Goal: Contribute content: Contribute content

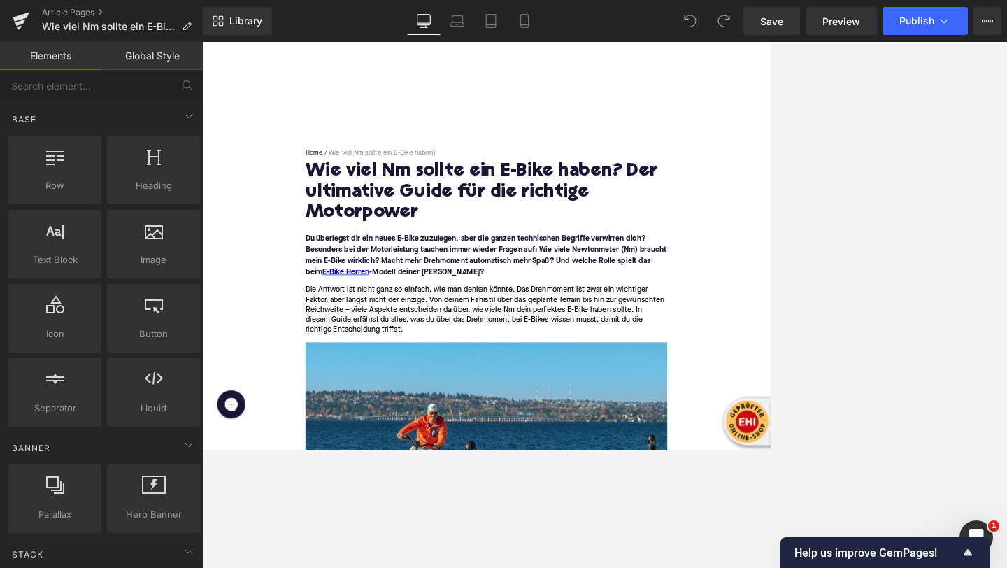
scroll to position [43, 0]
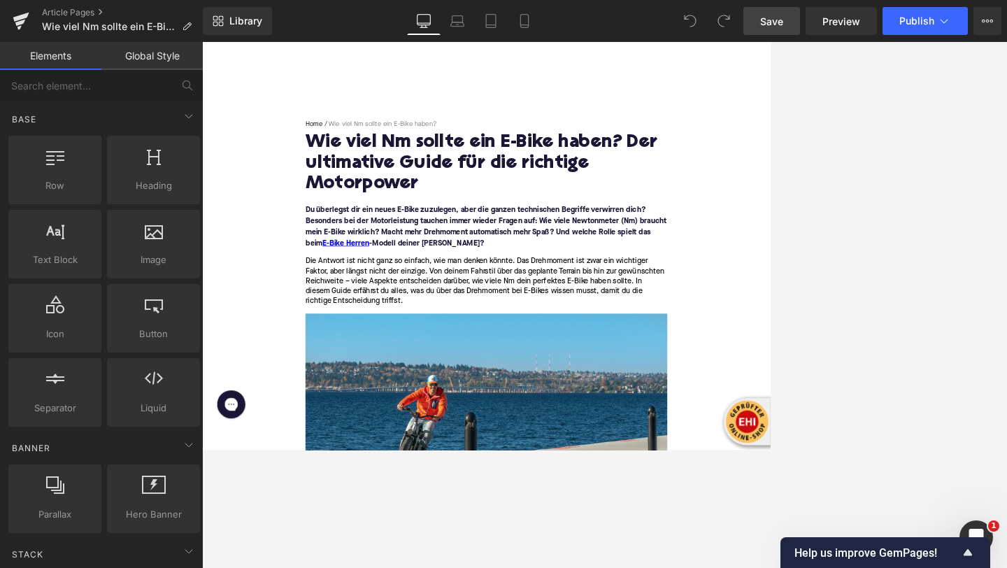
click at [772, 31] on link "Save" at bounding box center [771, 21] width 57 height 28
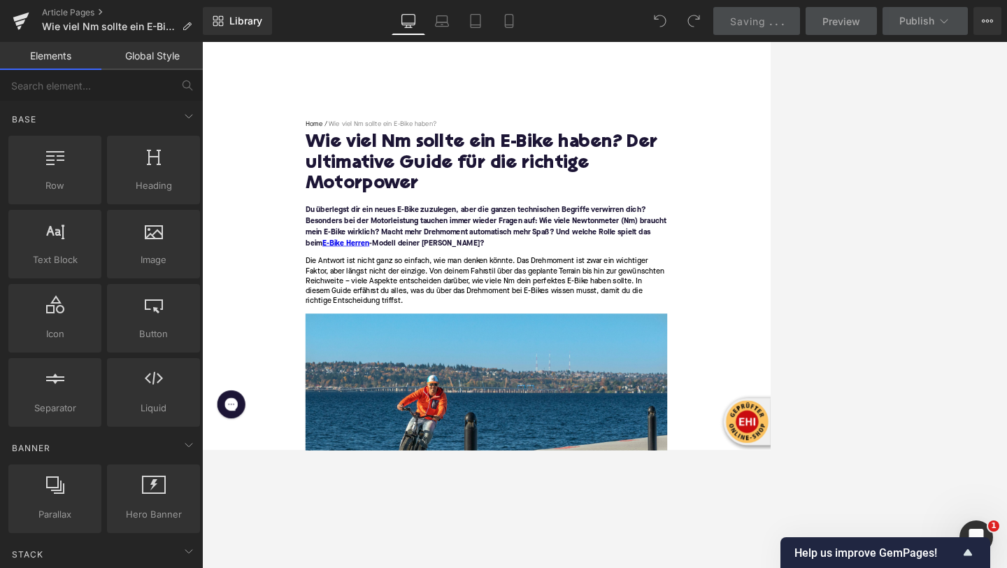
scroll to position [1120, 0]
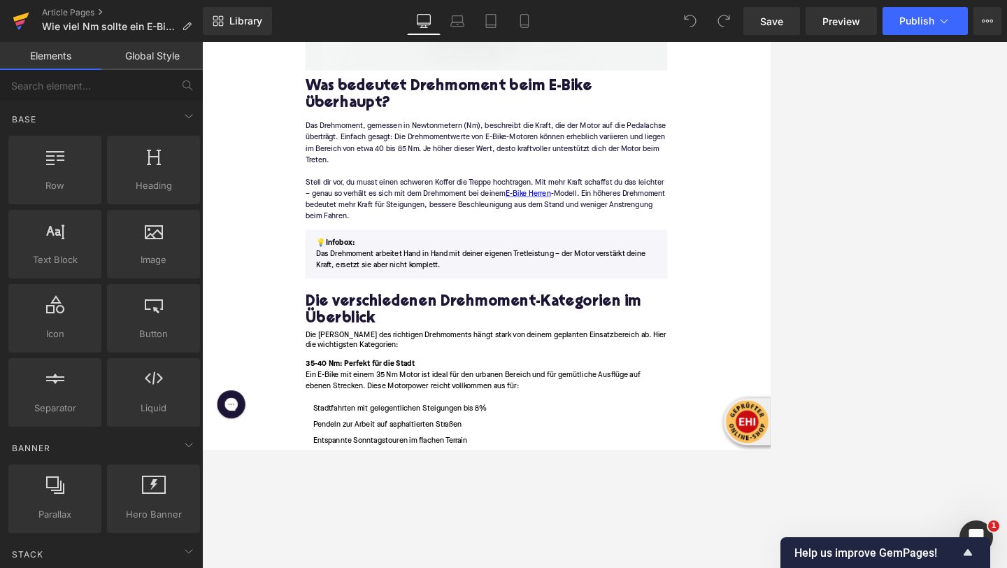
click at [22, 20] on icon at bounding box center [20, 23] width 10 height 6
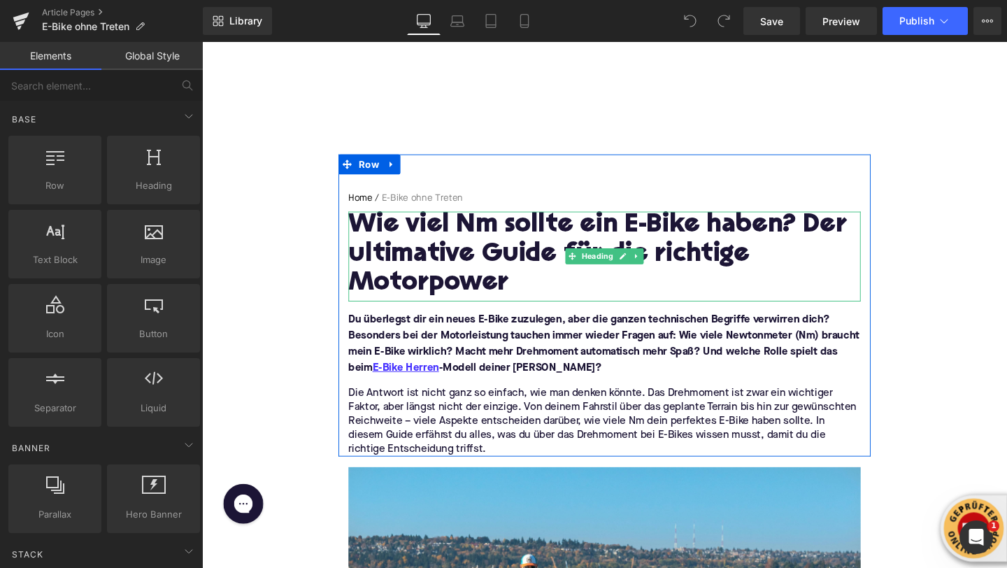
click at [462, 261] on h1 "Wie viel Nm sollte ein E-Bike haben? Der ultimative Guide für die richtige Moto…" at bounding box center [625, 266] width 538 height 92
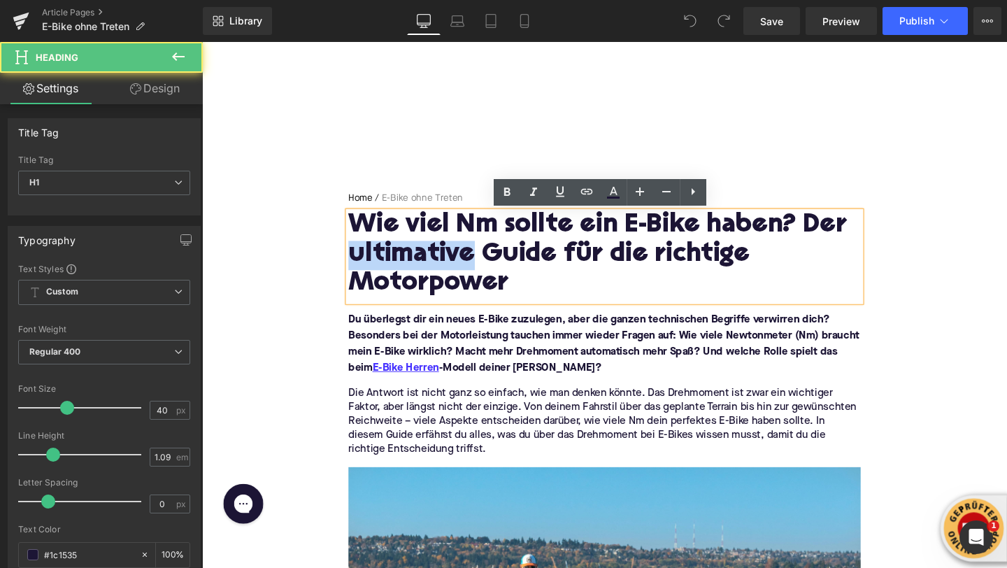
click at [462, 261] on h1 "Wie viel Nm sollte ein E-Bike haben? Der ultimative Guide für die richtige Moto…" at bounding box center [625, 266] width 538 height 92
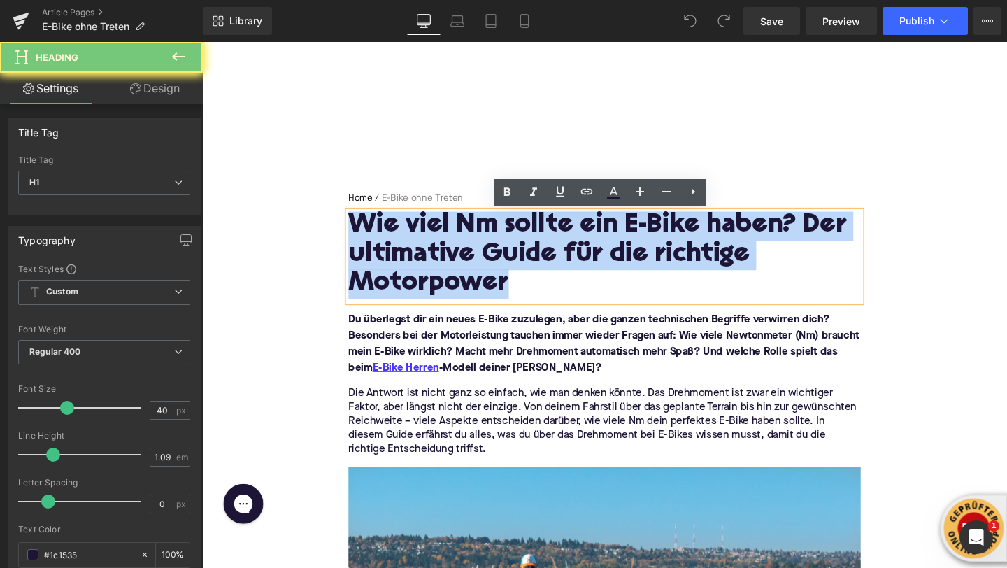
click at [462, 261] on h1 "Wie viel Nm sollte ein E-Bike haben? Der ultimative Guide für die richtige Moto…" at bounding box center [625, 266] width 538 height 92
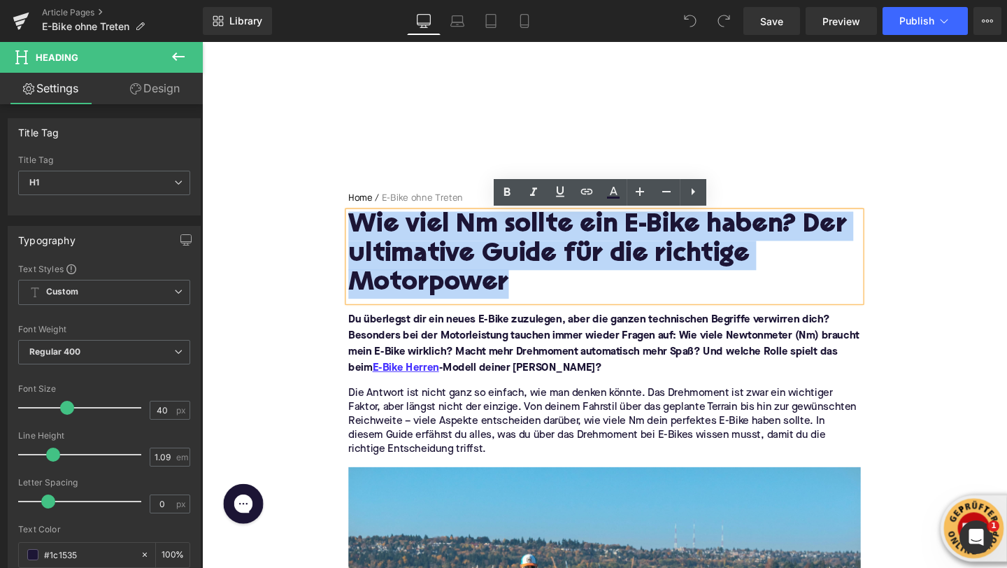
paste div
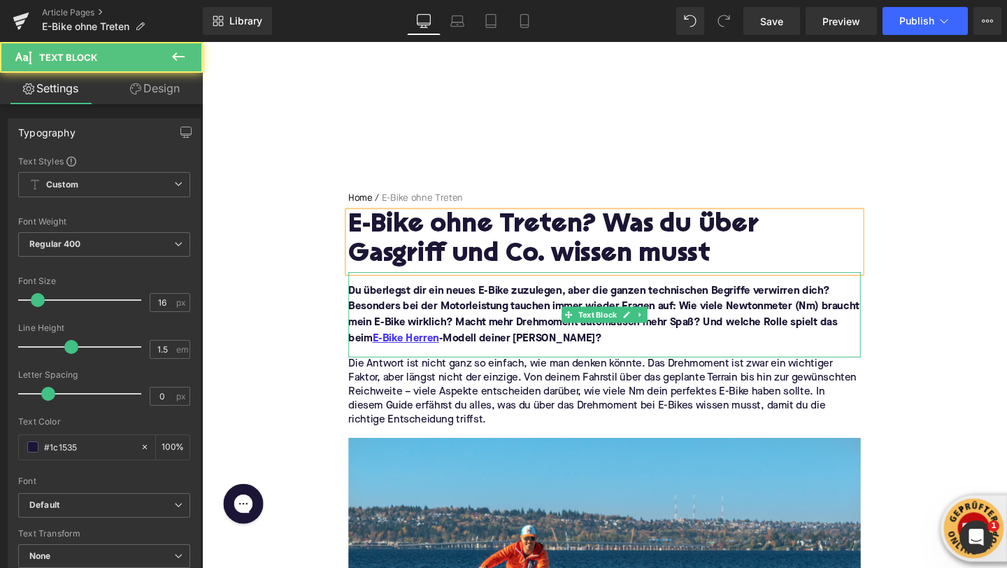
click at [410, 323] on font "Du überlegst dir ein neues E-Bike zuzulegen, aber die ganzen technischen Begrif…" at bounding box center [624, 329] width 537 height 62
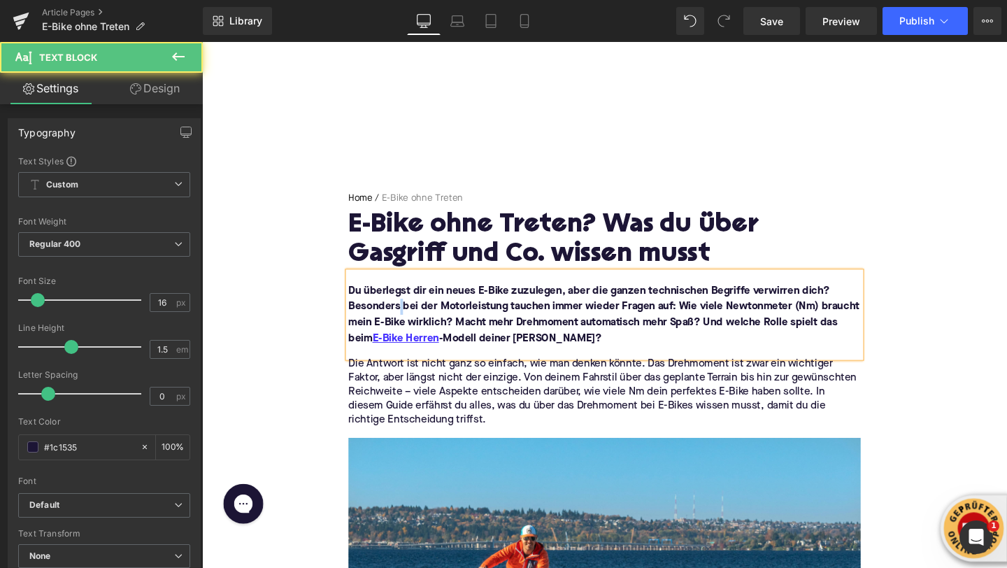
click at [410, 323] on font "Du überlegst dir ein neues E-Bike zuzulegen, aber die ganzen technischen Begrif…" at bounding box center [624, 329] width 537 height 62
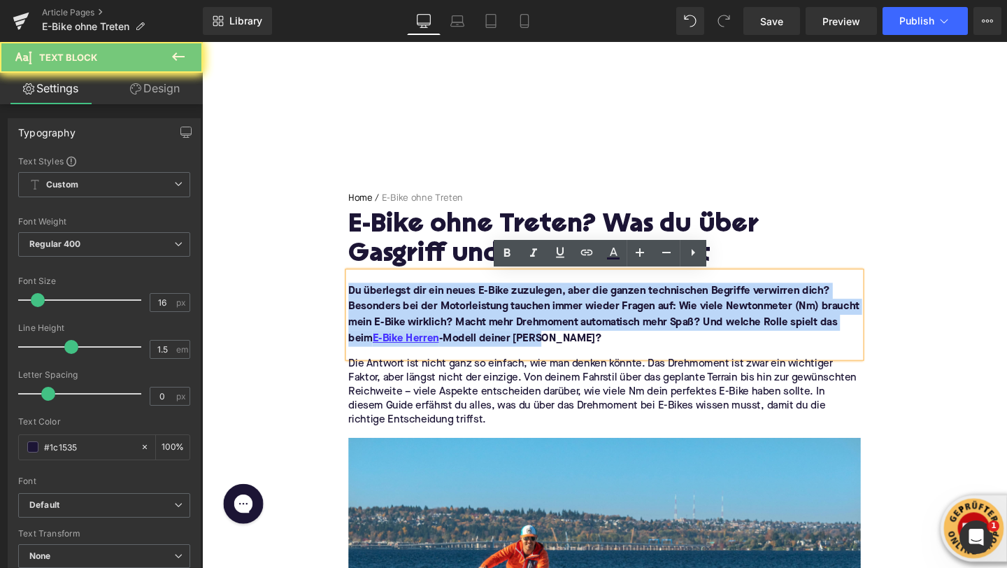
click at [410, 323] on font "Du überlegst dir ein neues E-Bike zuzulegen, aber die ganzen technischen Begrif…" at bounding box center [624, 329] width 537 height 62
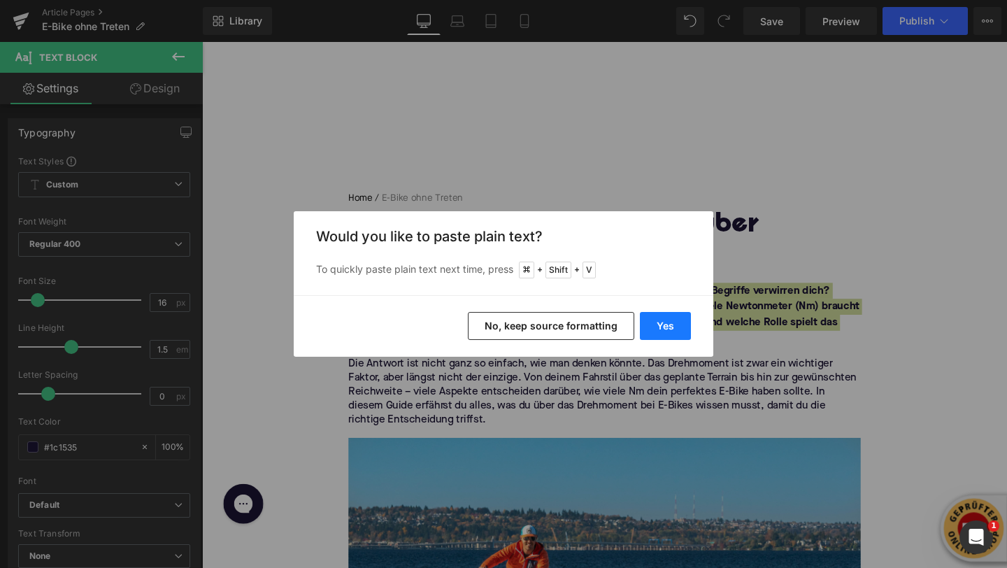
click at [648, 328] on button "Yes" at bounding box center [665, 326] width 51 height 28
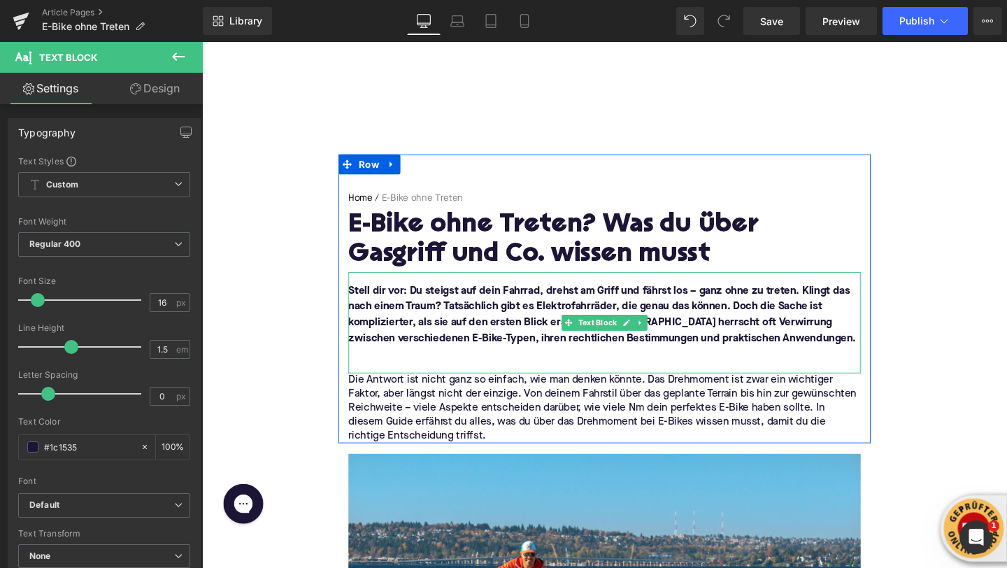
click at [401, 376] on p at bounding box center [625, 370] width 538 height 17
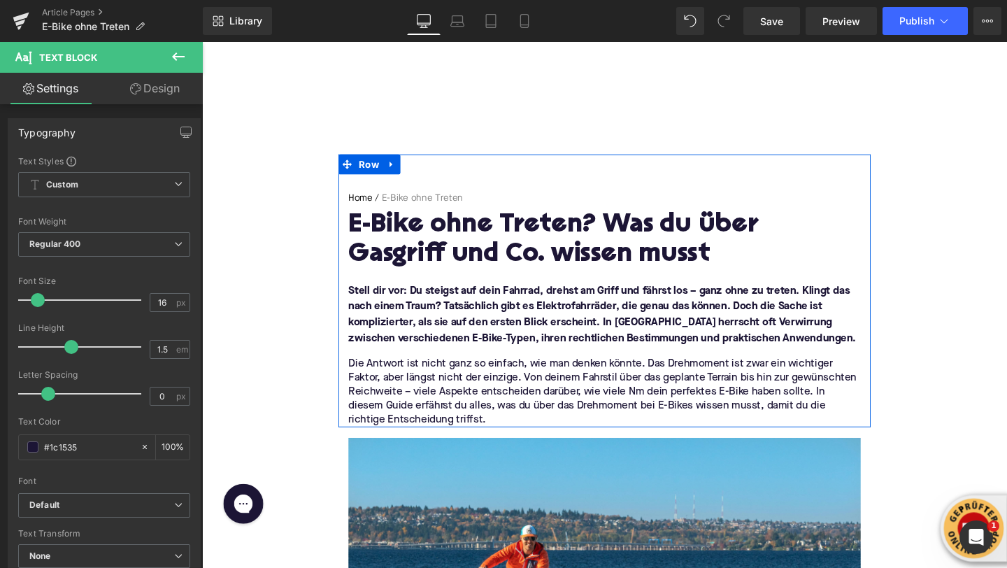
click at [417, 384] on p "Die Antwort ist nicht ganz so einfach, wie man denken könnte. Das Drehmoment is…" at bounding box center [625, 409] width 538 height 73
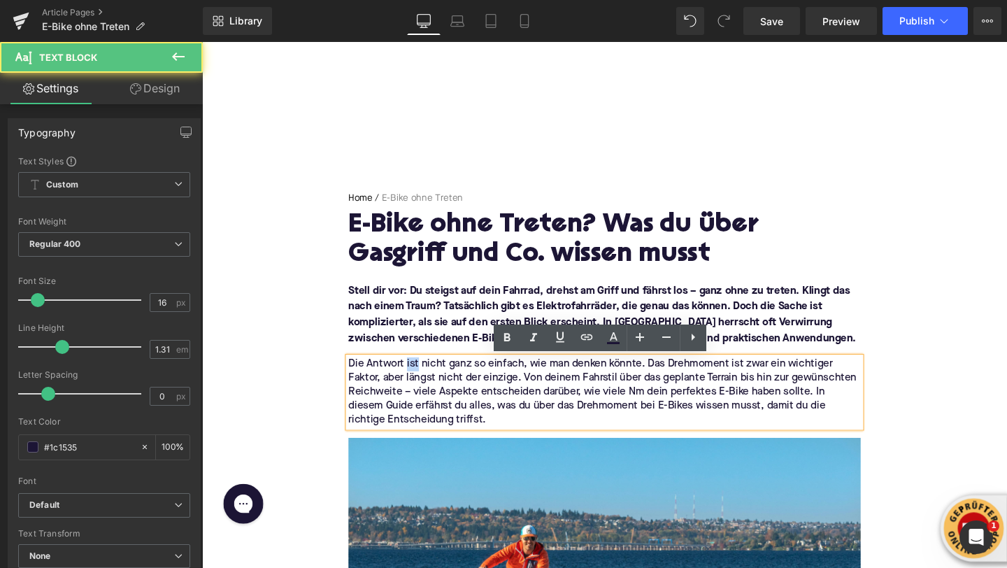
click at [417, 384] on p "Die Antwort ist nicht ganz so einfach, wie man denken könnte. Das Drehmoment is…" at bounding box center [625, 409] width 538 height 73
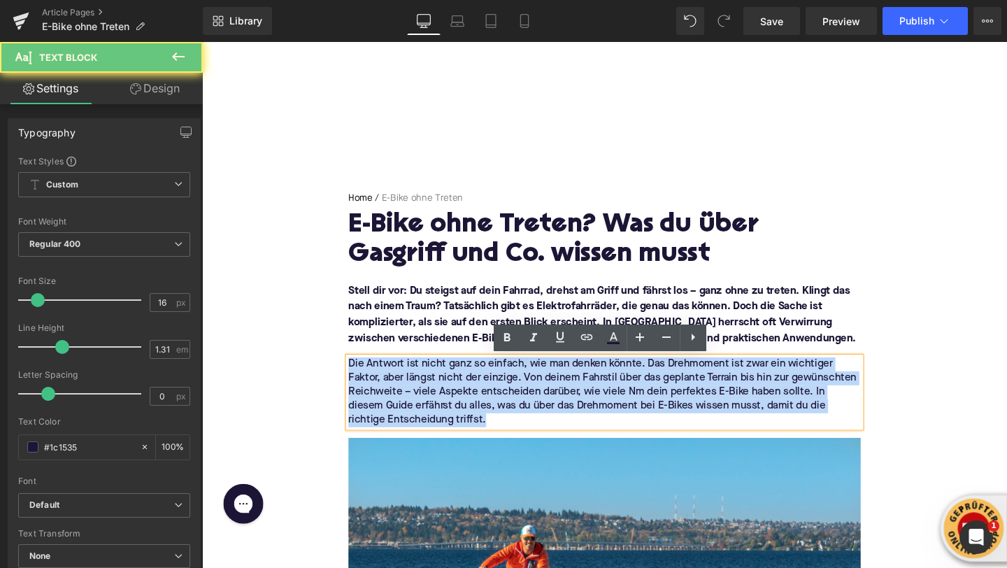
click at [417, 384] on p "Die Antwort ist nicht ganz so einfach, wie man denken könnte. Das Drehmoment is…" at bounding box center [625, 409] width 538 height 73
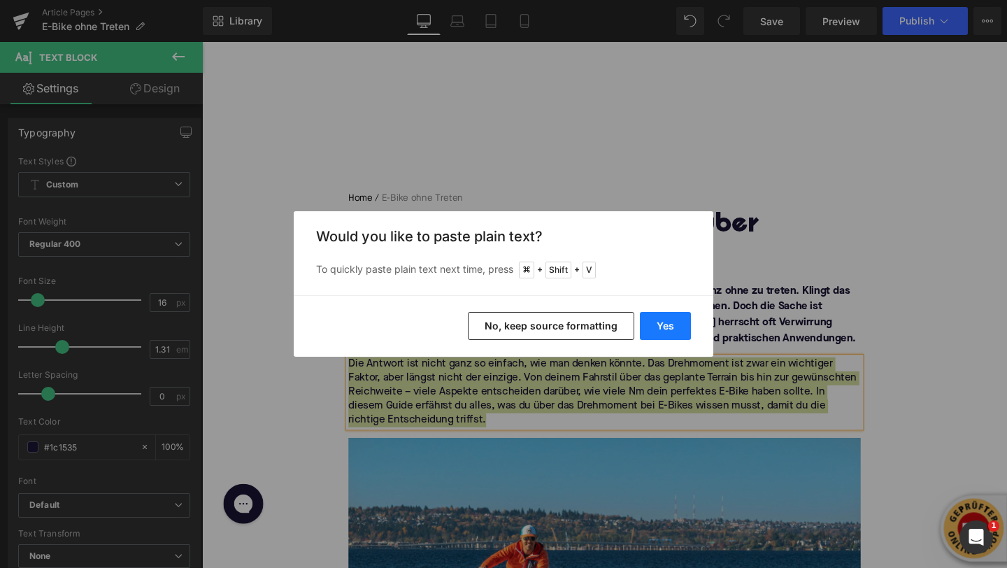
click at [664, 327] on button "Yes" at bounding box center [665, 326] width 51 height 28
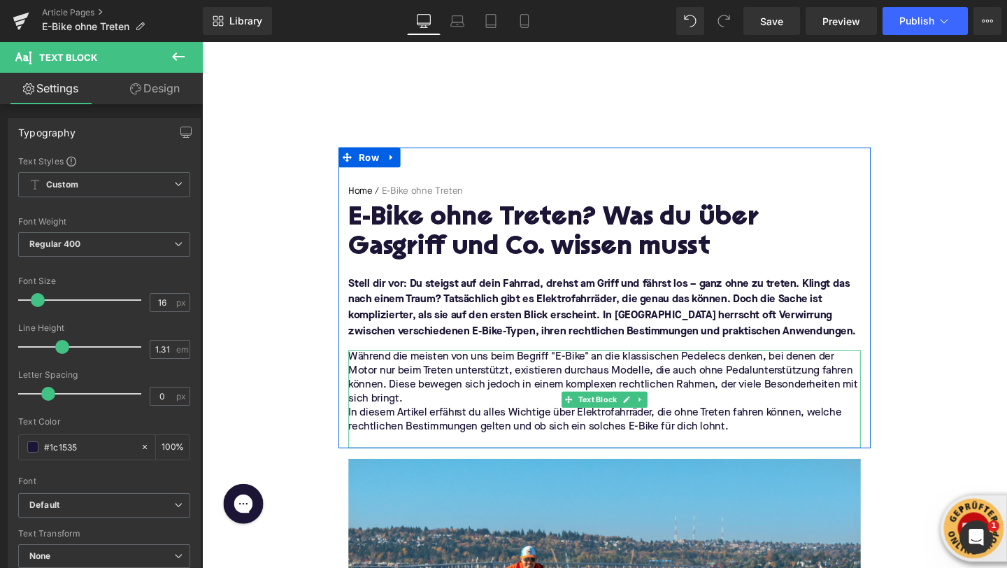
scroll to position [8, 0]
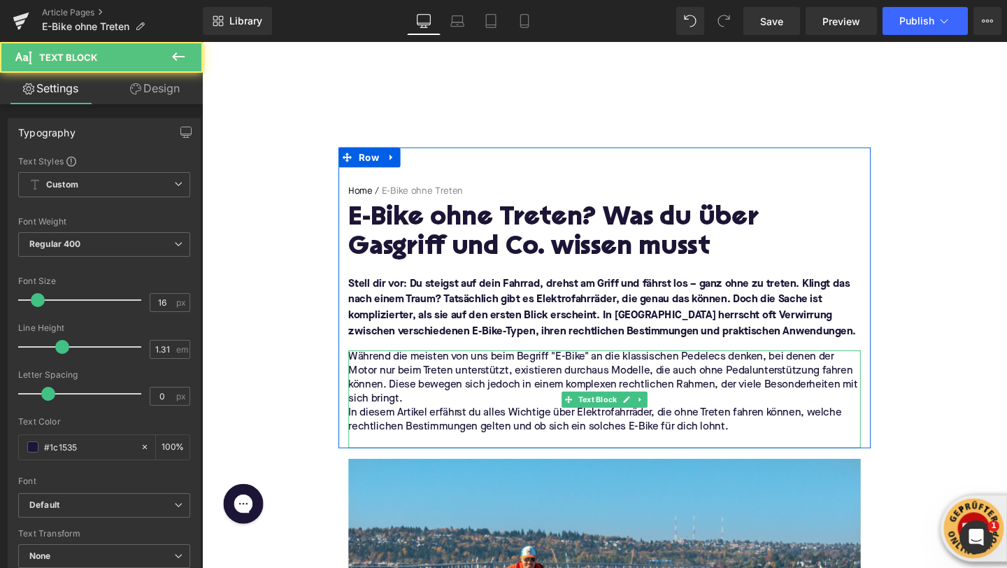
click at [434, 413] on p "Während die meisten von uns beim Begriff "E-Bike" an die klassischen Pedelecs d…" at bounding box center [625, 395] width 538 height 59
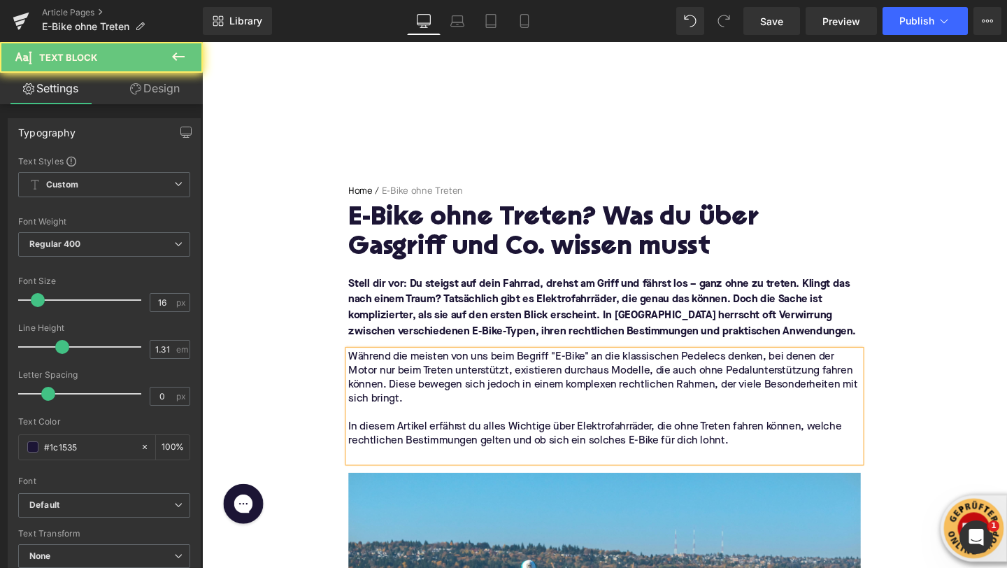
click at [403, 473] on p at bounding box center [625, 476] width 538 height 15
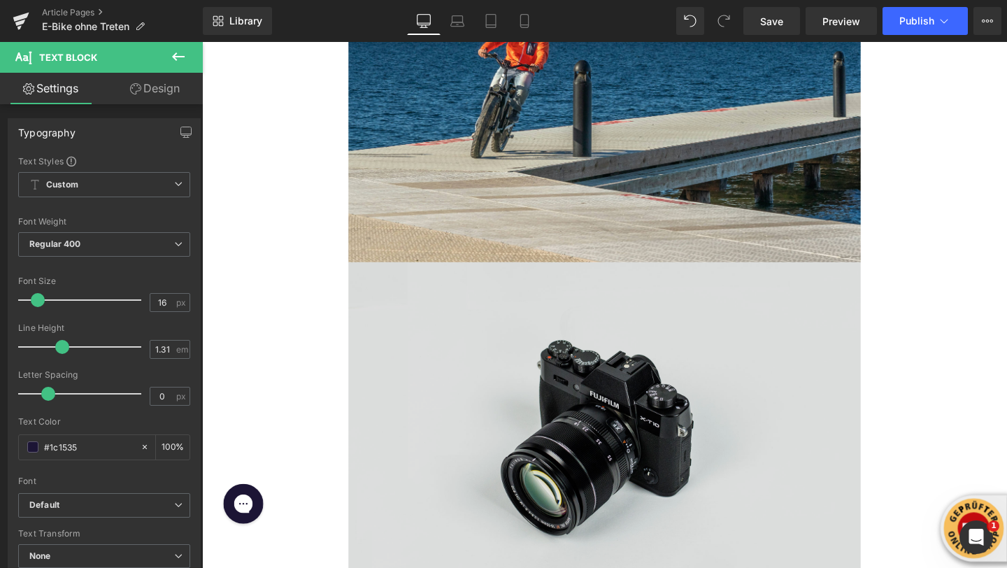
scroll to position [690, 0]
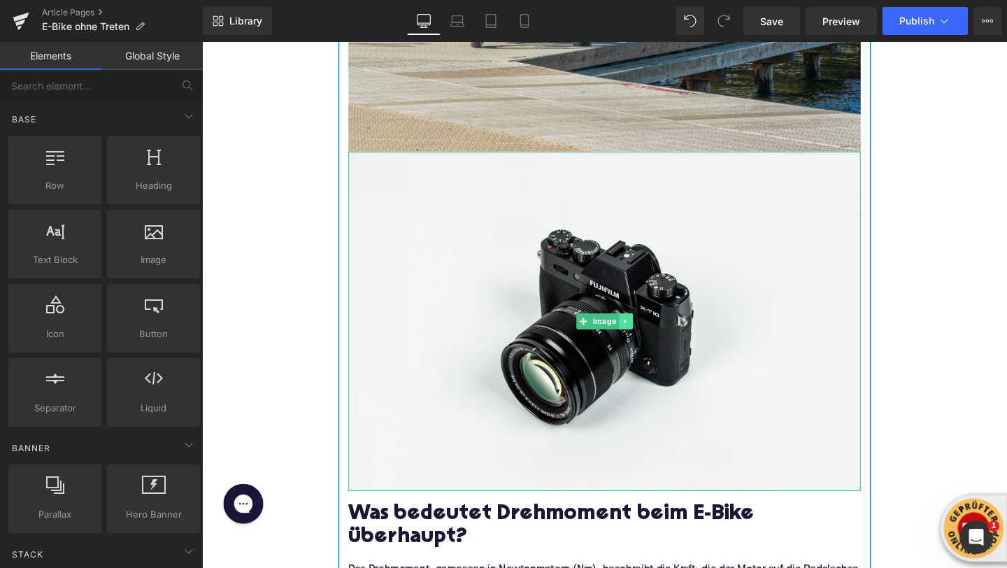
click at [650, 336] on icon at bounding box center [647, 335] width 8 height 8
click at [653, 336] on icon at bounding box center [655, 335] width 8 height 8
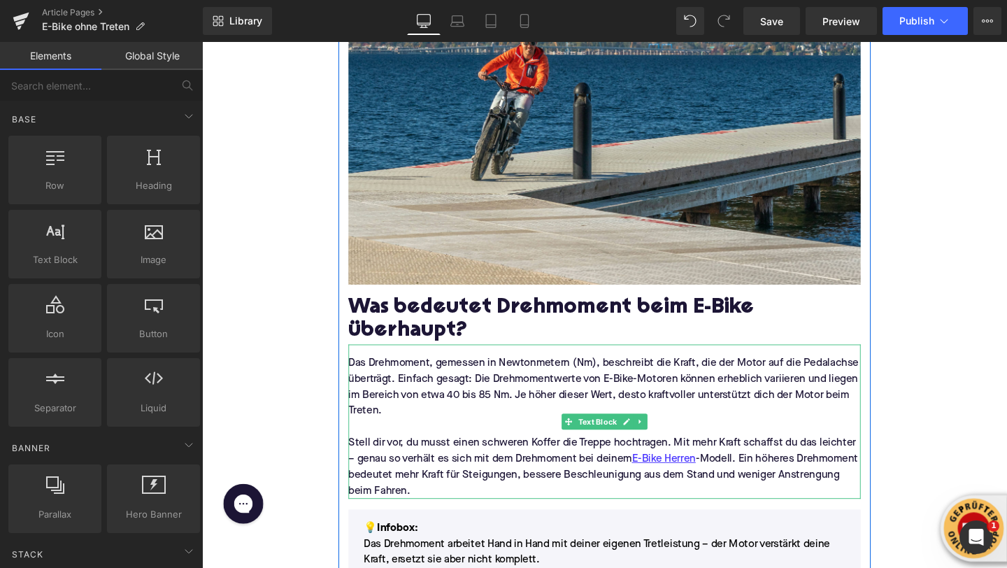
scroll to position [553, 0]
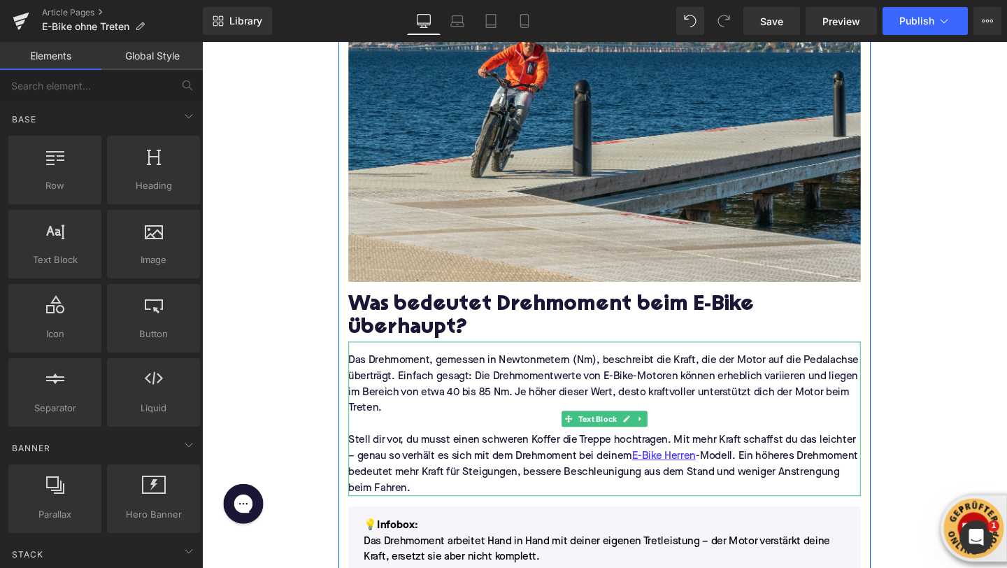
click at [397, 413] on p "Das Drehmoment, gemessen in Newtonmetern (Nm), beschreibt die Kraft, die der Mo…" at bounding box center [625, 401] width 538 height 67
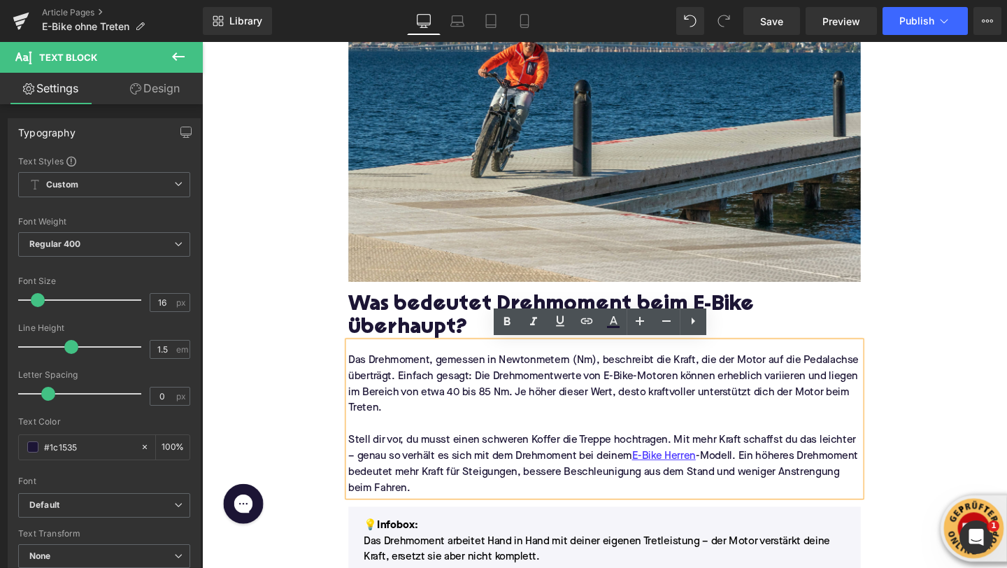
drag, startPoint x: 501, startPoint y: 515, endPoint x: 354, endPoint y: 376, distance: 202.3
click at [356, 376] on div "Das Drehmoment, gemessen in Newtonmetern (Nm), beschreibt die Kraft, die der Mo…" at bounding box center [625, 438] width 538 height 162
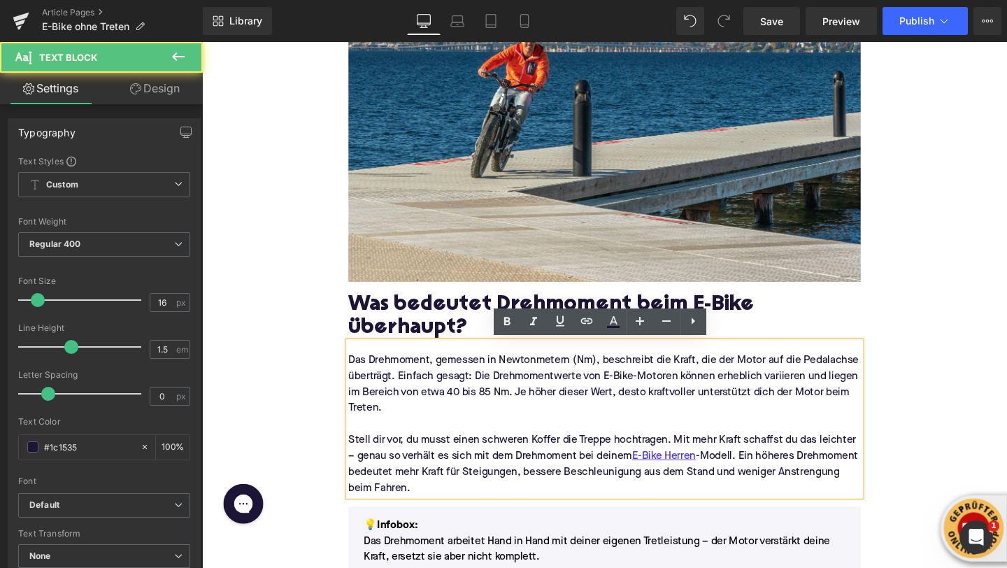
drag, startPoint x: 359, startPoint y: 375, endPoint x: 459, endPoint y: 484, distance: 147.5
click at [459, 485] on div "Das Drehmoment, gemessen in Newtonmetern (Nm), beschreibt die Kraft, die der Mo…" at bounding box center [625, 438] width 538 height 162
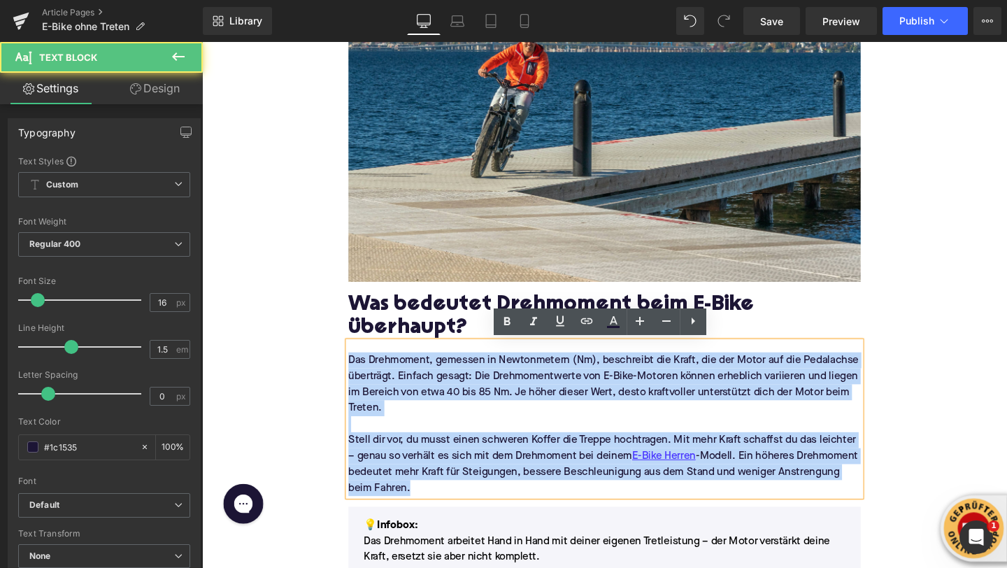
drag, startPoint x: 497, startPoint y: 508, endPoint x: 358, endPoint y: 369, distance: 195.8
click at [358, 369] on div "Das Drehmoment, gemessen in Newtonmetern (Nm), beschreibt die Kraft, die der Mo…" at bounding box center [625, 438] width 538 height 162
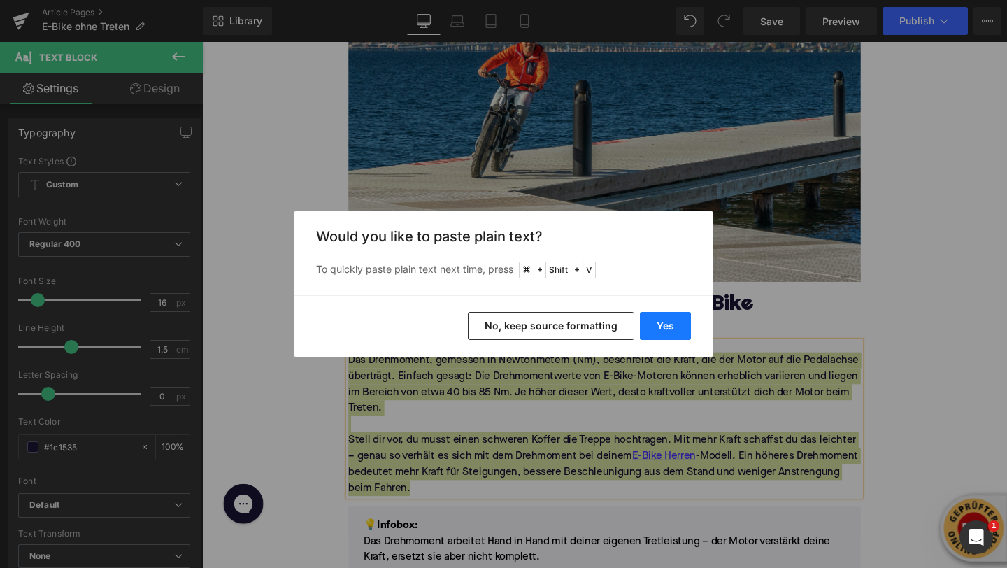
click at [652, 331] on button "Yes" at bounding box center [665, 326] width 51 height 28
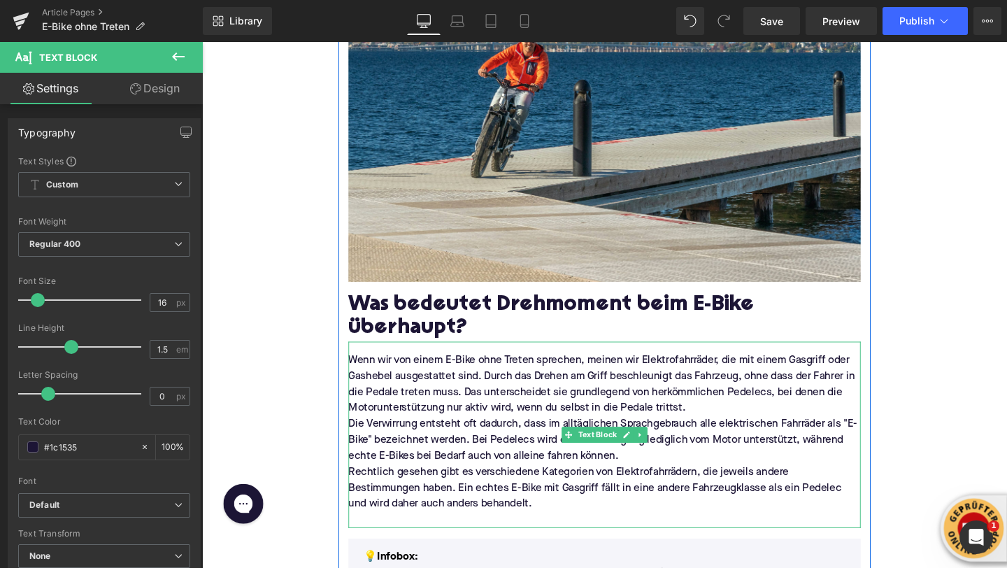
click at [717, 420] on p "Wenn wir von einem E-Bike ohne Treten sprechen, meinen wir Elektrofahrräder, di…" at bounding box center [625, 401] width 538 height 67
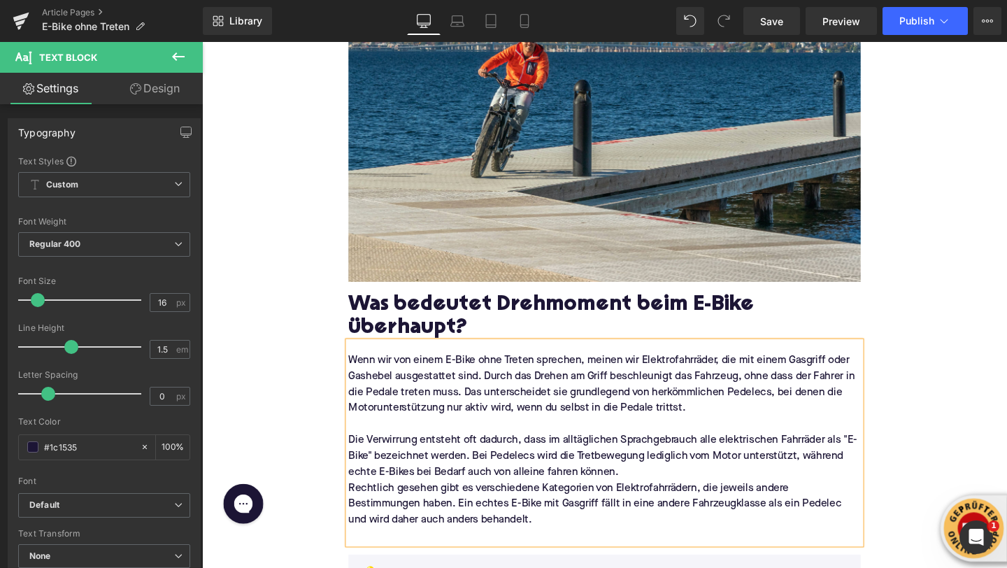
click at [678, 489] on p "Die Verwirrung entsteht oft dadurch, dass im alltäglichen Sprachgebrauch alle e…" at bounding box center [625, 477] width 538 height 50
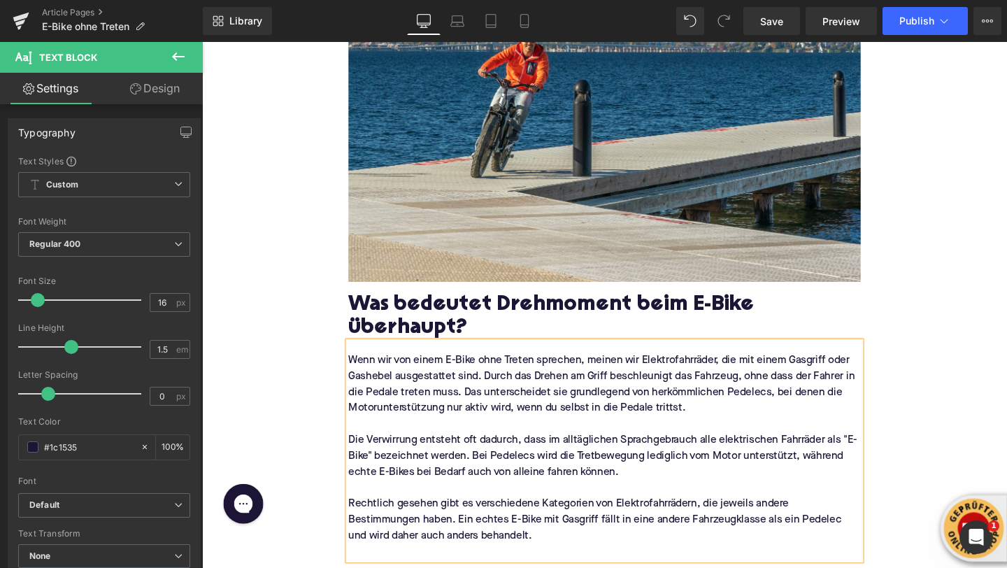
click at [413, 567] on p at bounding box center [625, 577] width 538 height 17
click at [420, 348] on h2 "Was bedeutet Drehmoment beim E-Bike überhaupt?" at bounding box center [625, 331] width 538 height 50
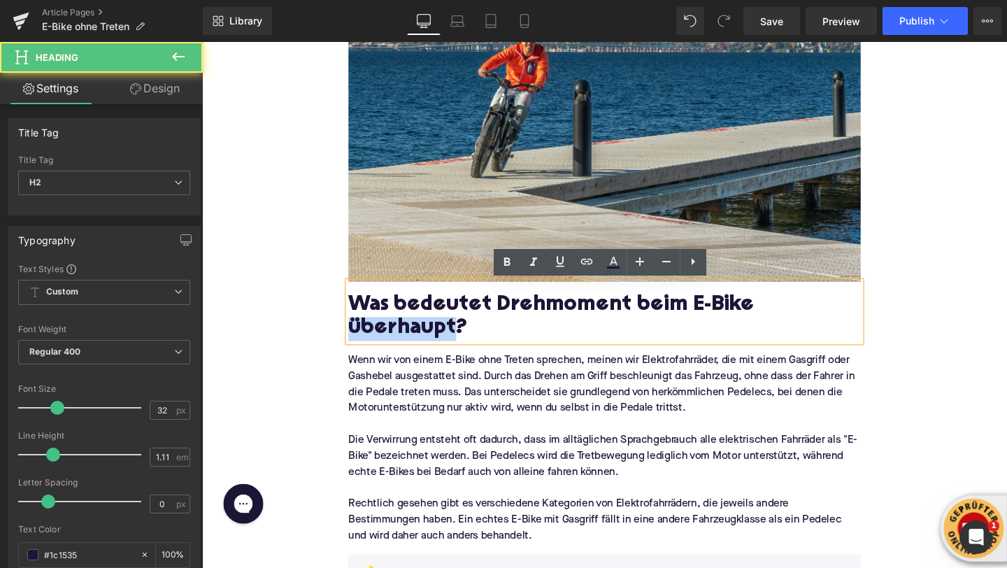
click at [420, 348] on h2 "Was bedeutet Drehmoment beim E-Bike überhaupt?" at bounding box center [625, 331] width 538 height 50
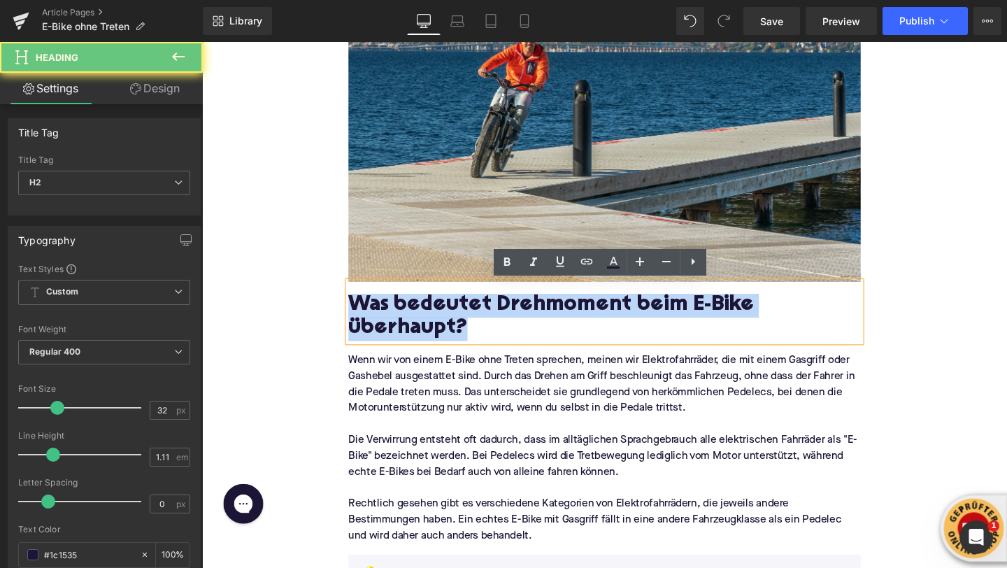
click at [420, 348] on h2 "Was bedeutet Drehmoment beim E-Bike überhaupt?" at bounding box center [625, 331] width 538 height 50
paste div
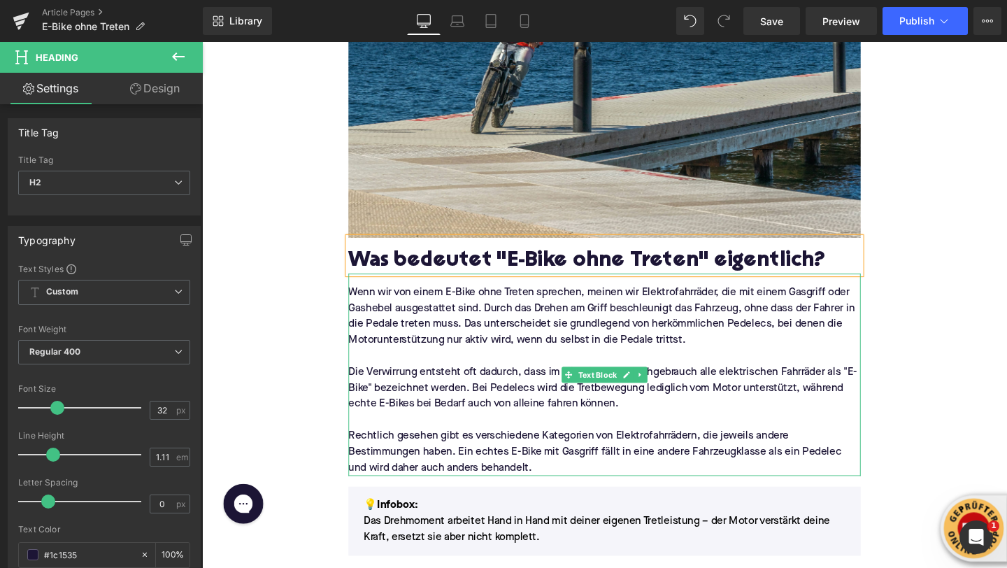
scroll to position [705, 0]
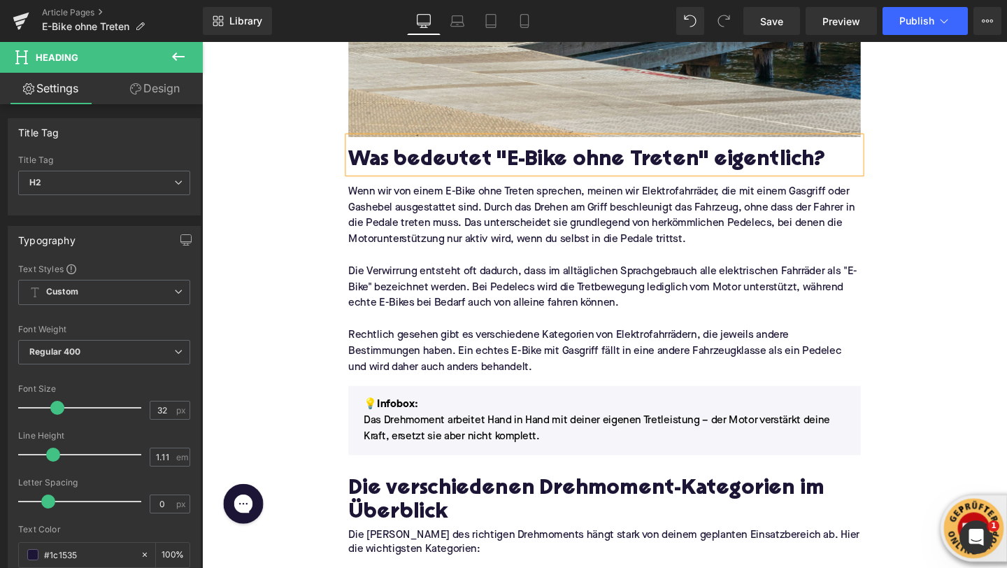
click at [443, 446] on p "Das Drehmoment arbeitet Hand in Hand mit deiner eigenen Tretleistung – der Moto…" at bounding box center [625, 448] width 506 height 34
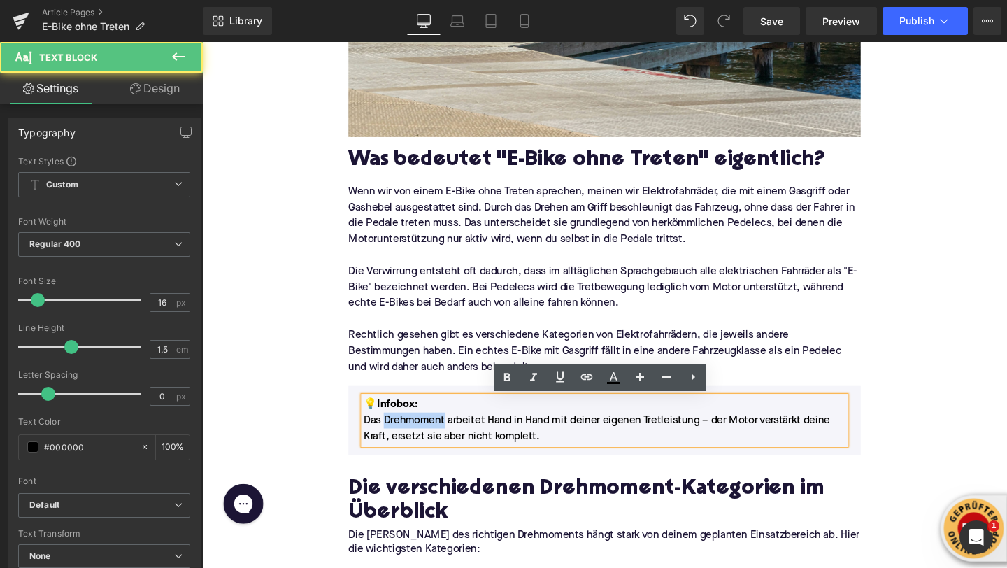
click at [443, 446] on p "Das Drehmoment arbeitet Hand in Hand mit deiner eigenen Tretleistung – der Moto…" at bounding box center [625, 448] width 506 height 34
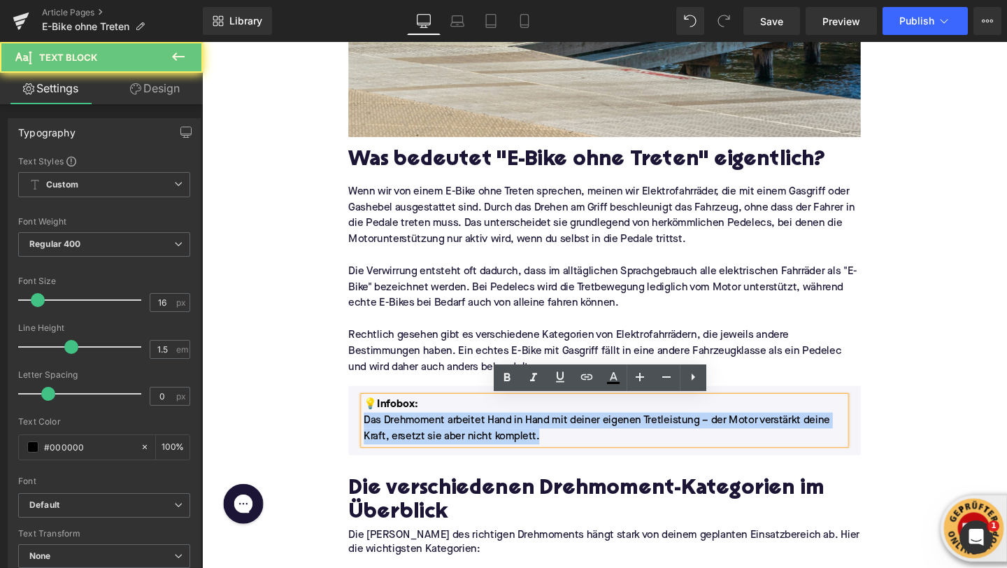
click at [443, 446] on p "Das Drehmoment arbeitet Hand in Hand mit deiner eigenen Tretleistung – der Moto…" at bounding box center [625, 448] width 506 height 34
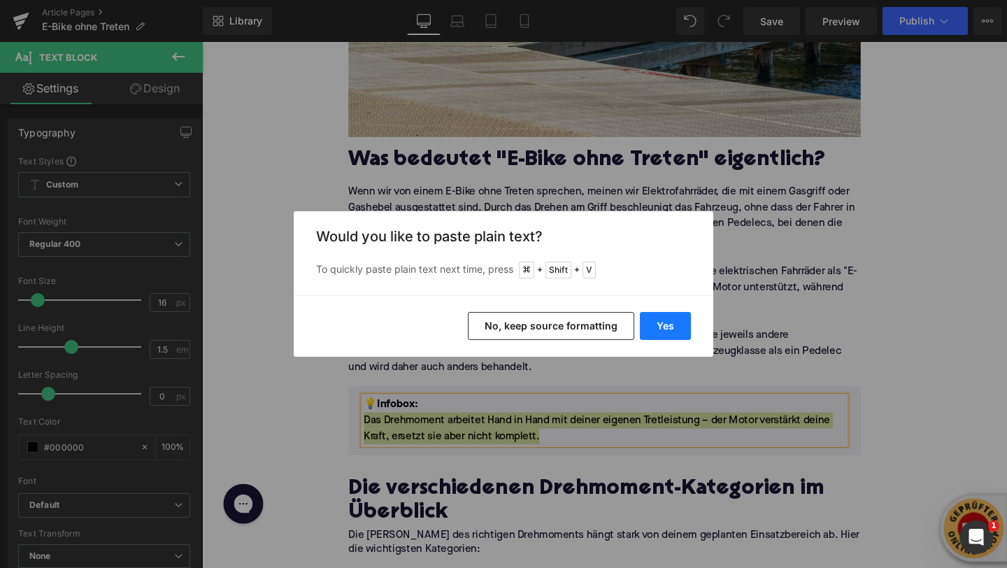
click at [649, 327] on button "Yes" at bounding box center [665, 326] width 51 height 28
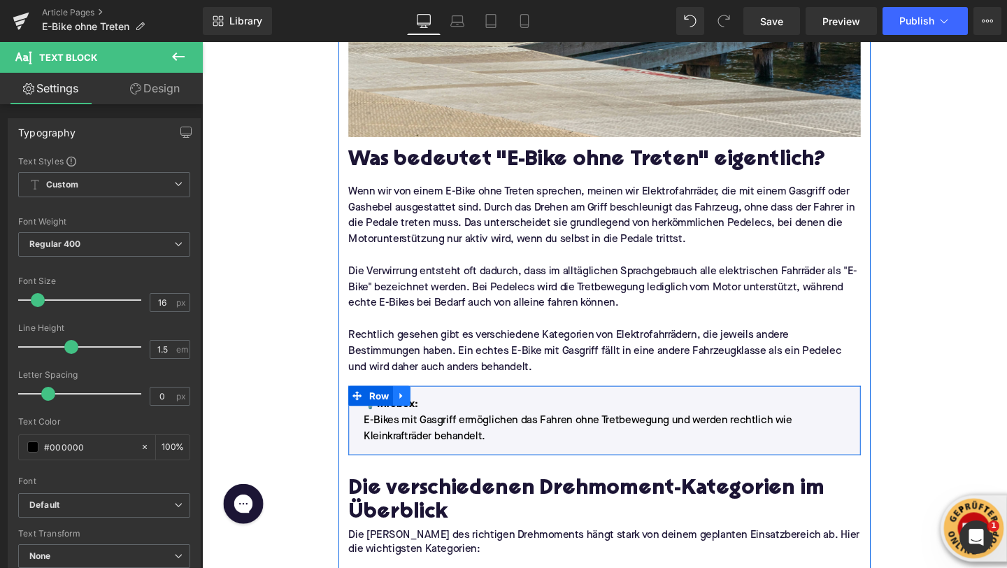
click at [403, 423] on link at bounding box center [412, 414] width 18 height 21
click at [399, 435] on p "E-Bikes mit Gasgriff ermöglichen das Fahren ohne Tretbewegung und werden rechtl…" at bounding box center [625, 448] width 506 height 34
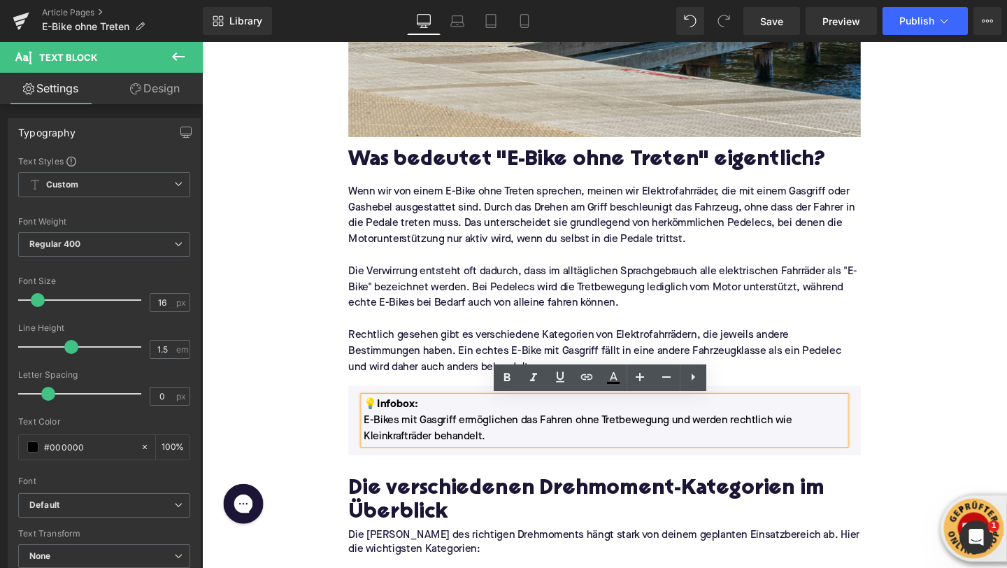
click at [395, 422] on strong "Infobox:" at bounding box center [407, 422] width 43 height 11
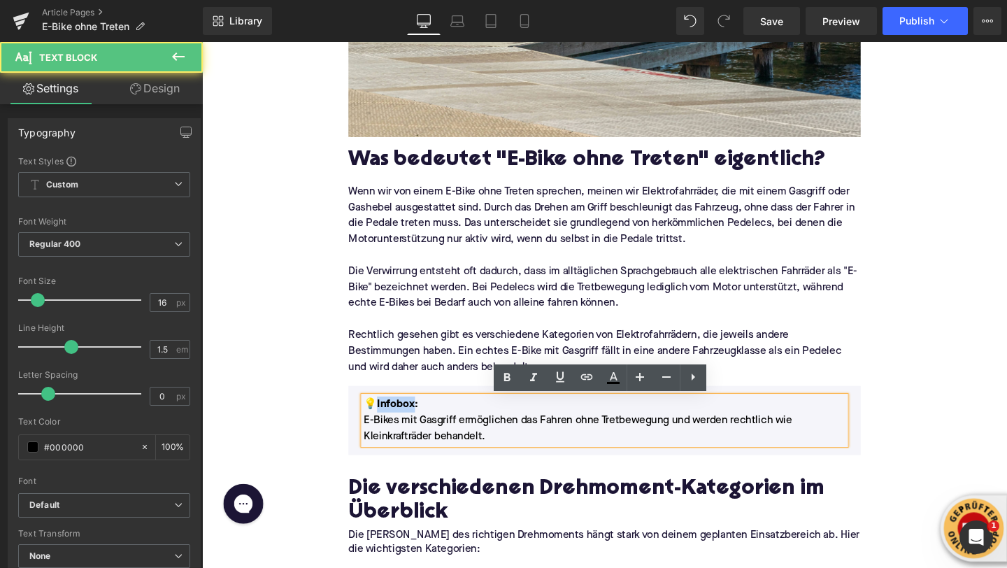
click at [395, 422] on strong "Infobox:" at bounding box center [407, 422] width 43 height 11
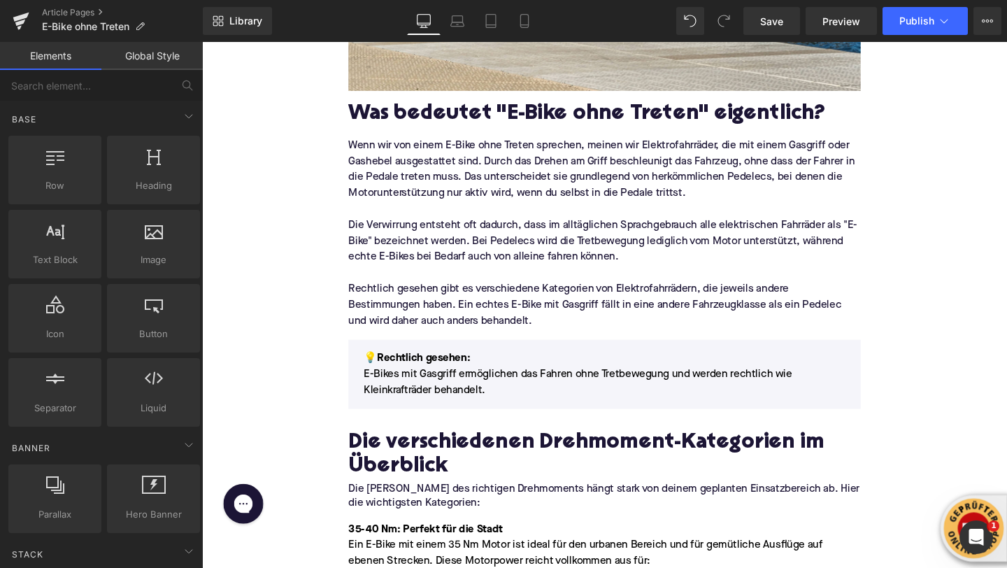
scroll to position [843, 0]
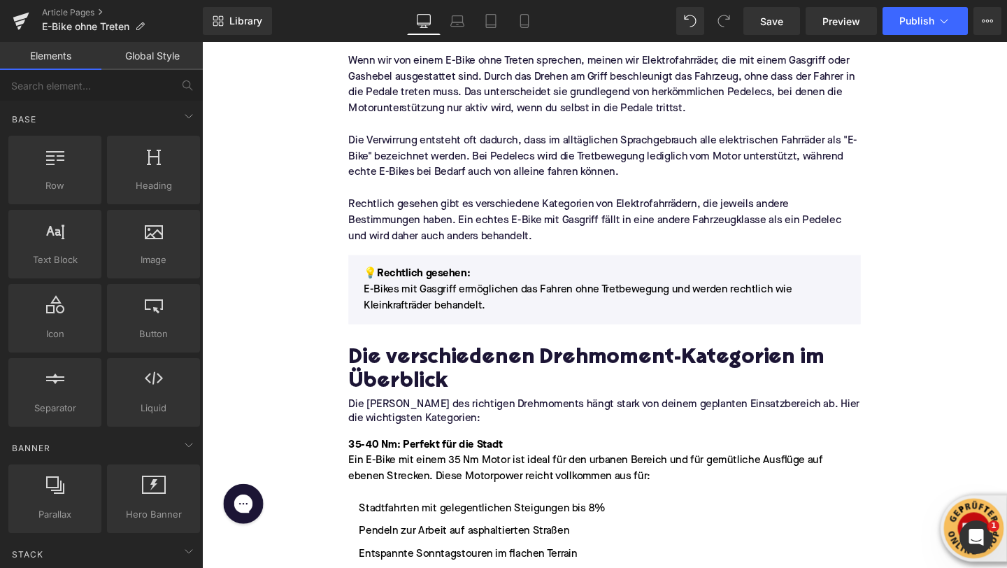
click at [407, 374] on h2 "Die verschiedenen Drehmoment-Kategorien im Überblick" at bounding box center [625, 387] width 538 height 50
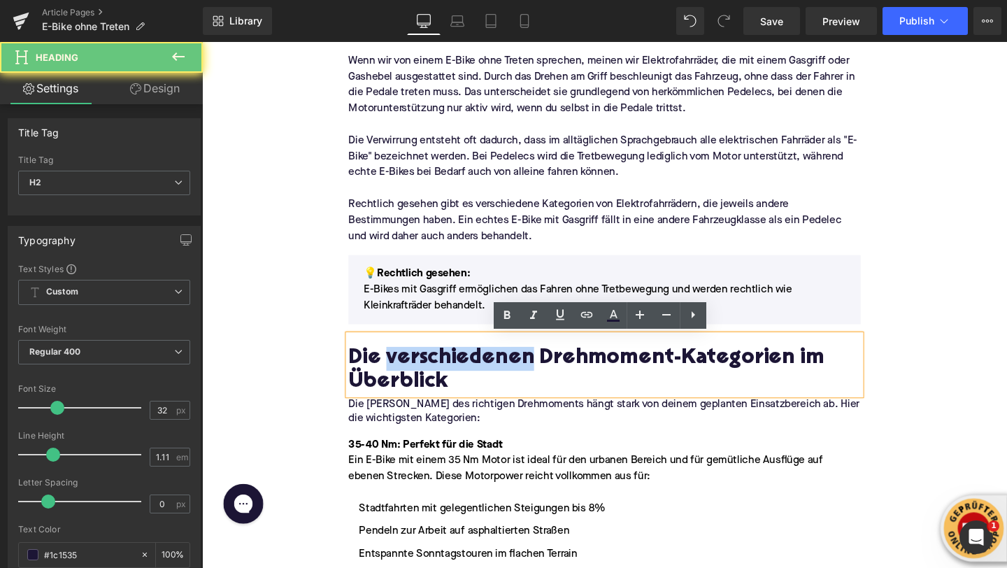
click at [407, 374] on h2 "Die verschiedenen Drehmoment-Kategorien im Überblick" at bounding box center [625, 387] width 538 height 50
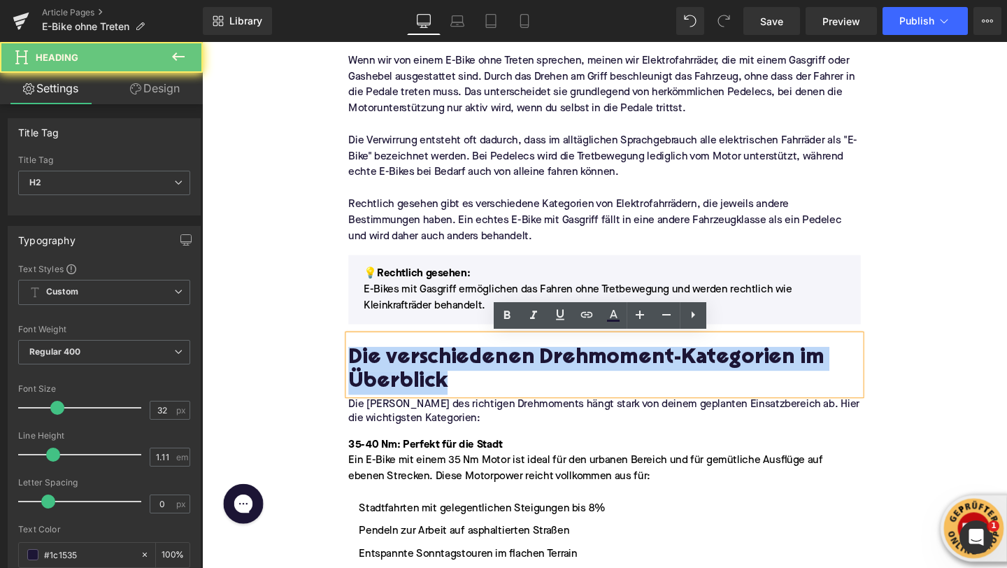
click at [407, 374] on h2 "Die verschiedenen Drehmoment-Kategorien im Überblick" at bounding box center [625, 387] width 538 height 50
paste div
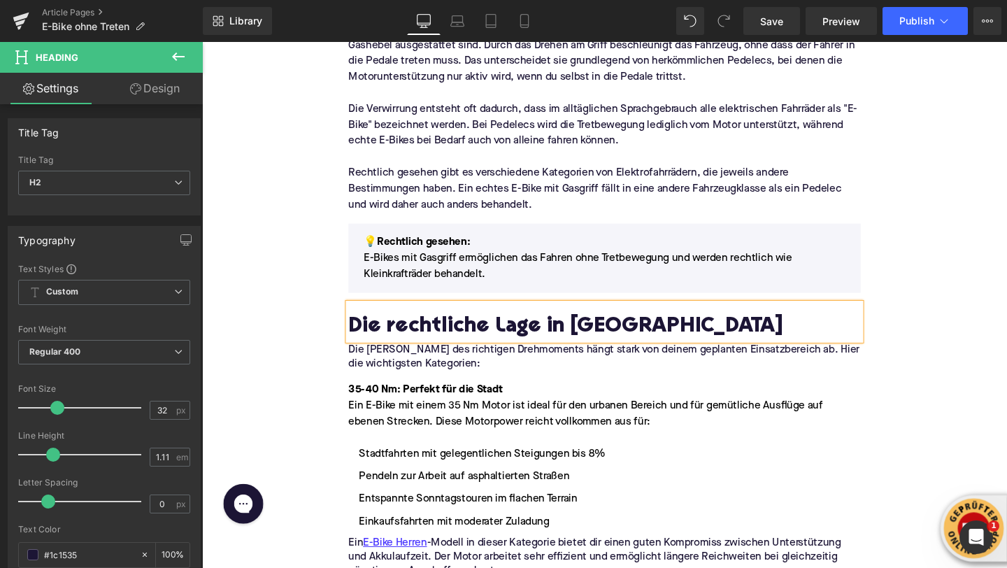
scroll to position [924, 0]
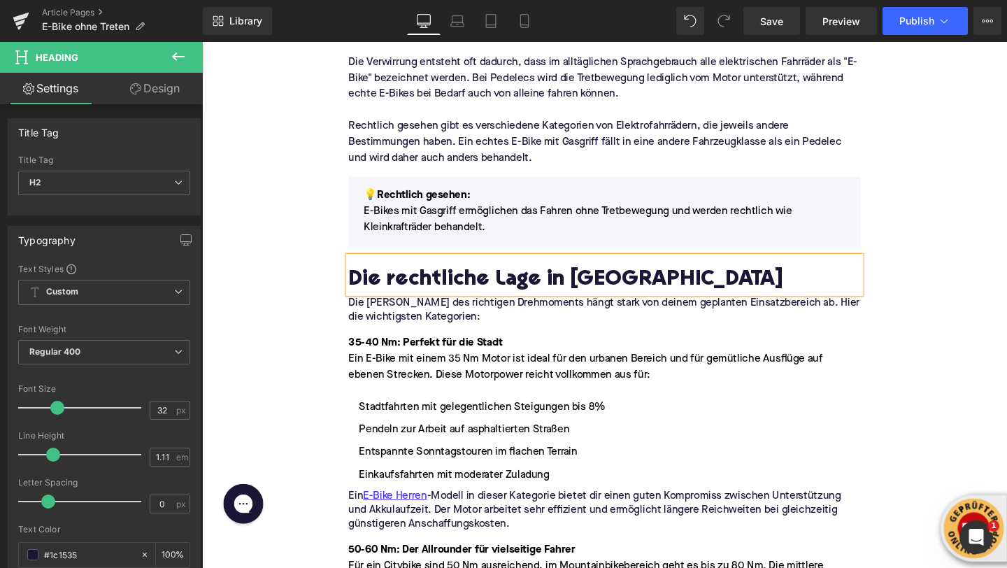
click at [417, 373] on div "Ein E-Bike mit einem 35 Nm Motor ist ideal für den urbanen Bereich und für gemü…" at bounding box center [625, 384] width 538 height 34
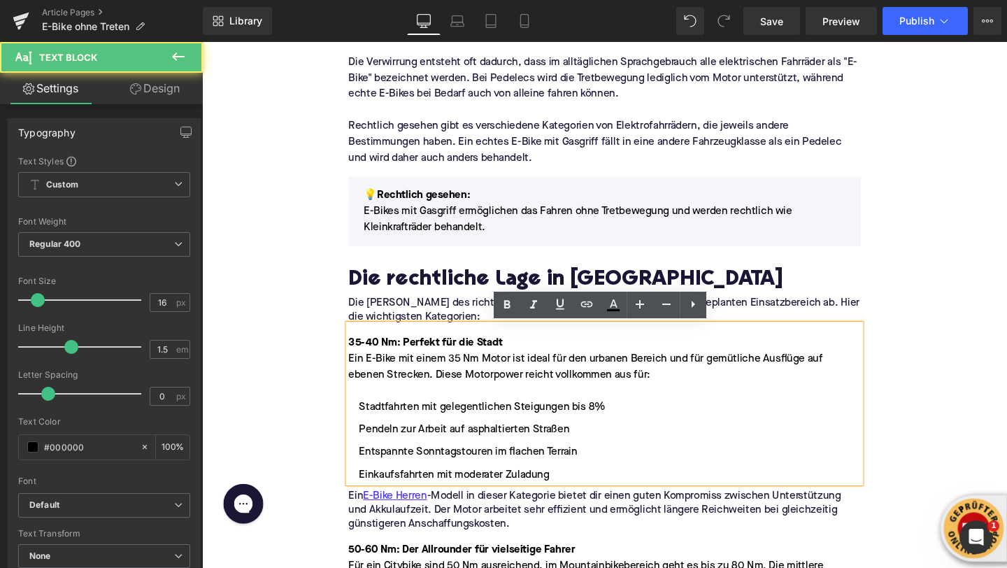
click at [622, 401] on div at bounding box center [625, 409] width 538 height 17
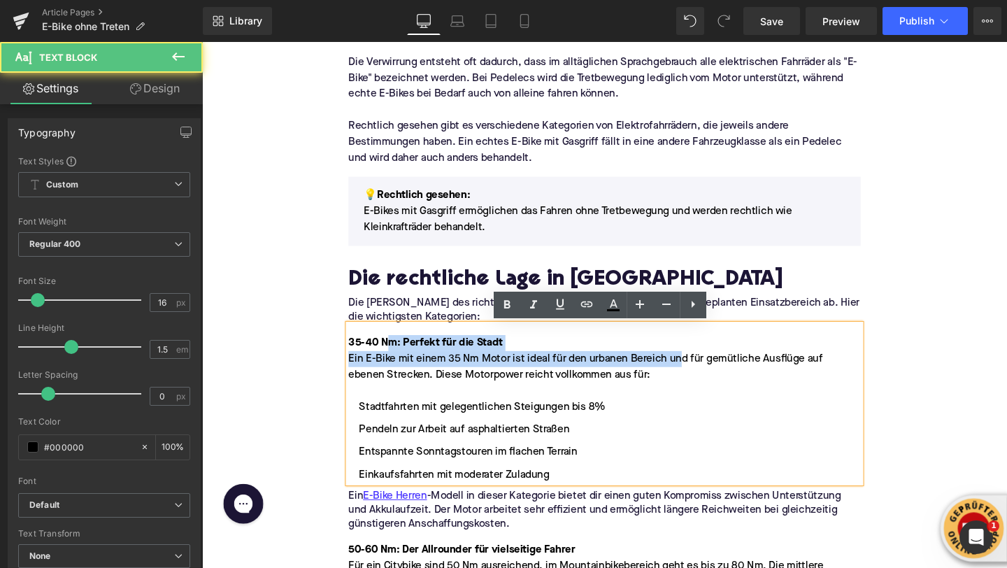
drag, startPoint x: 709, startPoint y: 380, endPoint x: 402, endPoint y: 350, distance: 308.5
click at [402, 350] on div "35-40 Nm: Perfekt für die Stadt Ein E-Bike mit einem 35 Nm Motor ist ideal für …" at bounding box center [625, 422] width 538 height 166
click at [368, 324] on p "Die [PERSON_NAME] des richtigen Drehmoments hängt stark von deinem geplanten Ei…" at bounding box center [625, 324] width 538 height 29
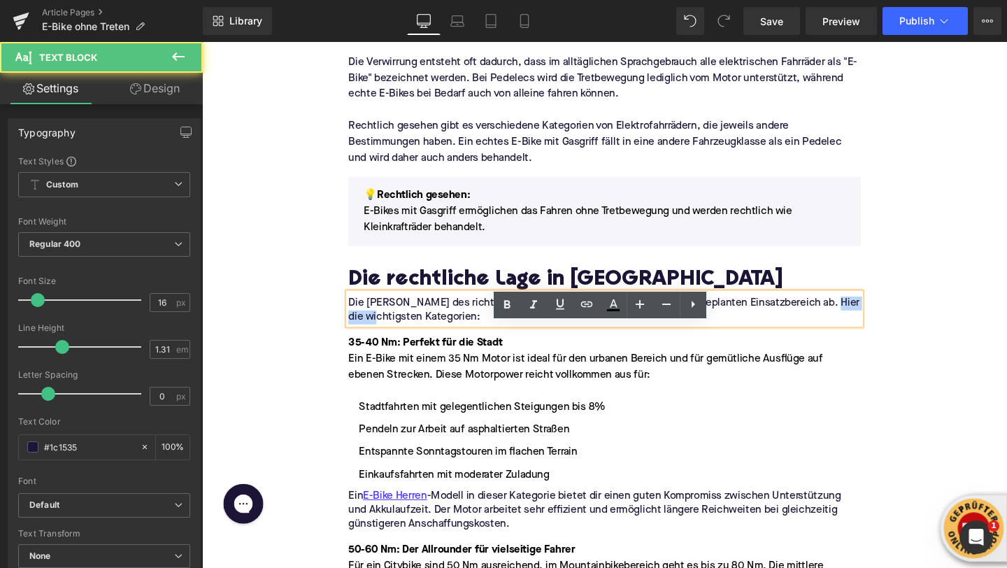
click at [368, 324] on p "Die [PERSON_NAME] des richtigen Drehmoments hängt stark von deinem geplanten Ei…" at bounding box center [625, 324] width 538 height 29
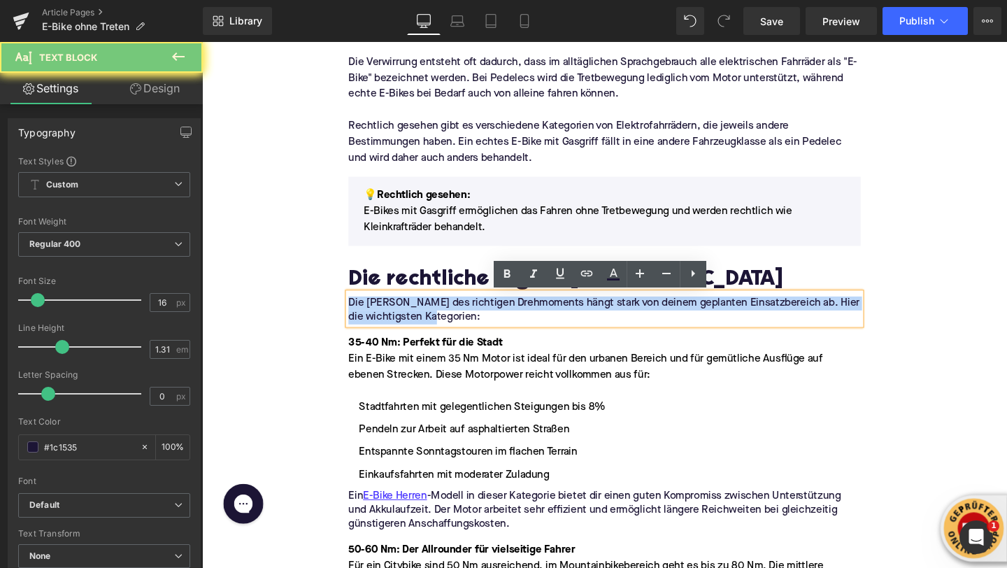
click at [368, 324] on p "Die [PERSON_NAME] des richtigen Drehmoments hängt stark von deinem geplanten Ei…" at bounding box center [625, 324] width 538 height 29
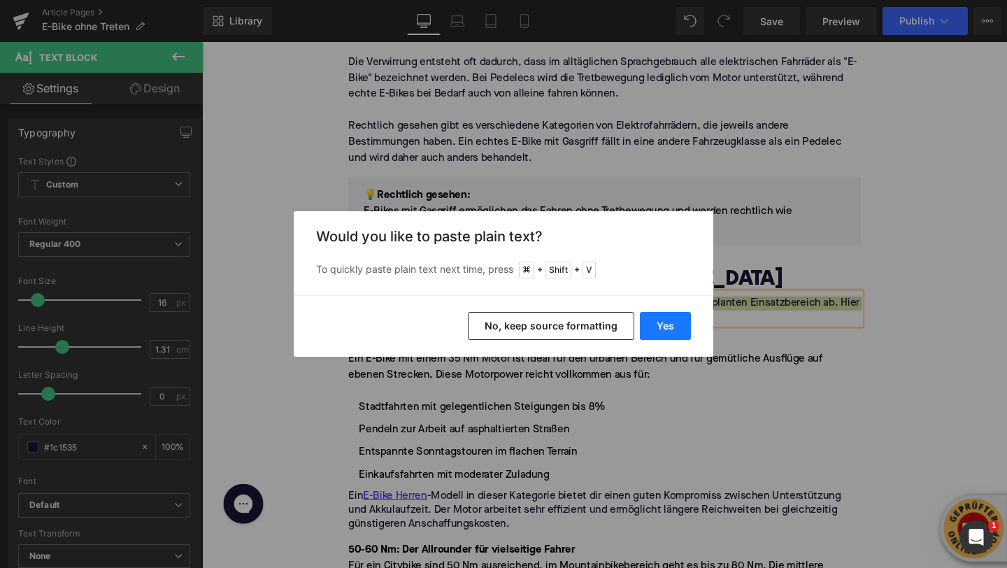
click at [664, 324] on button "Yes" at bounding box center [665, 326] width 51 height 28
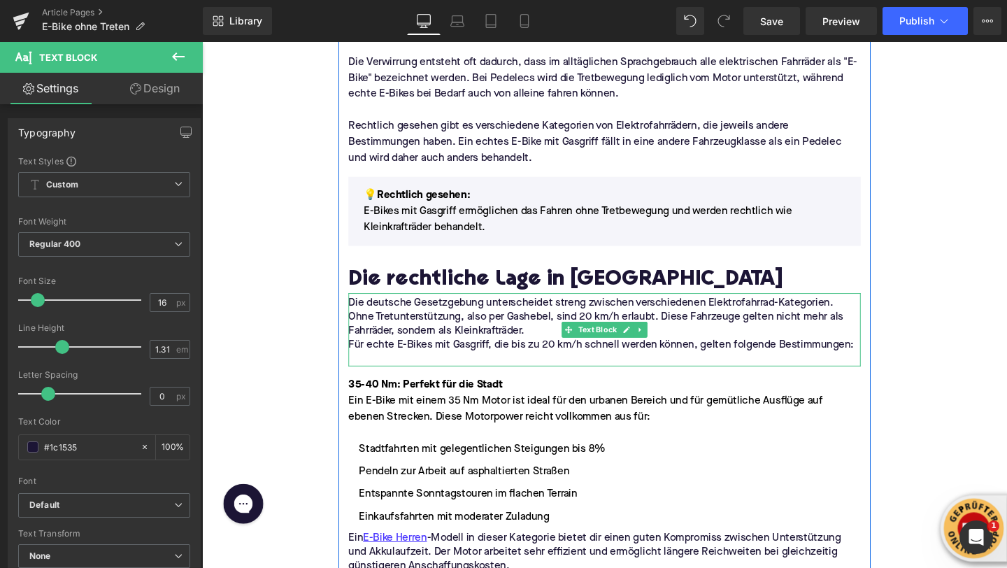
click at [406, 377] on p at bounding box center [625, 376] width 538 height 15
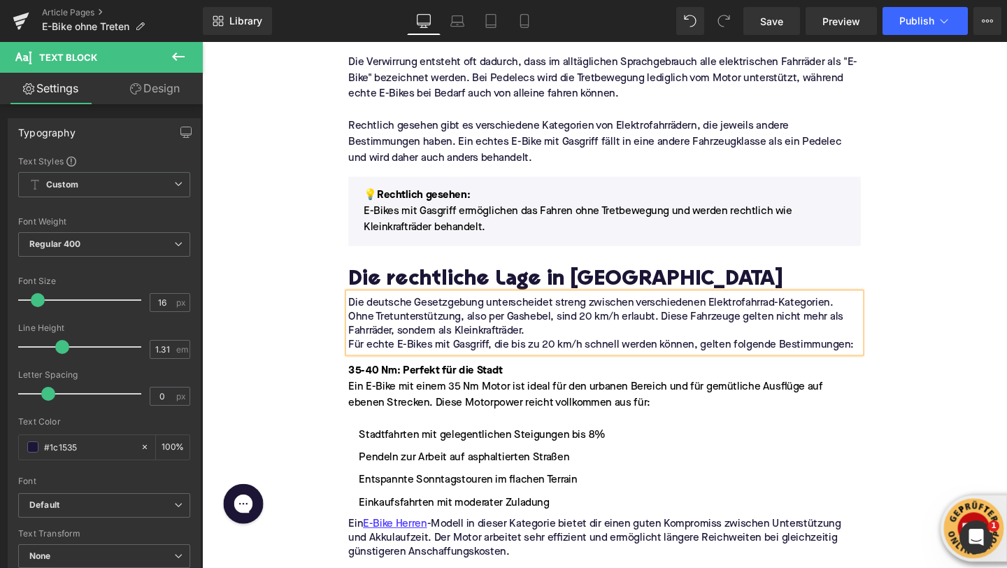
click at [554, 338] on p "Die deutsche Gesetzgebung unterscheidet streng zwischen verschiedenen Elektrofa…" at bounding box center [625, 332] width 538 height 44
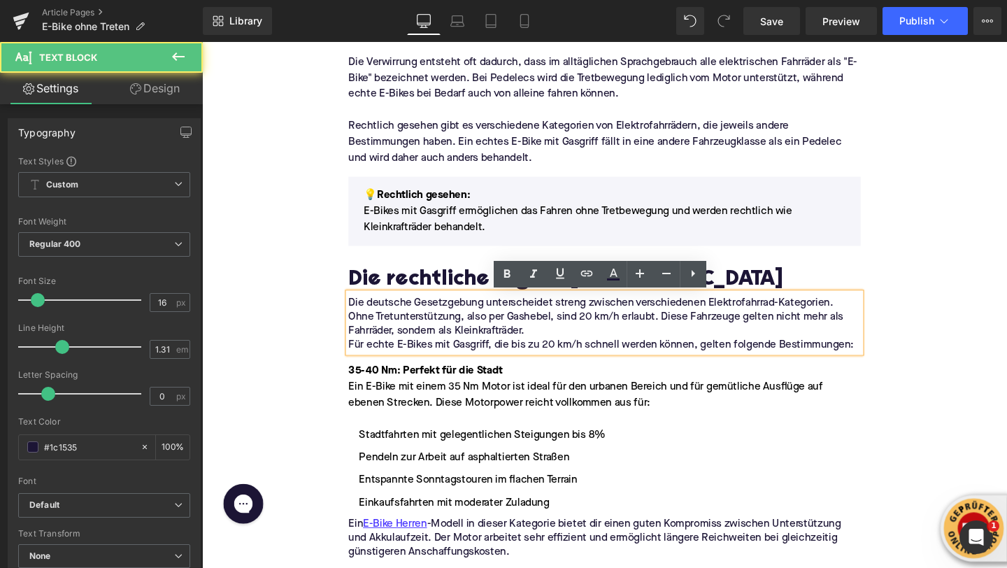
click at [555, 341] on p "Die deutsche Gesetzgebung unterscheidet streng zwischen verschiedenen Elektrofa…" at bounding box center [625, 332] width 538 height 44
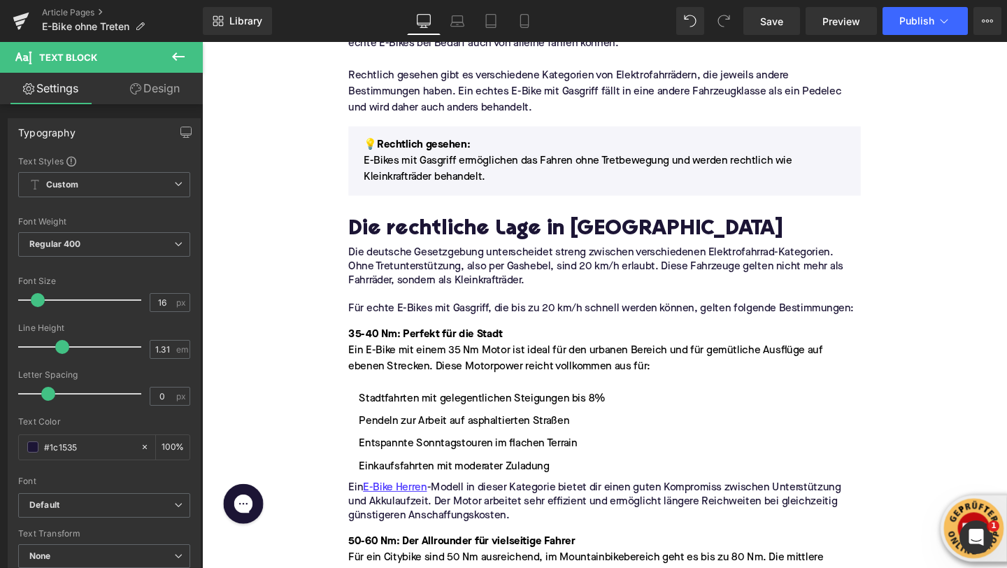
scroll to position [983, 0]
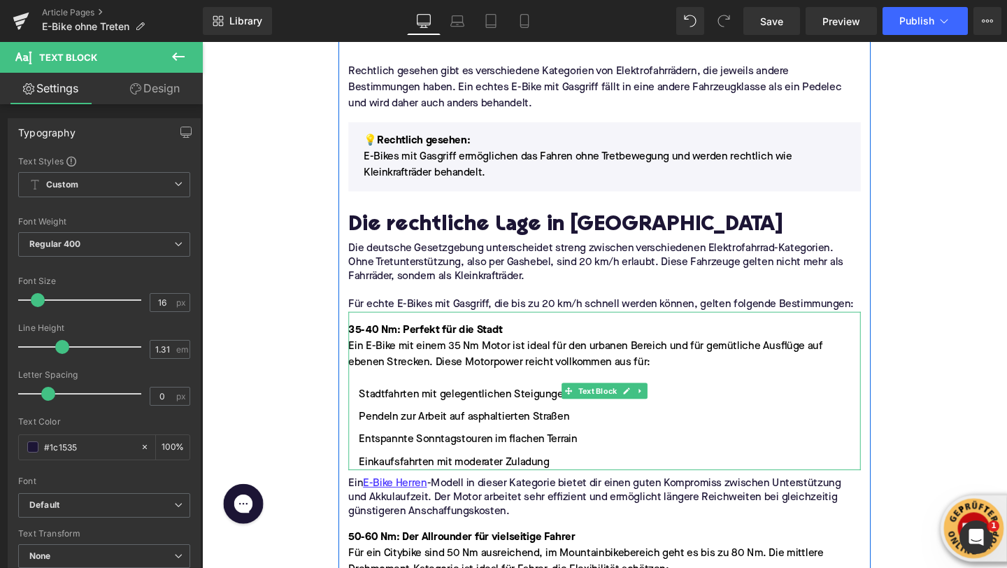
click at [410, 347] on strong "35-40 Nm: Perfekt für die Stadt" at bounding box center [437, 344] width 162 height 11
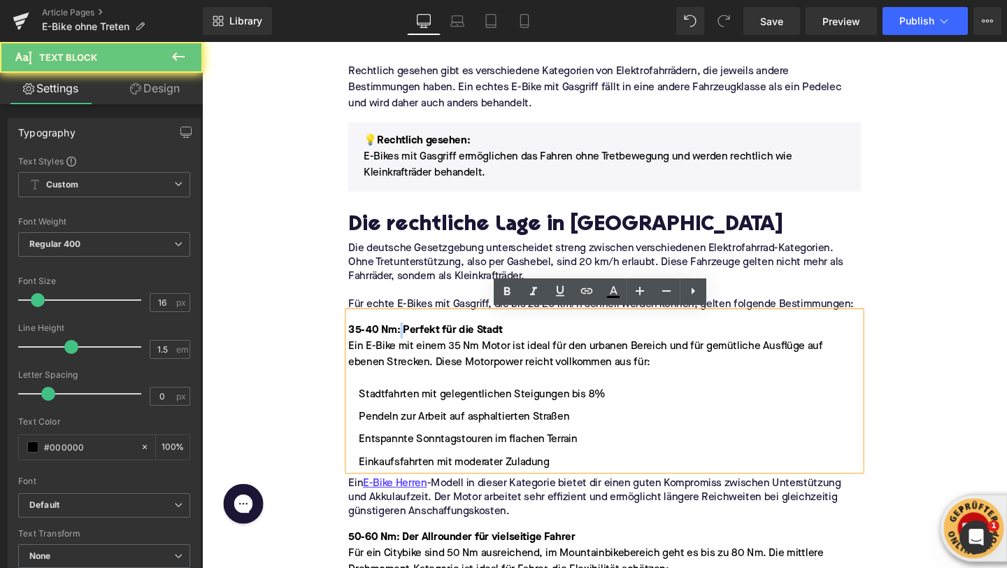
click at [410, 347] on strong "35-40 Nm: Perfekt für die Stadt" at bounding box center [437, 344] width 162 height 11
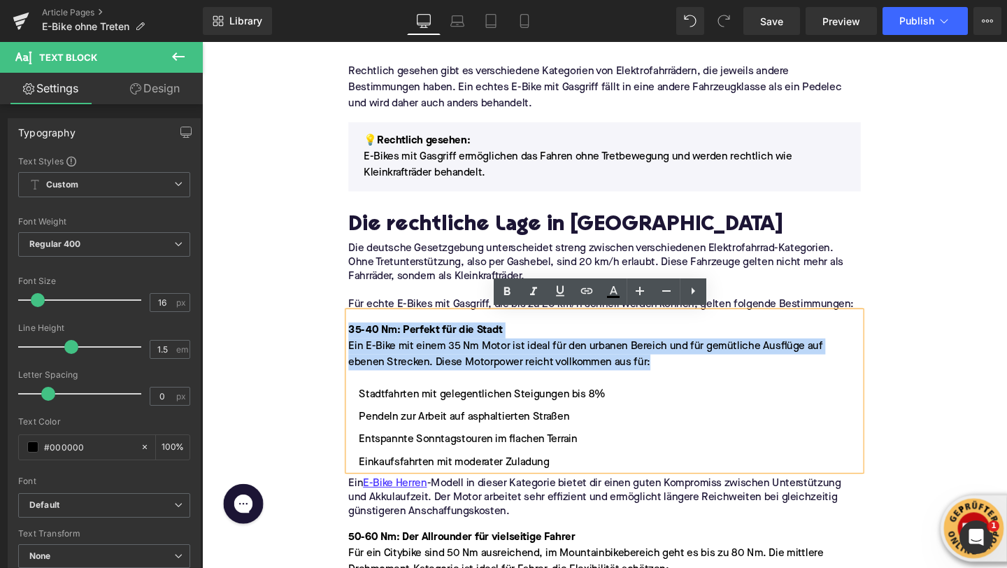
drag, startPoint x: 685, startPoint y: 385, endPoint x: 337, endPoint y: 338, distance: 351.3
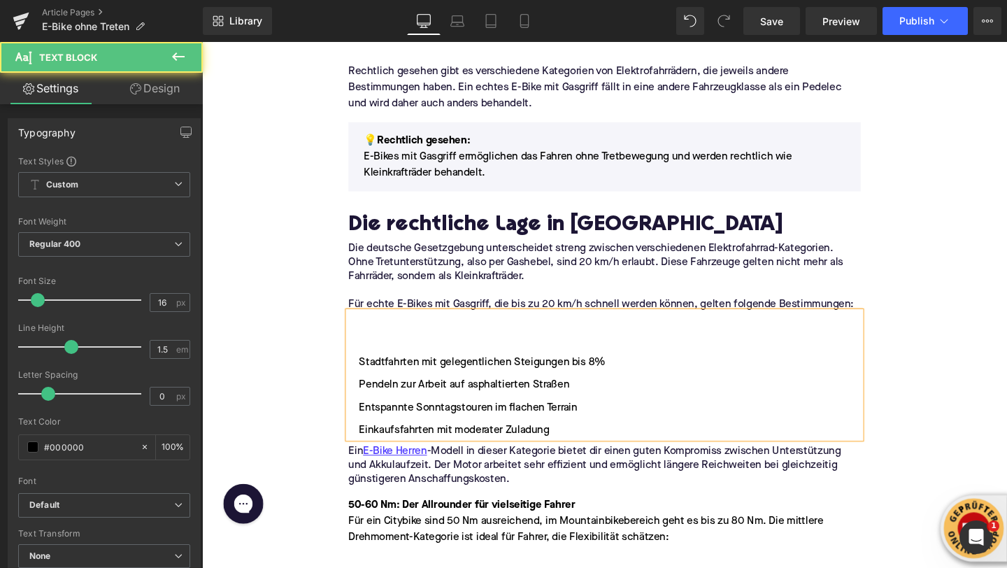
click at [369, 372] on li "Stadtfahrten mit gelegentlichen Steigungen bis 8%" at bounding box center [625, 378] width 538 height 17
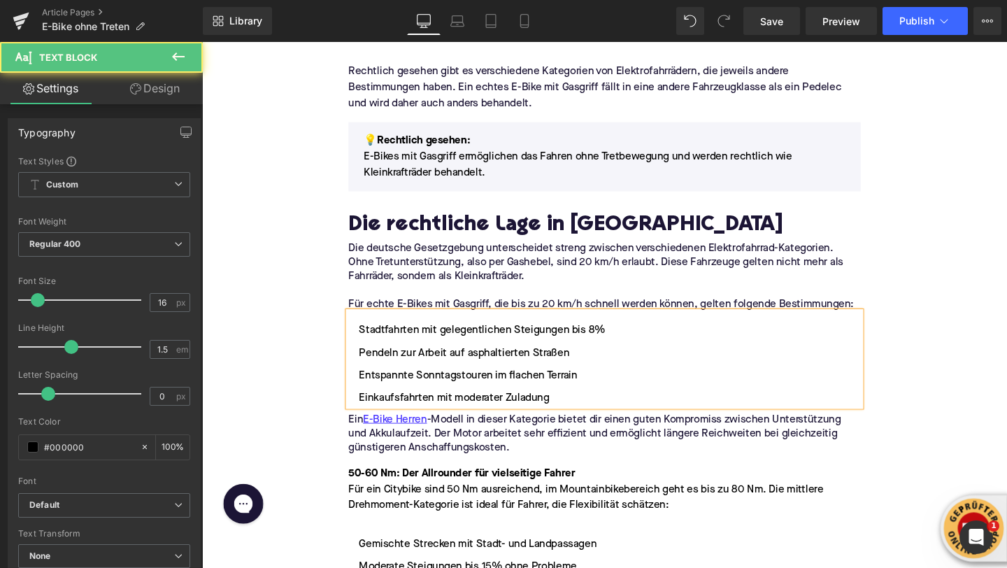
drag, startPoint x: 583, startPoint y: 420, endPoint x: 352, endPoint y: 340, distance: 245.0
click at [356, 340] on div "Stadtfahrten mit gelegentlichen Steigungen bis 8% Pendeln zur Arbeit auf asphal…" at bounding box center [625, 374] width 538 height 99
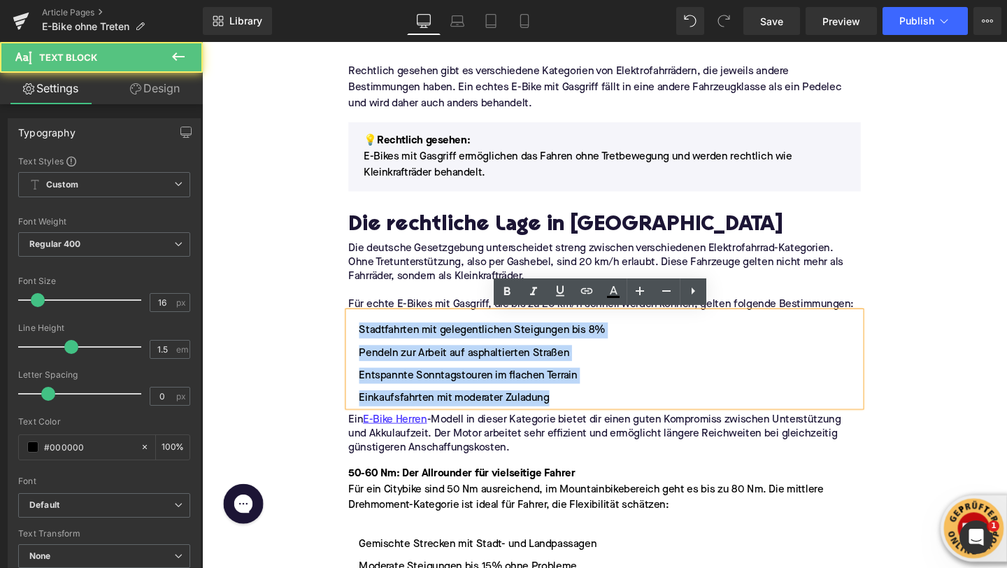
drag, startPoint x: 369, startPoint y: 343, endPoint x: 576, endPoint y: 408, distance: 217.2
click at [576, 408] on ul "Stadtfahrten mit gelegentlichen Steigungen bis 8% Pendeln zur Arbeit auf asphal…" at bounding box center [625, 380] width 538 height 88
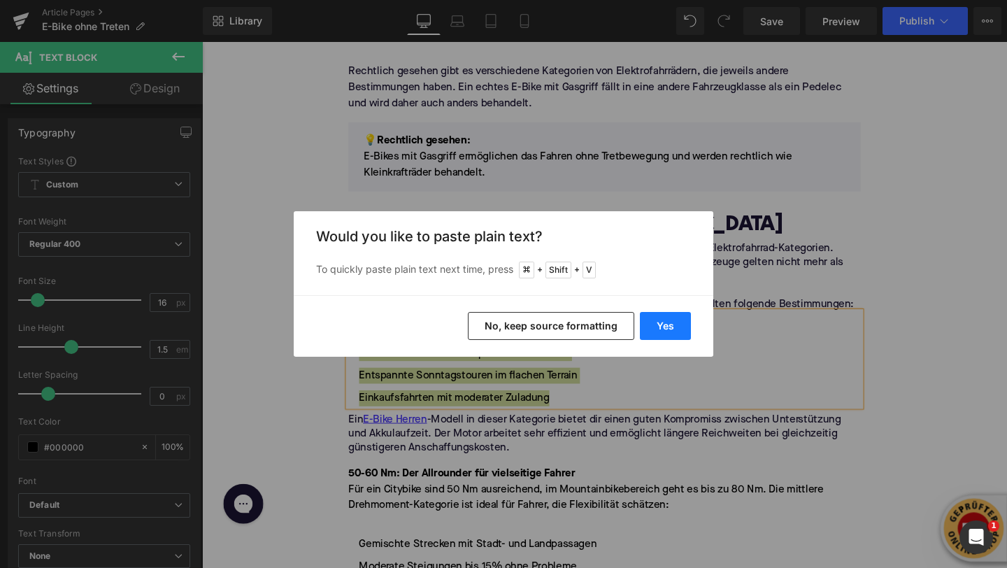
click at [668, 332] on button "Yes" at bounding box center [665, 326] width 51 height 28
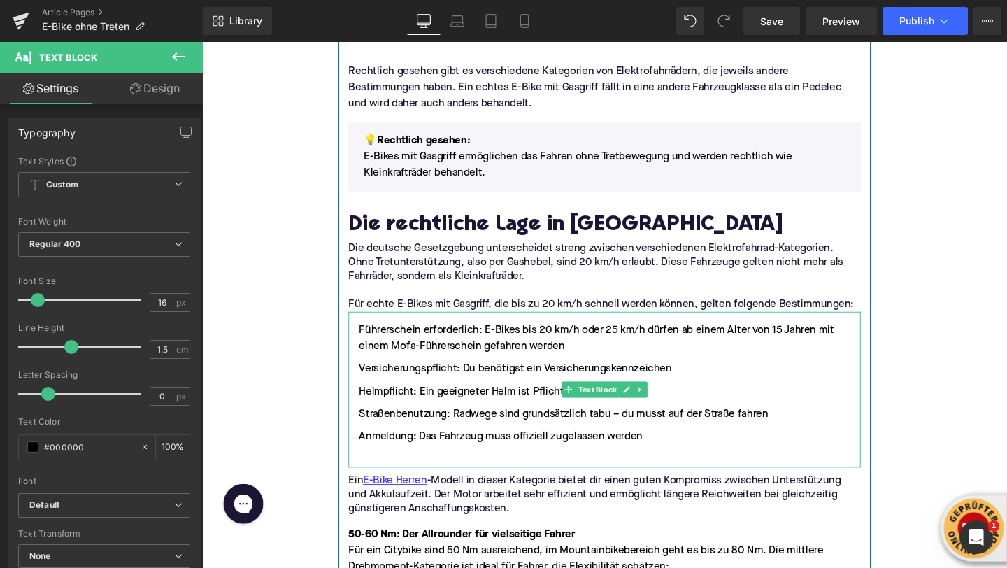
click at [441, 466] on ul "Führerschein erforderlich: E-Bikes bis 20 km/h oder 25 km/h dürfen ab einem Alt…" at bounding box center [625, 412] width 538 height 152
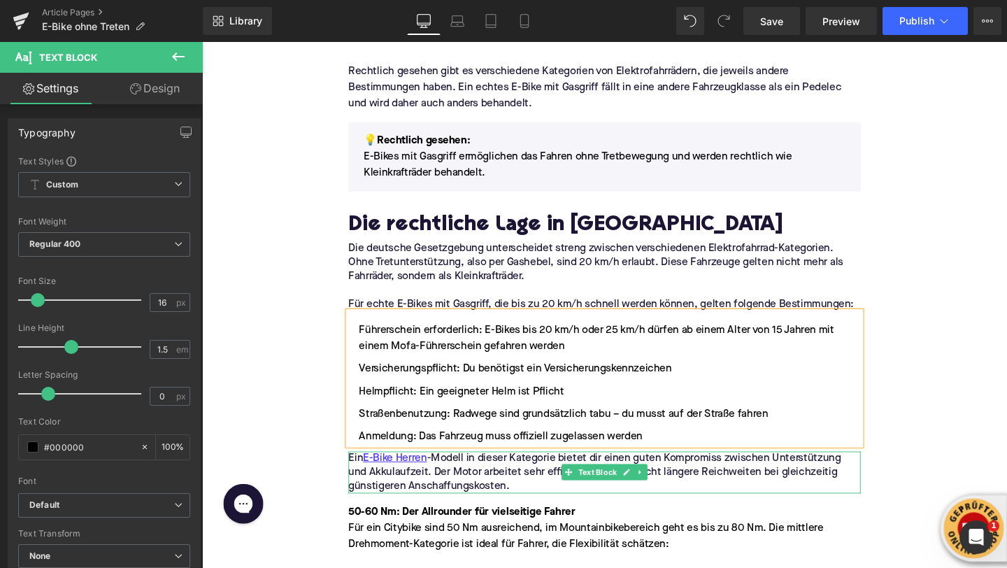
click at [444, 499] on p "Ein E-Bike Herren -Modell in dieser Kategorie bietet dir einen guten Kompromiss…" at bounding box center [625, 494] width 538 height 44
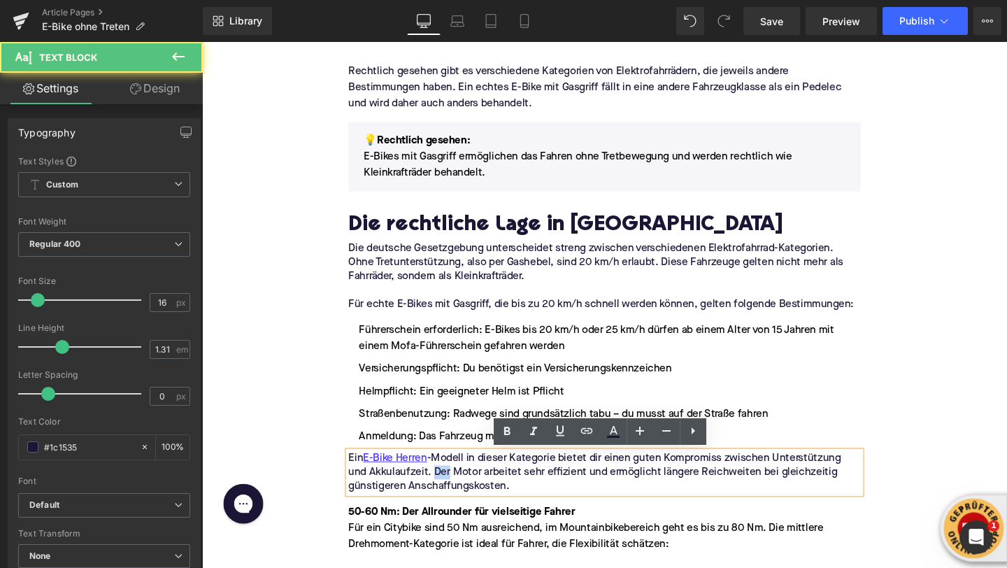
click at [444, 499] on p "Ein E-Bike Herren -Modell in dieser Kategorie bietet dir einen guten Kompromiss…" at bounding box center [625, 494] width 538 height 44
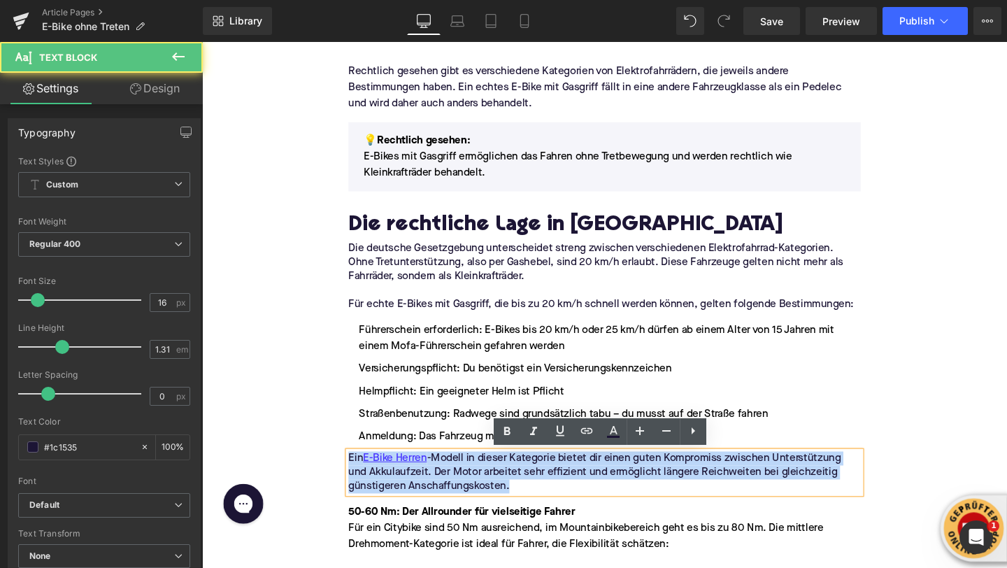
click at [444, 499] on p "Ein E-Bike Herren -Modell in dieser Kategorie bietet dir einen guten Kompromiss…" at bounding box center [625, 494] width 538 height 44
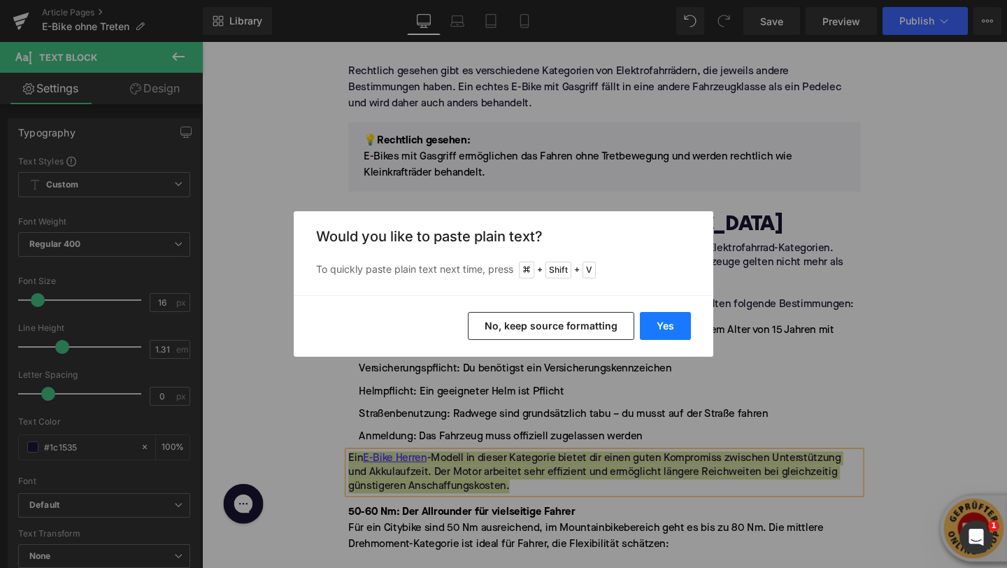
click at [665, 328] on button "Yes" at bounding box center [665, 326] width 51 height 28
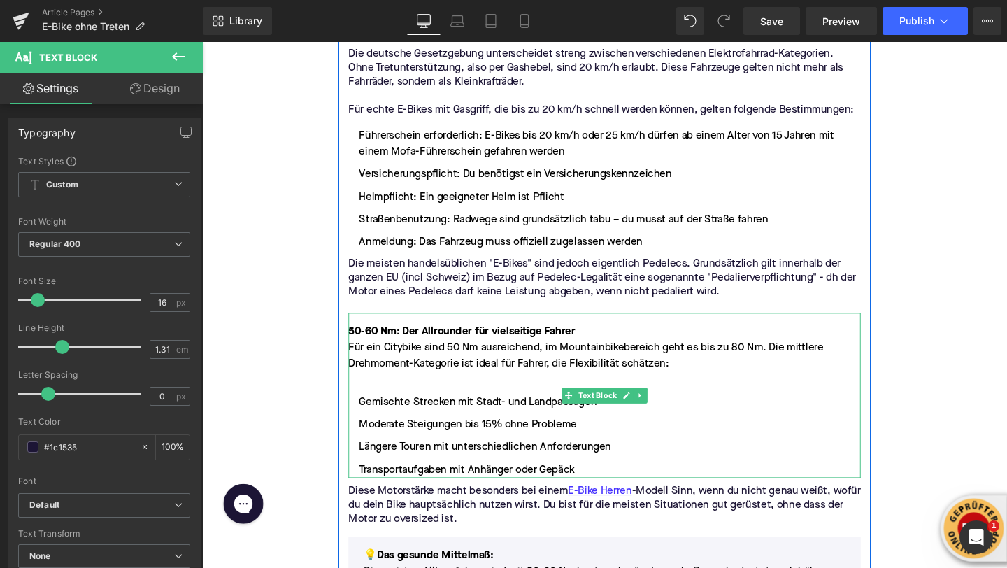
scroll to position [1192, 0]
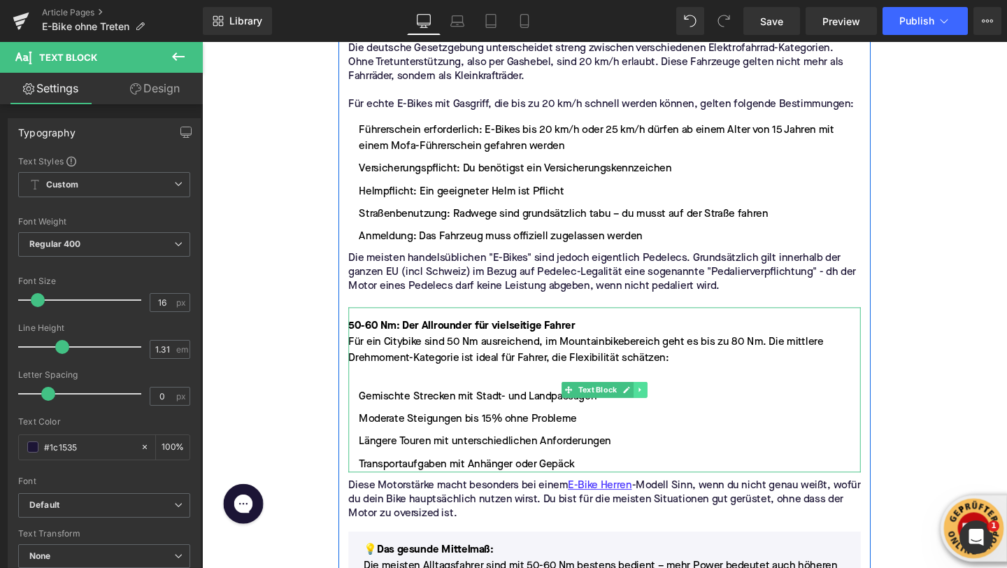
click at [670, 405] on link at bounding box center [663, 407] width 15 height 17
click at [676, 406] on link at bounding box center [670, 407] width 15 height 17
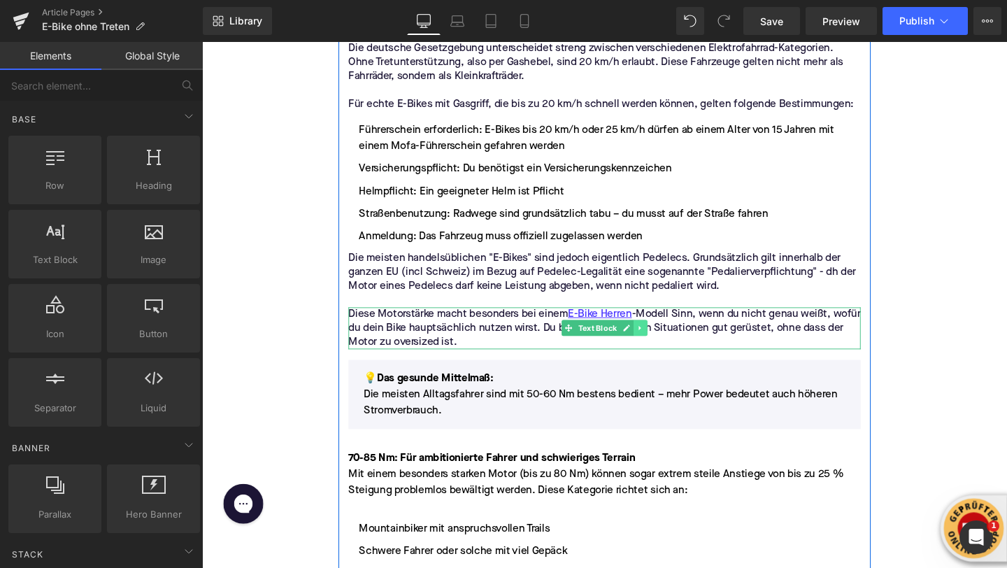
click at [669, 341] on link at bounding box center [663, 342] width 15 height 17
click at [671, 345] on icon at bounding box center [670, 343] width 8 height 8
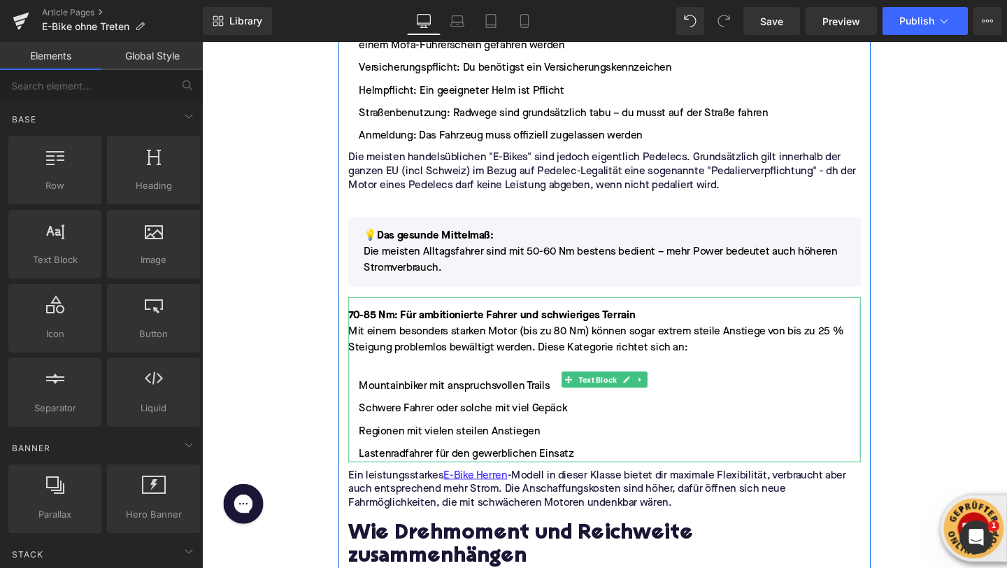
scroll to position [1322, 0]
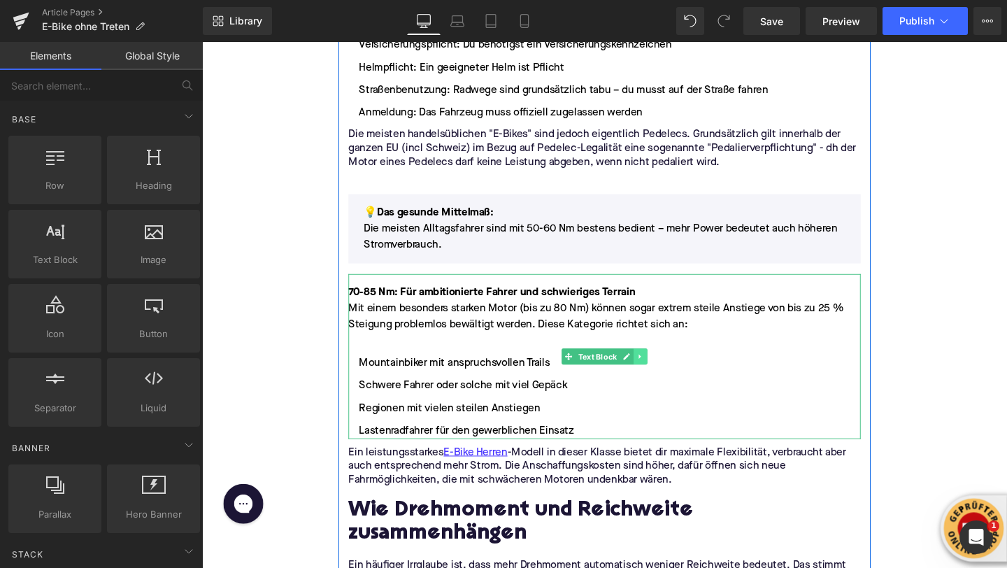
click at [664, 369] on icon at bounding box center [663, 373] width 8 height 8
click at [666, 370] on link at bounding box center [670, 372] width 15 height 17
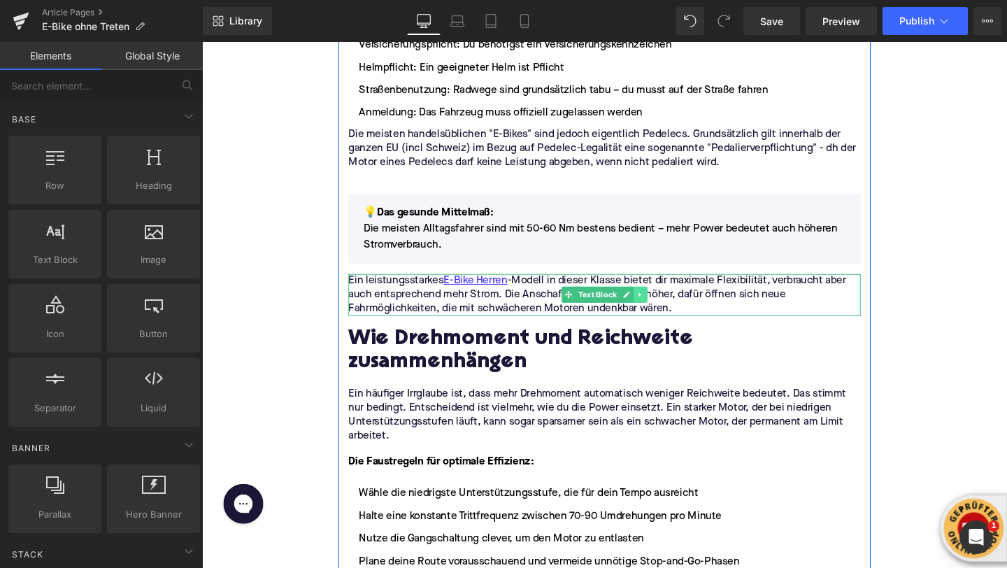
click at [669, 310] on link at bounding box center [663, 307] width 15 height 17
click at [669, 310] on icon at bounding box center [670, 308] width 8 height 8
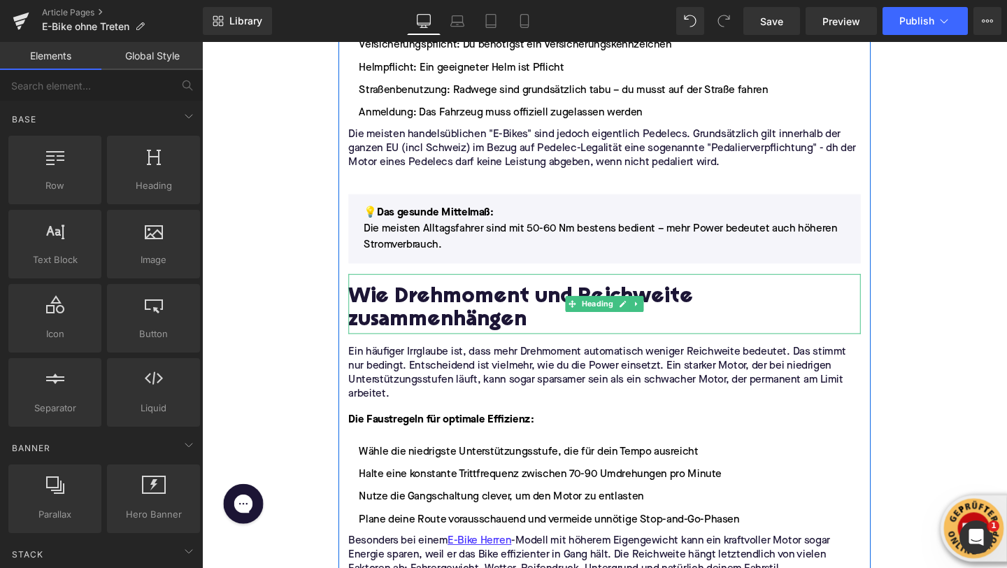
click at [517, 316] on h2 "Wie Drehmoment und Reichweite zusammenhängen" at bounding box center [625, 324] width 538 height 50
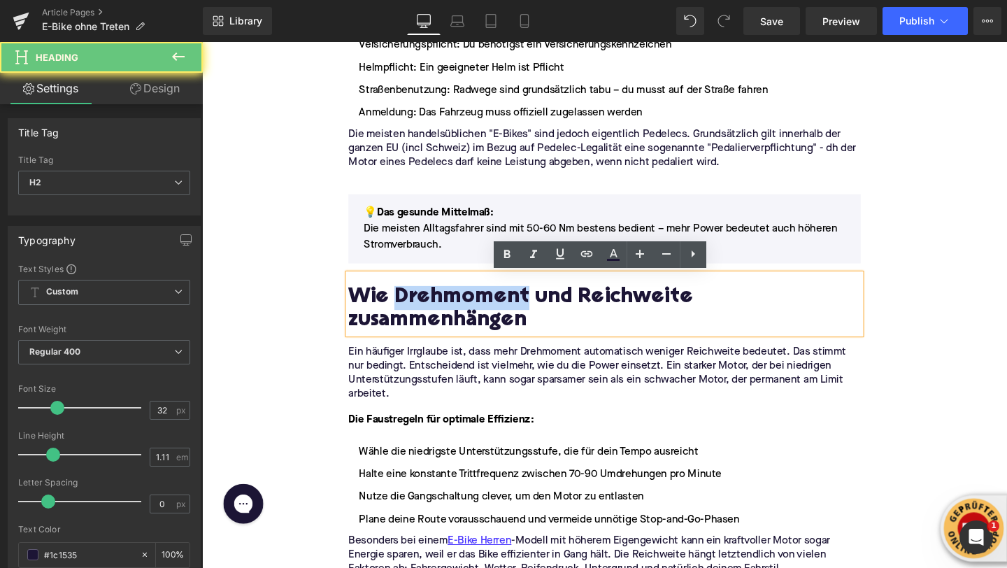
click at [517, 316] on h2 "Wie Drehmoment und Reichweite zusammenhängen" at bounding box center [625, 324] width 538 height 50
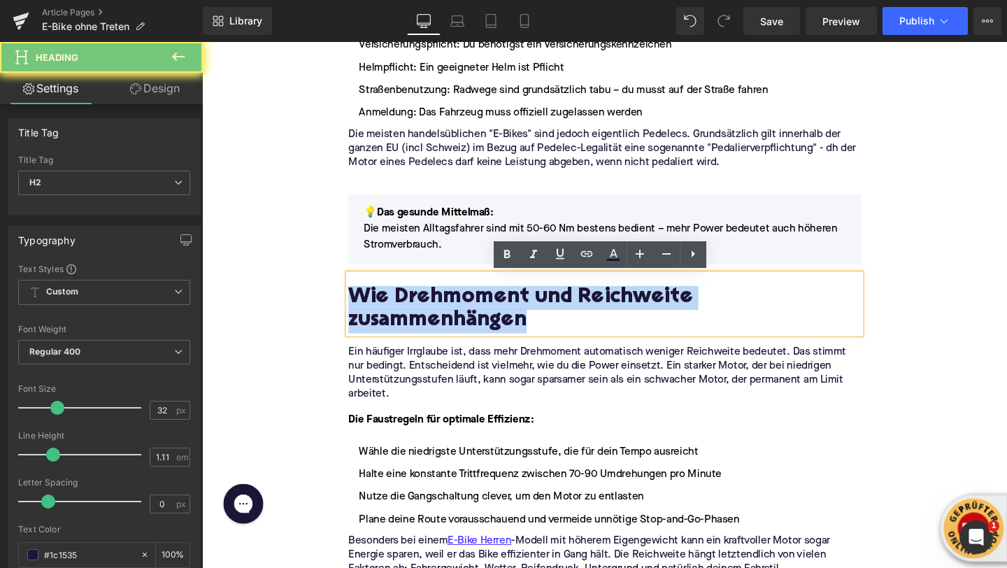
paste div
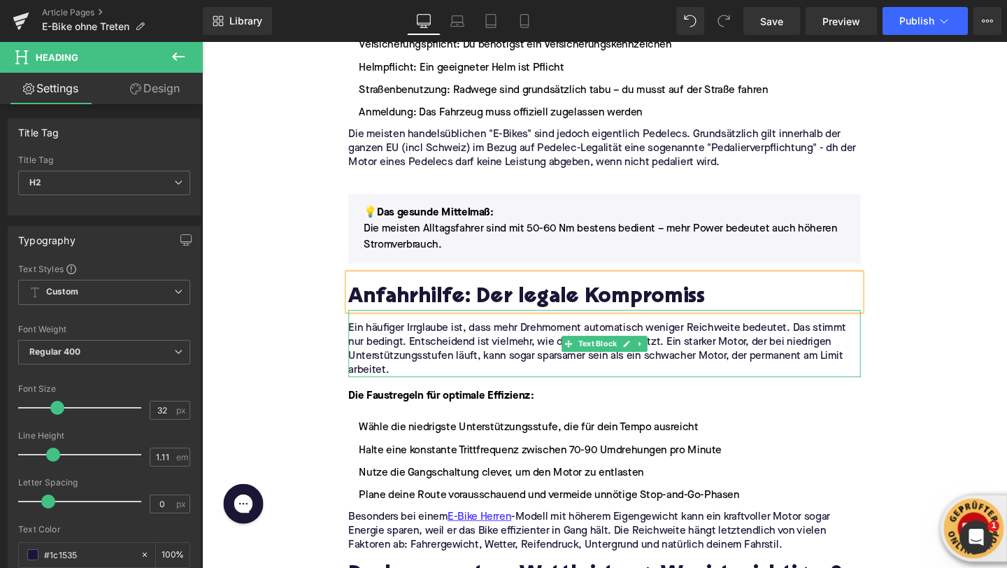
click at [446, 371] on p "Ein häufiger Irrglaube ist, dass mehr Drehmoment automatisch weniger Reichweite…" at bounding box center [625, 365] width 538 height 59
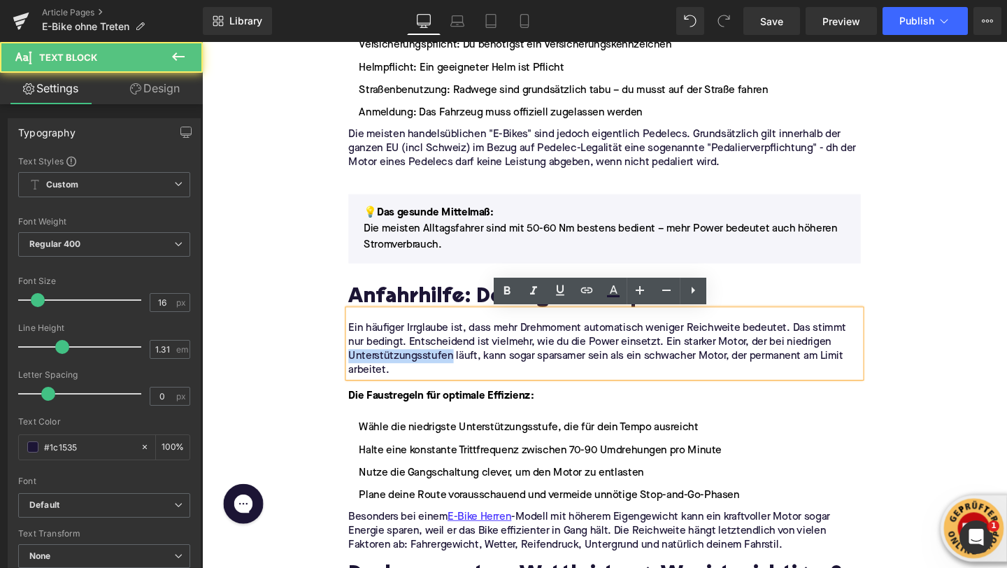
click at [446, 371] on p "Ein häufiger Irrglaube ist, dass mehr Drehmoment automatisch weniger Reichweite…" at bounding box center [625, 365] width 538 height 59
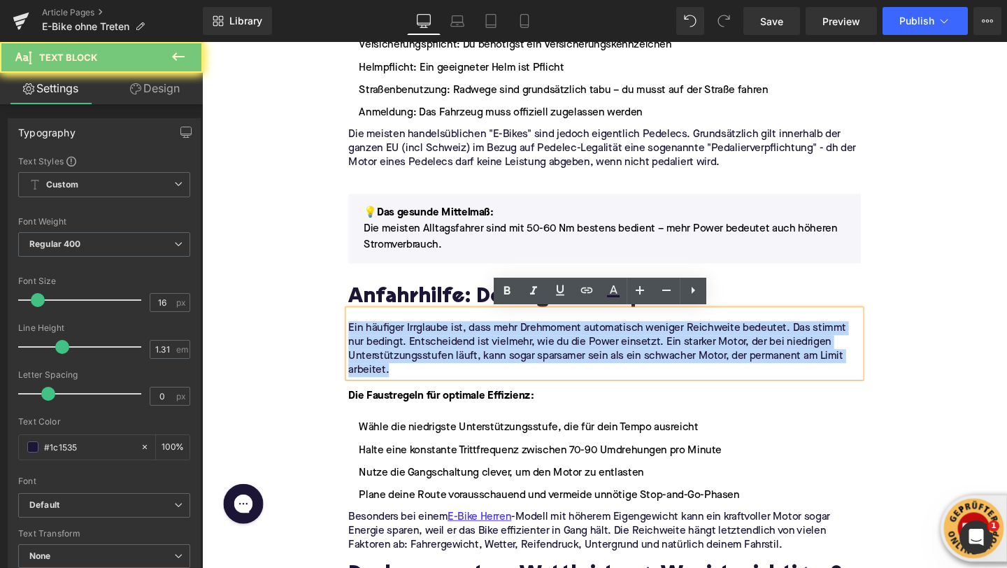
click at [446, 371] on p "Ein häufiger Irrglaube ist, dass mehr Drehmoment automatisch weniger Reichweite…" at bounding box center [625, 365] width 538 height 59
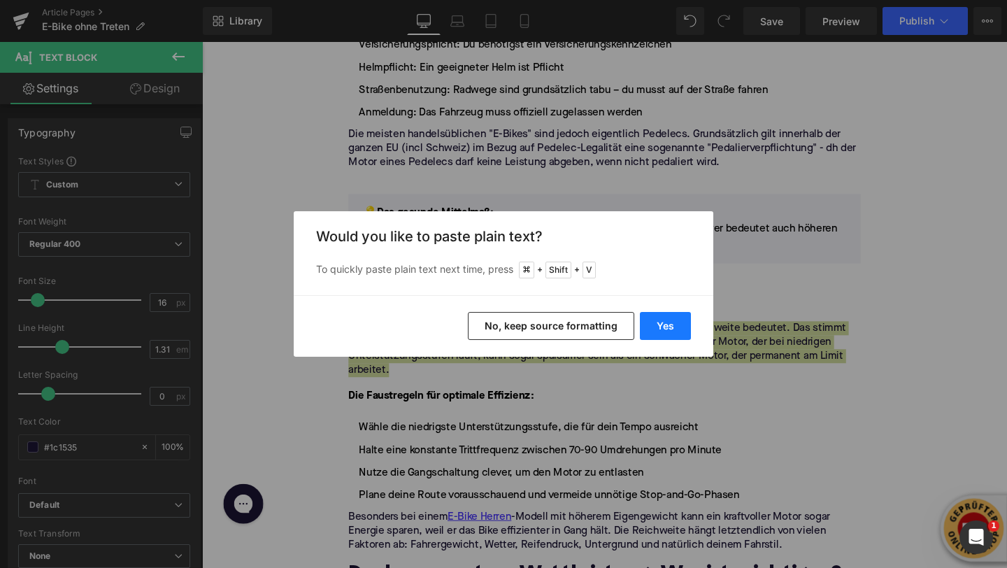
click at [681, 324] on button "Yes" at bounding box center [665, 326] width 51 height 28
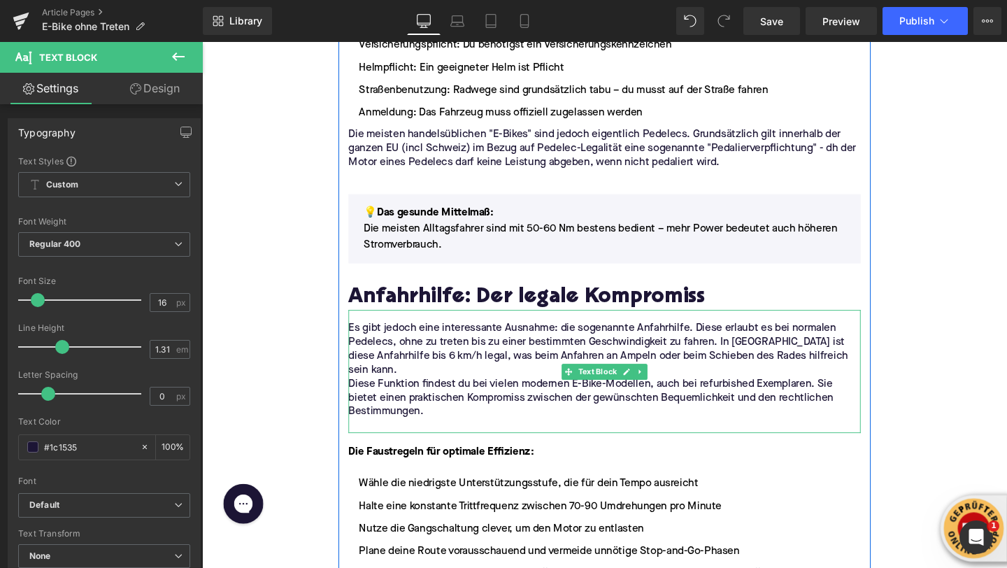
click at [447, 380] on p "Es gibt jedoch eine interessante Ausnahme: die sogenannte Anfahrhilfe. Diese er…" at bounding box center [625, 365] width 538 height 59
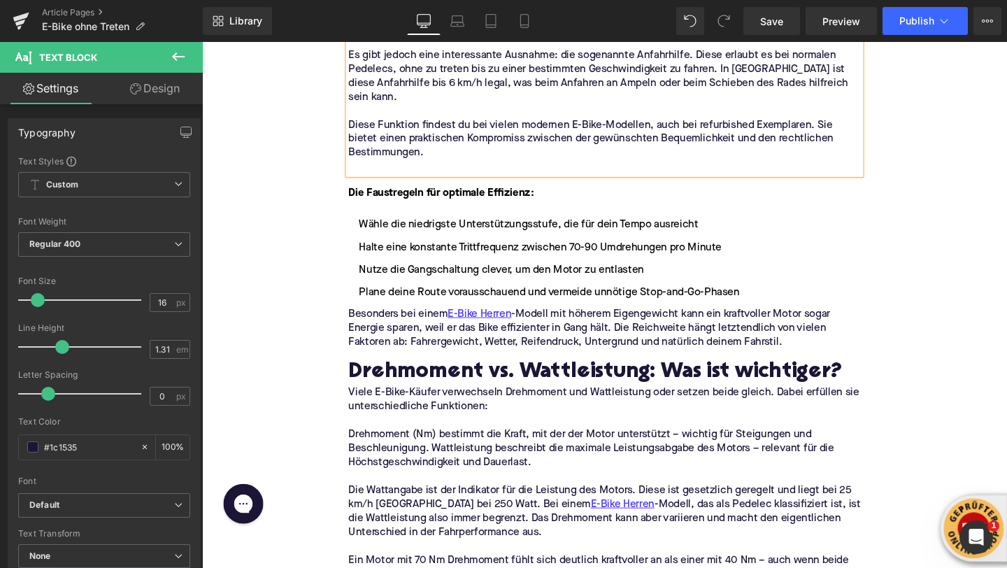
scroll to position [1597, 0]
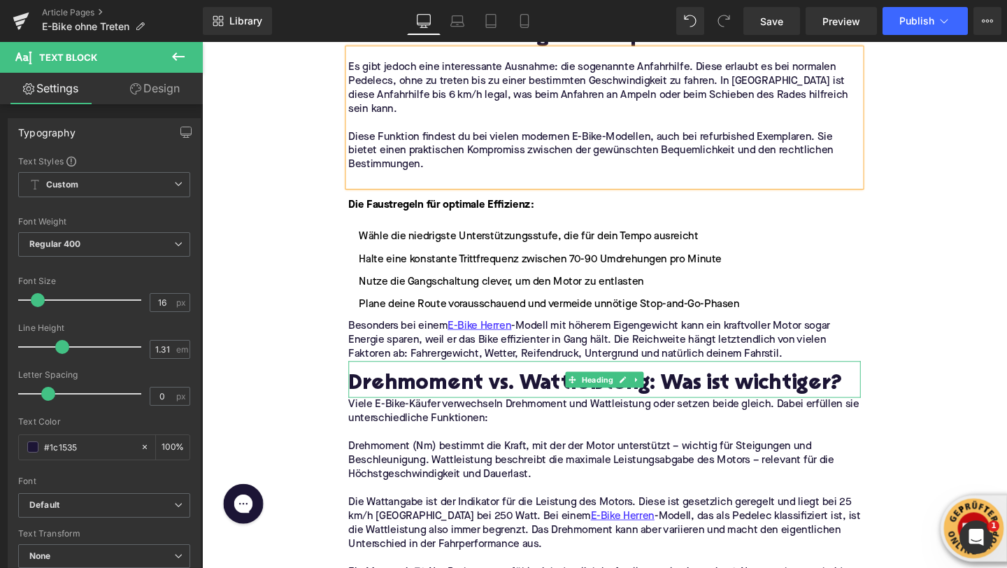
click at [387, 408] on h2 "Drehmoment vs. Wattleistung: Was ist wichtiger?" at bounding box center [625, 402] width 538 height 25
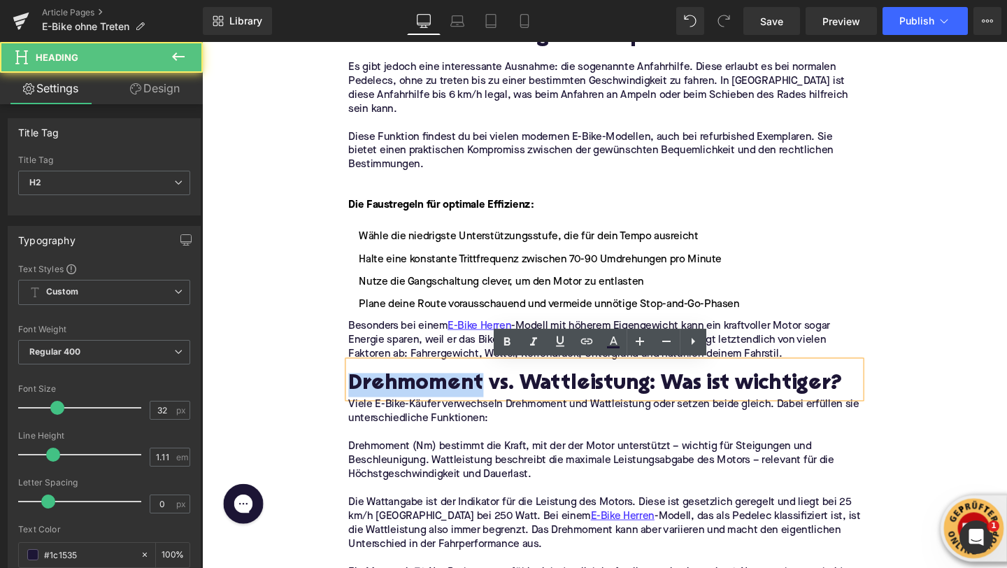
click at [387, 408] on h2 "Drehmoment vs. Wattleistung: Was ist wichtiger?" at bounding box center [625, 402] width 538 height 25
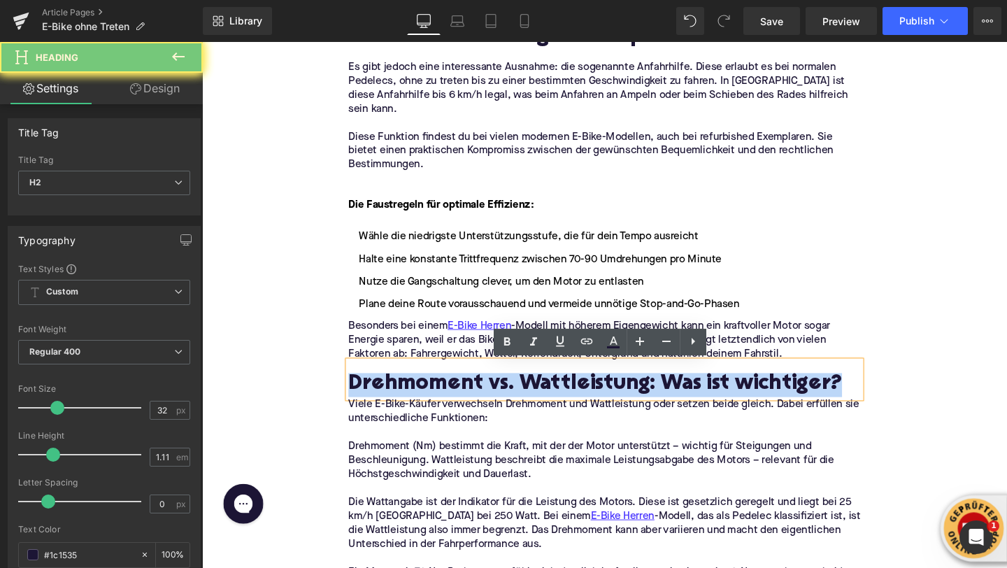
click at [387, 408] on h2 "Drehmoment vs. Wattleistung: Was ist wichtiger?" at bounding box center [625, 402] width 538 height 25
paste div
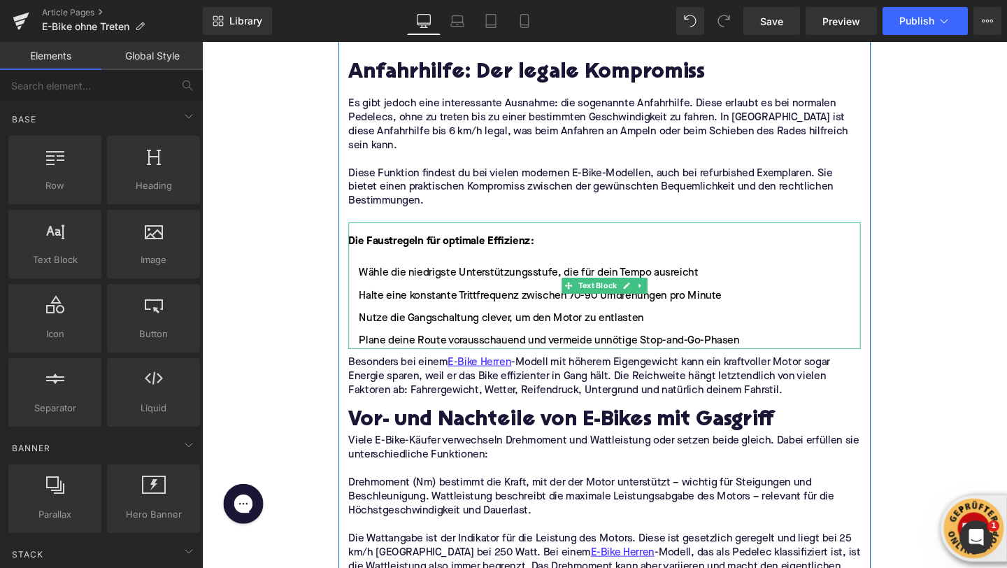
scroll to position [1566, 0]
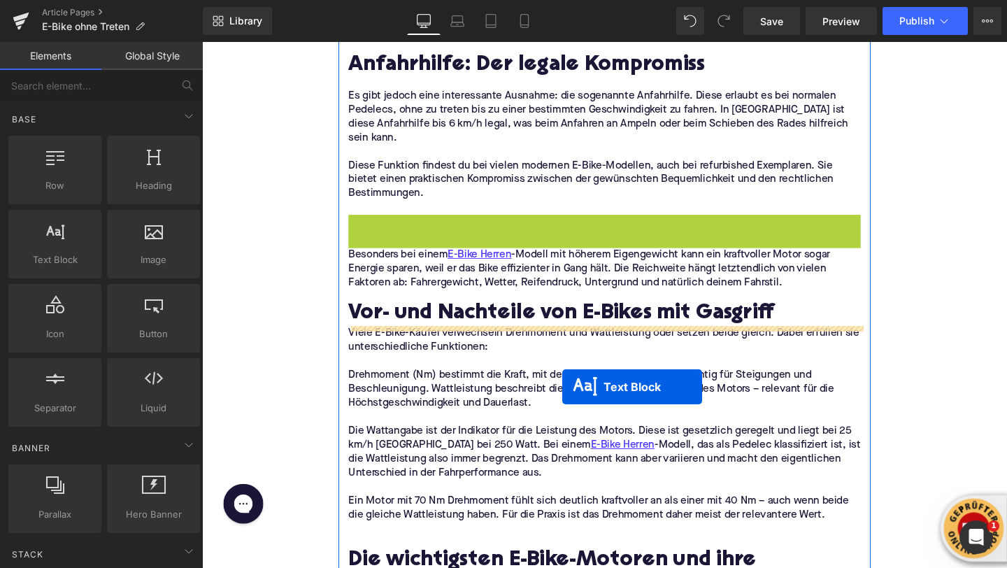
drag, startPoint x: 587, startPoint y: 290, endPoint x: 580, endPoint y: 403, distance: 113.5
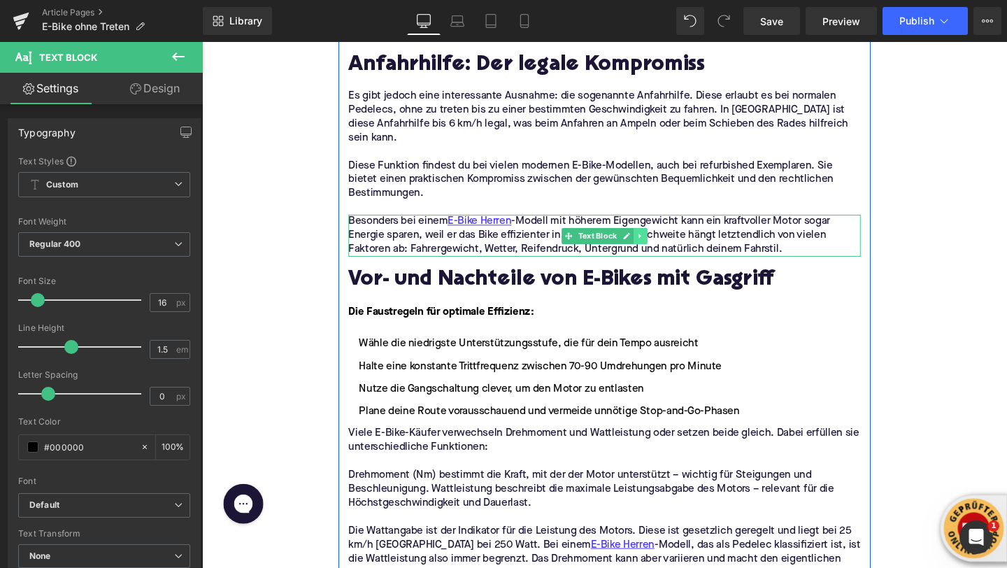
click at [666, 247] on icon at bounding box center [663, 246] width 8 height 8
click at [666, 247] on link at bounding box center [670, 246] width 15 height 17
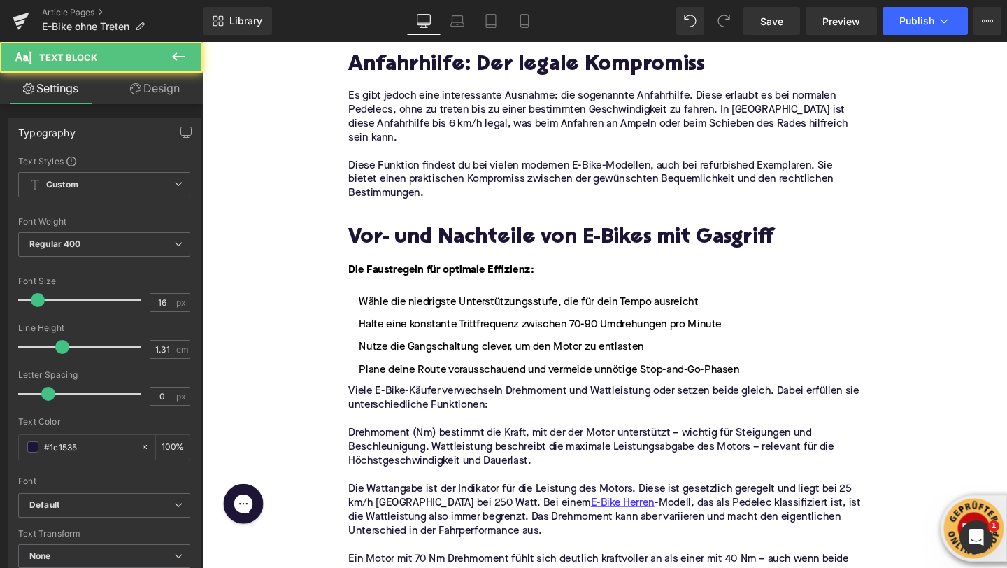
click at [390, 211] on p at bounding box center [625, 216] width 538 height 15
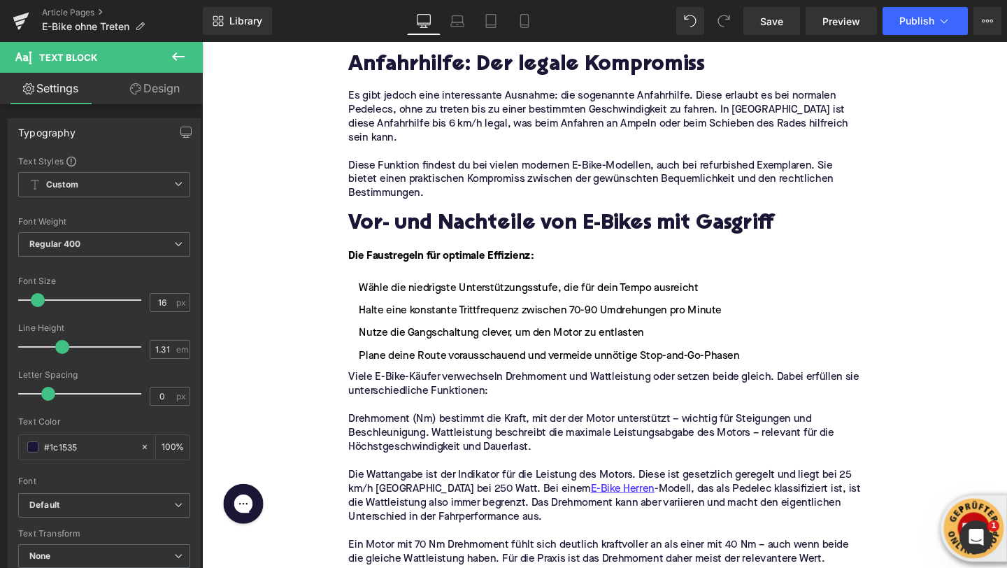
click at [185, 54] on icon at bounding box center [178, 56] width 17 height 17
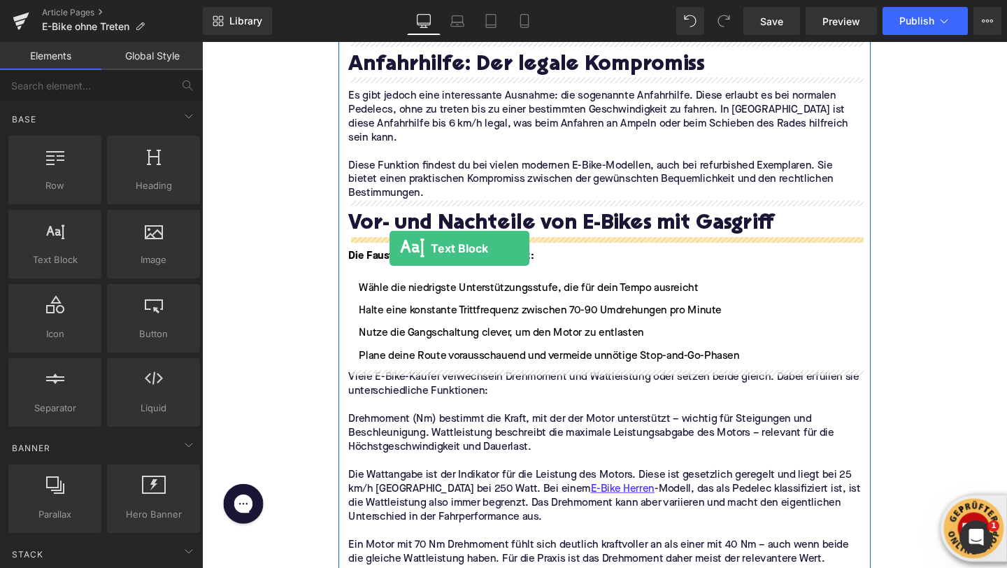
drag, startPoint x: 255, startPoint y: 285, endPoint x: 398, endPoint y: 259, distance: 145.8
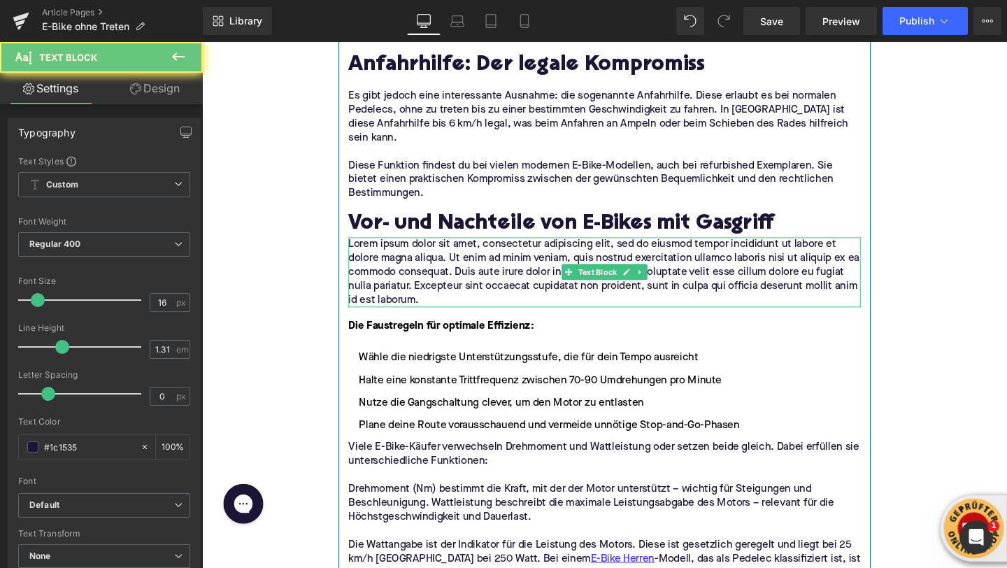
click at [378, 273] on p "Lorem ipsum dolor sit amet, consectetur adipiscing elit, sed do eiusmod tempor …" at bounding box center [625, 284] width 538 height 73
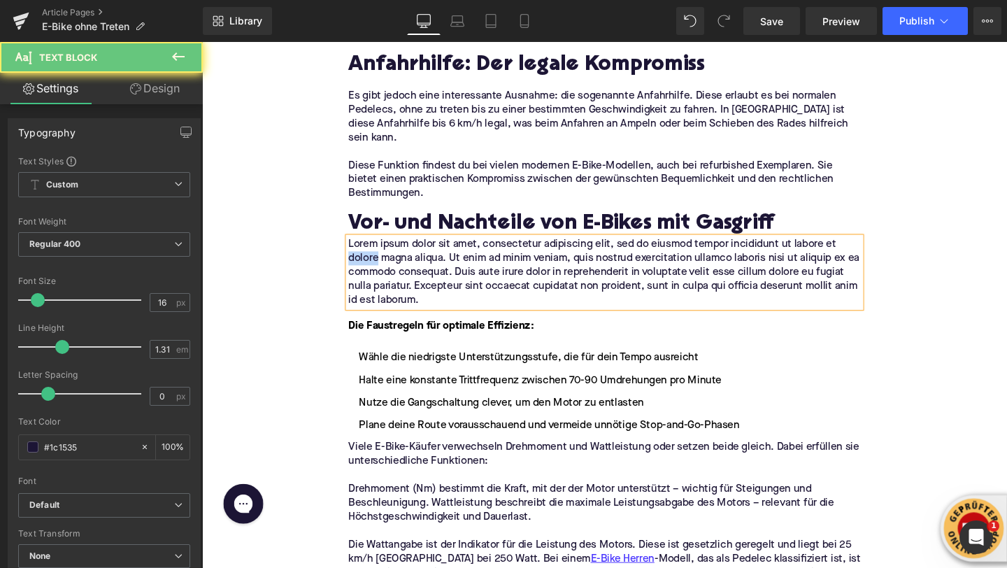
click at [378, 273] on p "Lorem ipsum dolor sit amet, consectetur adipiscing elit, sed do eiusmod tempor …" at bounding box center [625, 284] width 538 height 73
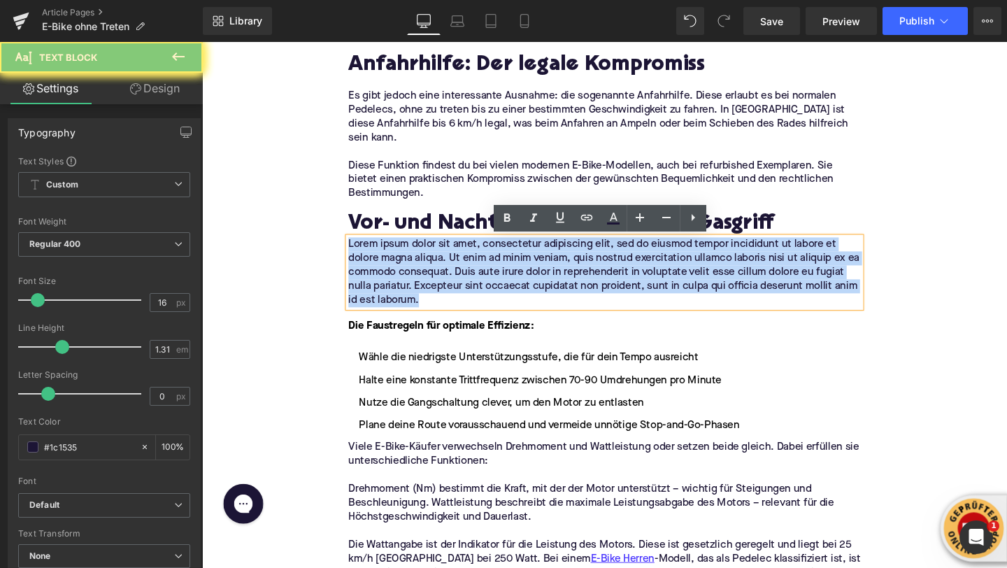
click at [378, 273] on p "Lorem ipsum dolor sit amet, consectetur adipiscing elit, sed do eiusmod tempor …" at bounding box center [625, 284] width 538 height 73
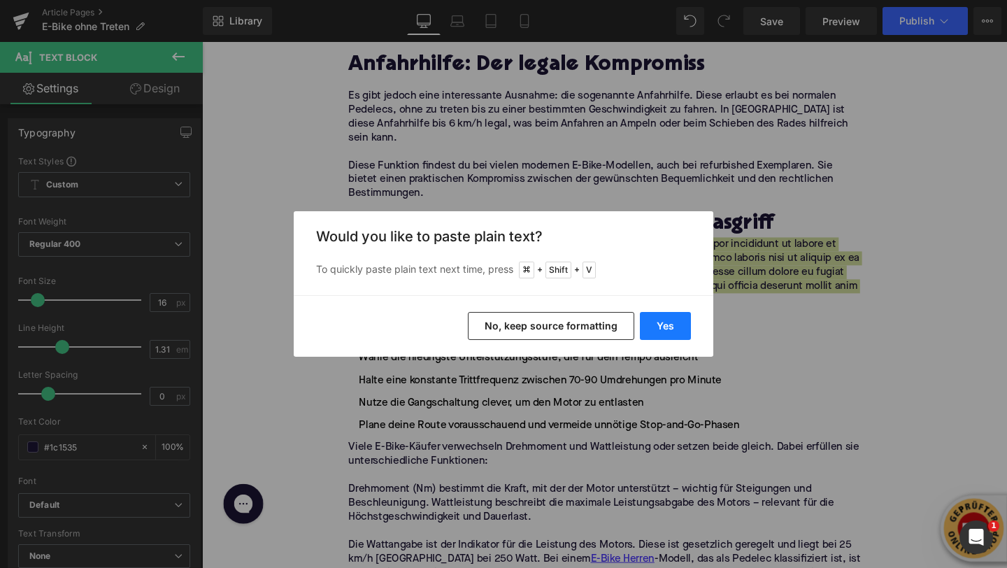
click at [645, 316] on button "Yes" at bounding box center [665, 326] width 51 height 28
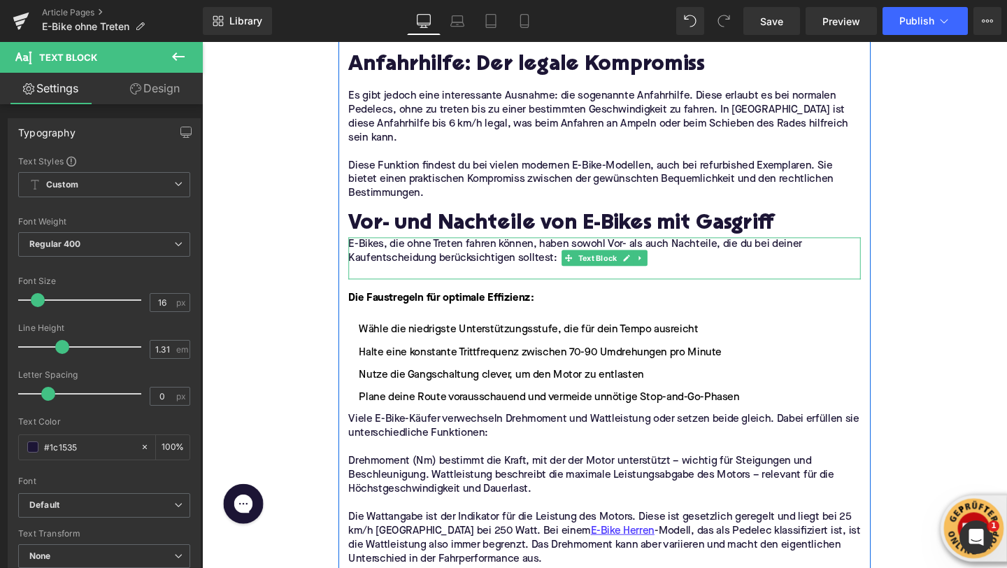
click at [450, 283] on p at bounding box center [625, 284] width 538 height 15
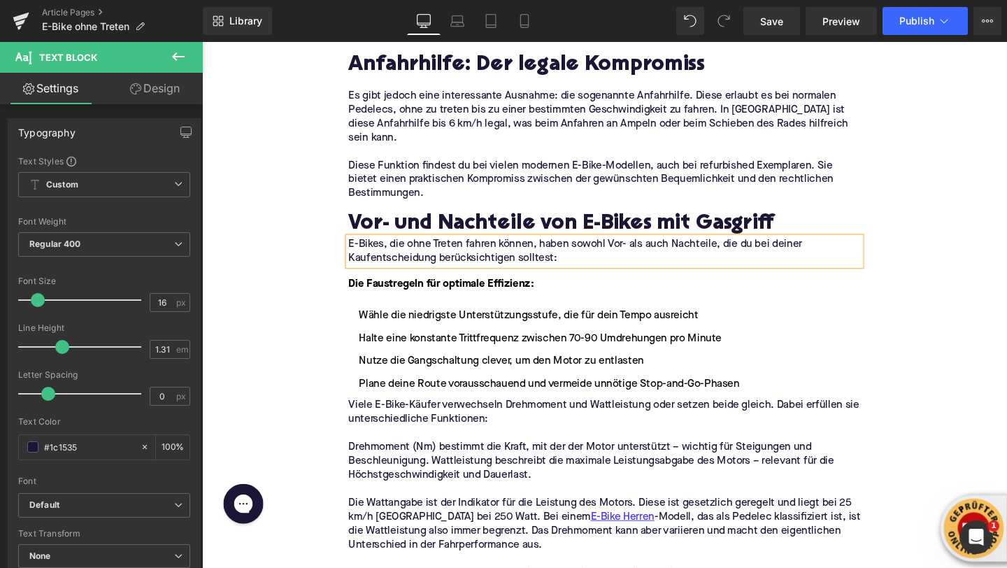
click at [401, 342] on ul "Wähle die niedrigste Unterstützungsstufe, die für dein Tempo ausreicht Halte ei…" at bounding box center [625, 366] width 538 height 88
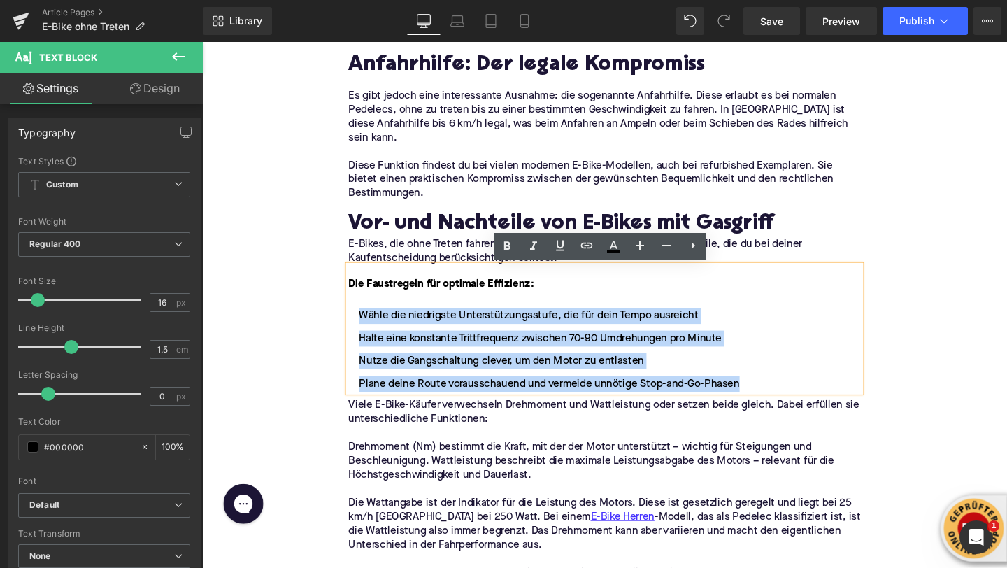
drag, startPoint x: 732, startPoint y: 401, endPoint x: 364, endPoint y: 326, distance: 375.4
click at [364, 326] on ul "Wähle die niedrigste Unterstützungsstufe, die für dein Tempo ausreicht Halte ei…" at bounding box center [625, 366] width 538 height 88
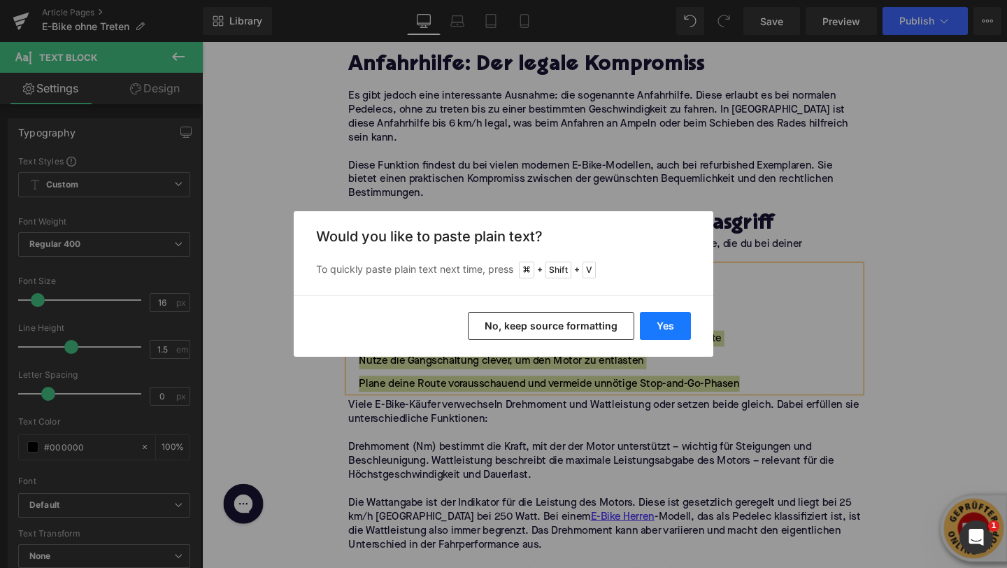
click at [653, 331] on button "Yes" at bounding box center [665, 326] width 51 height 28
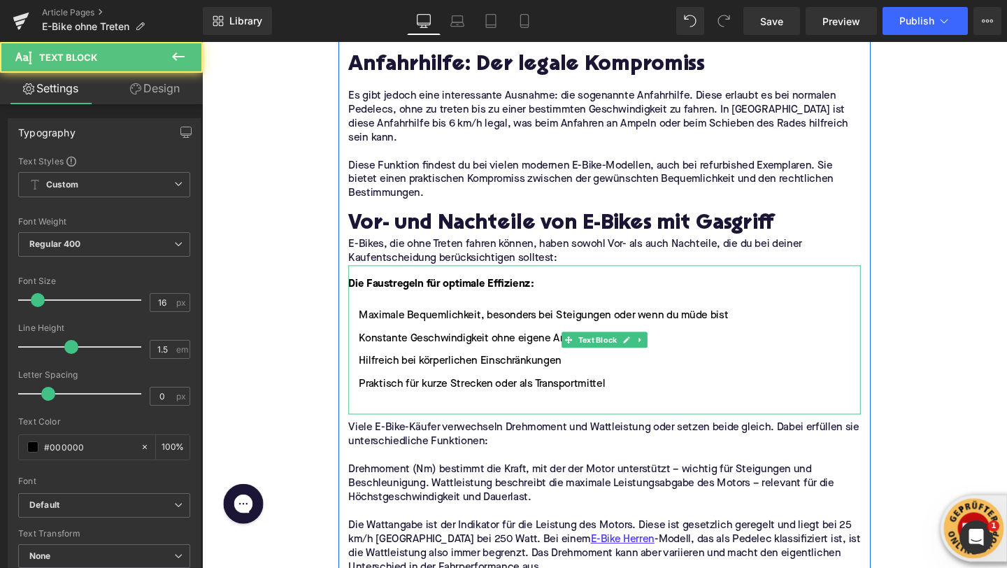
click at [418, 308] on div "Die Faustregeln für optimale Effizienz:" at bounding box center [625, 305] width 538 height 34
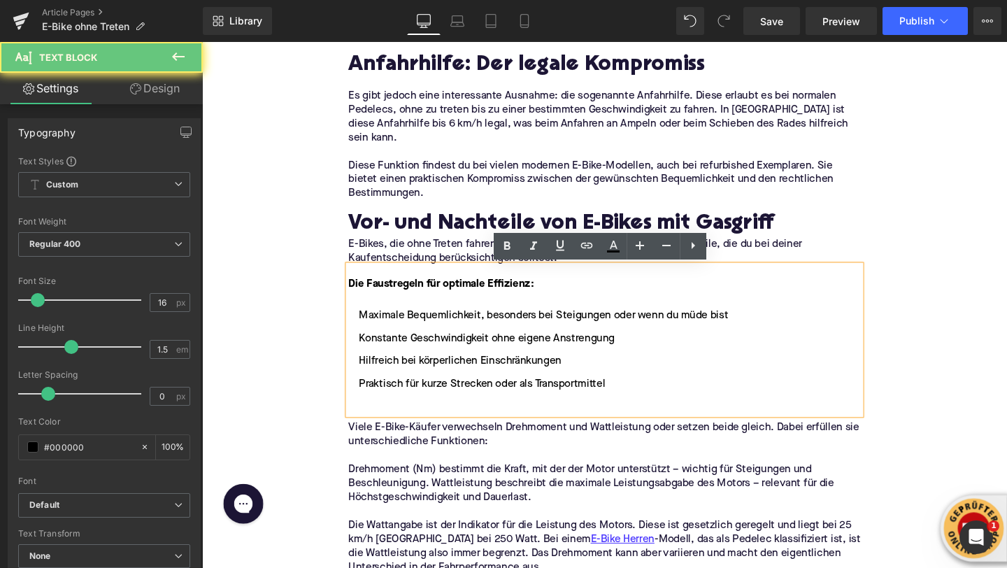
click at [401, 301] on strong "Die Faustregeln für optimale Effizienz:" at bounding box center [453, 296] width 195 height 11
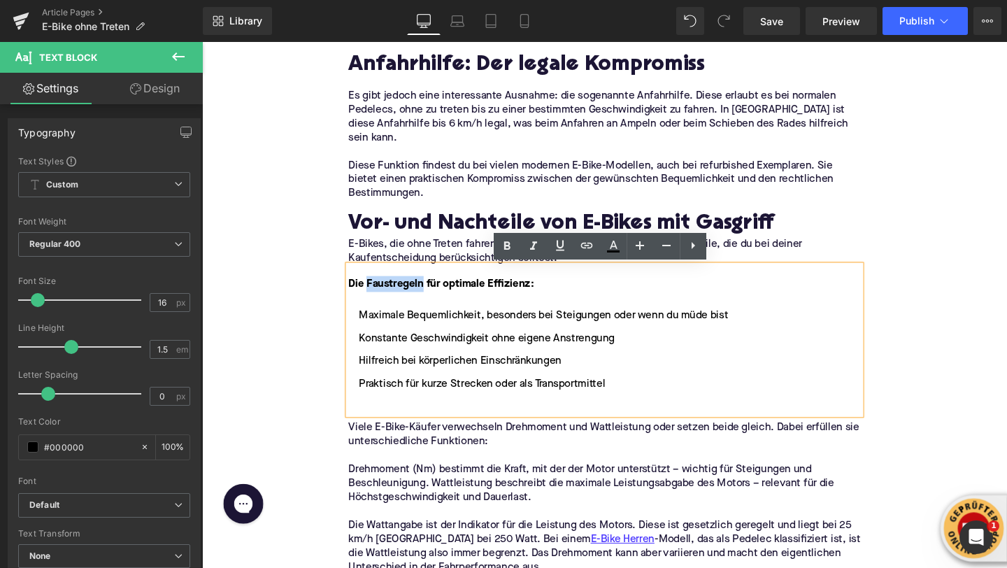
click at [401, 301] on strong "Die Faustregeln für optimale Effizienz:" at bounding box center [453, 296] width 195 height 11
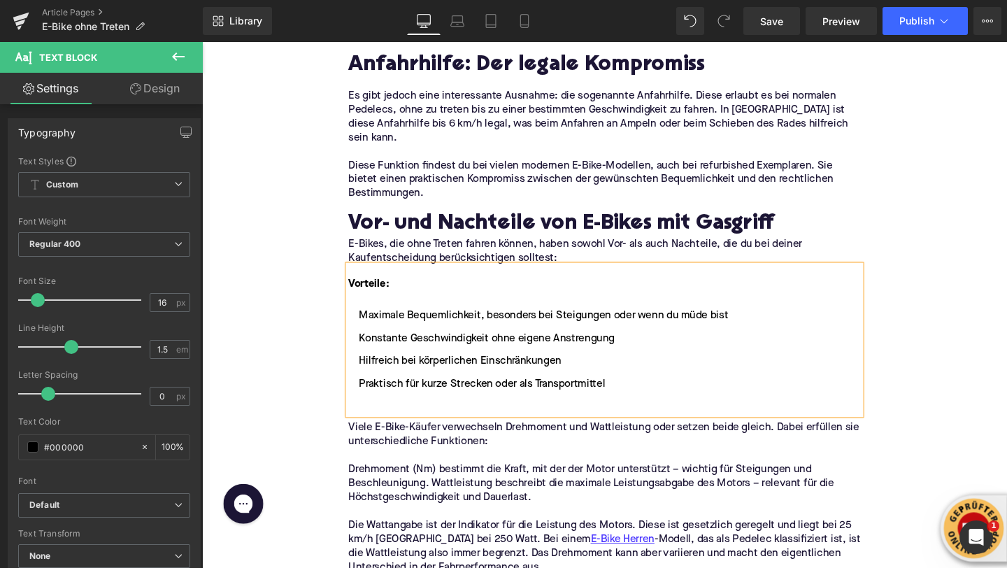
click at [392, 415] on ul "Maximale Bequemlichkeit, besonders bei Steigungen oder wenn du müde bist Konsta…" at bounding box center [625, 378] width 538 height 112
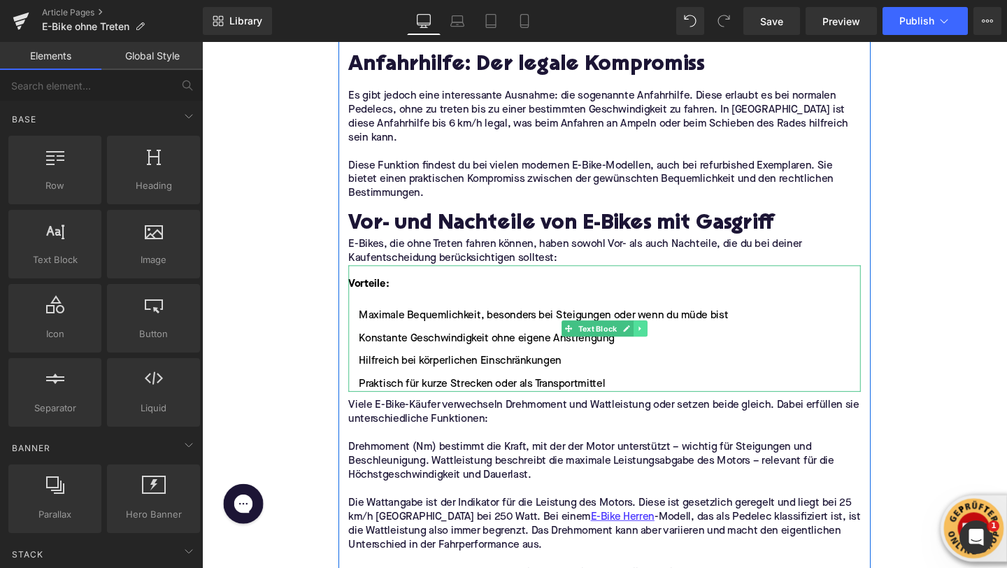
click at [669, 342] on link at bounding box center [663, 343] width 15 height 17
click at [655, 343] on icon at bounding box center [656, 343] width 8 height 8
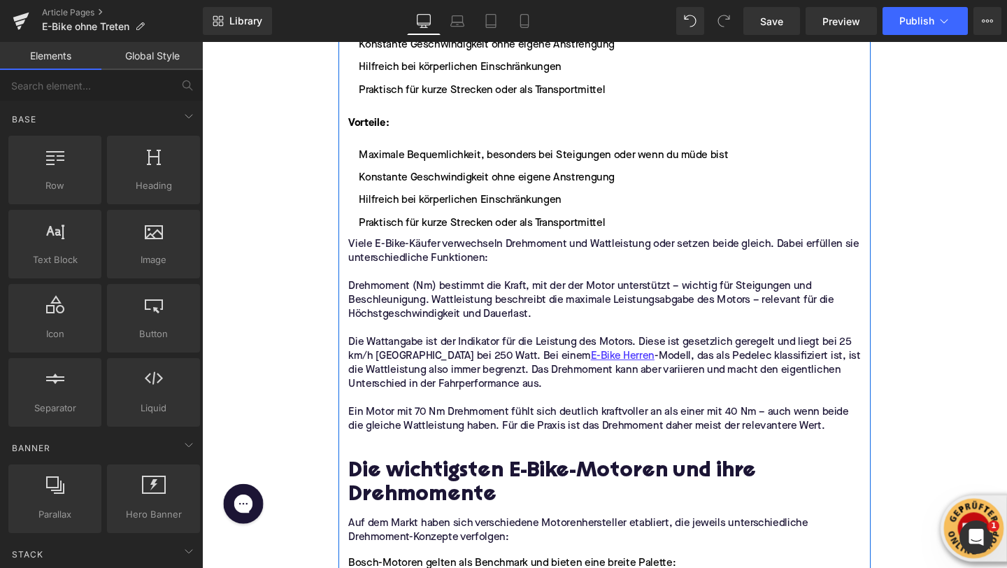
scroll to position [1885, 0]
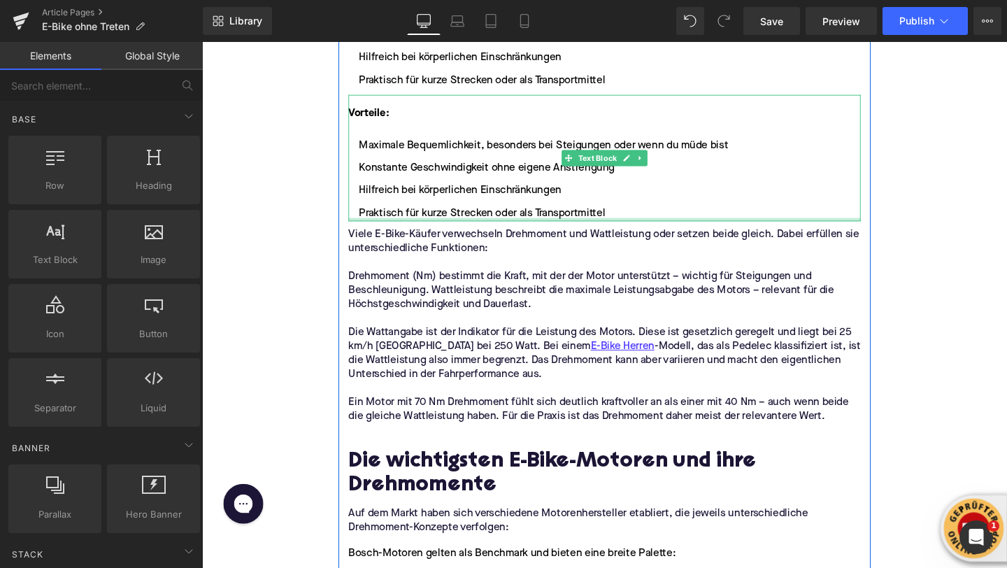
click at [631, 219] on li "Praktisch für kurze Strecken oder als Transportmittel" at bounding box center [625, 222] width 538 height 17
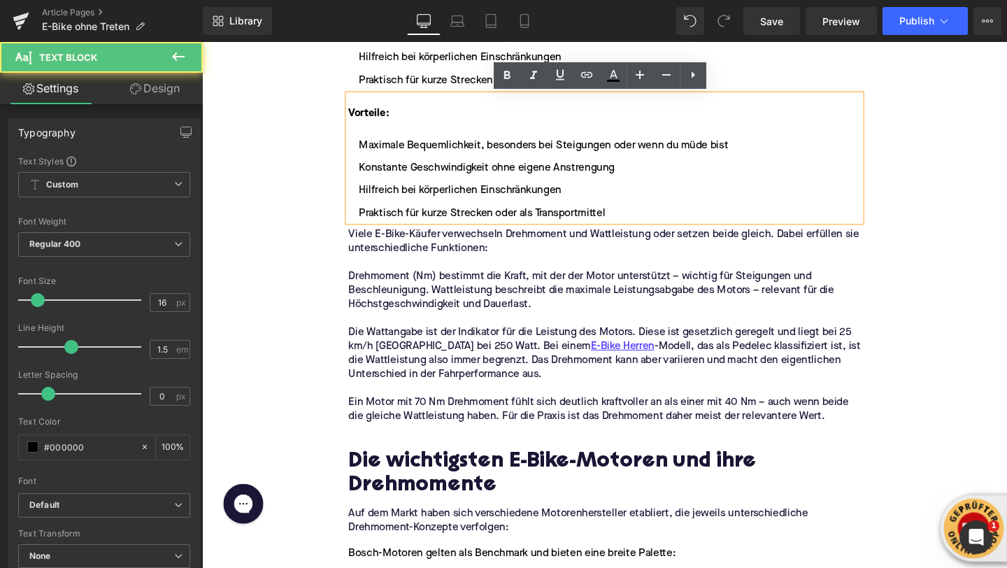
click at [631, 219] on li "Praktisch für kurze Strecken oder als Transportmittel" at bounding box center [625, 222] width 538 height 17
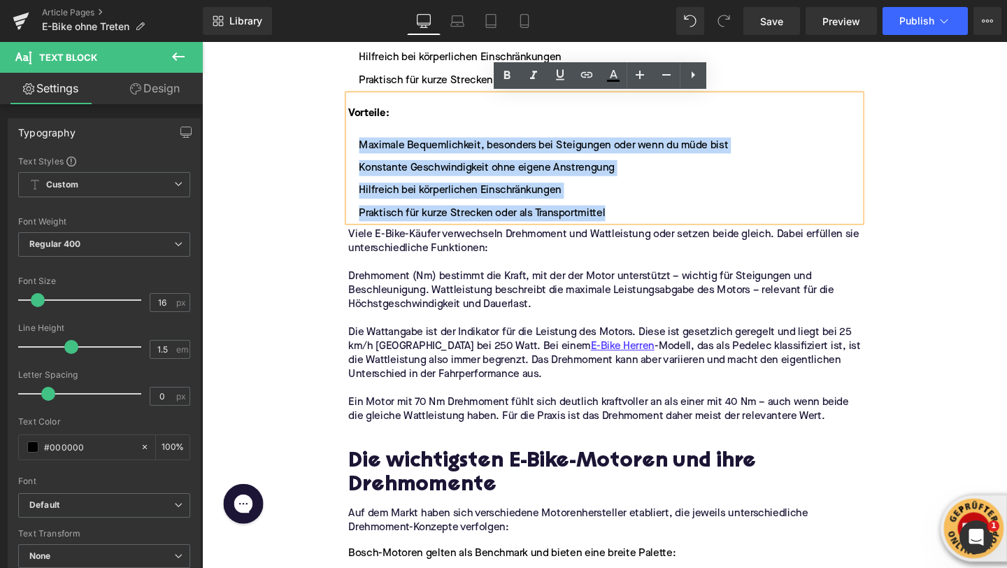
drag, startPoint x: 634, startPoint y: 220, endPoint x: 359, endPoint y: 155, distance: 281.9
click at [359, 155] on ul "Maximale Bequemlichkeit, besonders bei Steigungen oder wenn du müde bist Konsta…" at bounding box center [625, 187] width 538 height 88
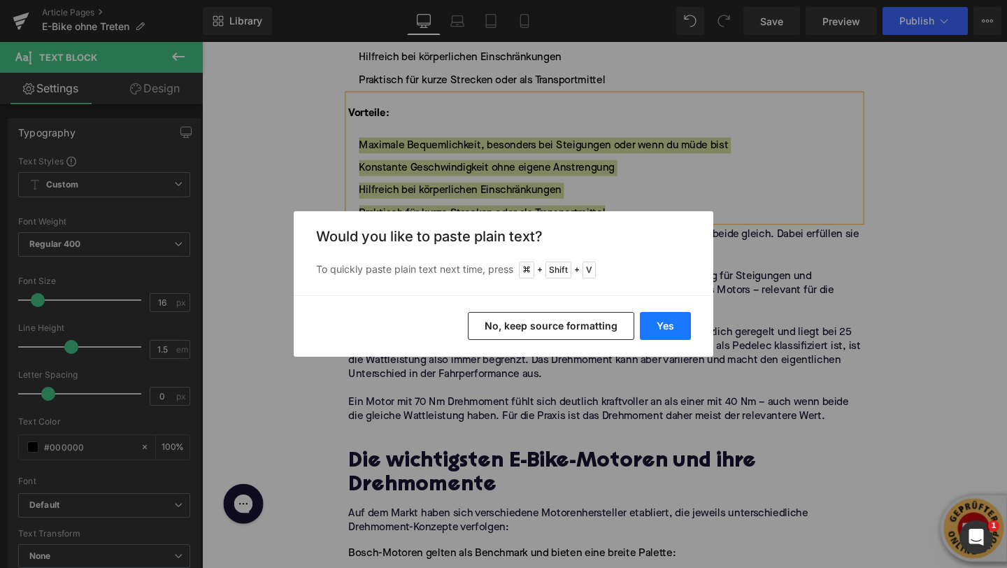
click at [669, 319] on button "Yes" at bounding box center [665, 326] width 51 height 28
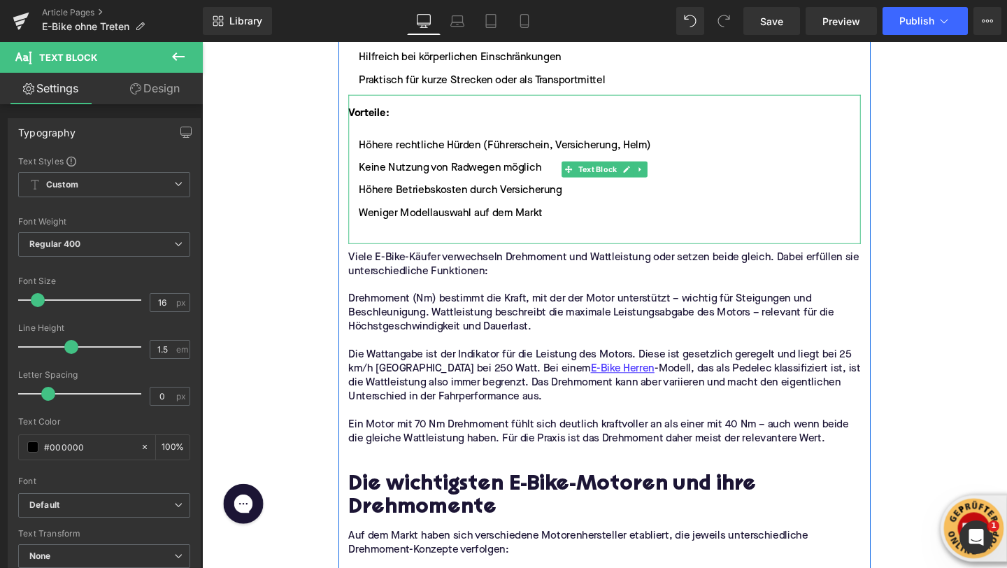
click at [380, 117] on font "Vorteile:" at bounding box center [377, 117] width 43 height 11
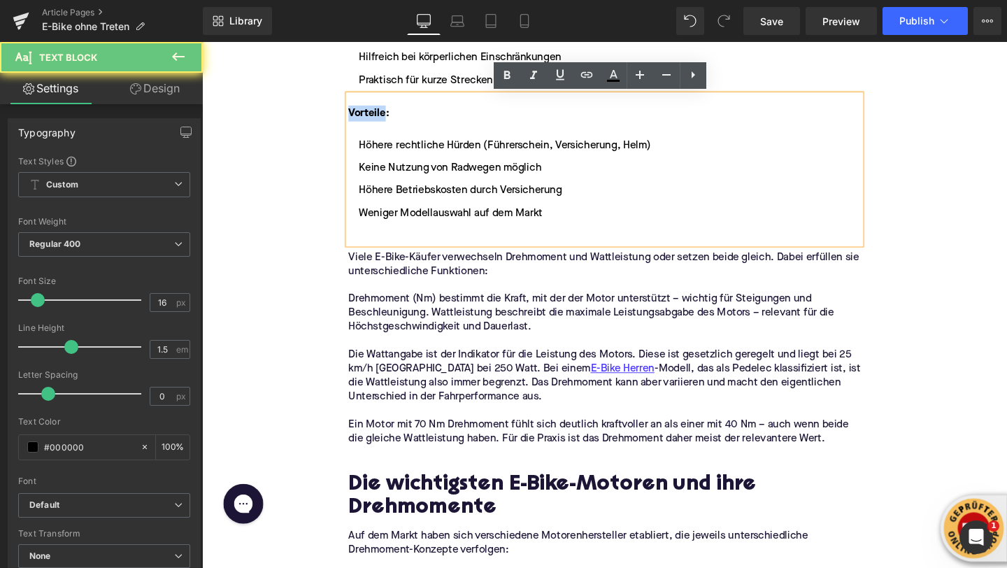
click at [380, 117] on font "Vorteile:" at bounding box center [377, 117] width 43 height 11
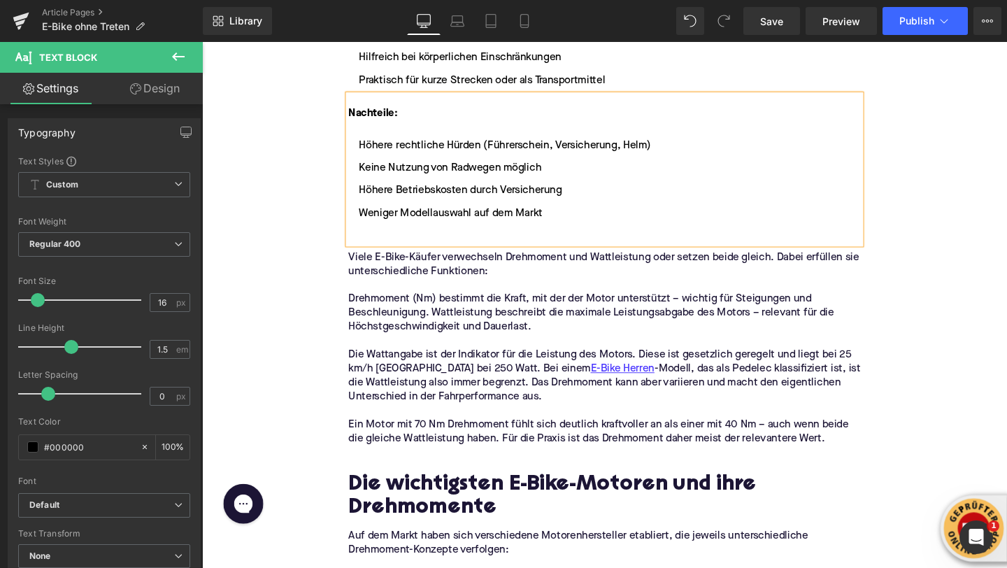
click at [413, 238] on li at bounding box center [625, 246] width 538 height 17
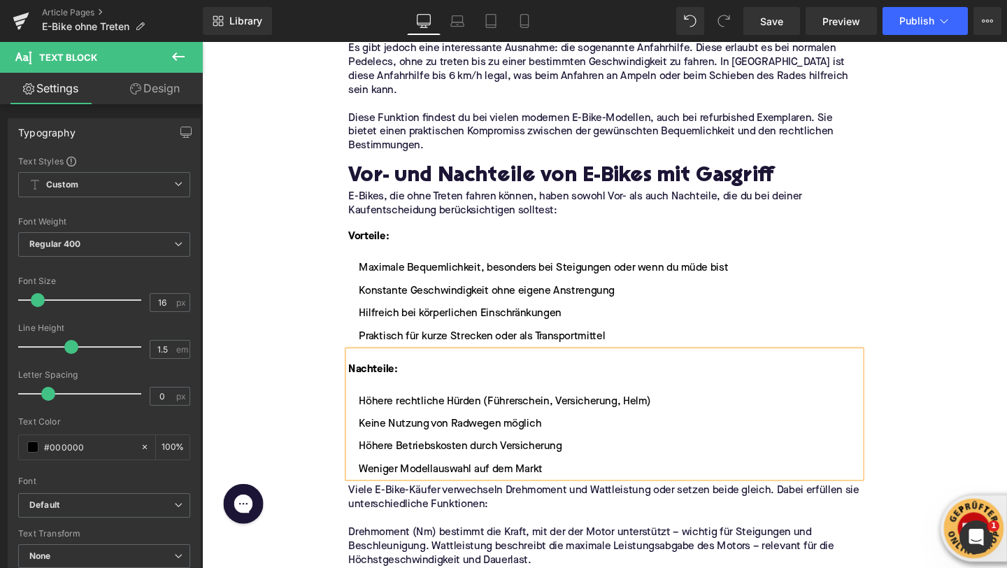
scroll to position [1615, 0]
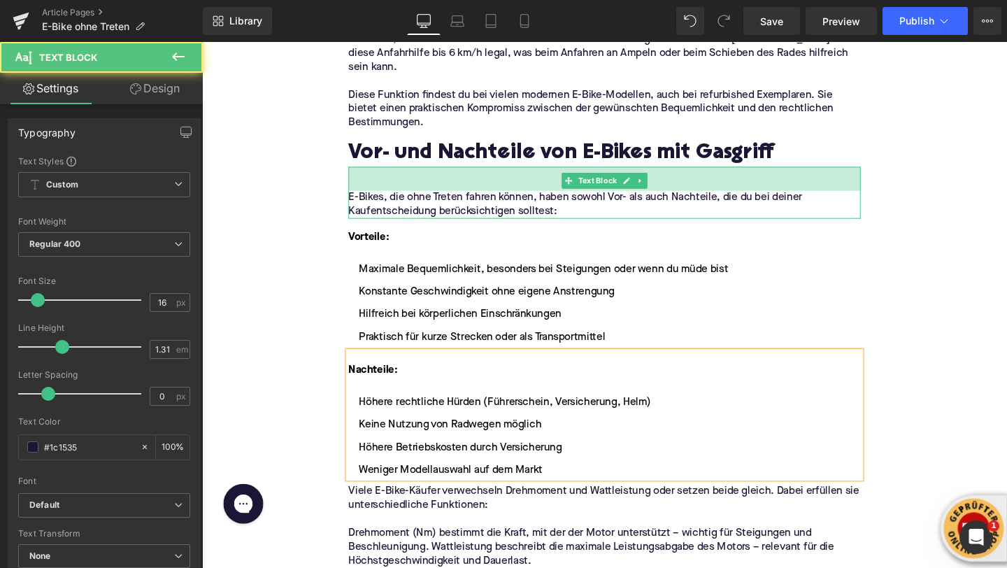
click at [387, 202] on div "E-Bikes, die ohne Treten fahren können, haben sowohl Vor- als auch Nachteile, d…" at bounding box center [625, 200] width 538 height 55
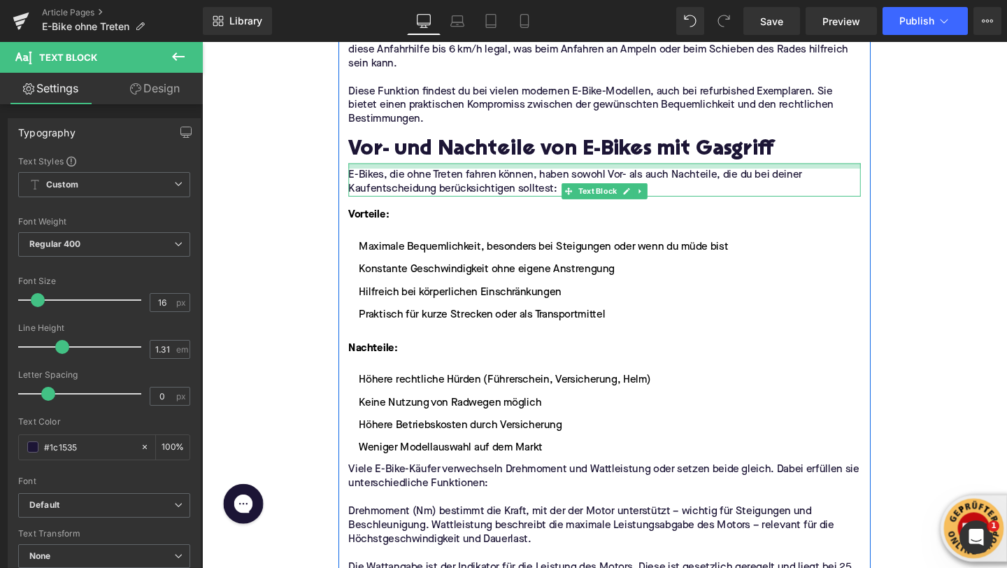
drag, startPoint x: 386, startPoint y: 195, endPoint x: 382, endPoint y: 171, distance: 24.1
click at [382, 171] on div at bounding box center [625, 172] width 538 height 6
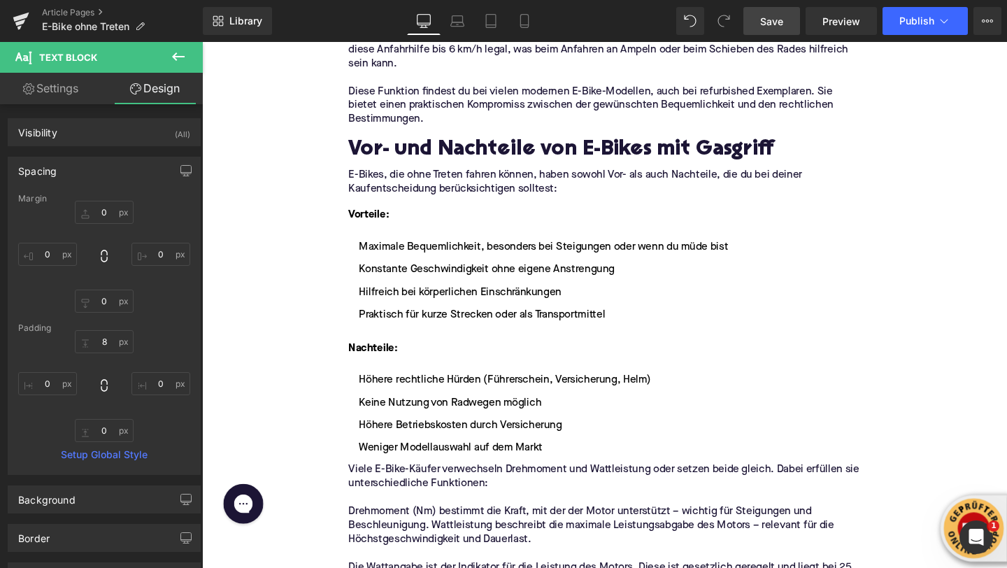
click at [779, 20] on span "Save" at bounding box center [771, 21] width 23 height 15
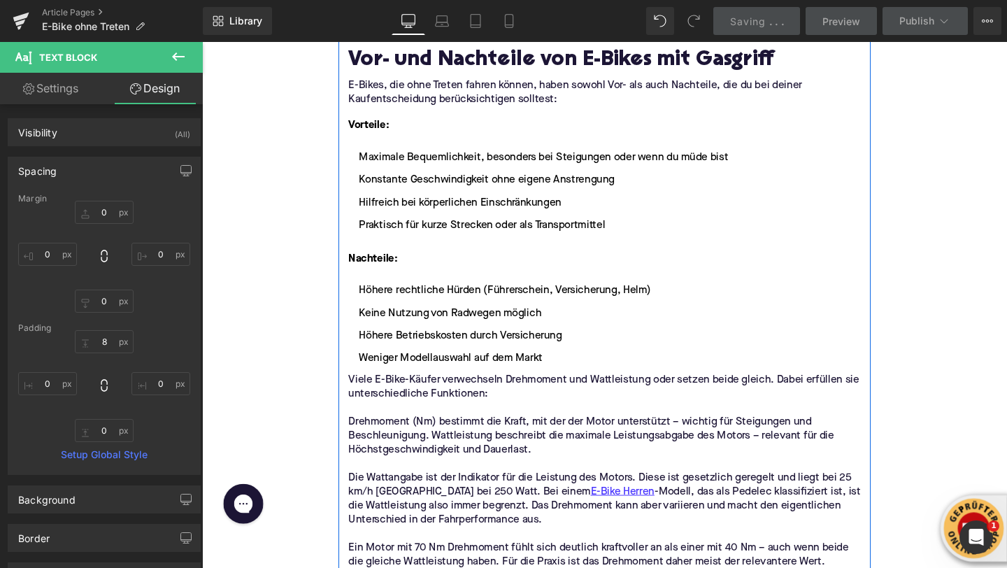
scroll to position [1745, 0]
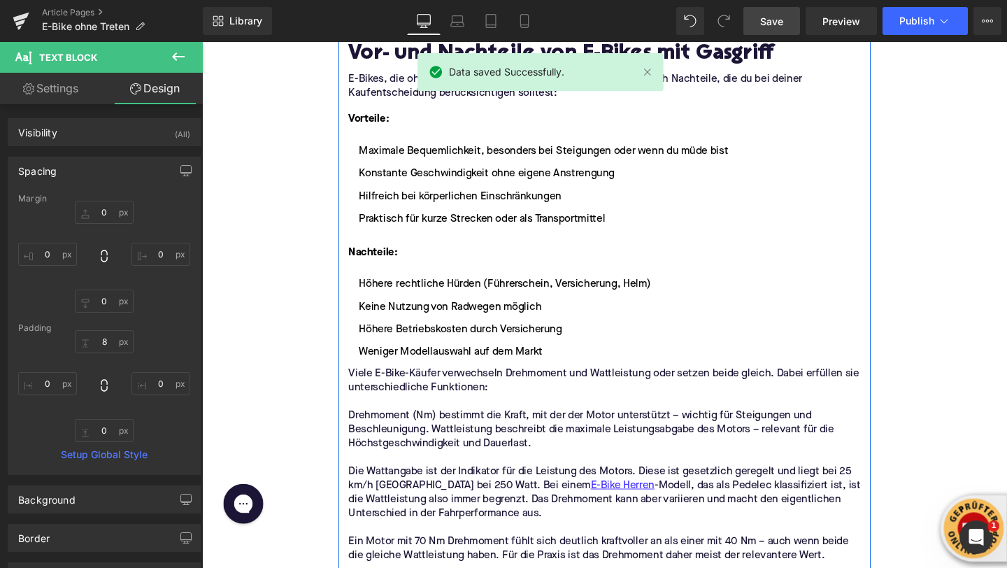
click at [425, 434] on p "Drehmoment (Nm) bestimmt die Kraft, mit der der Motor unterstützt – wichtig für…" at bounding box center [625, 449] width 538 height 44
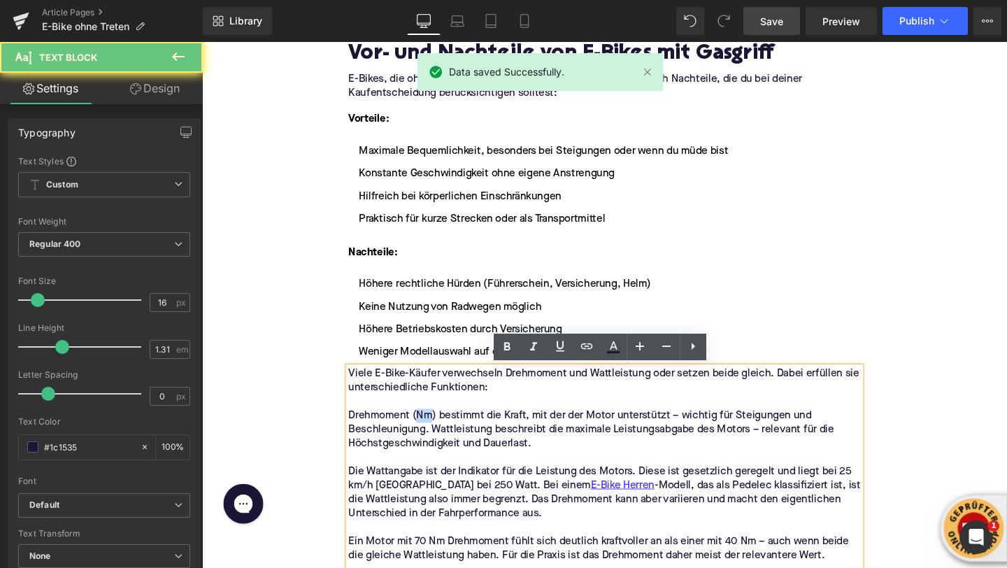
click at [425, 434] on p "Drehmoment (Nm) bestimmt die Kraft, mit der der Motor unterstützt – wichtig für…" at bounding box center [625, 449] width 538 height 44
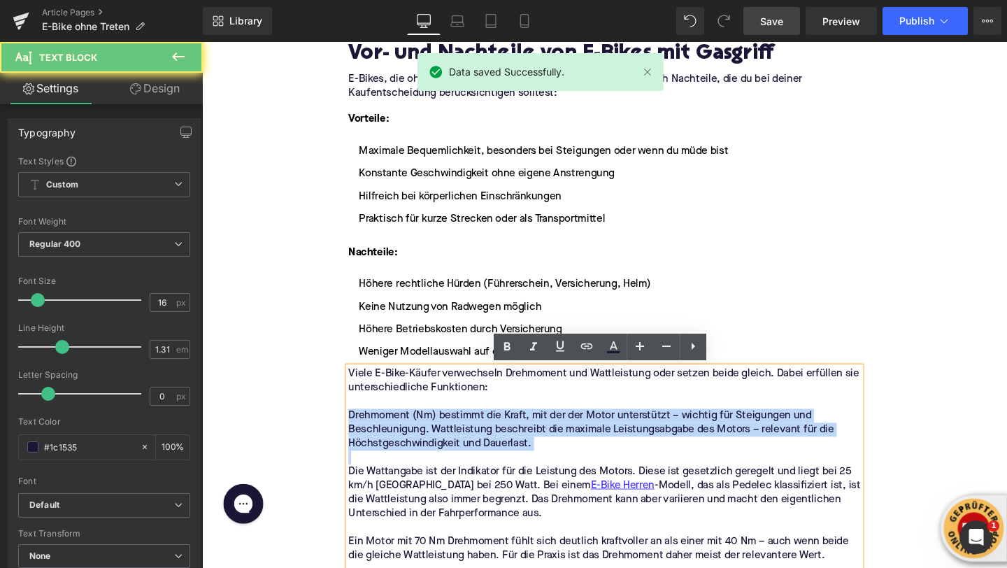
click at [425, 434] on p "Drehmoment (Nm) bestimmt die Kraft, mit der der Motor unterstützt – wichtig für…" at bounding box center [625, 449] width 538 height 44
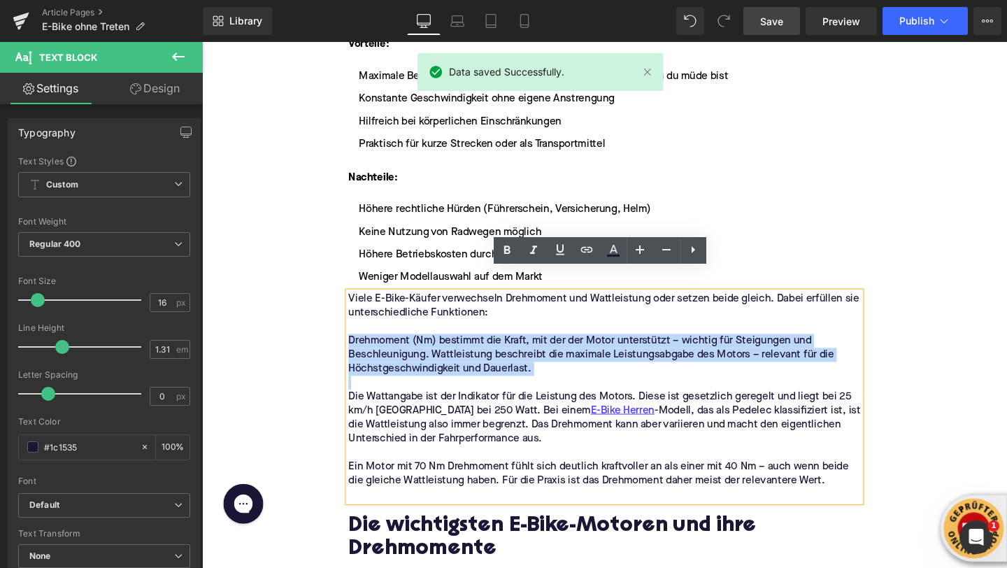
scroll to position [1847, 0]
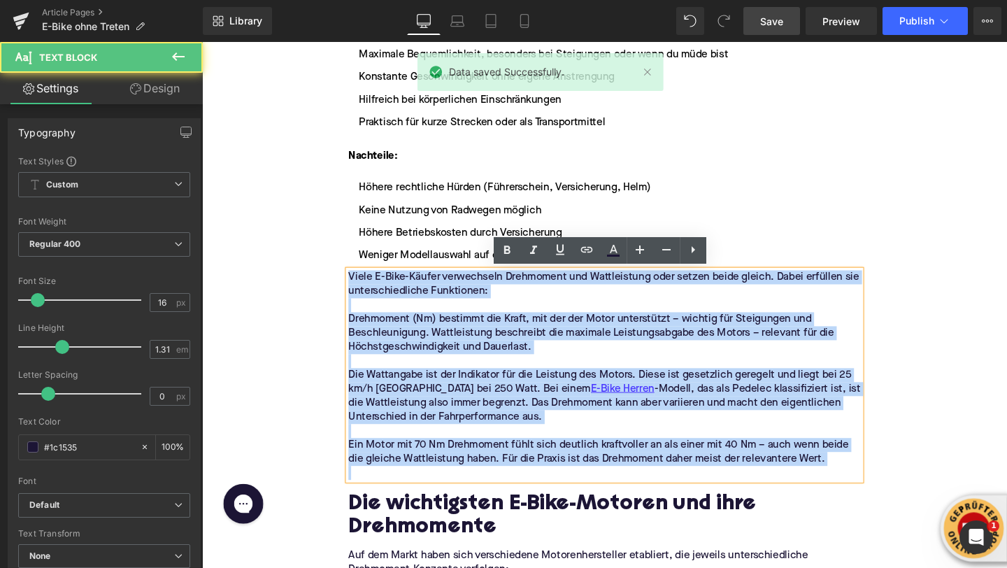
drag, startPoint x: 575, startPoint y: 493, endPoint x: 284, endPoint y: 287, distance: 356.2
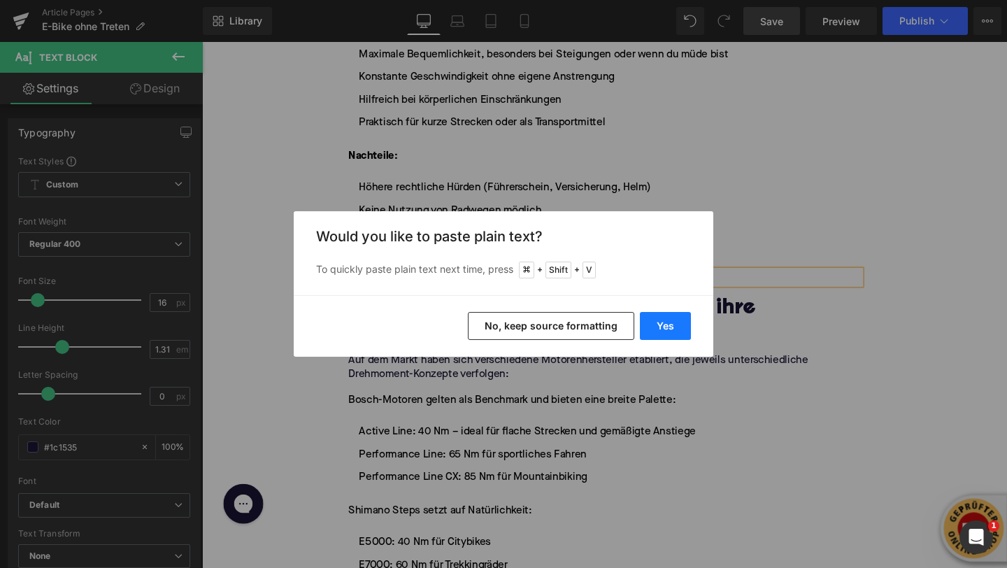
click at [649, 322] on button "Yes" at bounding box center [665, 326] width 51 height 28
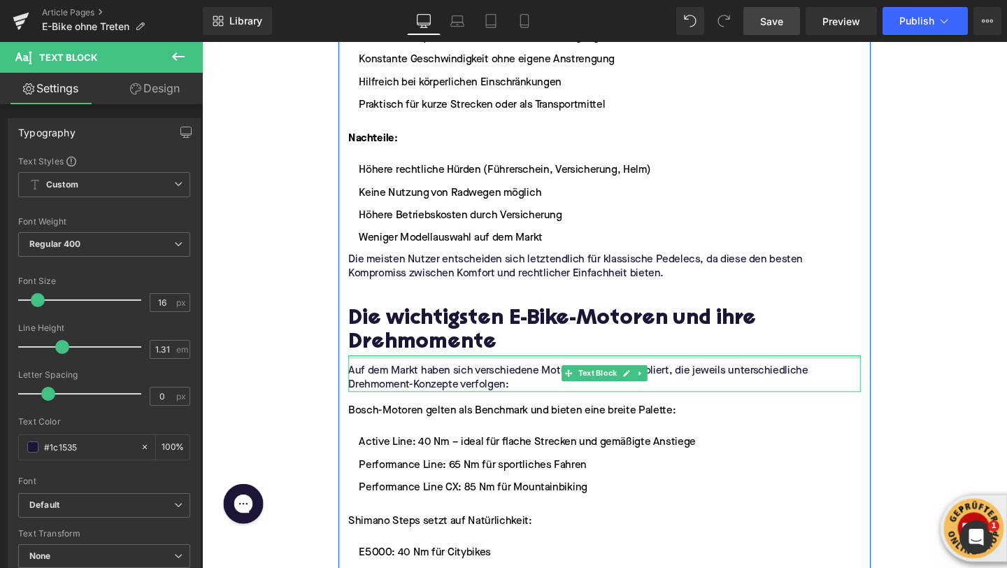
scroll to position [1868, 0]
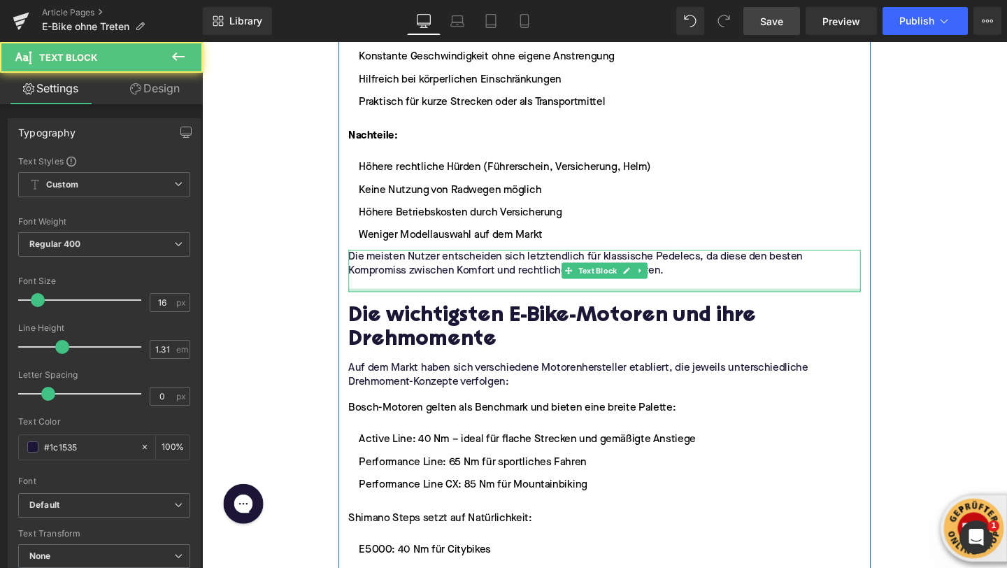
click at [397, 299] on p at bounding box center [625, 297] width 538 height 15
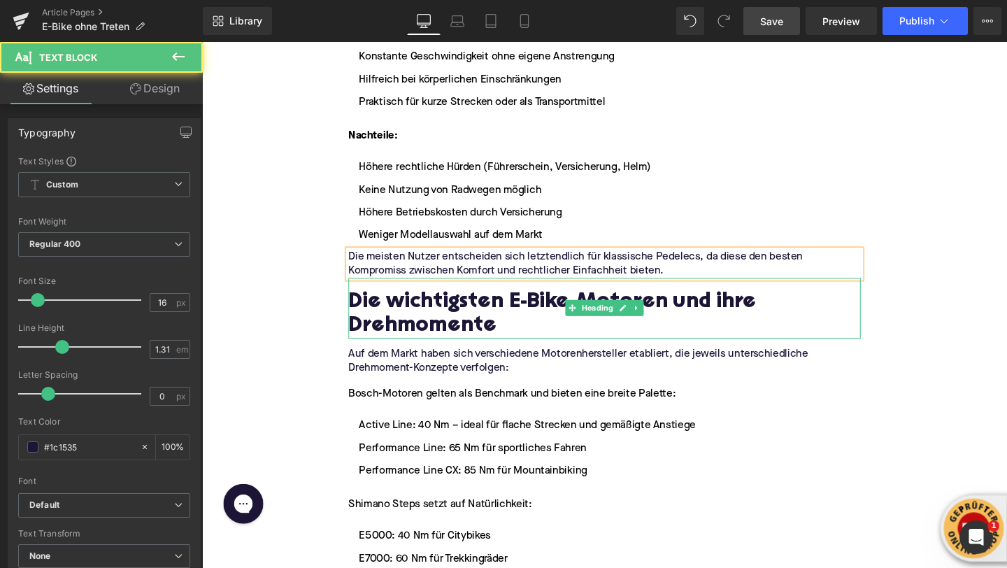
click at [390, 313] on h2 "Die wichtigsten E-Bike-Motoren und ihre Drehmomente" at bounding box center [625, 329] width 538 height 50
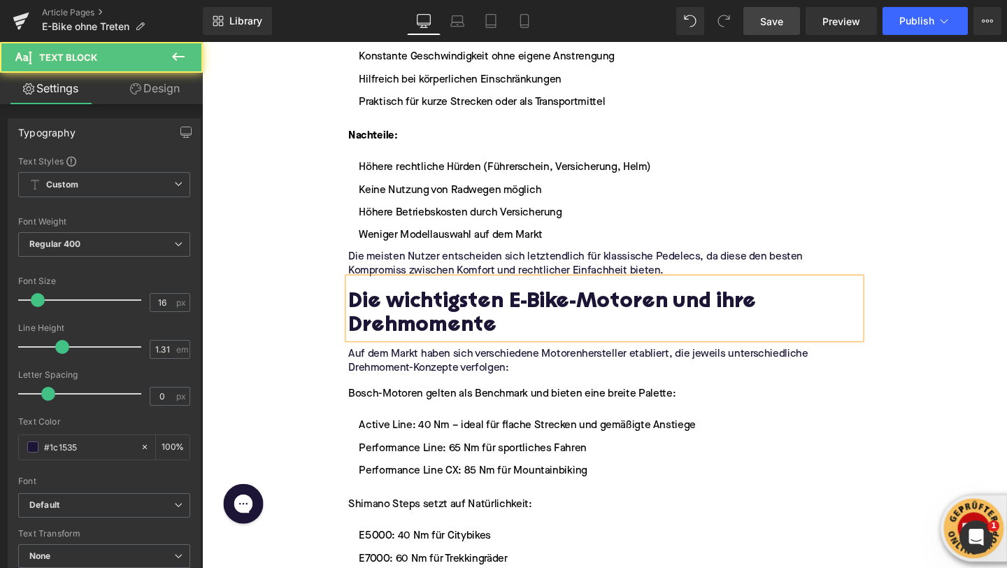
click at [390, 313] on h2 "Die wichtigsten E-Bike-Motoren und ihre Drehmomente" at bounding box center [625, 329] width 538 height 50
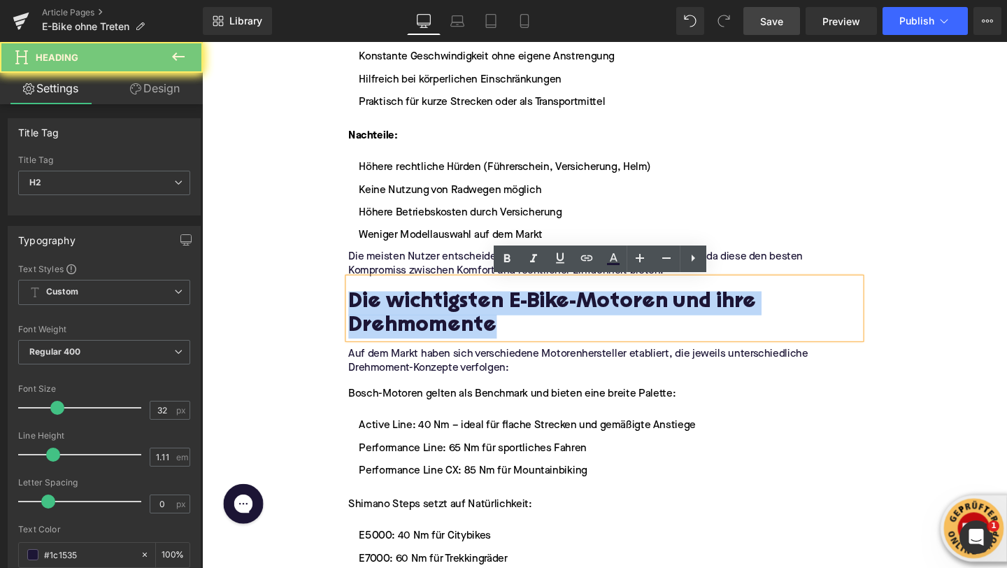
click at [390, 313] on h2 "Die wichtigsten E-Bike-Motoren und ihre Drehmomente" at bounding box center [625, 329] width 538 height 50
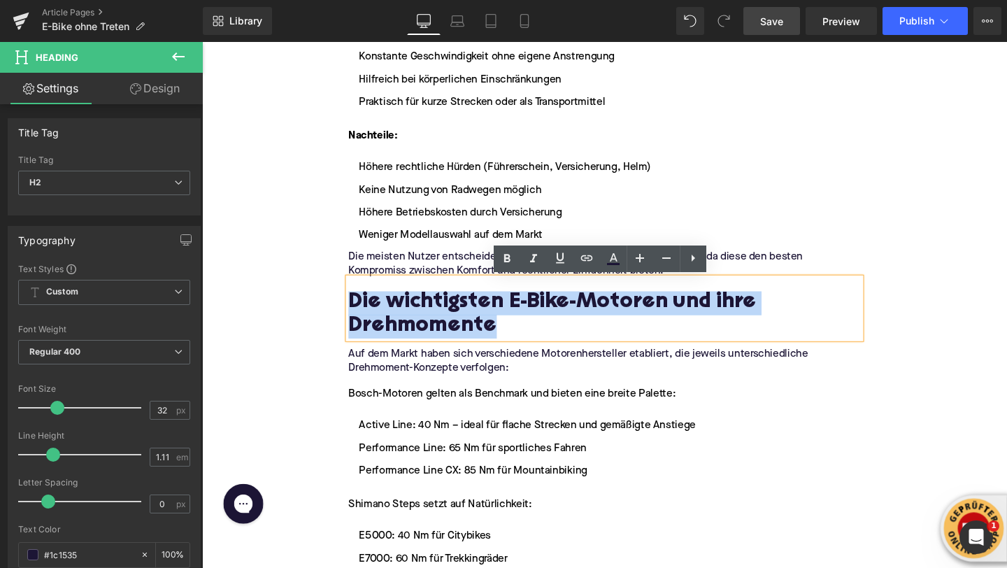
paste div
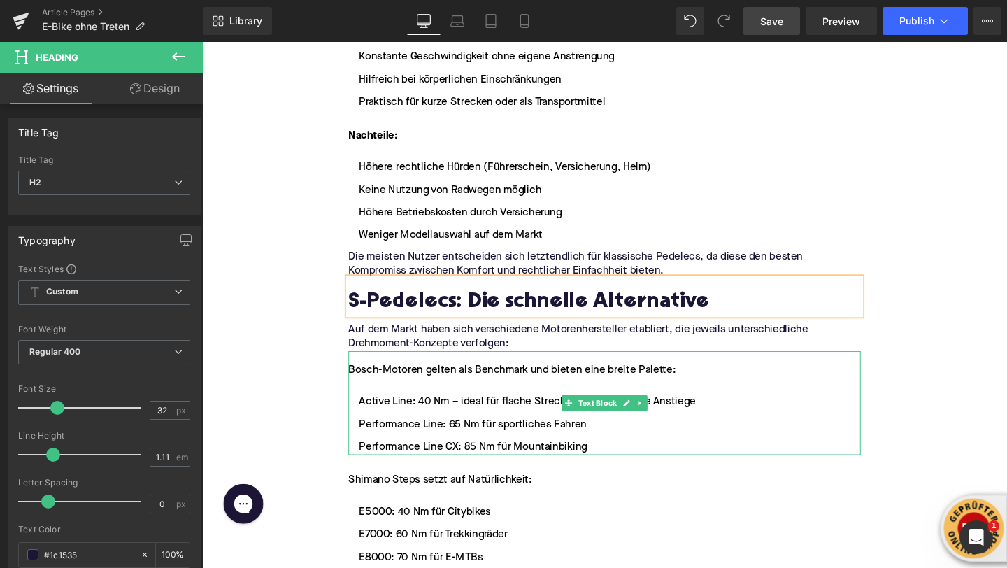
click at [396, 352] on p "Auf dem Markt haben sich verschiedene Motorenhersteller etabliert, die jeweils …" at bounding box center [625, 352] width 538 height 29
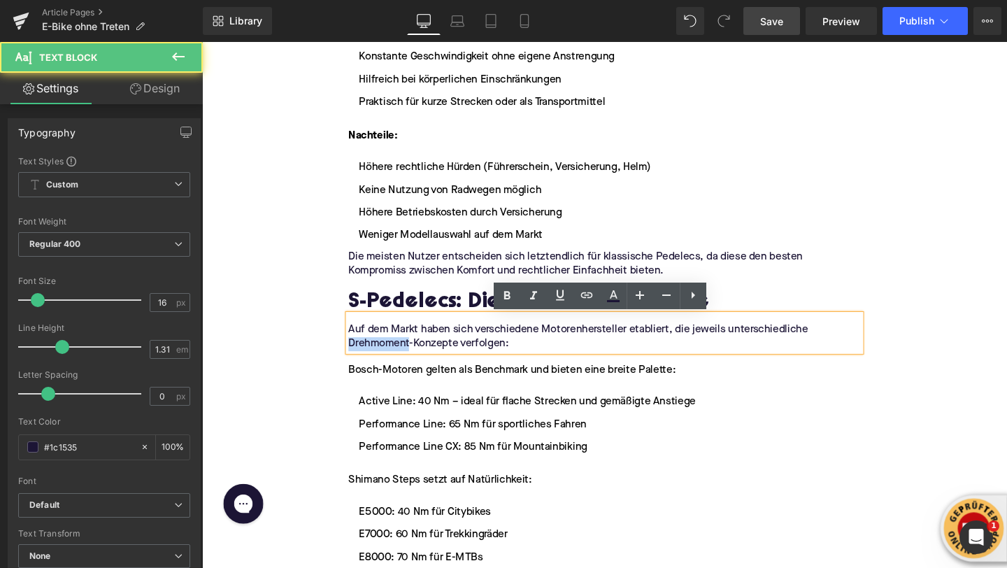
click at [396, 352] on p "Auf dem Markt haben sich verschiedene Motorenhersteller etabliert, die jeweils …" at bounding box center [625, 352] width 538 height 29
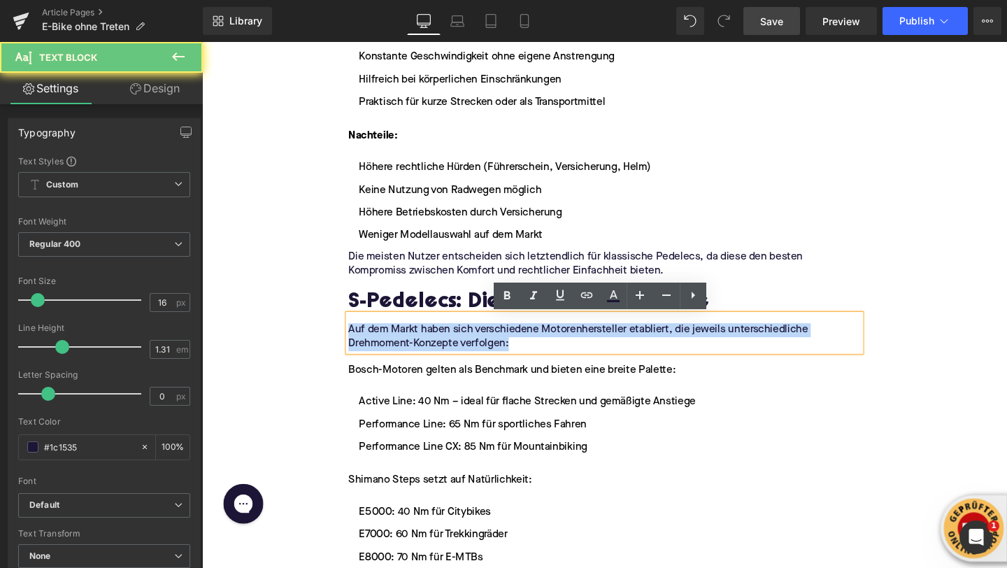
click at [396, 352] on p "Auf dem Markt haben sich verschiedene Motorenhersteller etabliert, die jeweils …" at bounding box center [625, 352] width 538 height 29
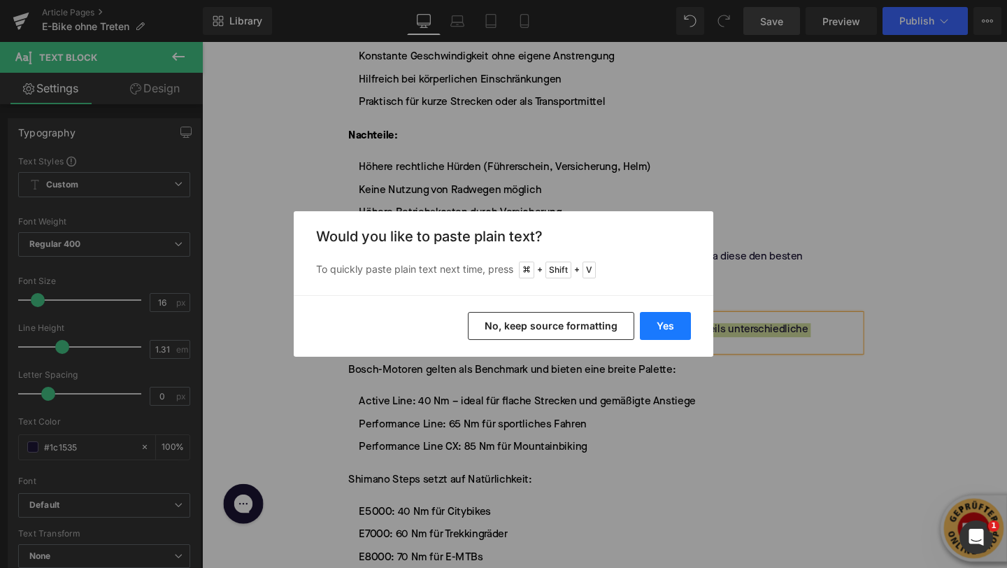
click at [653, 330] on button "Yes" at bounding box center [665, 326] width 51 height 28
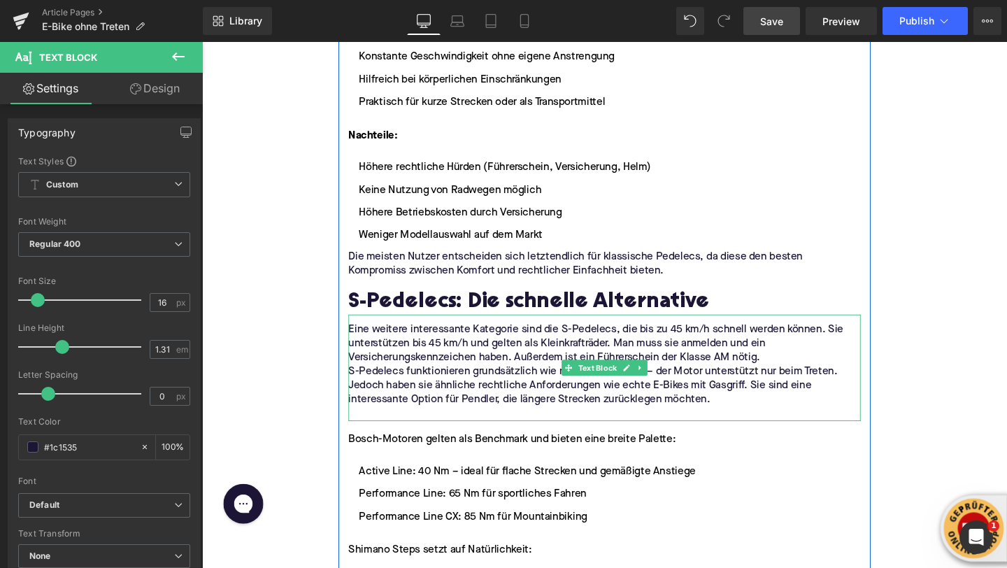
click at [804, 376] on p "Eine weitere interessante Kategorie sind die S-Pedelecs, die bis zu 45 km/h sch…" at bounding box center [625, 360] width 538 height 44
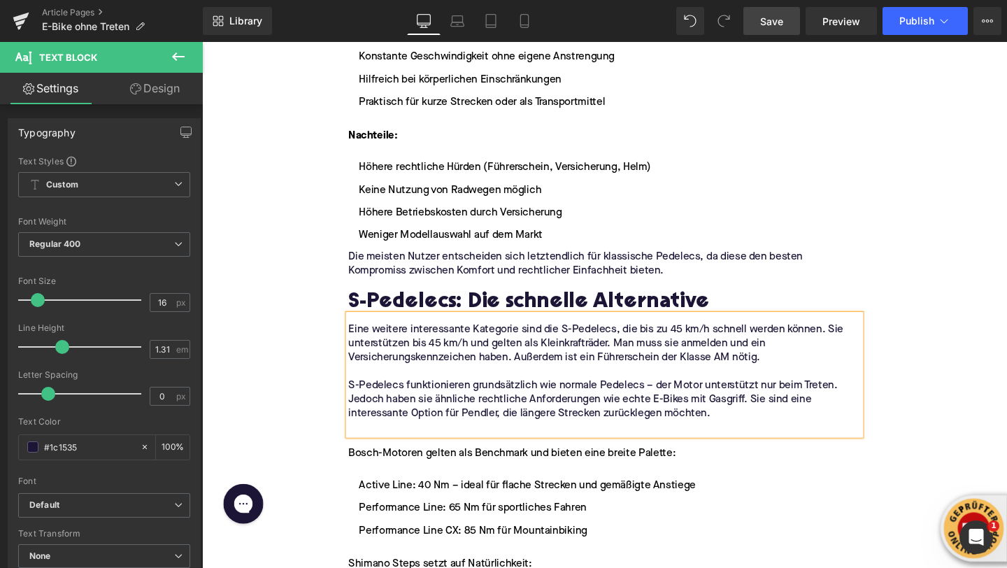
click at [499, 450] on p at bounding box center [625, 448] width 538 height 15
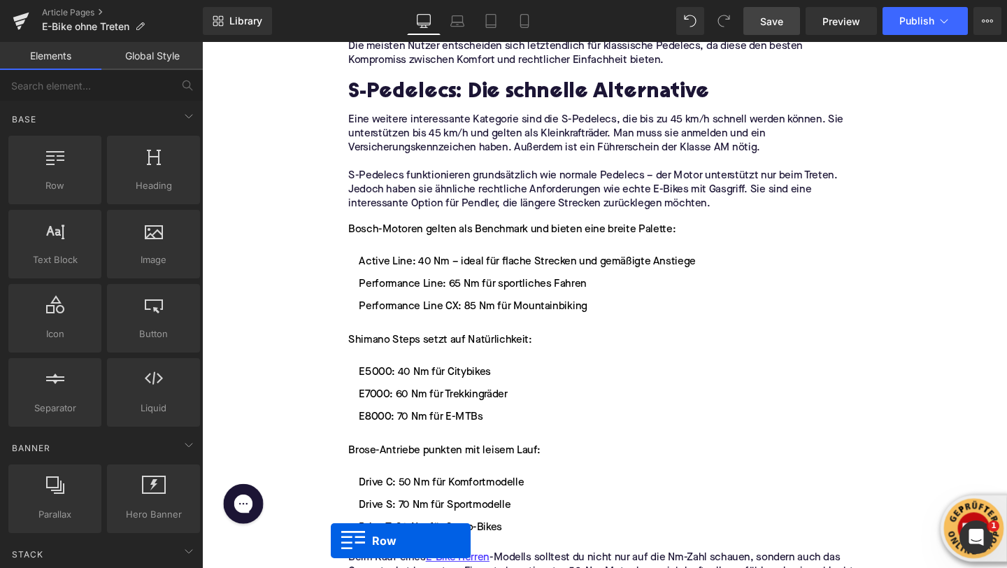
scroll to position [2079, 0]
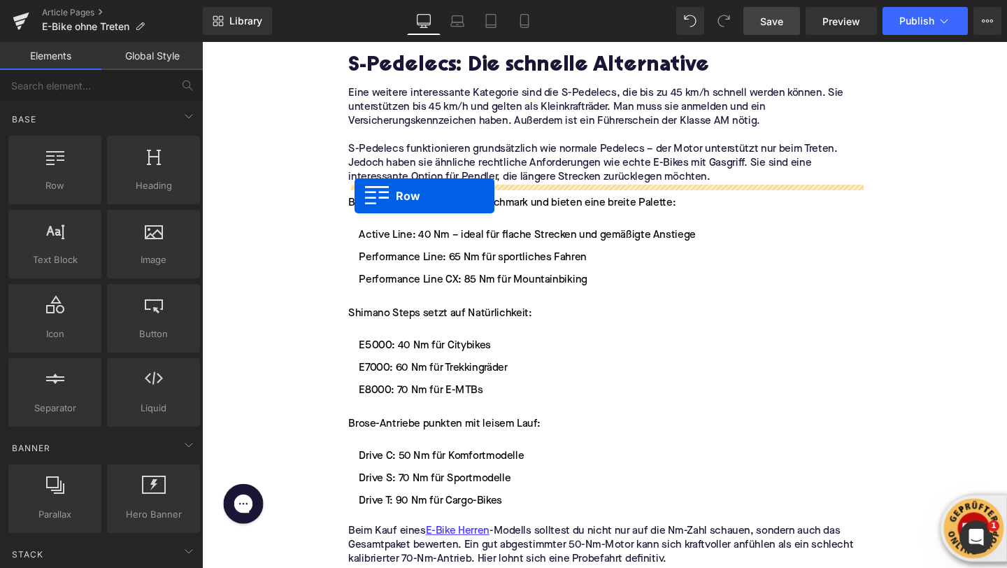
drag, startPoint x: 366, startPoint y: 308, endPoint x: 365, endPoint y: 203, distance: 104.2
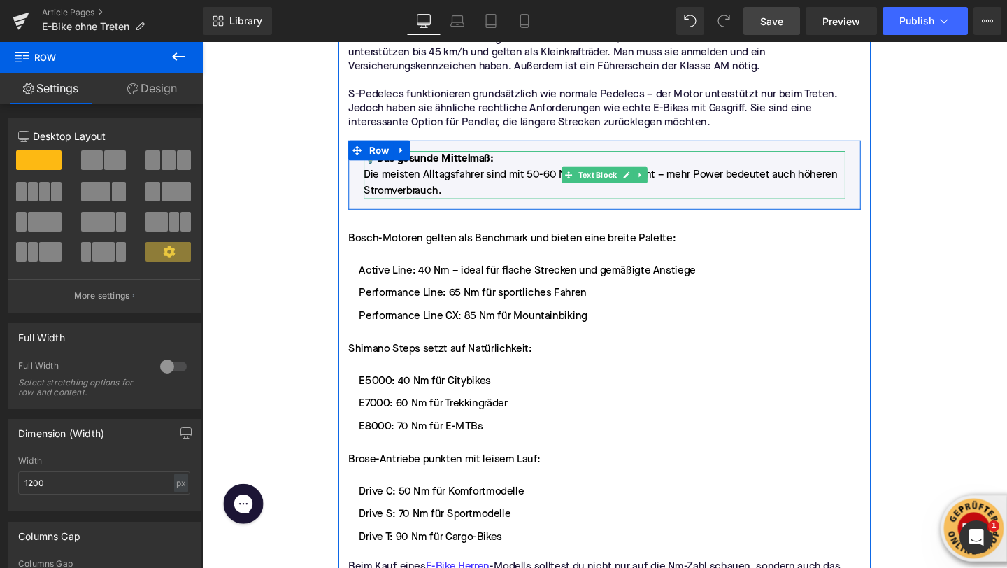
click at [430, 190] on p "Die meisten Alltagsfahrer sind mit 50-60 Nm bestens bedient – mehr Power bedeut…" at bounding box center [625, 190] width 506 height 34
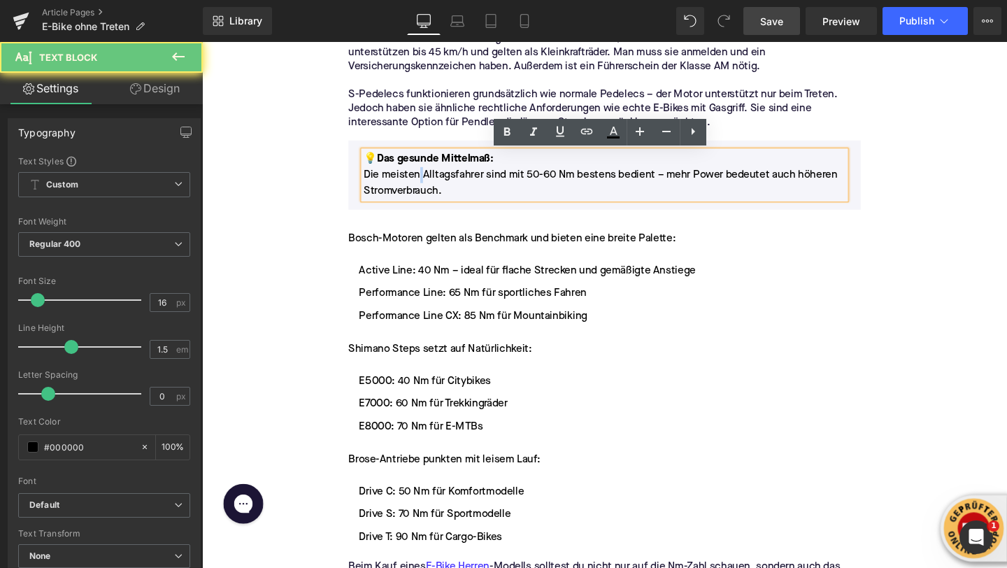
click at [430, 190] on p "Die meisten Alltagsfahrer sind mit 50-60 Nm bestens bedient – mehr Power bedeut…" at bounding box center [625, 190] width 506 height 34
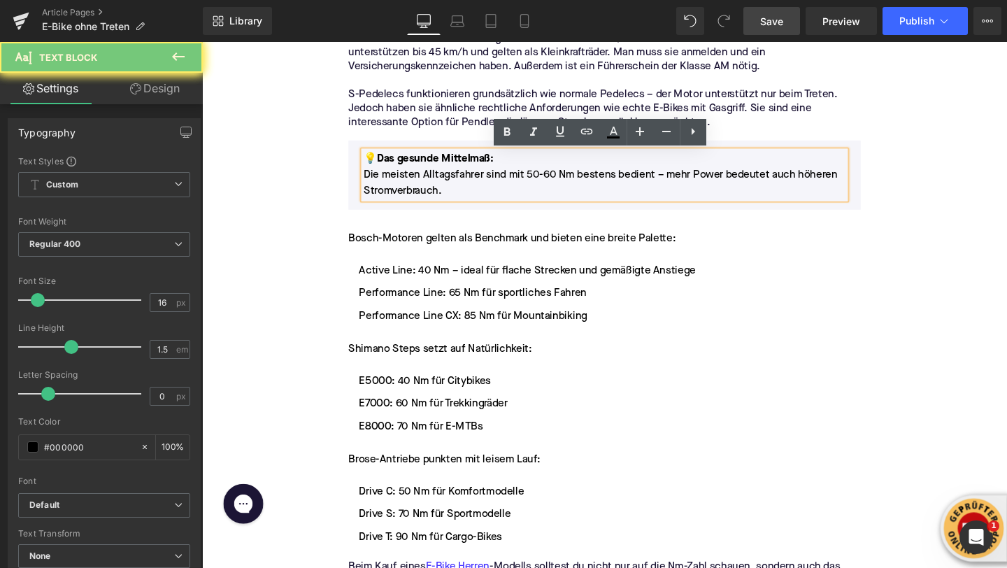
click at [430, 190] on p "Die meisten Alltagsfahrer sind mit 50-60 Nm bestens bedient – mehr Power bedeut…" at bounding box center [625, 190] width 506 height 34
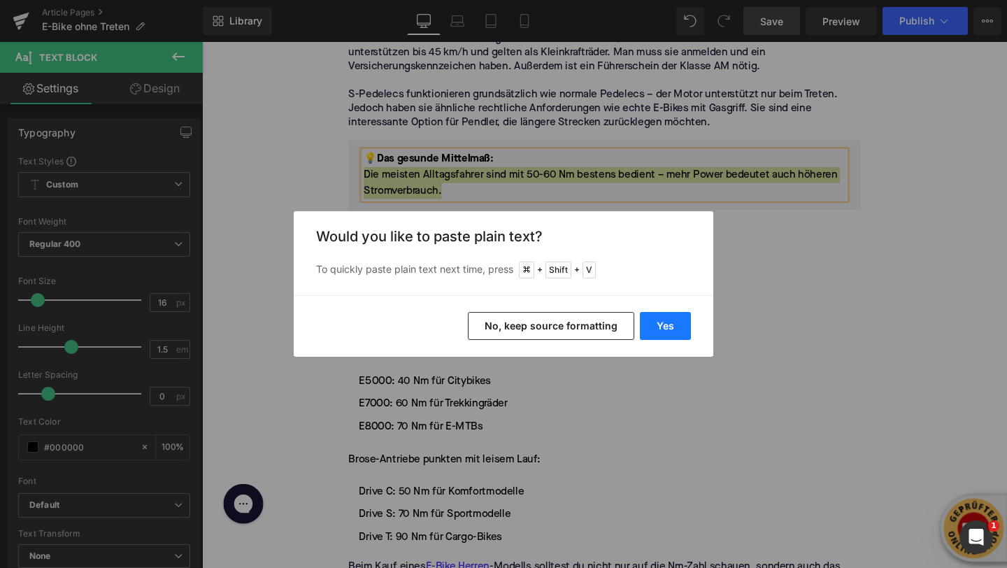
click at [666, 332] on button "Yes" at bounding box center [665, 326] width 51 height 28
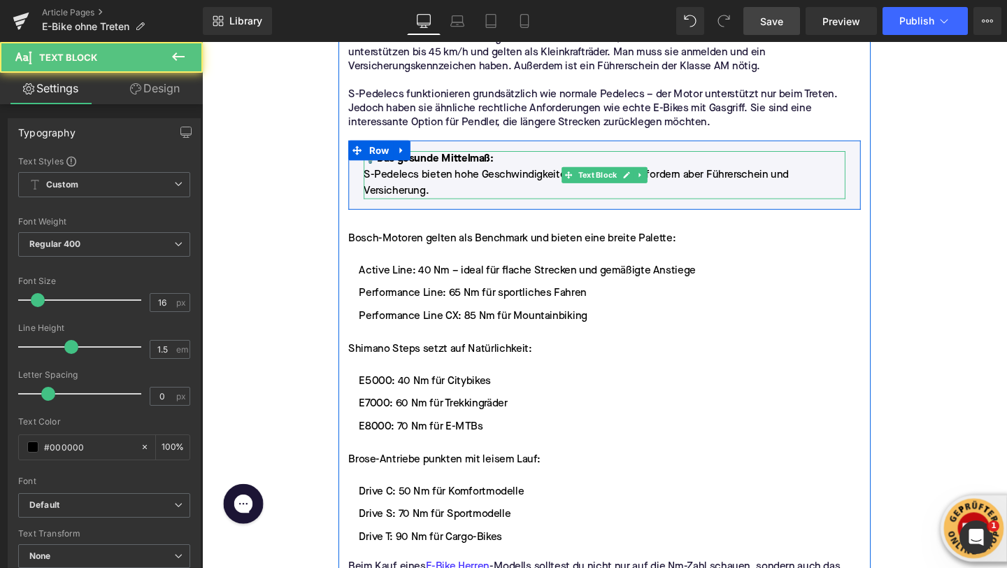
click at [458, 173] on p "💡Das gesunde Mittelmaß :" at bounding box center [625, 165] width 506 height 17
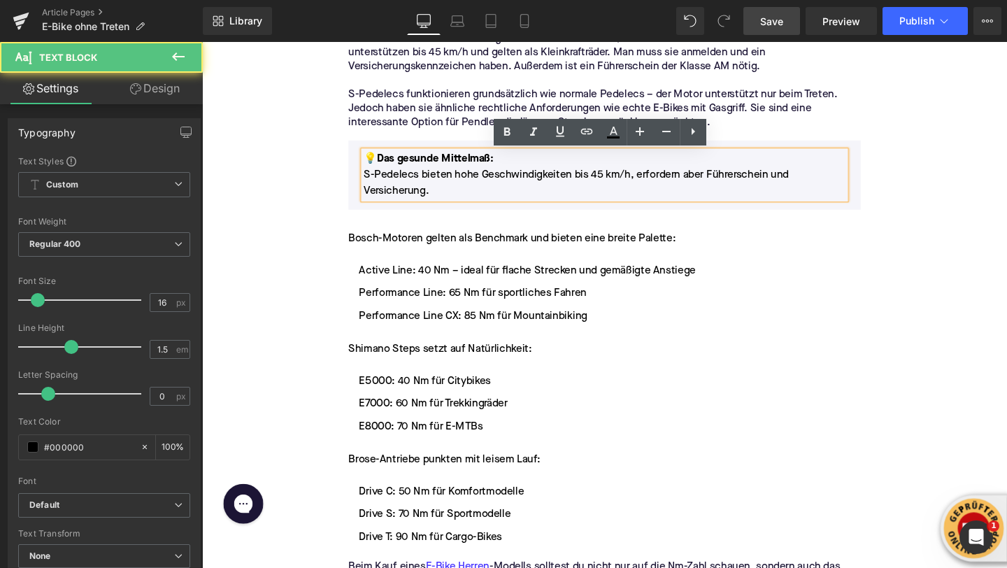
click at [475, 167] on font "💡Das gesunde Mittelmaß" at bounding box center [438, 164] width 133 height 11
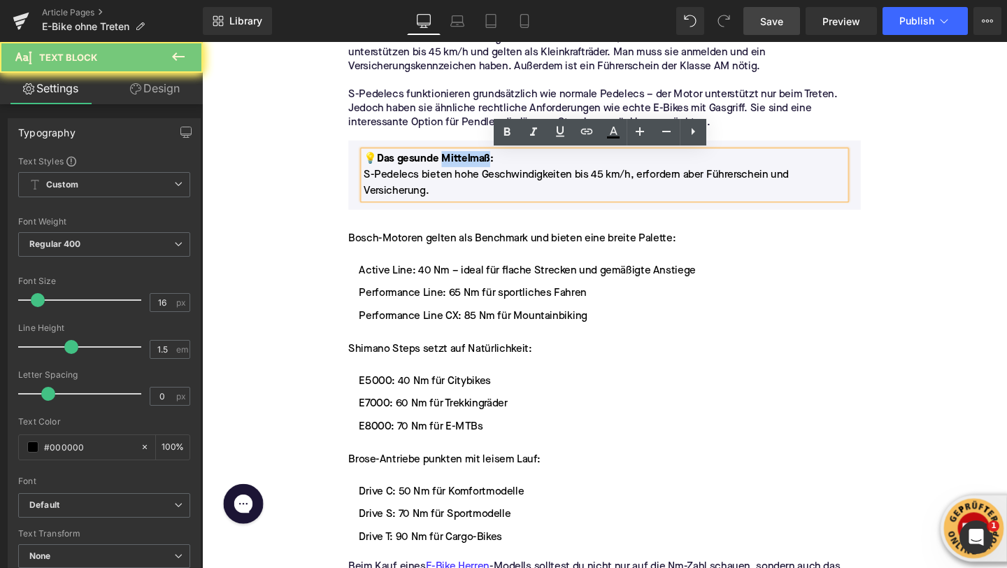
click at [475, 167] on font "💡Das gesunde Mittelmaß" at bounding box center [438, 164] width 133 height 11
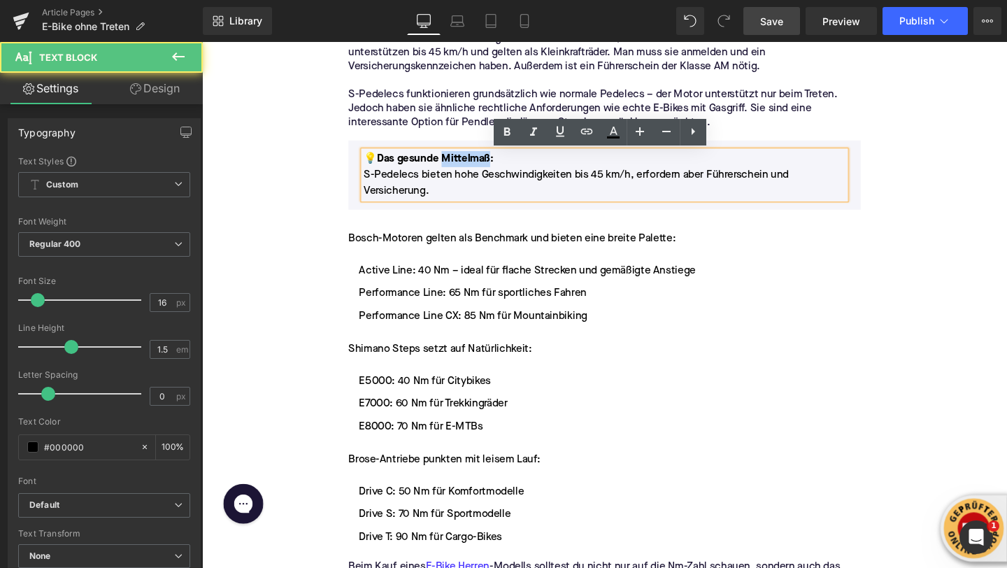
click at [501, 166] on font "💡Das gesunde Mittelmaß" at bounding box center [438, 164] width 133 height 11
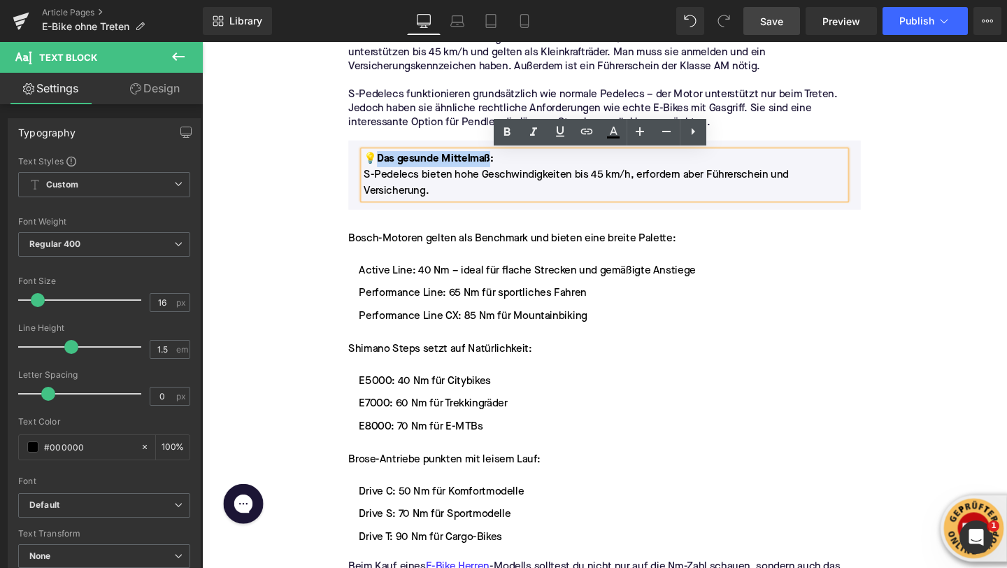
drag, startPoint x: 503, startPoint y: 165, endPoint x: 386, endPoint y: 166, distance: 116.8
click at [386, 166] on strong "💡Das gesunde Mittelmaß :" at bounding box center [440, 164] width 136 height 11
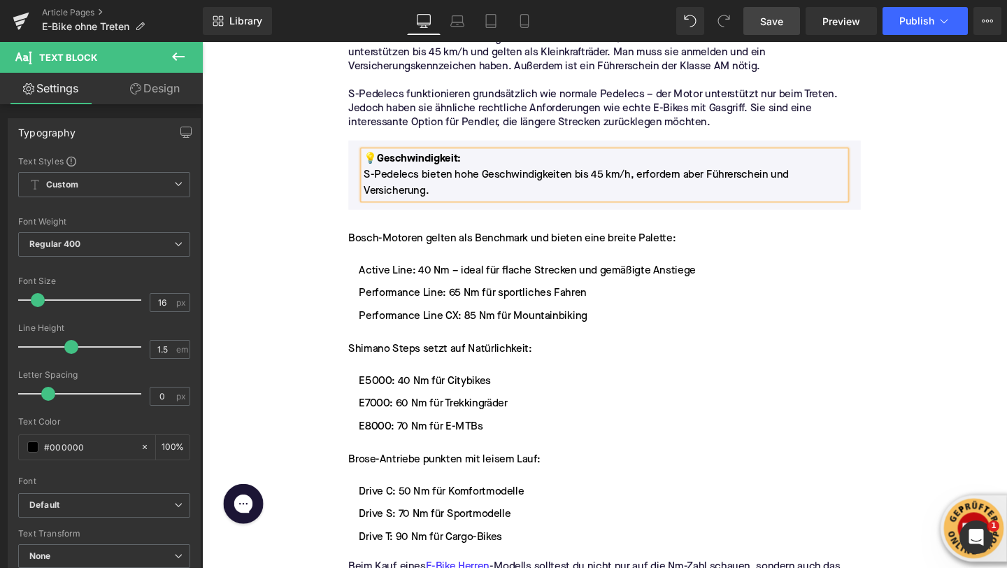
click at [306, 223] on div "Home / E-Bike ohne Treten Breadcrumbs E-Bike ohne Treten? Was du über Gasgriff …" at bounding box center [625, 390] width 846 height 4619
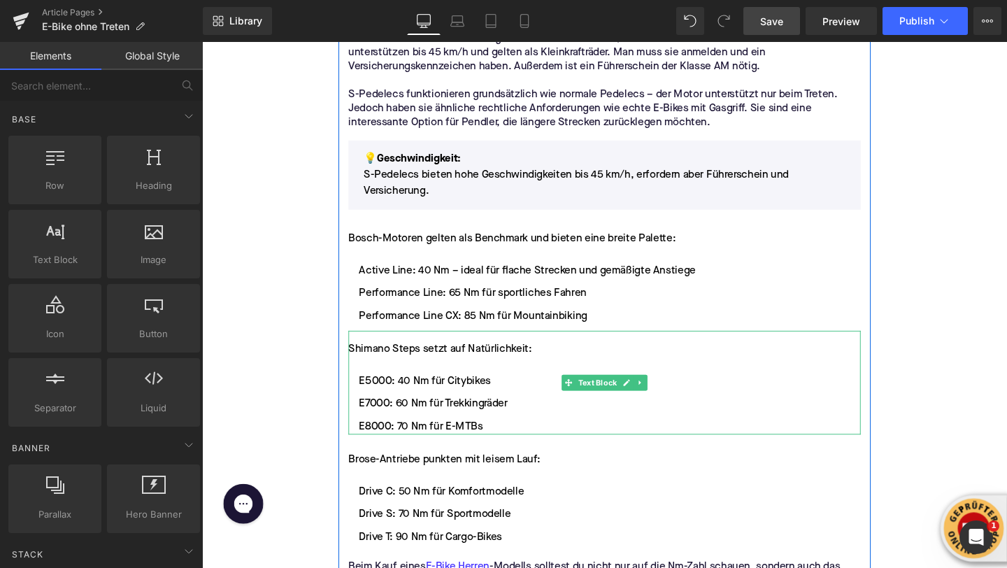
scroll to position [2115, 0]
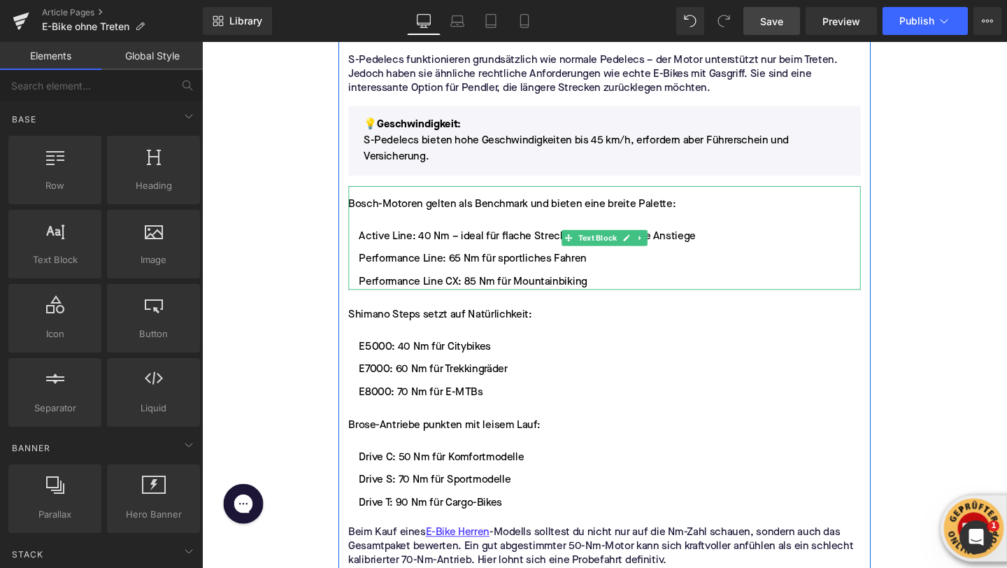
click at [672, 245] on li "Active Line: 40 Nm – ideal für flache Strecken und gemäßigte Anstiege" at bounding box center [625, 246] width 538 height 17
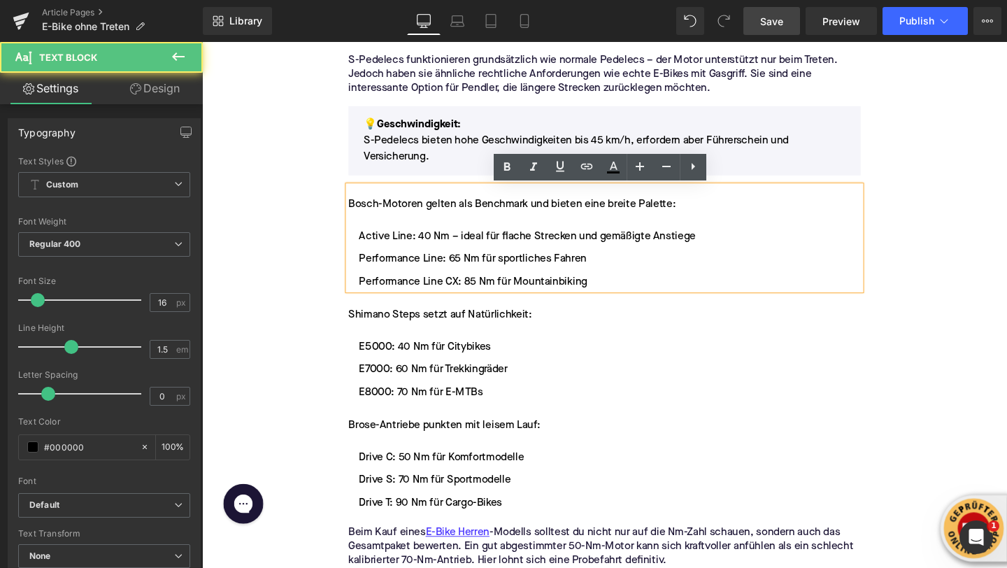
click at [278, 234] on div "Home / E-Bike ohne Treten Breadcrumbs E-Bike ohne Treten? Was du über Gasgriff …" at bounding box center [625, 354] width 846 height 4619
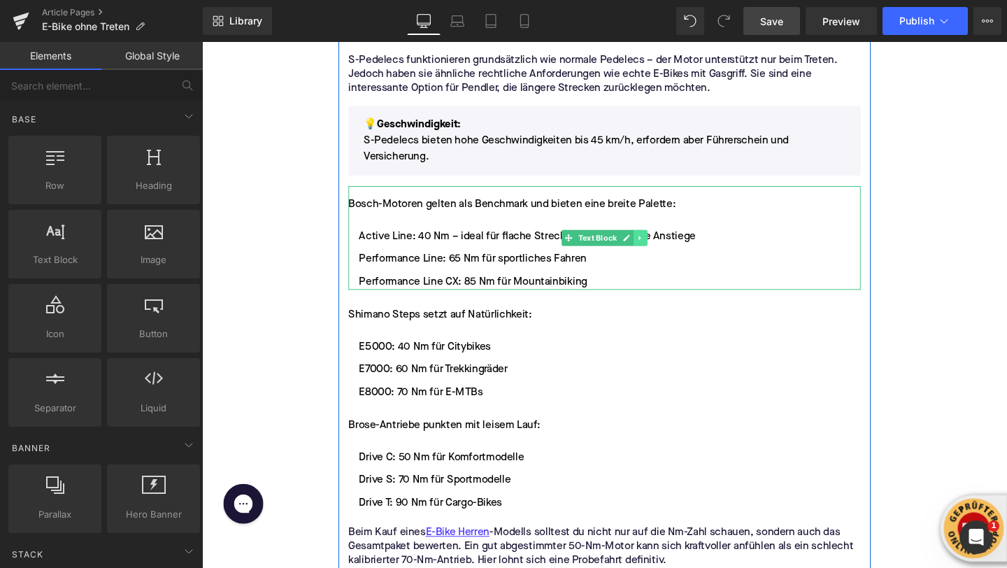
click at [669, 247] on link at bounding box center [663, 248] width 15 height 17
click at [669, 248] on icon at bounding box center [670, 249] width 8 height 8
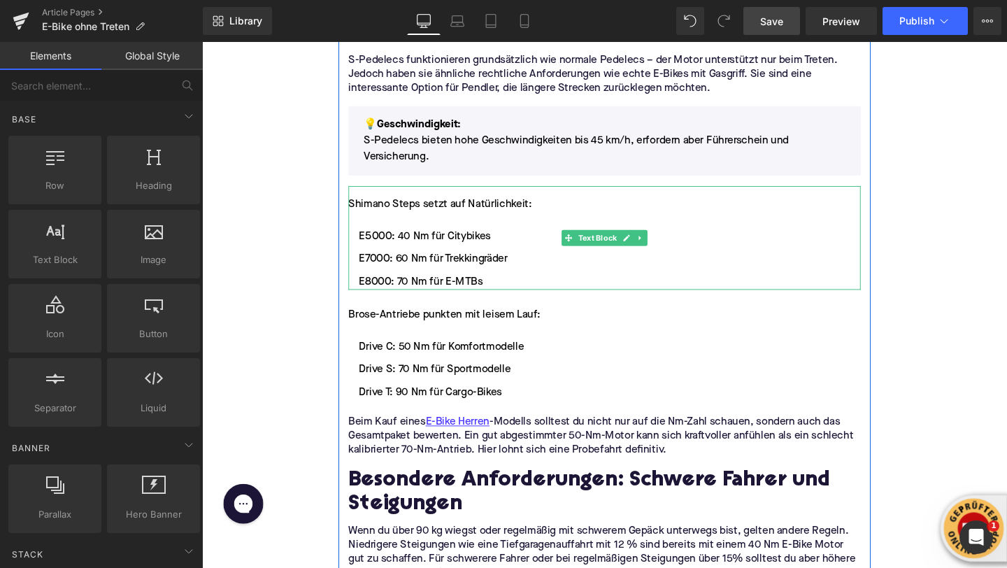
click at [669, 248] on link at bounding box center [663, 248] width 15 height 17
click at [669, 248] on icon at bounding box center [670, 249] width 8 height 8
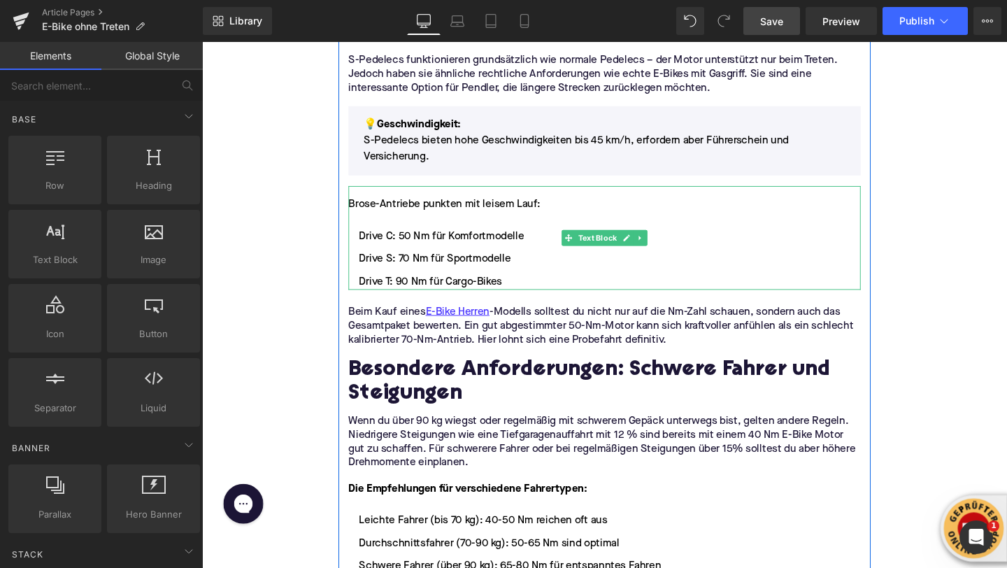
click at [669, 248] on link at bounding box center [663, 248] width 15 height 17
click at [669, 248] on icon at bounding box center [670, 249] width 8 height 8
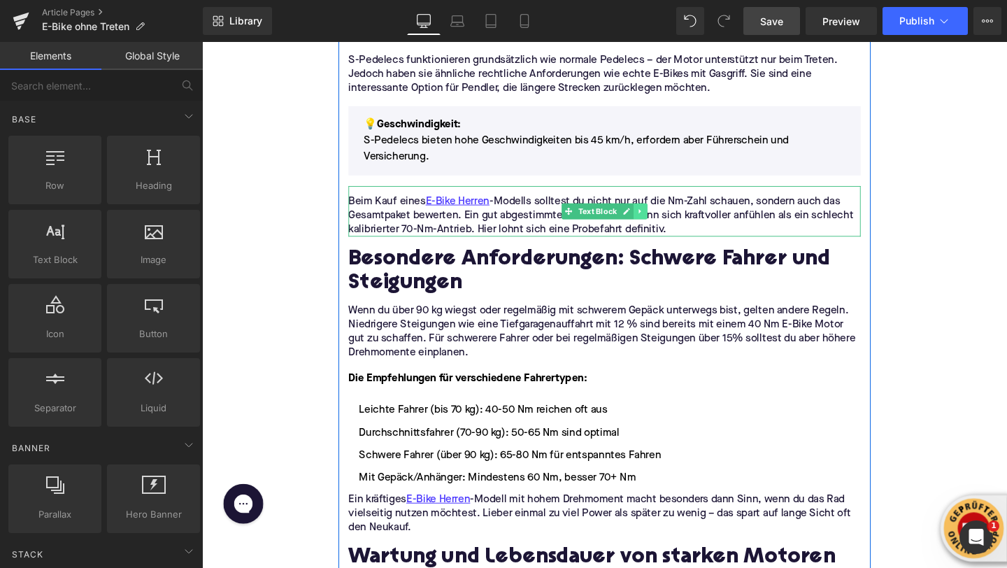
click at [666, 222] on icon at bounding box center [663, 220] width 8 height 8
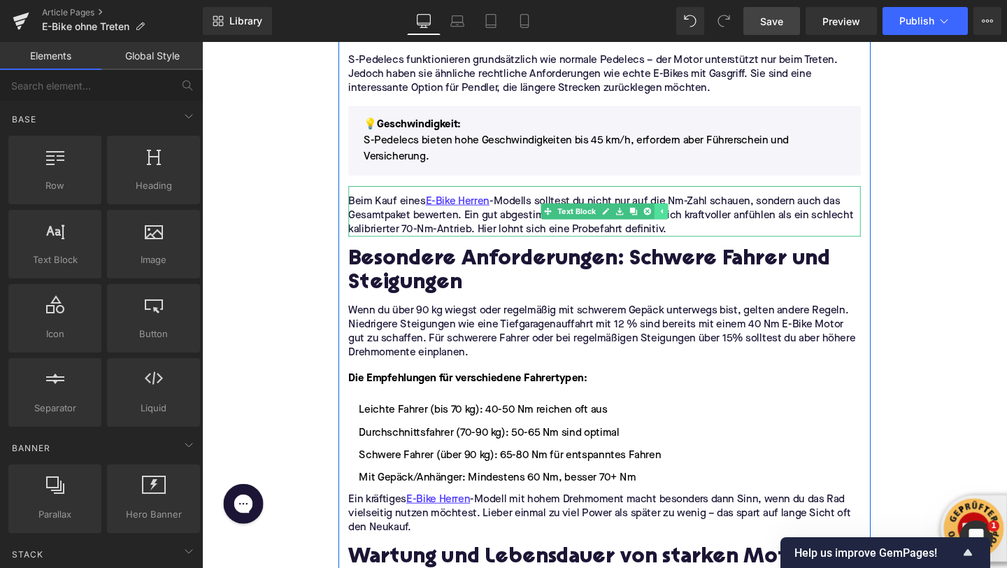
click at [666, 222] on link at bounding box center [670, 220] width 15 height 17
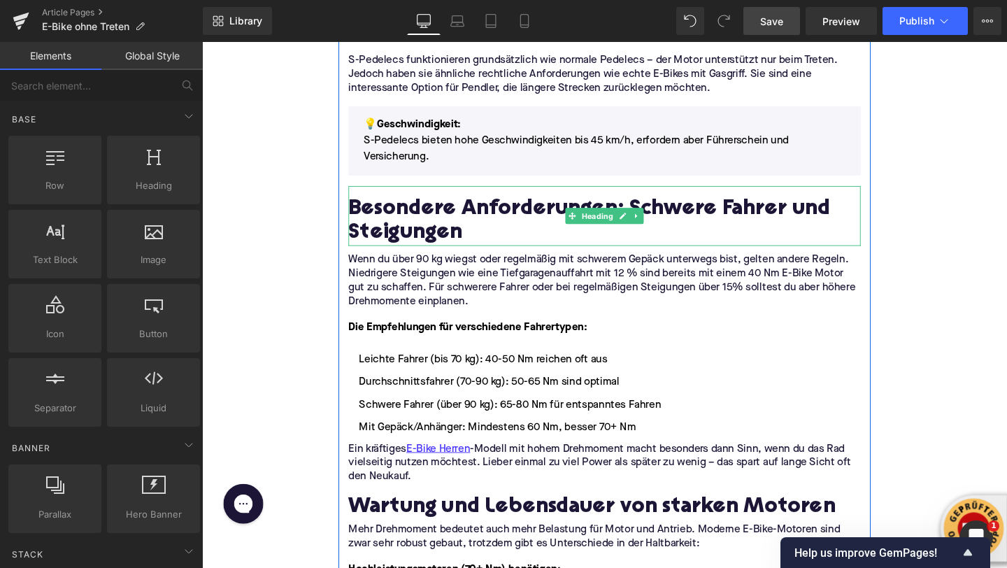
click at [461, 220] on h2 "Besondere Anforderungen: Schwere Fahrer und Steigungen" at bounding box center [625, 231] width 538 height 50
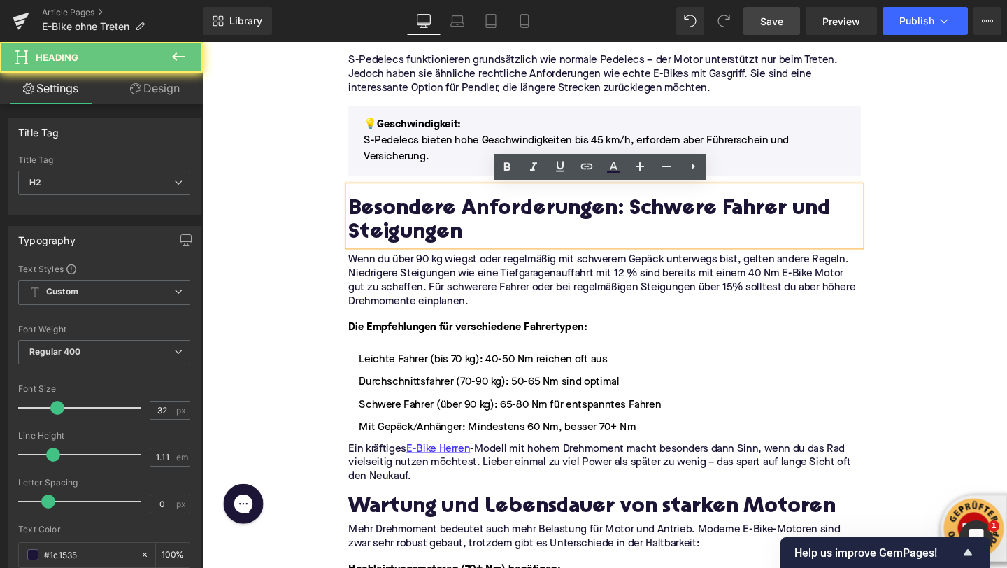
click at [461, 220] on h2 "Besondere Anforderungen: Schwere Fahrer und Steigungen" at bounding box center [625, 231] width 538 height 50
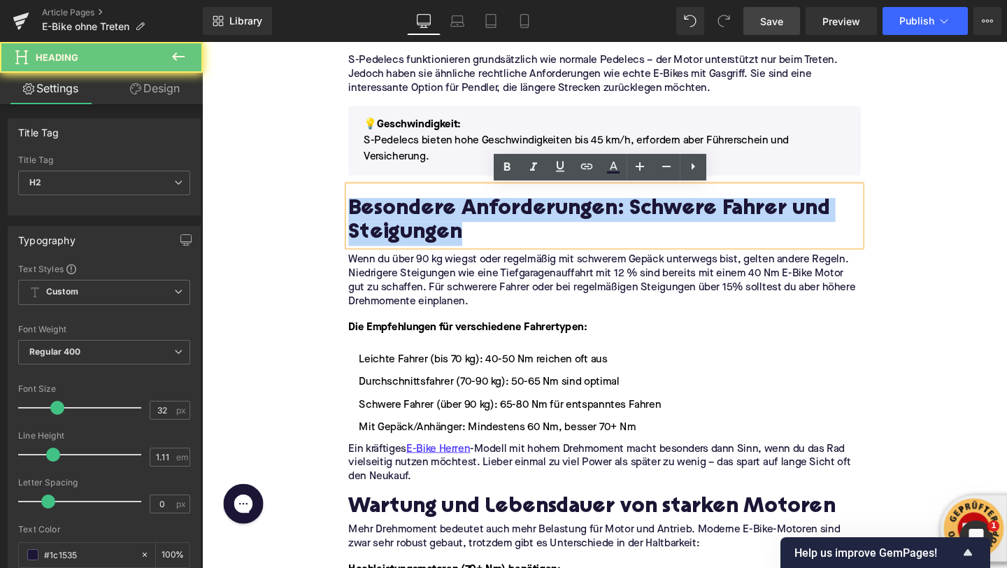
click at [461, 220] on h2 "Besondere Anforderungen: Schwere Fahrer und Steigungen" at bounding box center [625, 231] width 538 height 50
paste div
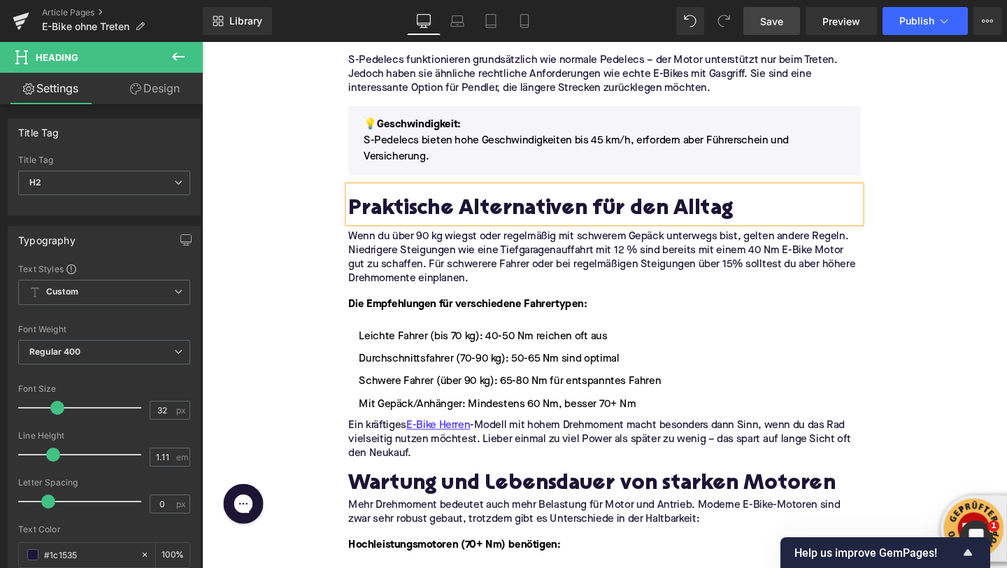
click at [419, 269] on p "Wenn du über 90 kg wiegst oder regelmäßig mit schwerem Gepäck unterwegs bist, g…" at bounding box center [625, 269] width 538 height 59
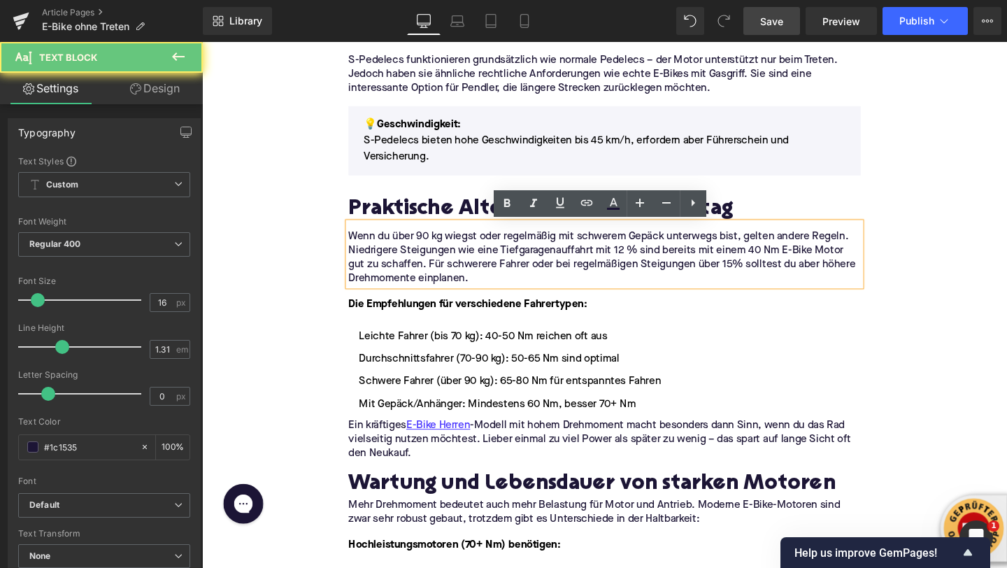
click at [419, 269] on p "Wenn du über 90 kg wiegst oder regelmäßig mit schwerem Gepäck unterwegs bist, g…" at bounding box center [625, 269] width 538 height 59
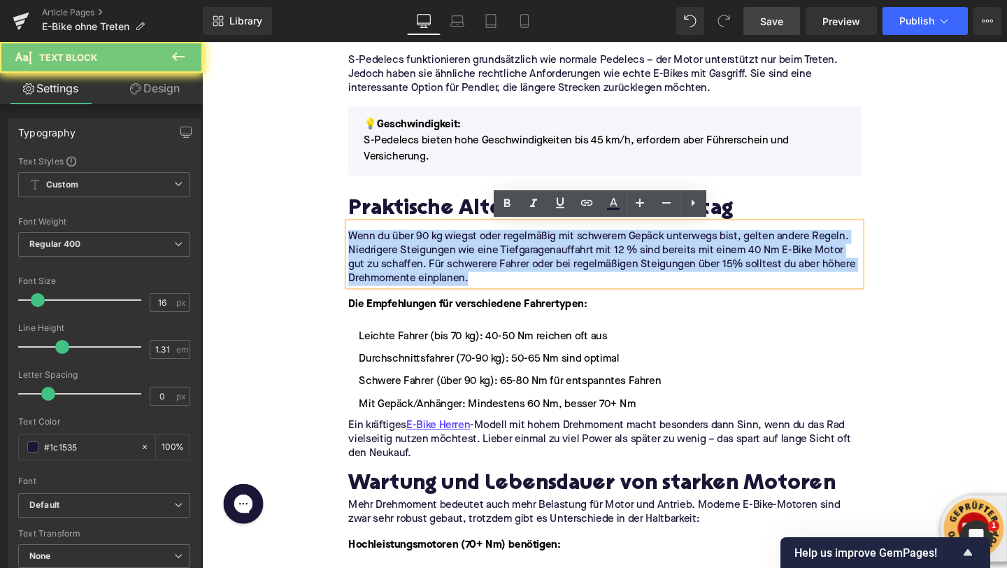
click at [419, 269] on p "Wenn du über 90 kg wiegst oder regelmäßig mit schwerem Gepäck unterwegs bist, g…" at bounding box center [625, 269] width 538 height 59
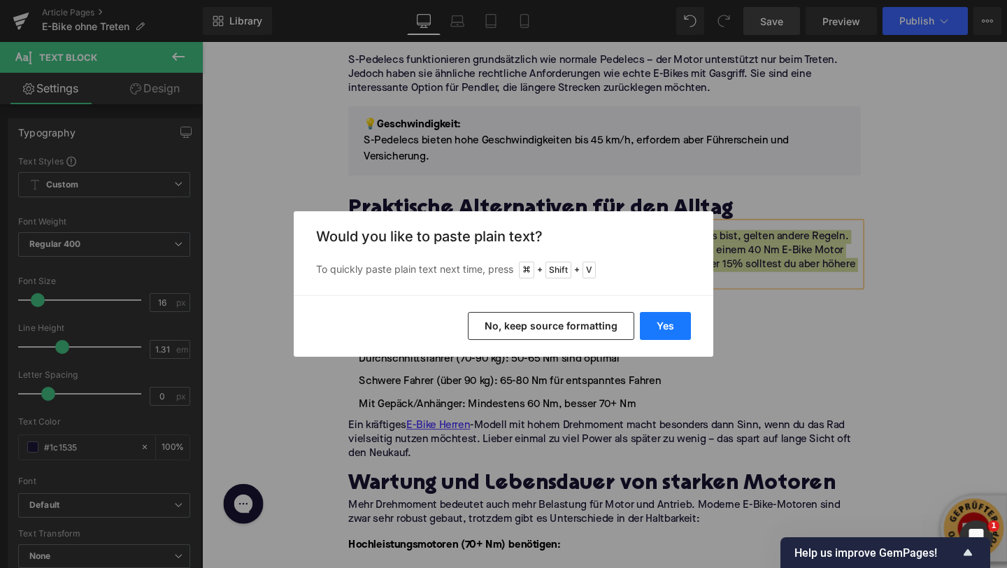
click at [659, 318] on button "Yes" at bounding box center [665, 326] width 51 height 28
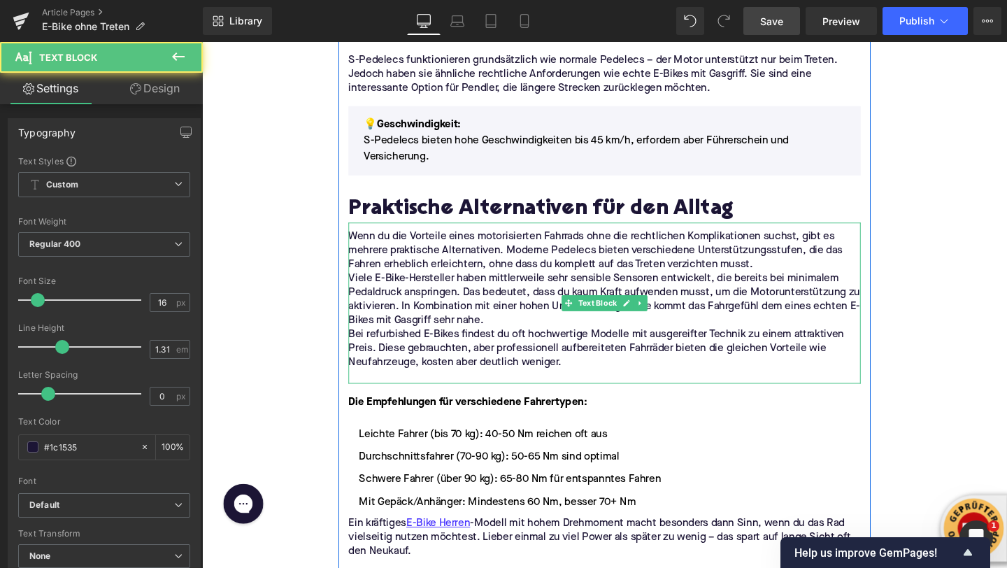
click at [786, 280] on p "Wenn du die Vorteile eines motorisierten Fahrrads ohne die rechtlichen Komplika…" at bounding box center [625, 262] width 538 height 44
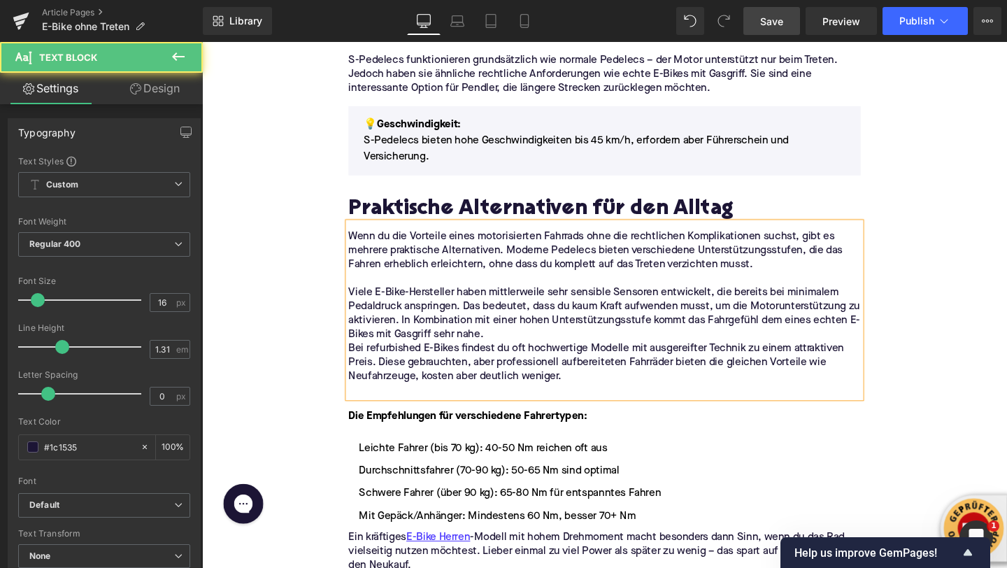
click at [560, 350] on p "Viele E-Bike-Hersteller haben mittlerweile sehr sensible Sensoren entwickelt, d…" at bounding box center [625, 328] width 538 height 59
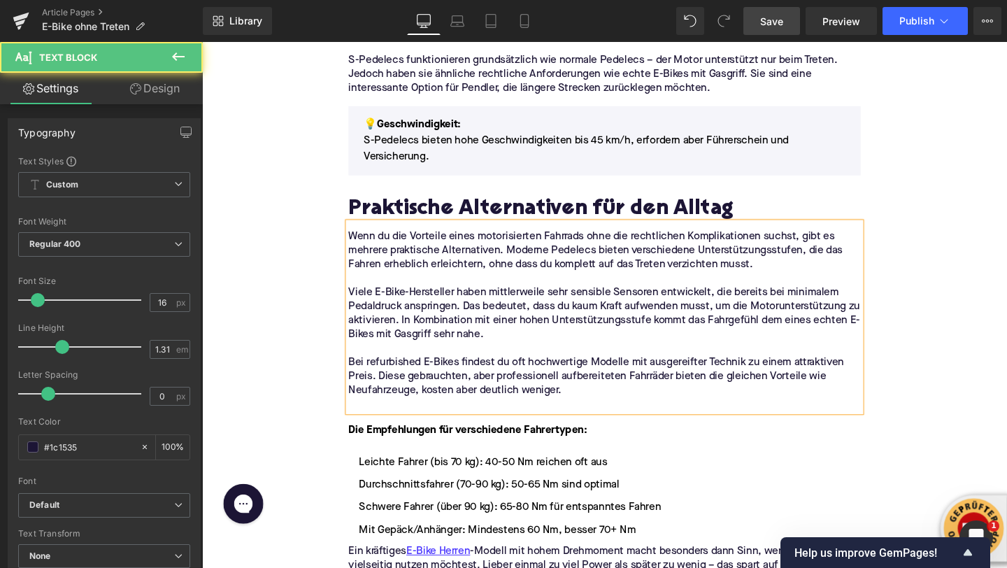
click at [506, 422] on p at bounding box center [625, 423] width 538 height 15
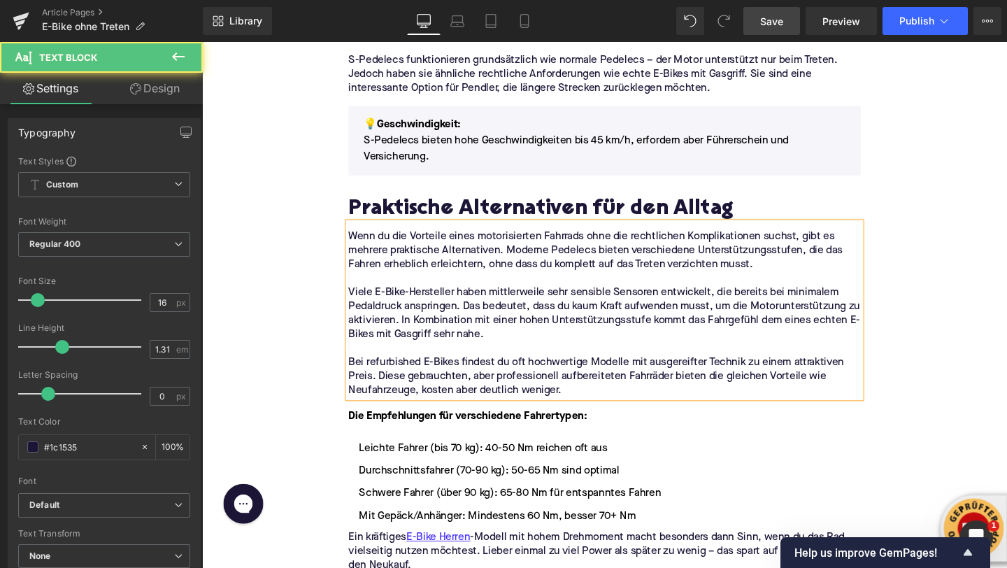
click at [274, 242] on div "Home / E-Bike ohne Treten Breadcrumbs E-Bike ohne Treten? Was du über Gasgriff …" at bounding box center [625, 200] width 846 height 4311
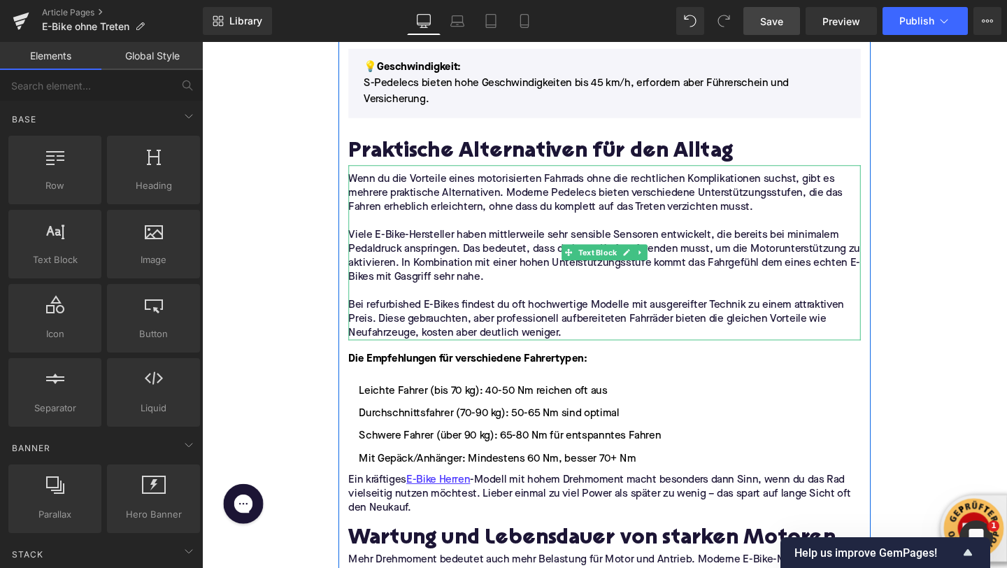
scroll to position [2189, 0]
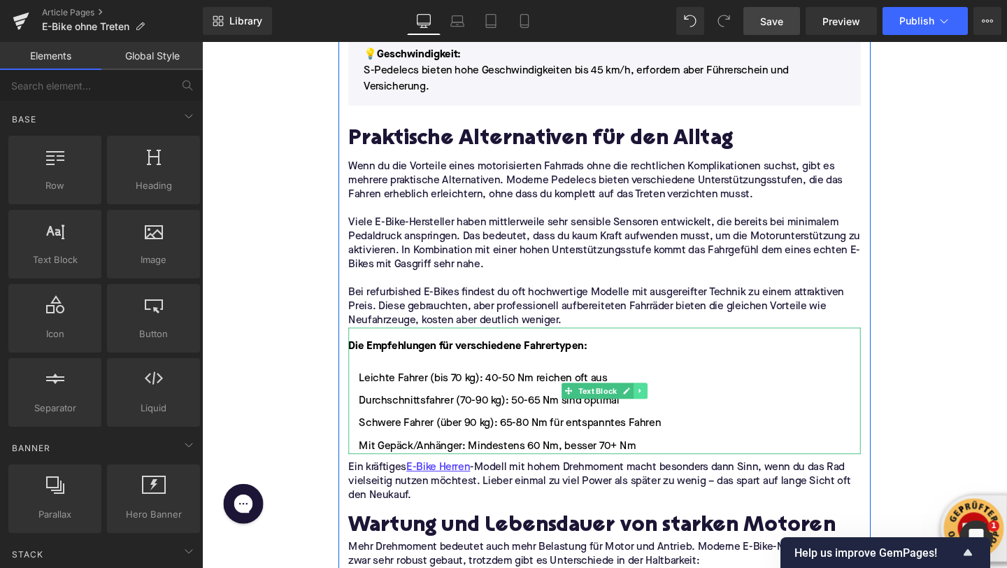
click at [662, 406] on icon at bounding box center [662, 408] width 2 height 5
click at [666, 406] on link at bounding box center [670, 408] width 15 height 17
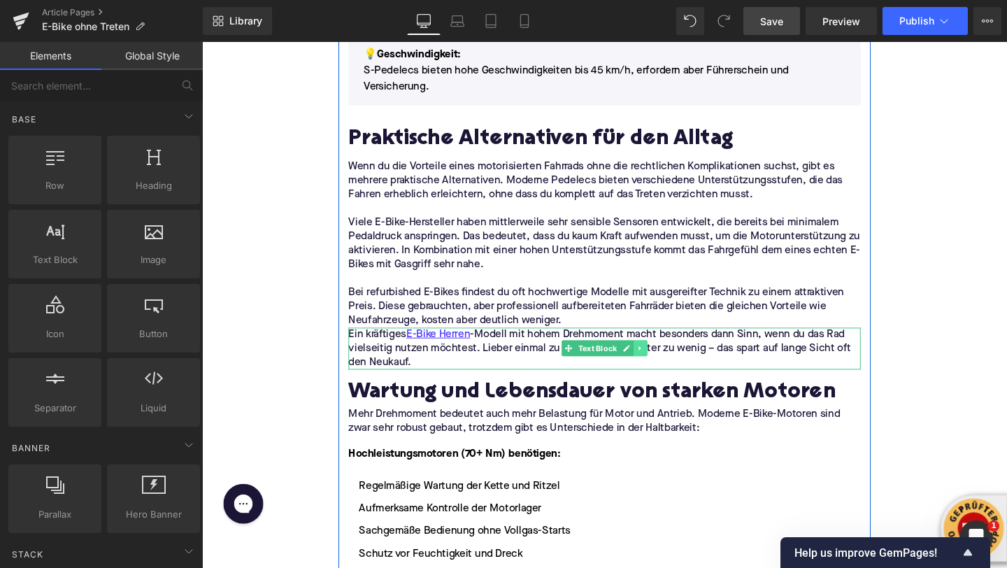
click at [668, 363] on link at bounding box center [663, 363] width 15 height 17
click at [668, 363] on icon at bounding box center [670, 364] width 8 height 8
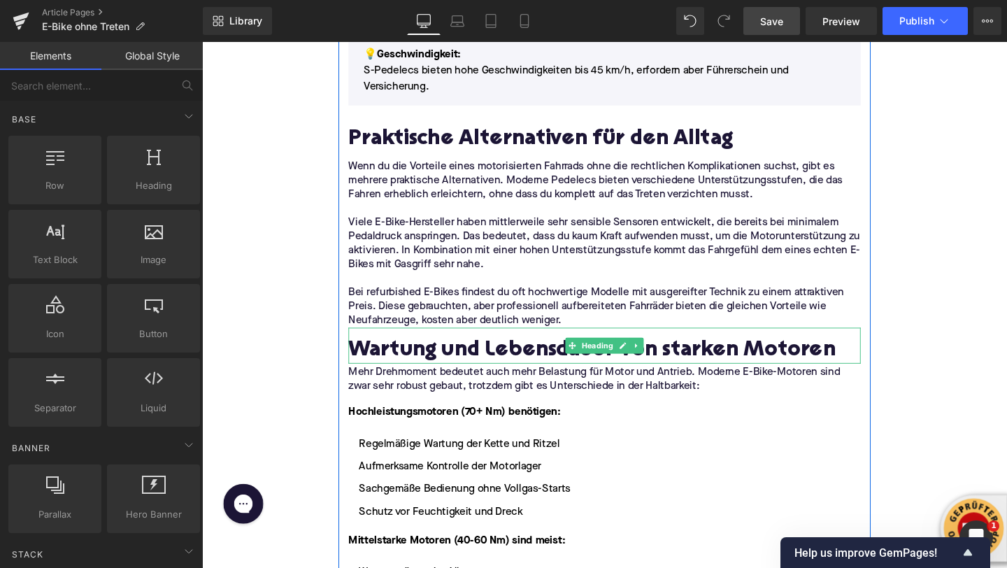
click at [422, 373] on h2 "Wartung und Lebensdauer von starken Motoren" at bounding box center [625, 367] width 538 height 25
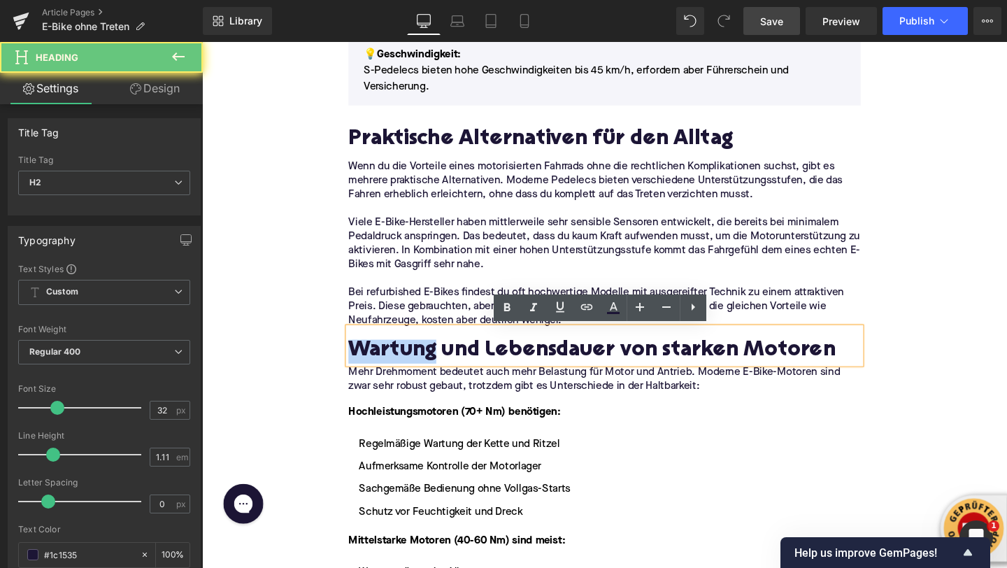
click at [422, 373] on h2 "Wartung und Lebensdauer von starken Motoren" at bounding box center [625, 367] width 538 height 25
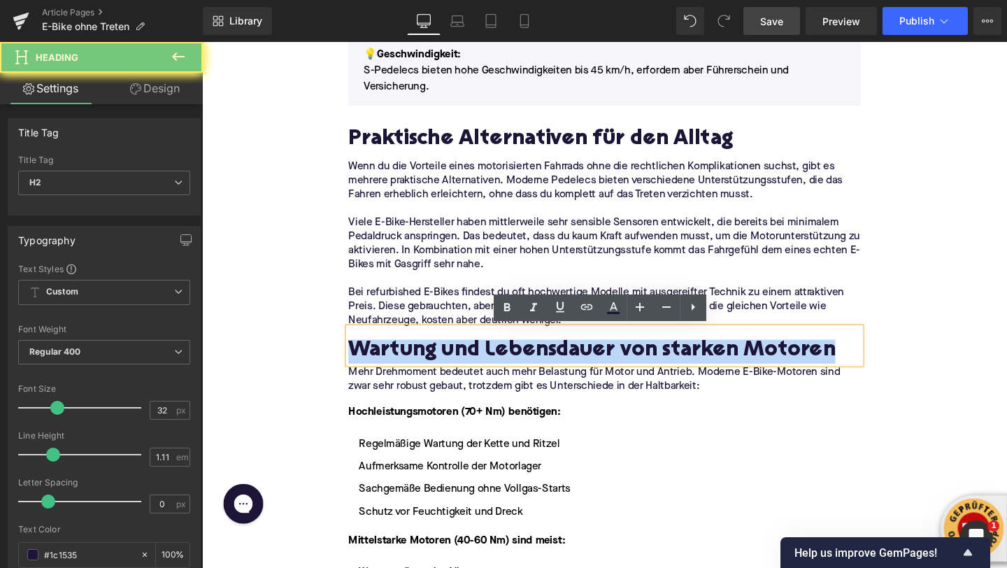
click at [422, 373] on h2 "Wartung und Lebensdauer von starken Motoren" at bounding box center [625, 367] width 538 height 25
paste div
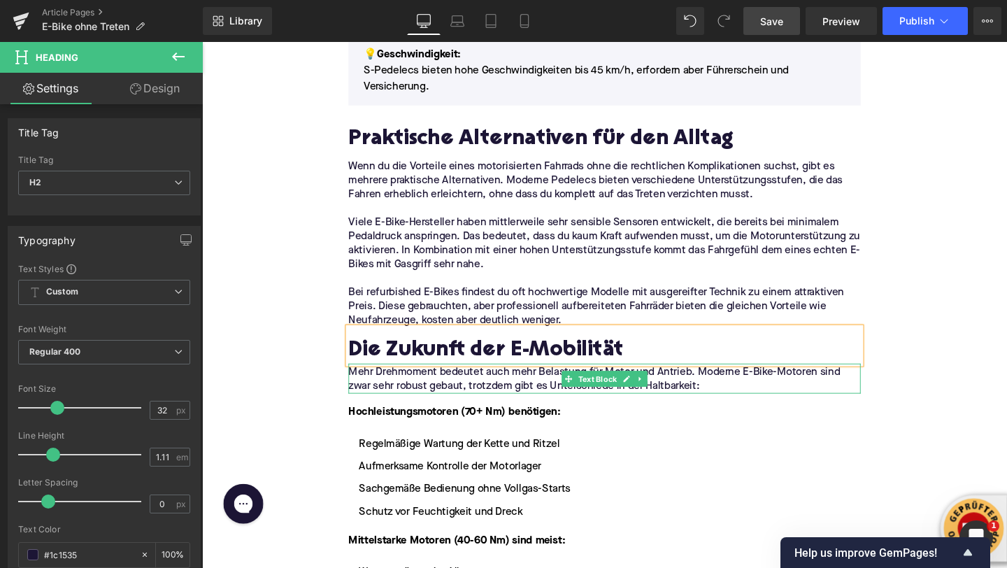
click at [395, 392] on p "Mehr Drehmoment bedeutet auch mehr Belastung für Motor und Antrieb. Moderne E-B…" at bounding box center [625, 396] width 538 height 29
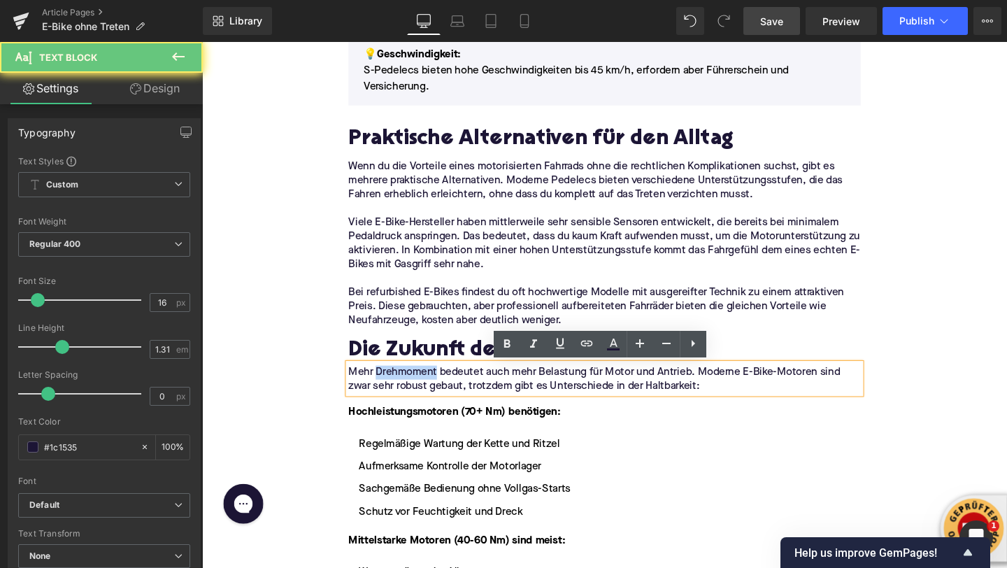
click at [395, 392] on p "Mehr Drehmoment bedeutet auch mehr Belastung für Motor und Antrieb. Moderne E-B…" at bounding box center [625, 396] width 538 height 29
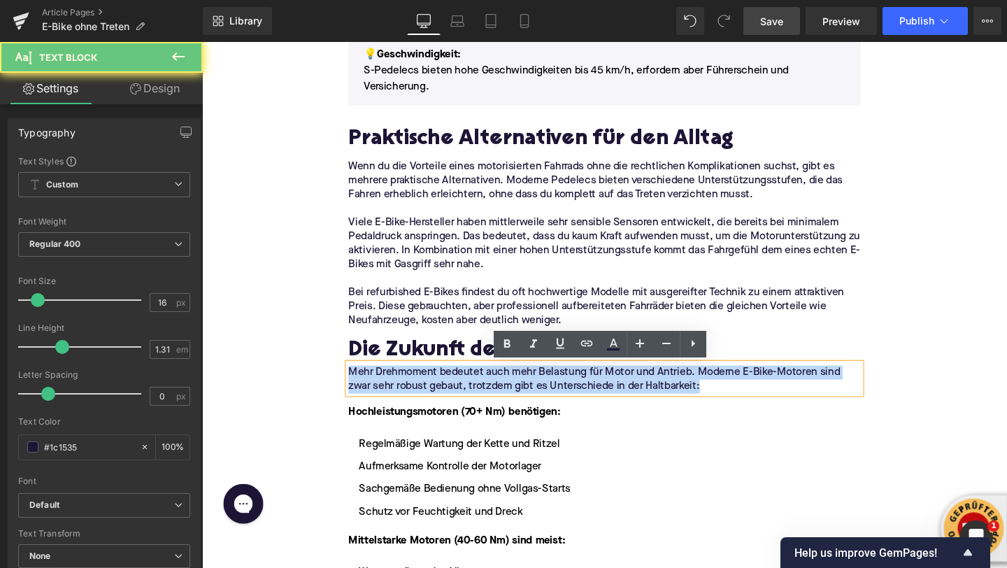
click at [395, 392] on p "Mehr Drehmoment bedeutet auch mehr Belastung für Motor und Antrieb. Moderne E-B…" at bounding box center [625, 396] width 538 height 29
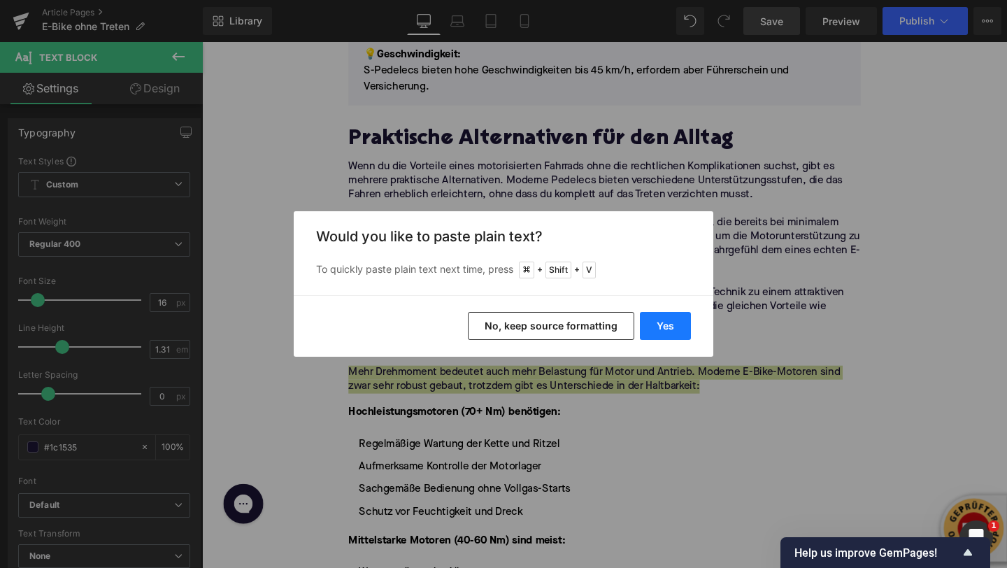
click at [659, 320] on button "Yes" at bounding box center [665, 326] width 51 height 28
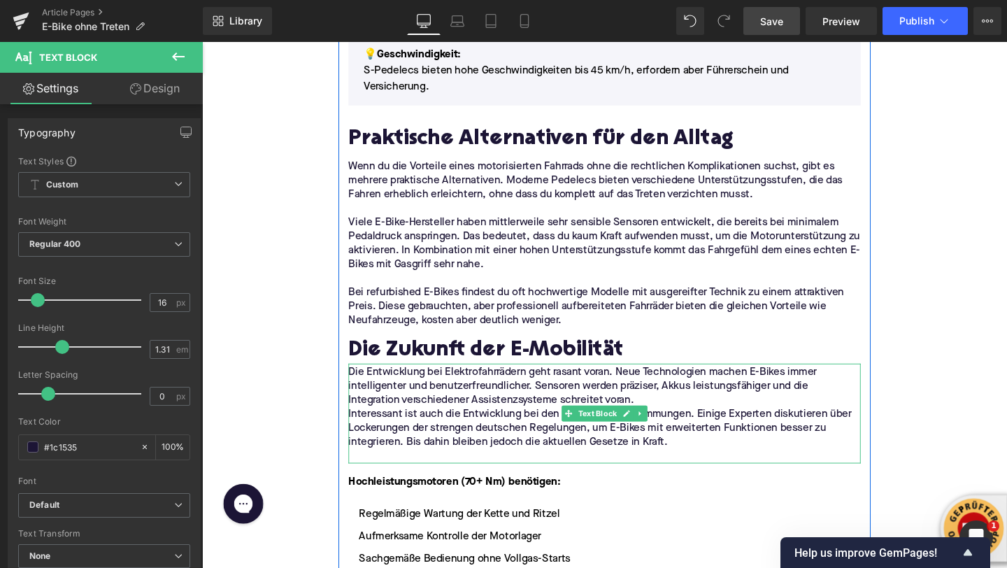
click at [669, 422] on p "Die Entwicklung bei Elektrofahrrädern geht rasant voran. Neue Technologien mach…" at bounding box center [625, 404] width 538 height 44
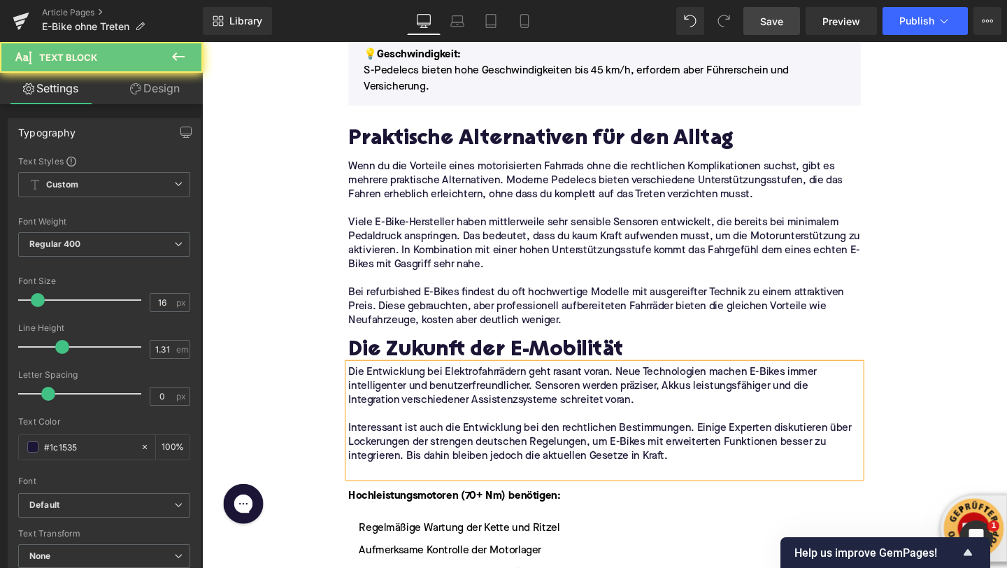
click at [666, 490] on p at bounding box center [625, 492] width 538 height 15
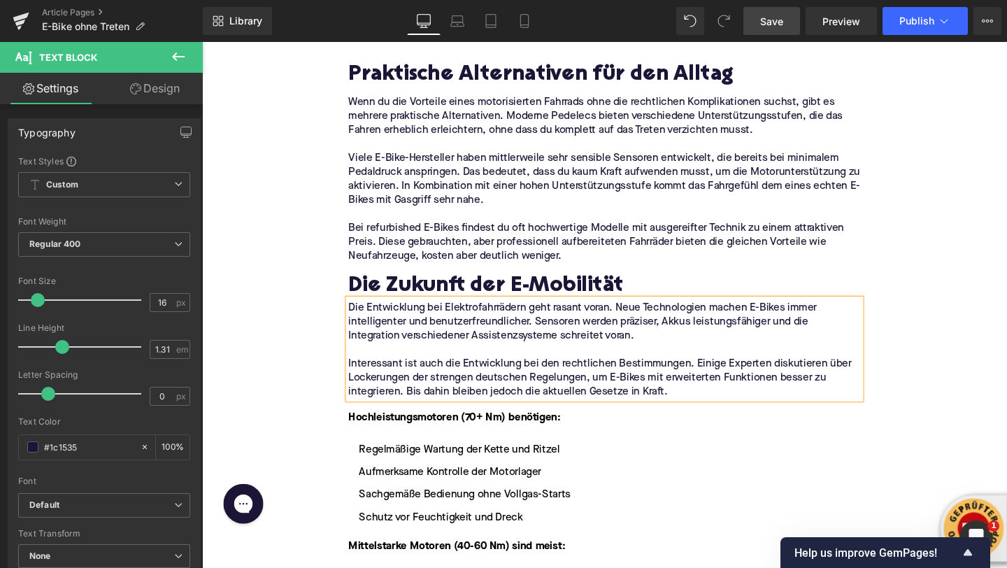
scroll to position [2264, 0]
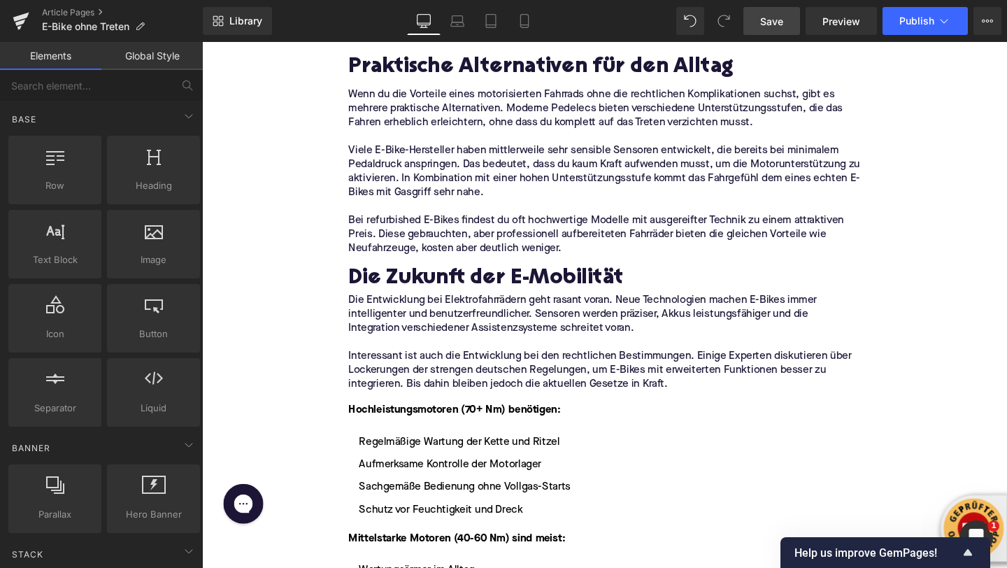
scroll to position [2408, 0]
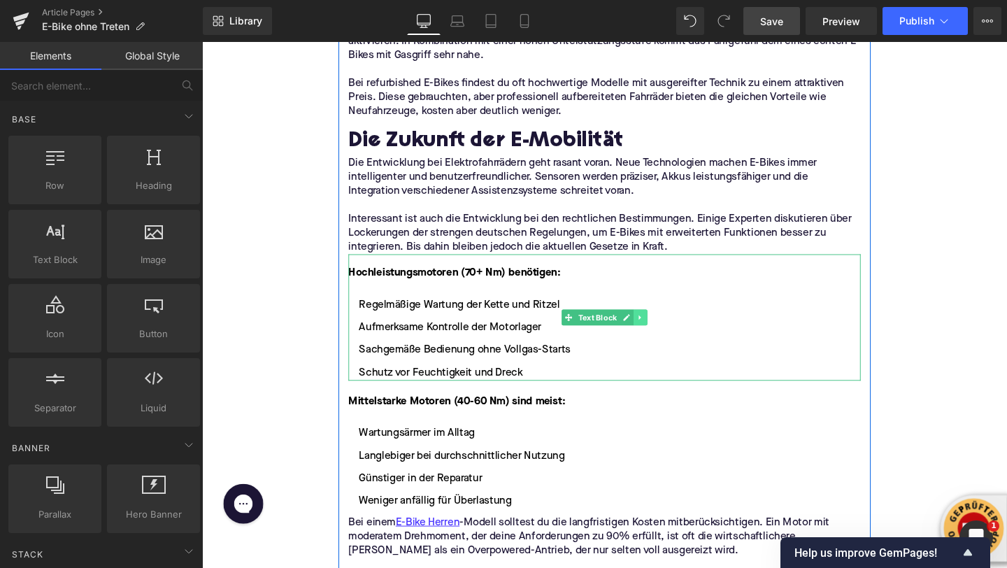
click at [664, 332] on icon at bounding box center [663, 331] width 8 height 8
click at [669, 332] on icon at bounding box center [670, 331] width 8 height 8
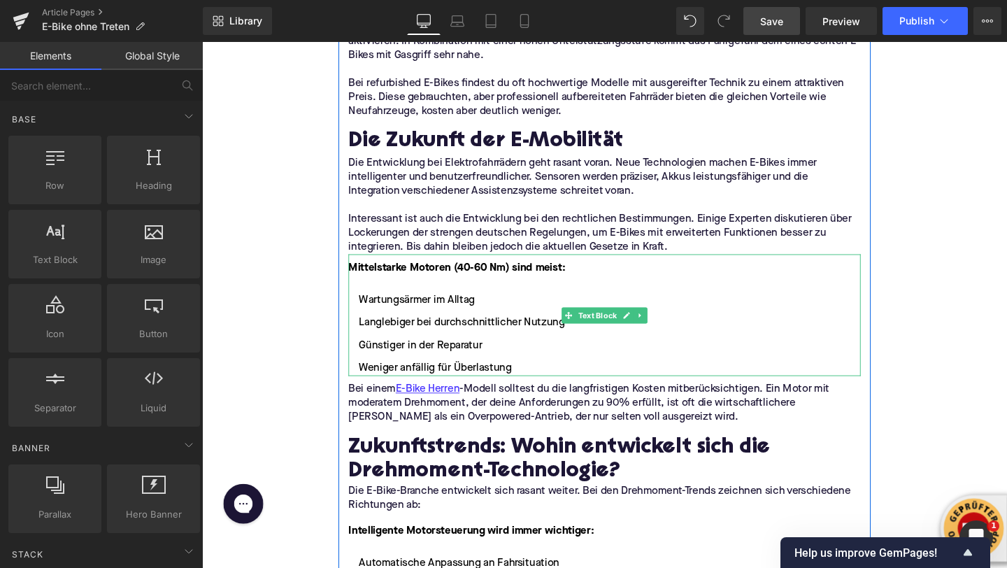
click at [669, 332] on link at bounding box center [663, 329] width 15 height 17
click at [666, 330] on link at bounding box center [670, 329] width 15 height 17
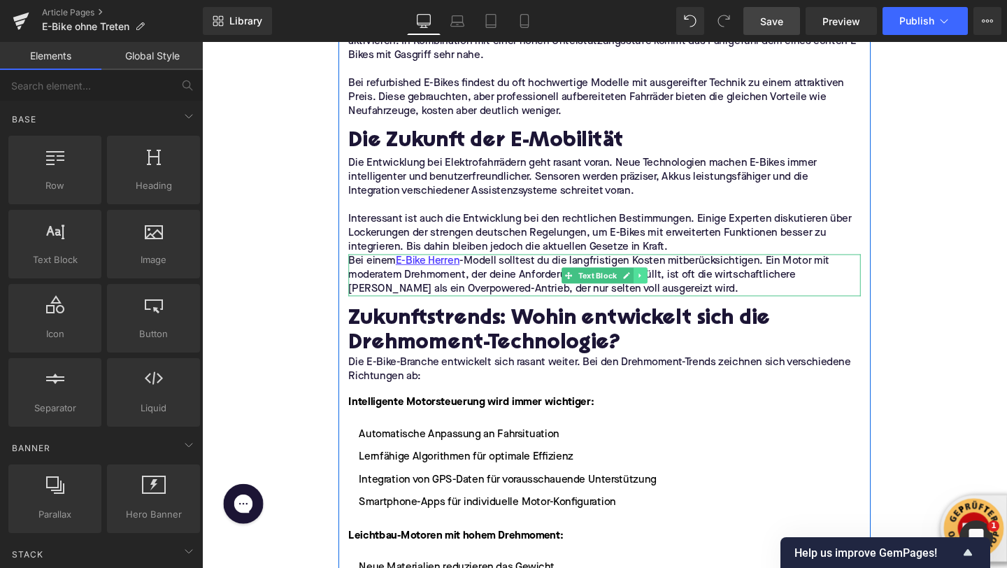
click at [664, 284] on icon at bounding box center [663, 287] width 8 height 8
click at [673, 287] on icon at bounding box center [670, 287] width 8 height 8
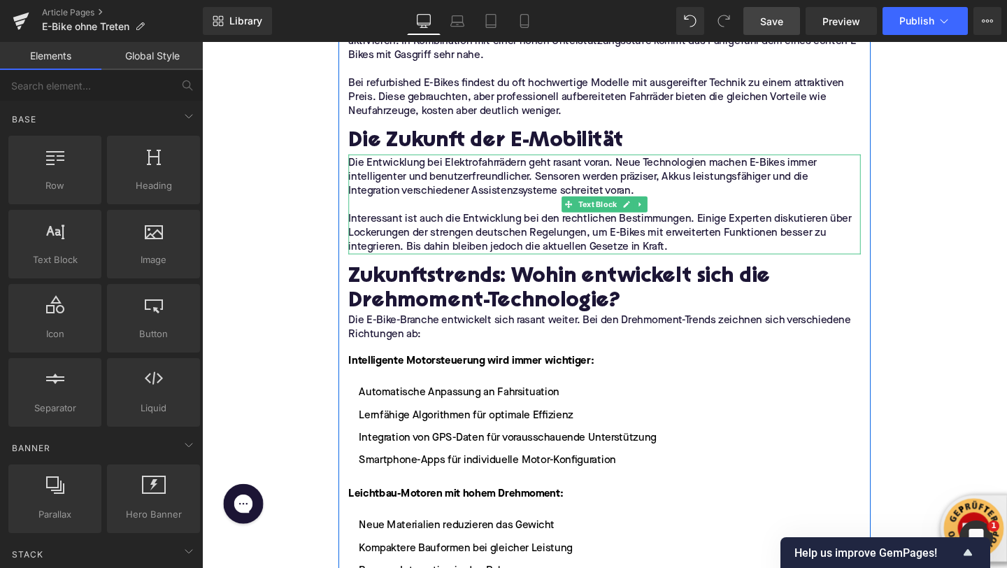
click at [388, 283] on h2 "Zukunftstrends: Wohin entwickelt sich die Drehmoment-Technologie?" at bounding box center [625, 303] width 538 height 50
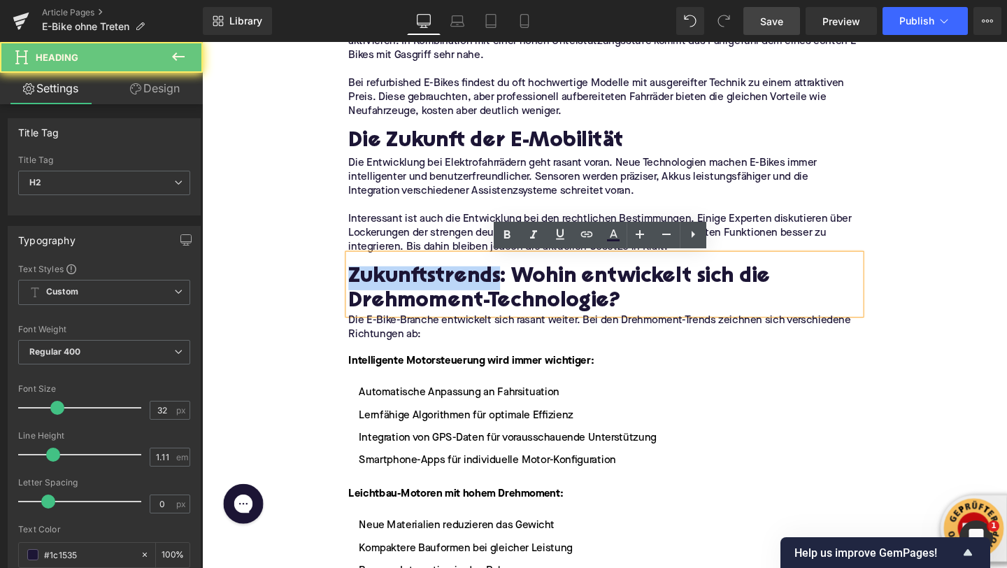
click at [388, 283] on h2 "Zukunftstrends: Wohin entwickelt sich die Drehmoment-Technologie?" at bounding box center [625, 303] width 538 height 50
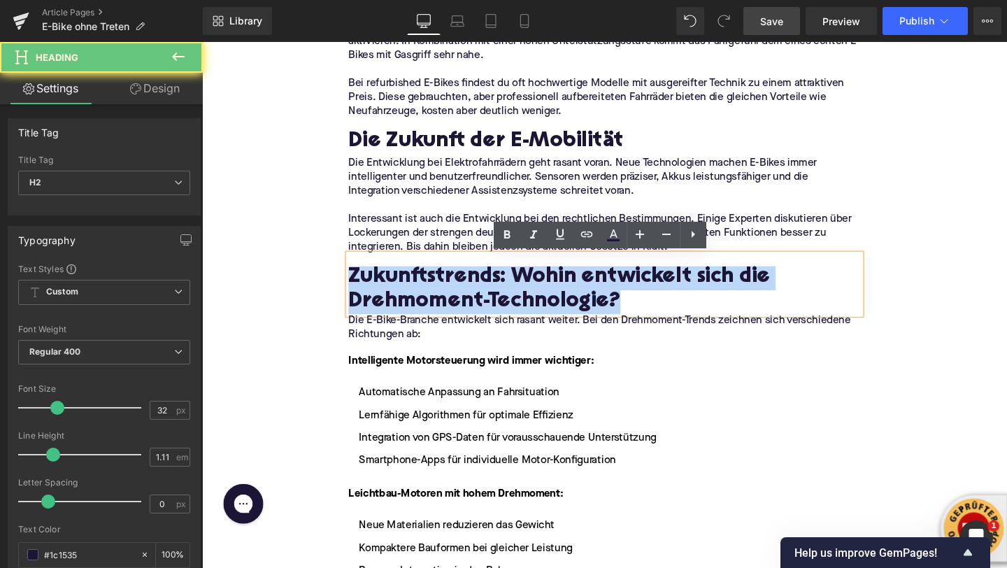
click at [388, 283] on h2 "Zukunftstrends: Wohin entwickelt sich die Drehmoment-Technologie?" at bounding box center [625, 303] width 538 height 50
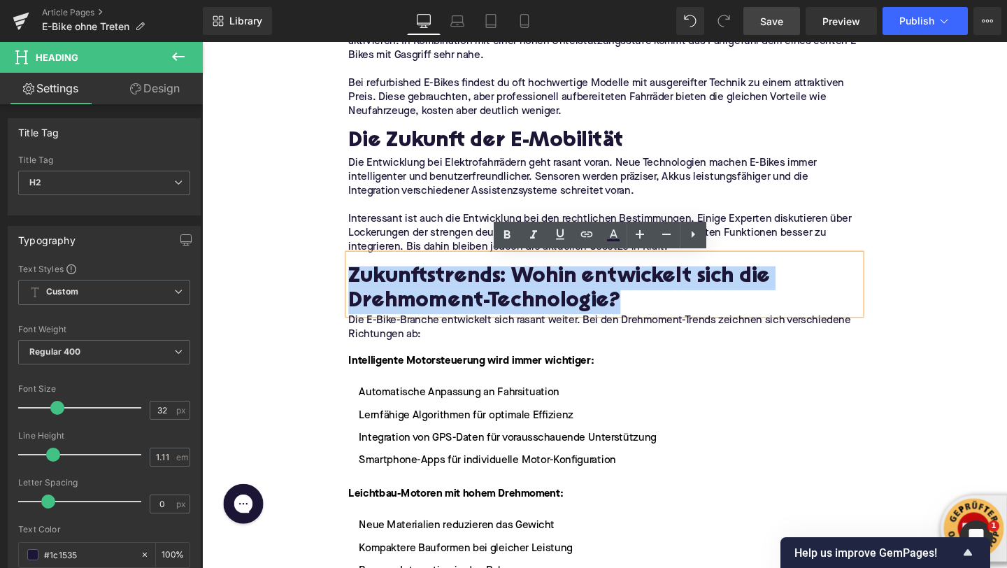
paste div
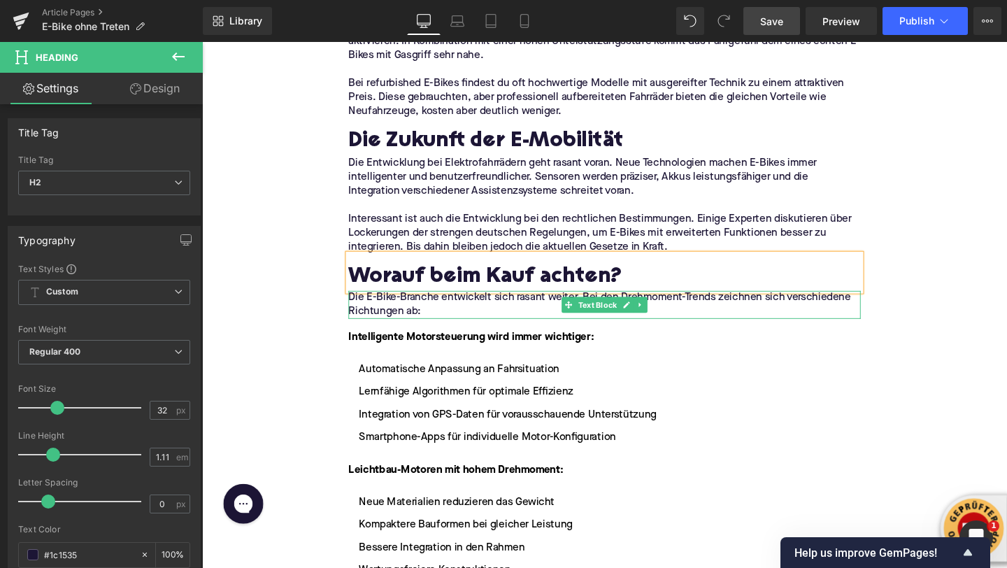
click at [412, 315] on p "Die E-Bike-Branche entwickelt sich rasant weiter. Bei den Drehmoment-Trends zei…" at bounding box center [625, 318] width 538 height 29
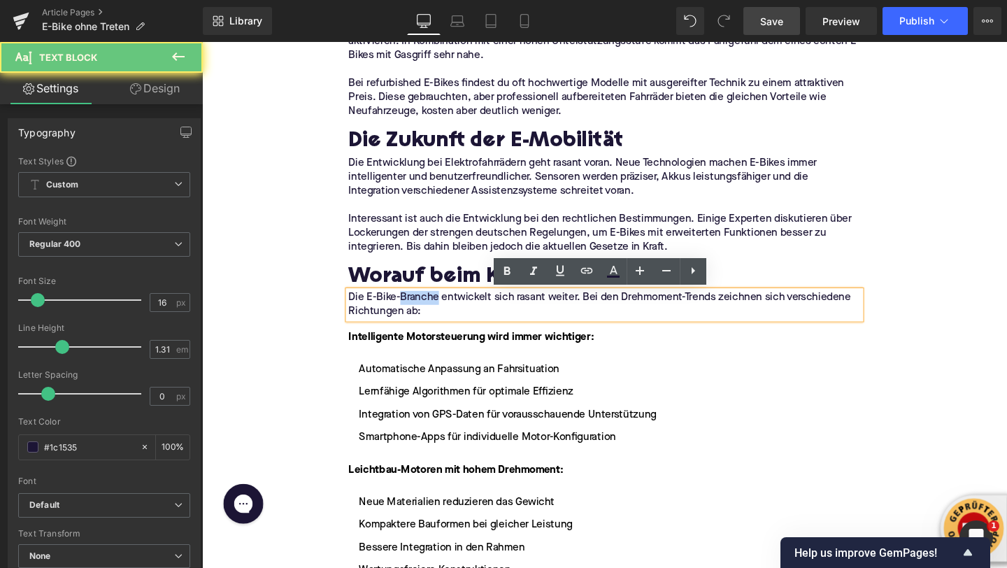
click at [412, 315] on p "Die E-Bike-Branche entwickelt sich rasant weiter. Bei den Drehmoment-Trends zei…" at bounding box center [625, 318] width 538 height 29
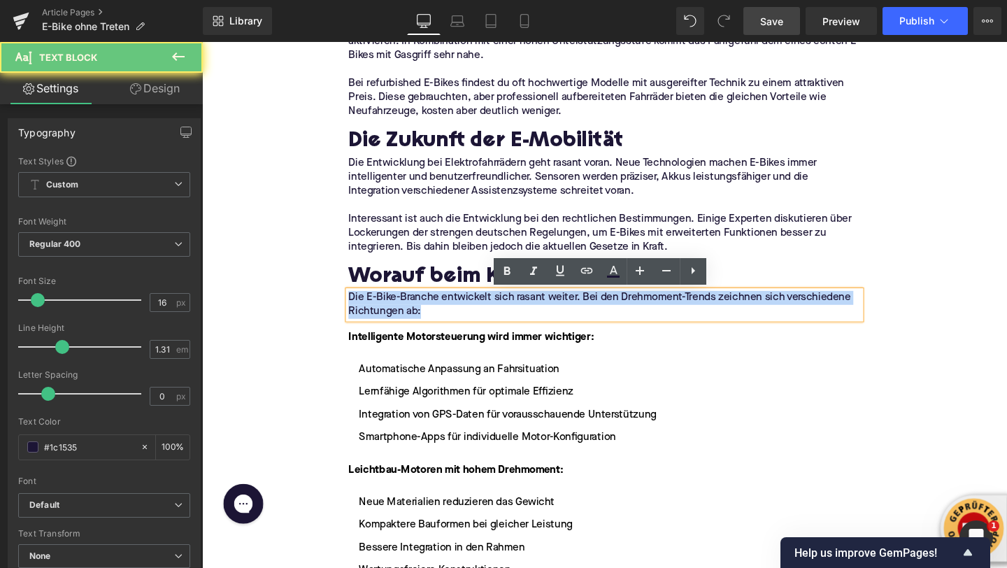
click at [412, 315] on p "Die E-Bike-Branche entwickelt sich rasant weiter. Bei den Drehmoment-Trends zei…" at bounding box center [625, 318] width 538 height 29
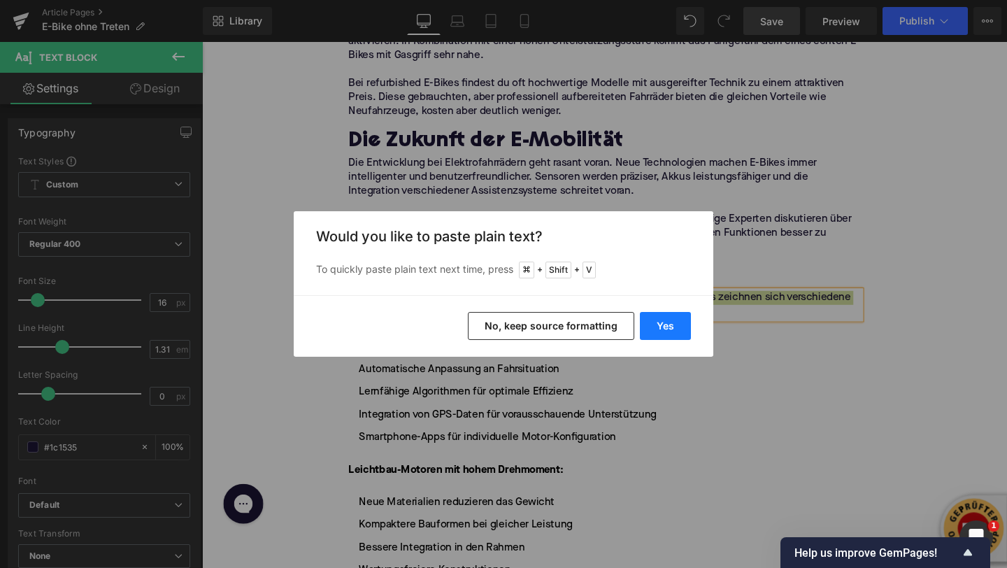
click at [662, 335] on button "Yes" at bounding box center [665, 326] width 51 height 28
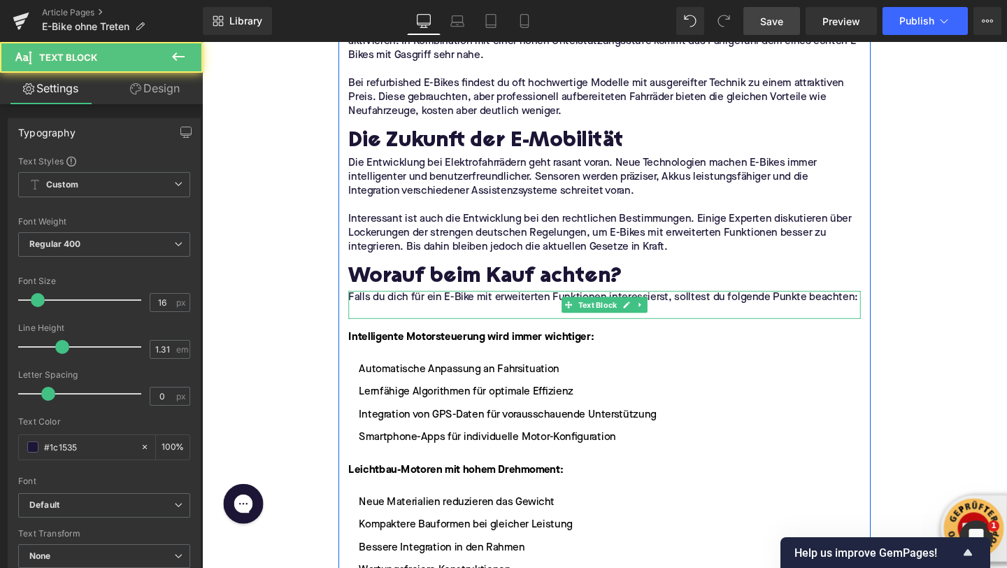
click at [399, 319] on p at bounding box center [625, 325] width 538 height 15
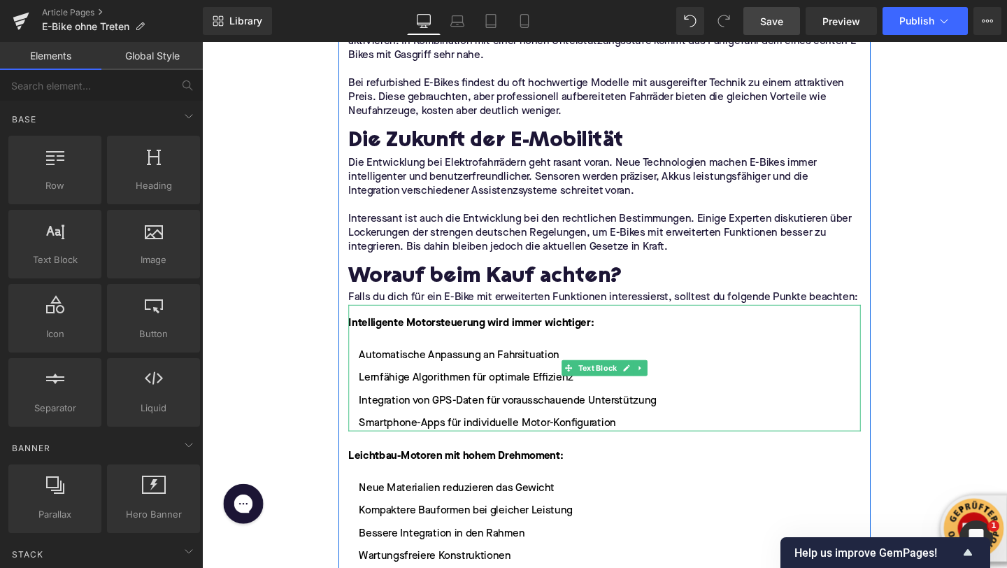
click at [417, 348] on div at bounding box center [625, 354] width 538 height 17
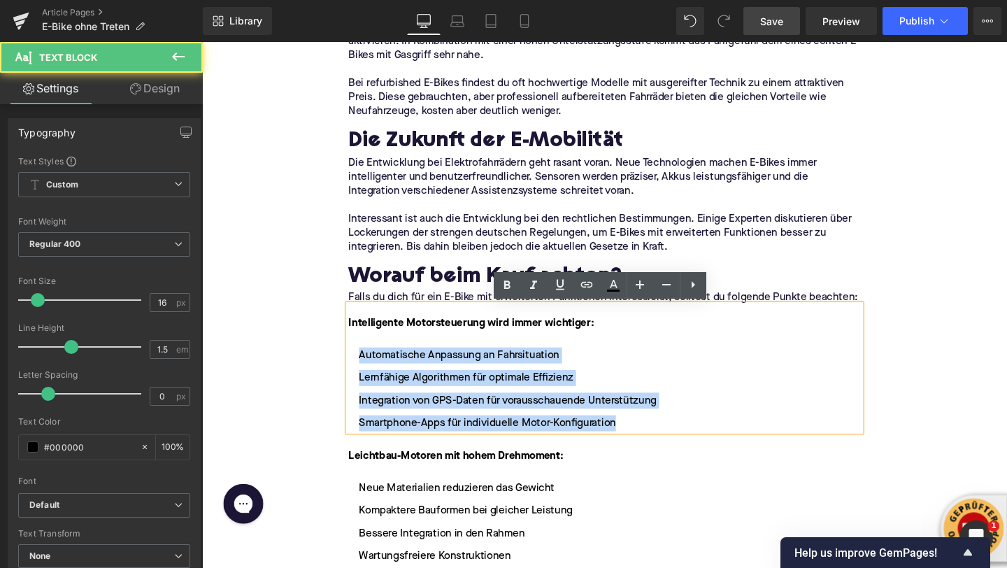
drag, startPoint x: 652, startPoint y: 446, endPoint x: 357, endPoint y: 374, distance: 303.1
click at [357, 374] on ul "Automatische Anpassung an Fahrsituation Lernfähige Algorithmen für optimale Eff…" at bounding box center [625, 407] width 538 height 88
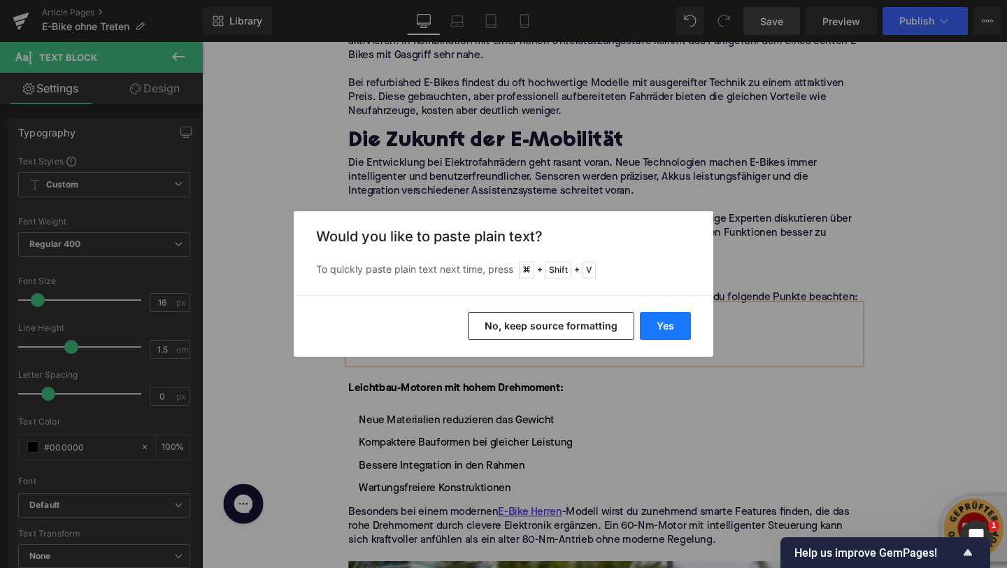
click at [660, 318] on button "Yes" at bounding box center [665, 326] width 51 height 28
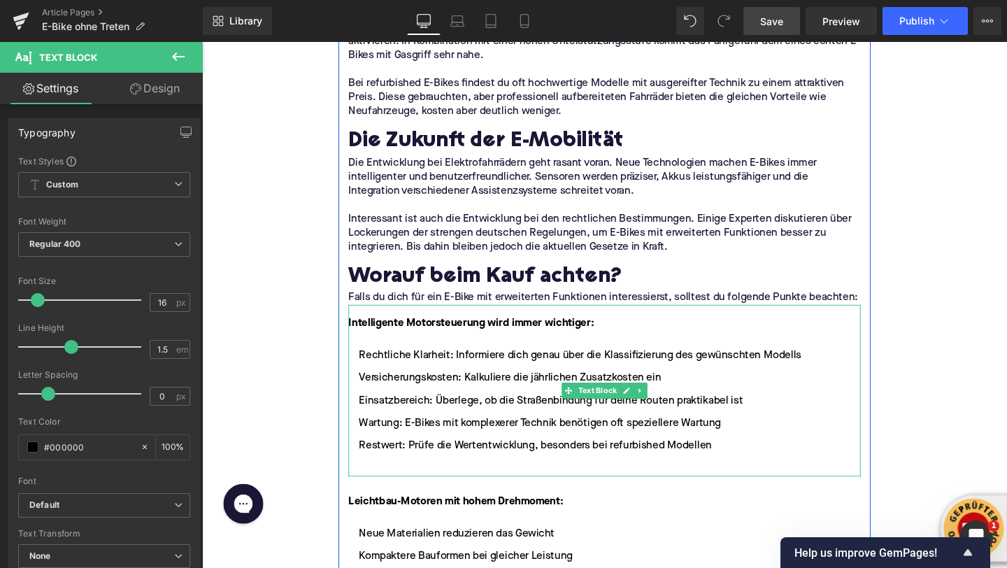
click at [429, 341] on strong "Intelligente Motorsteuerung wird immer wichtiger:" at bounding box center [485, 337] width 258 height 11
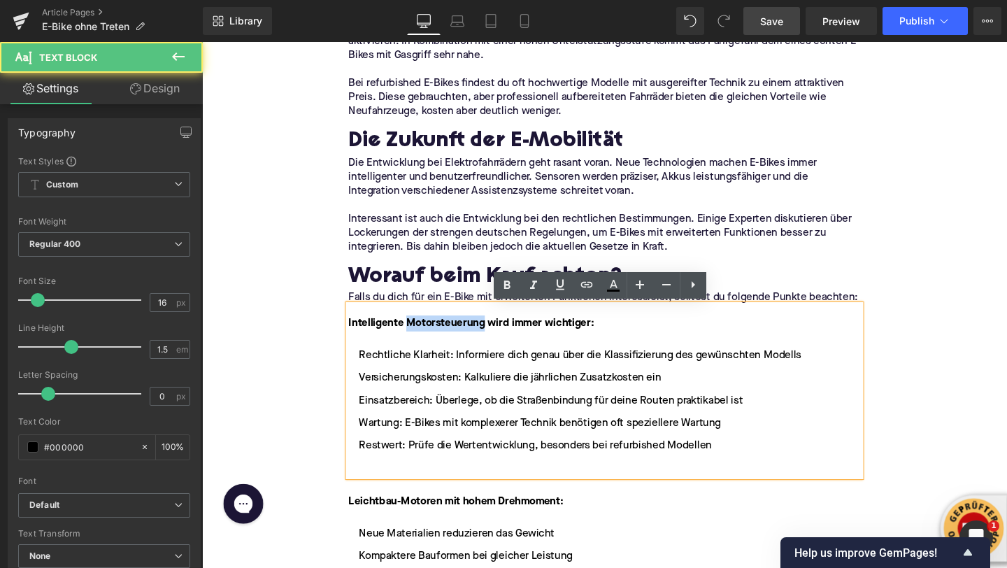
click at [429, 341] on strong "Intelligente Motorsteuerung wird immer wichtiger:" at bounding box center [485, 337] width 258 height 11
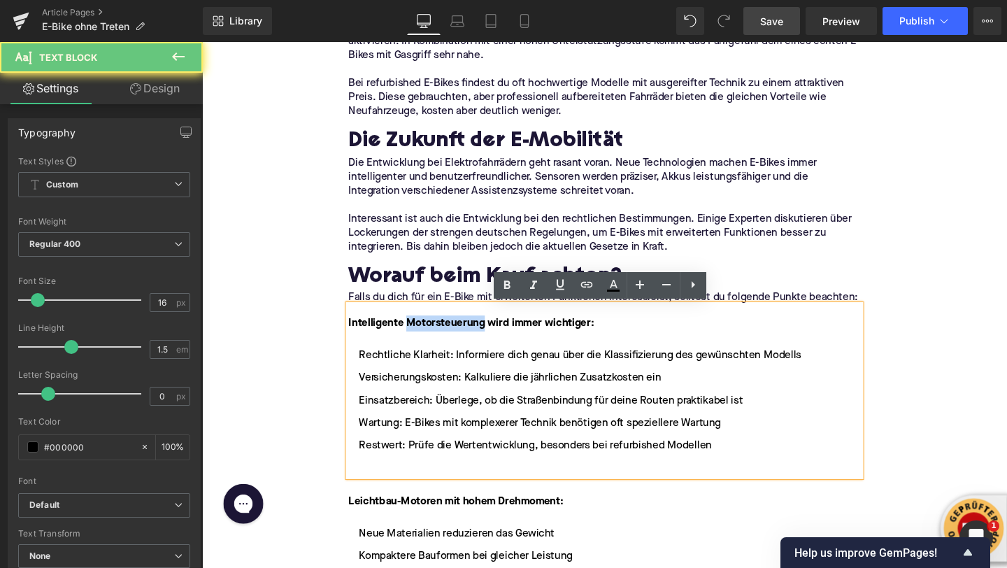
click at [429, 341] on strong "Intelligente Motorsteuerung wird immer wichtiger:" at bounding box center [485, 337] width 258 height 11
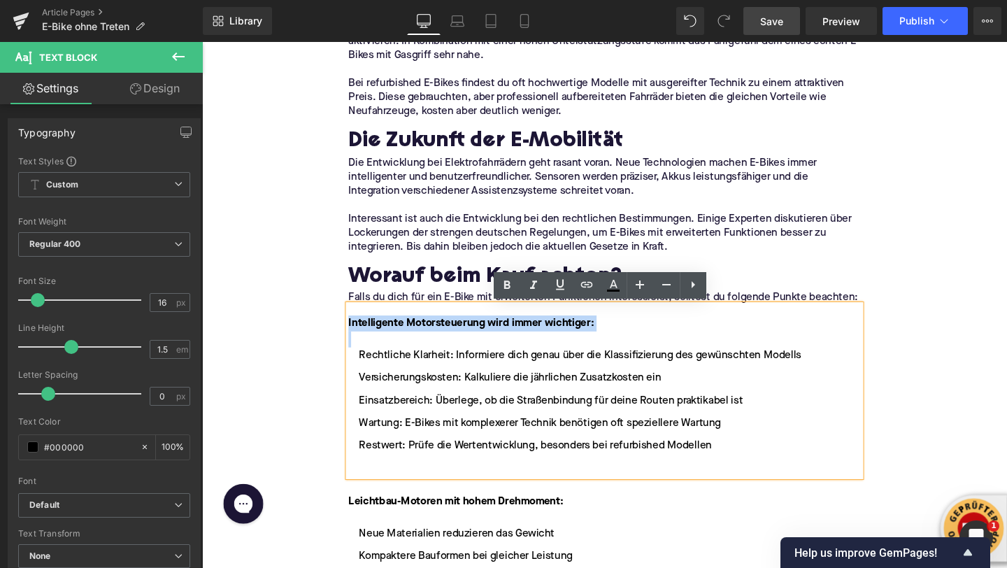
click at [429, 341] on strong "Intelligente Motorsteuerung wird immer wichtiger:" at bounding box center [485, 337] width 258 height 11
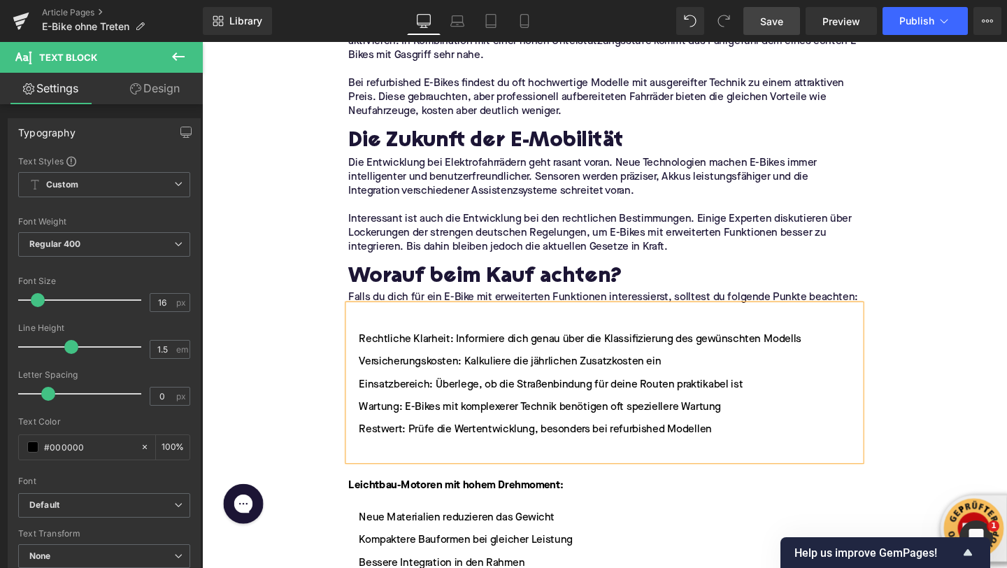
click at [364, 354] on li "Rechtliche Klarheit: Informiere dich genau über die Klassifizierung des gewünsc…" at bounding box center [625, 354] width 538 height 17
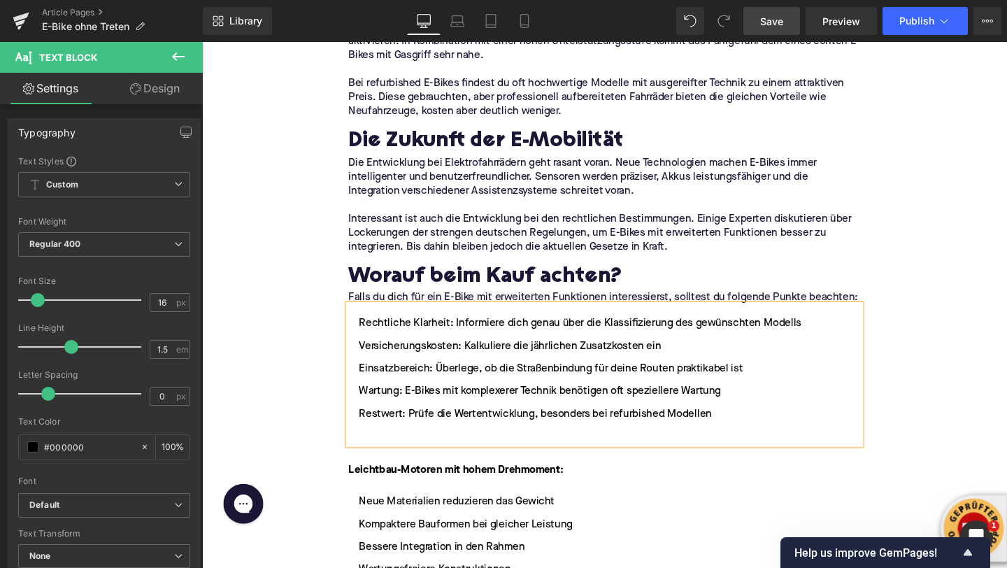
click at [439, 456] on li at bounding box center [625, 456] width 538 height 17
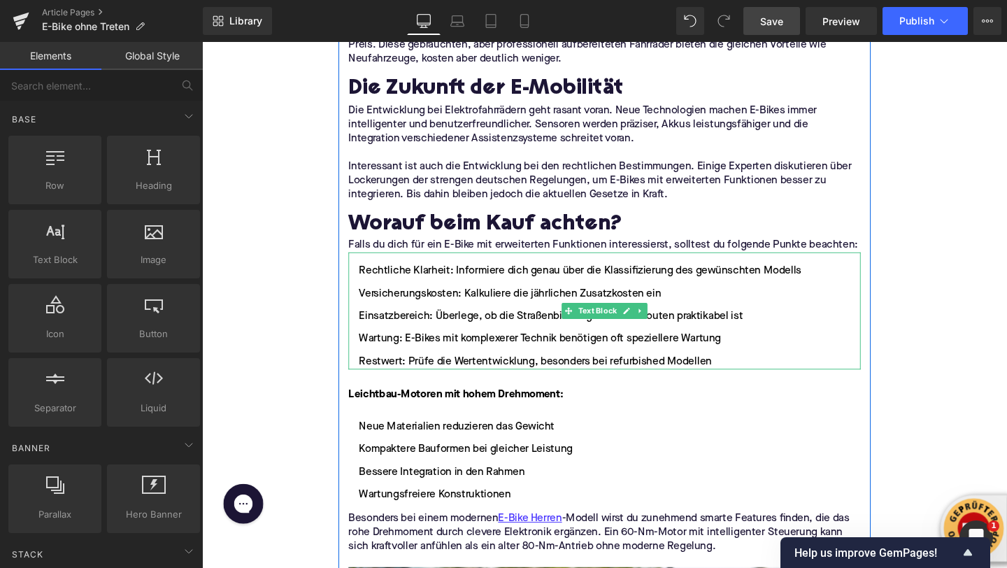
scroll to position [2473, 0]
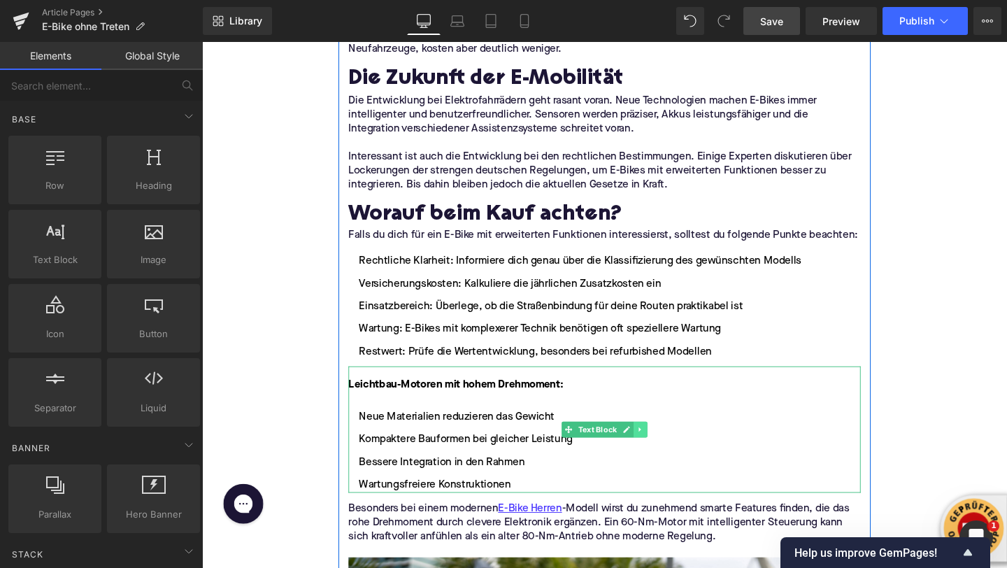
click at [664, 450] on icon at bounding box center [663, 449] width 8 height 8
click at [664, 450] on link at bounding box center [670, 449] width 15 height 17
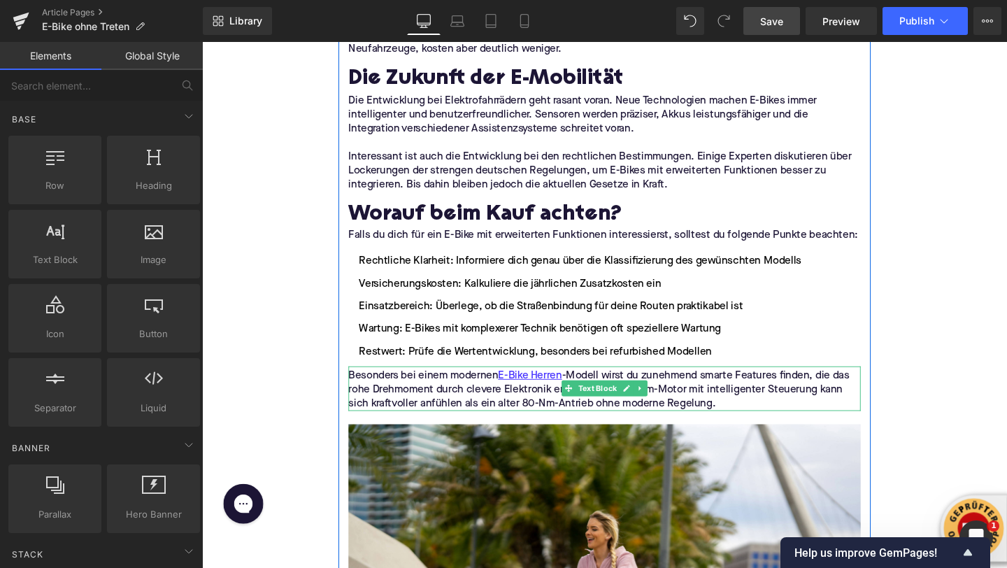
click at [464, 412] on p "Besonders bei einem modernen E-Bike Herren -Modell wirst du zunehmend smarte Fe…" at bounding box center [625, 408] width 538 height 44
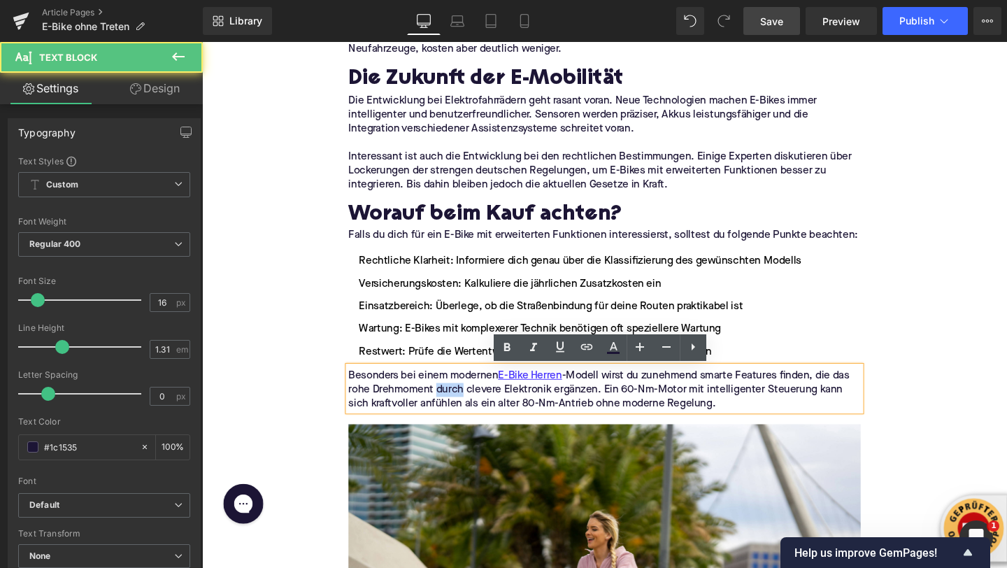
click at [464, 412] on p "Besonders bei einem modernen E-Bike Herren -Modell wirst du zunehmend smarte Fe…" at bounding box center [625, 408] width 538 height 44
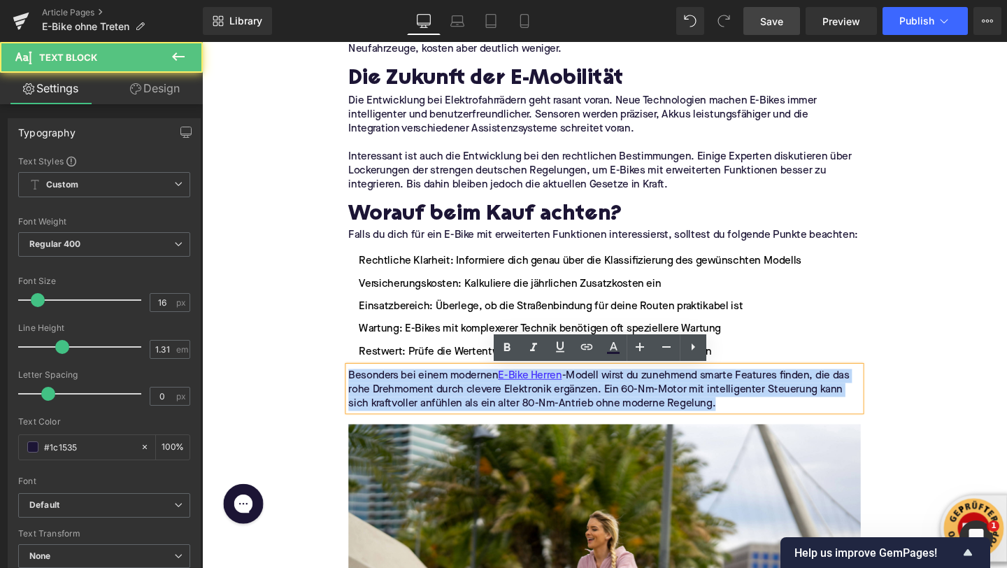
click at [464, 412] on p "Besonders bei einem modernen E-Bike Herren -Modell wirst du zunehmend smarte Fe…" at bounding box center [625, 408] width 538 height 44
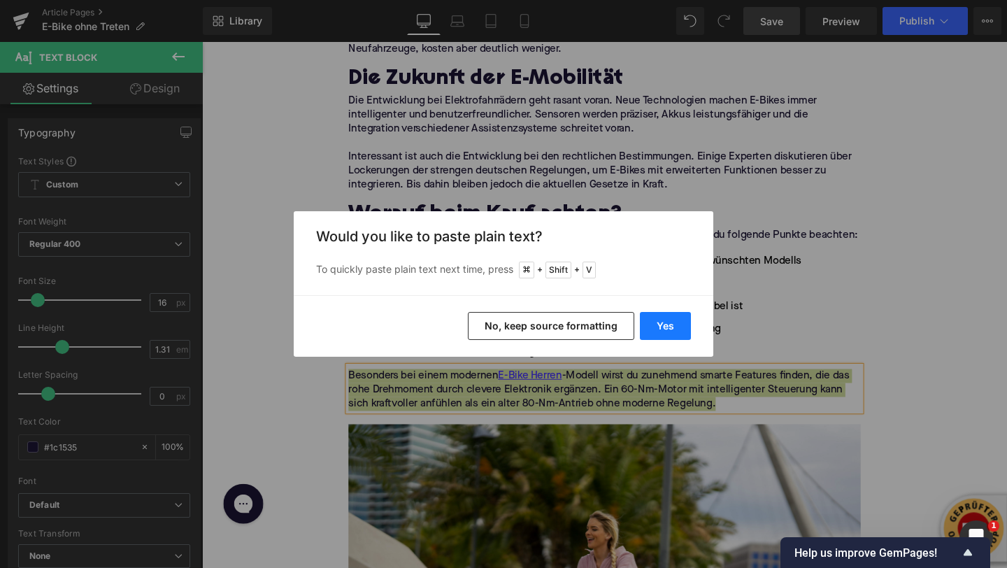
click at [671, 322] on button "Yes" at bounding box center [665, 326] width 51 height 28
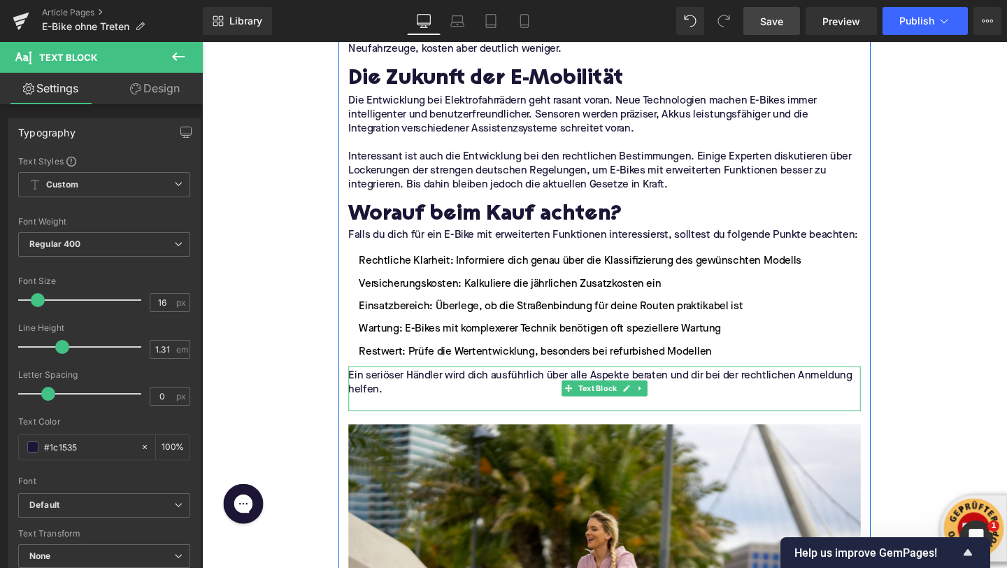
click at [381, 424] on p at bounding box center [625, 422] width 538 height 15
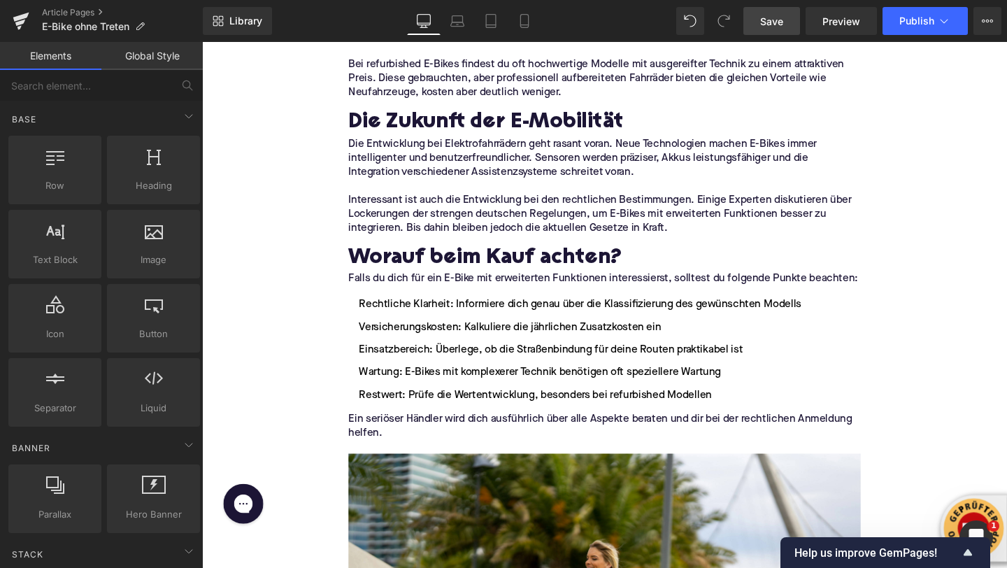
scroll to position [2429, 0]
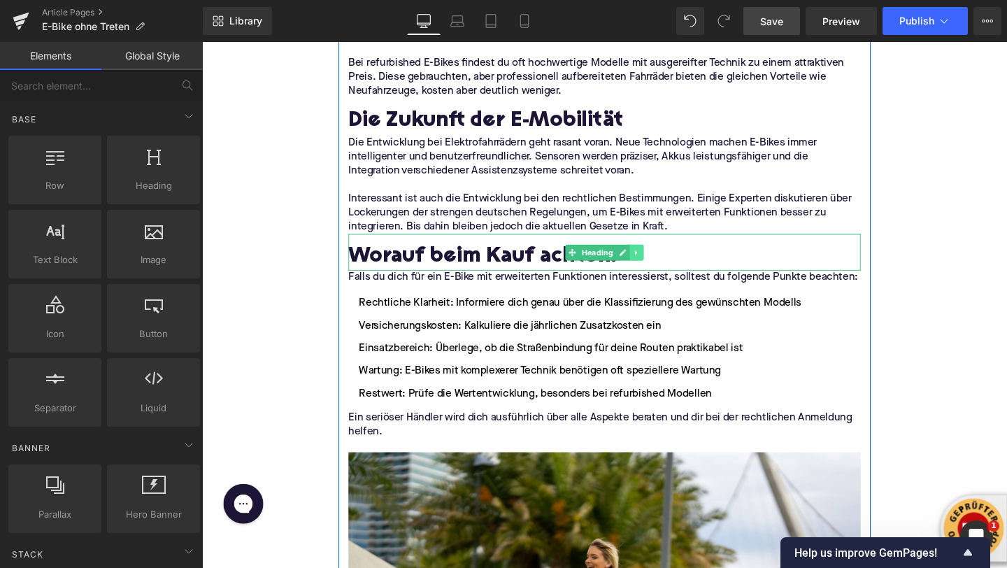
click at [663, 263] on link at bounding box center [659, 263] width 15 height 17
click at [656, 264] on link at bounding box center [652, 263] width 15 height 17
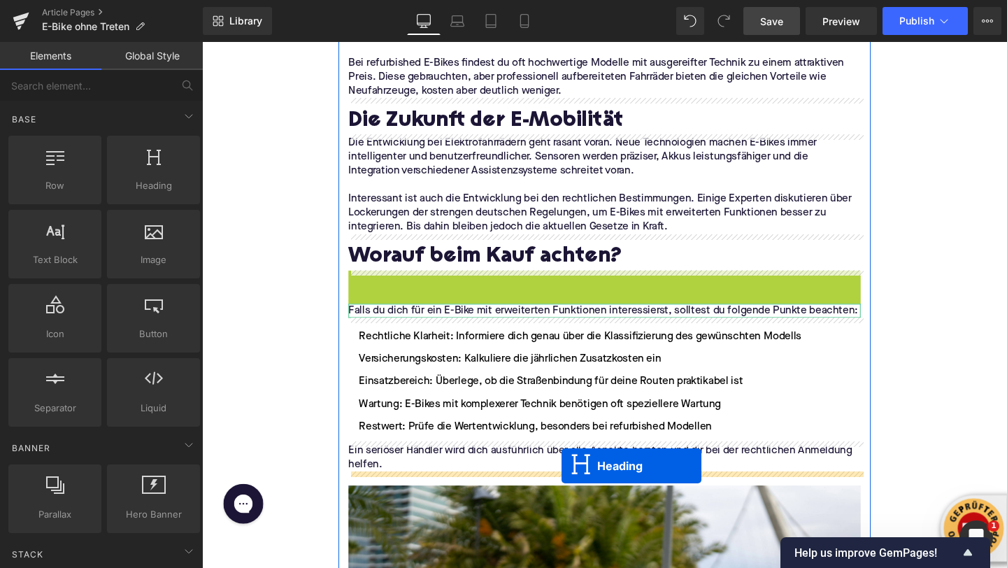
drag, startPoint x: 592, startPoint y: 301, endPoint x: 580, endPoint y: 487, distance: 187.1
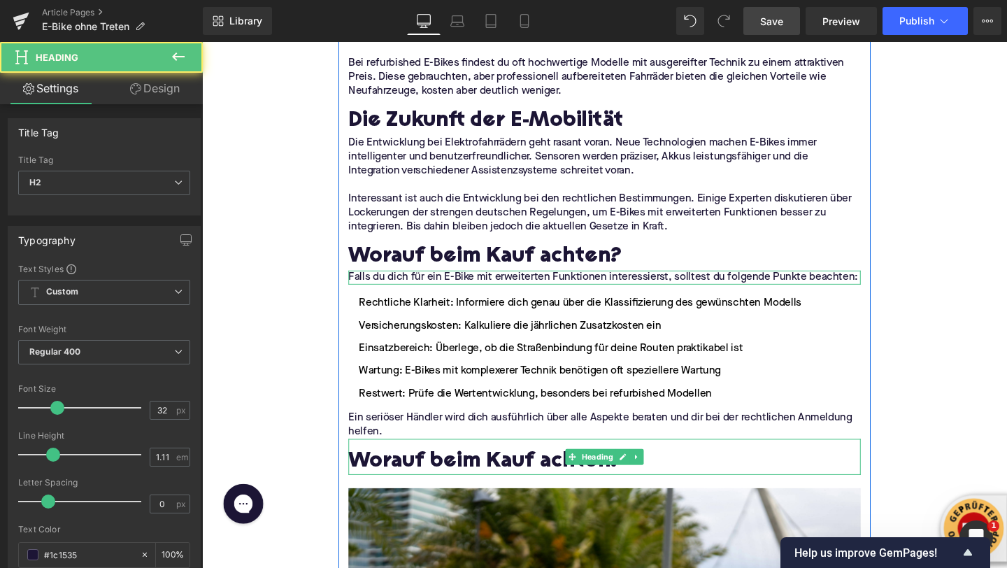
click at [497, 480] on h2 "Worauf beim Kauf achten?" at bounding box center [625, 484] width 538 height 25
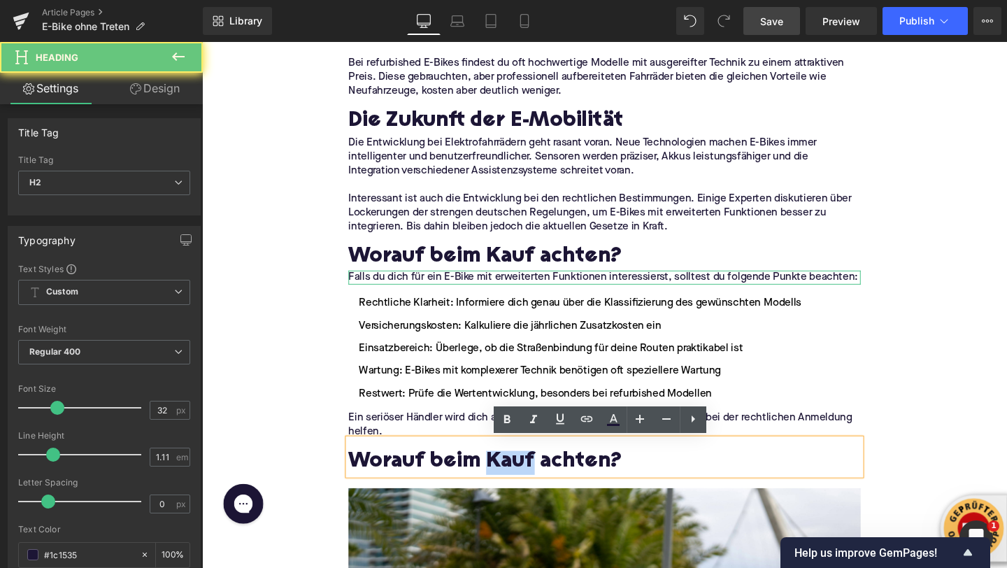
click at [497, 480] on h2 "Worauf beim Kauf achten?" at bounding box center [625, 484] width 538 height 25
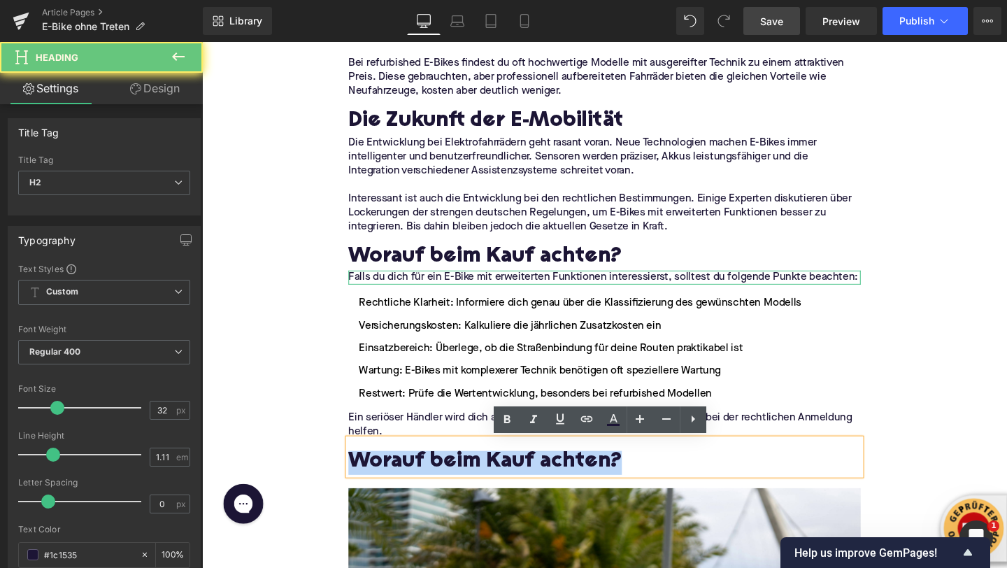
click at [497, 480] on h2 "Worauf beim Kauf achten?" at bounding box center [625, 484] width 538 height 25
paste div
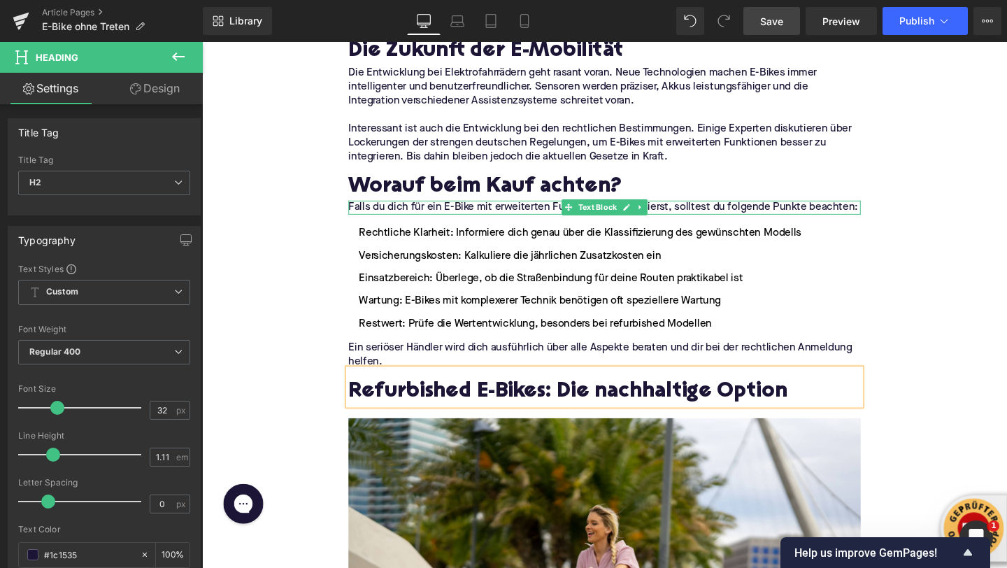
scroll to position [2528, 0]
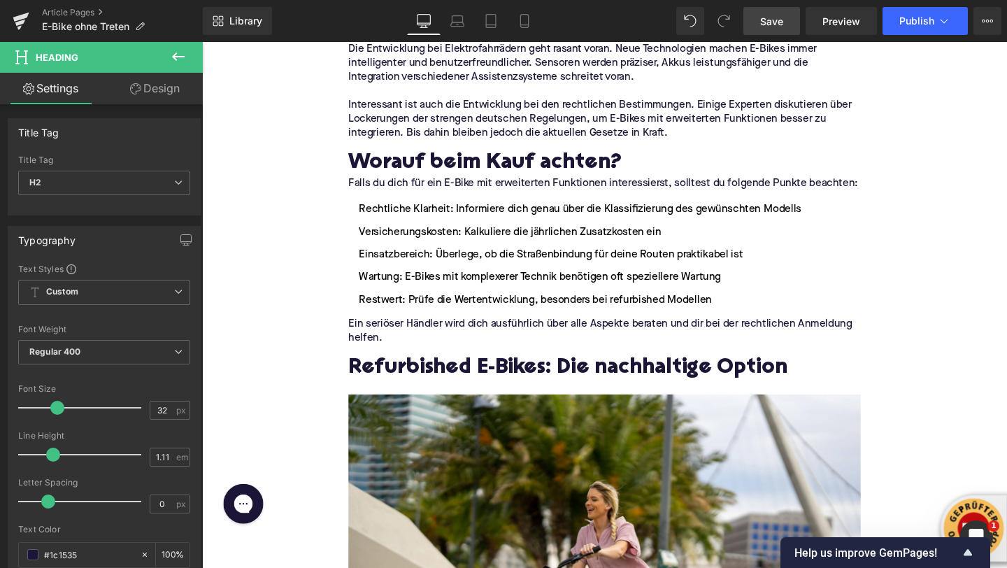
click at [178, 52] on icon at bounding box center [178, 56] width 17 height 17
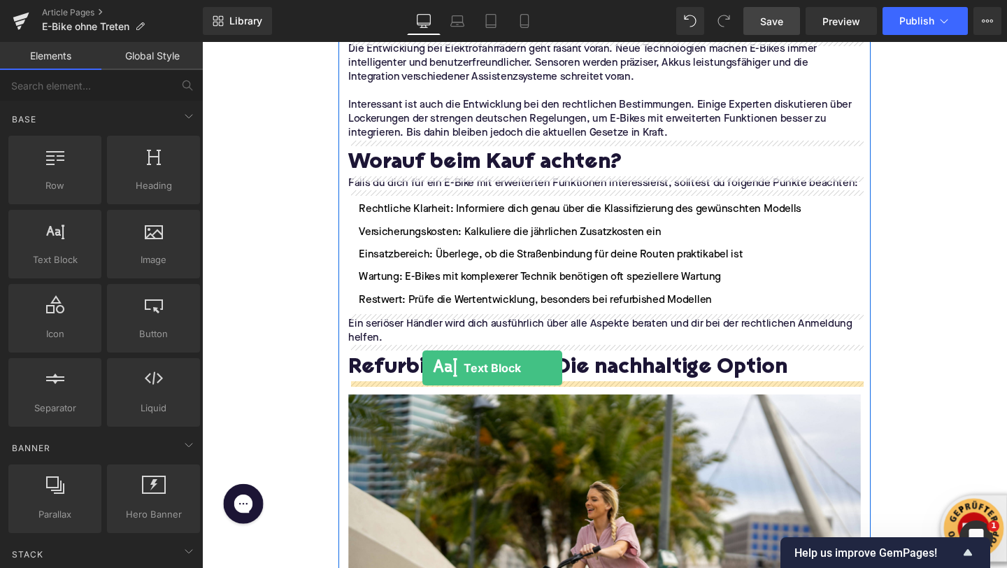
drag, startPoint x: 270, startPoint y: 273, endPoint x: 434, endPoint y: 385, distance: 198.4
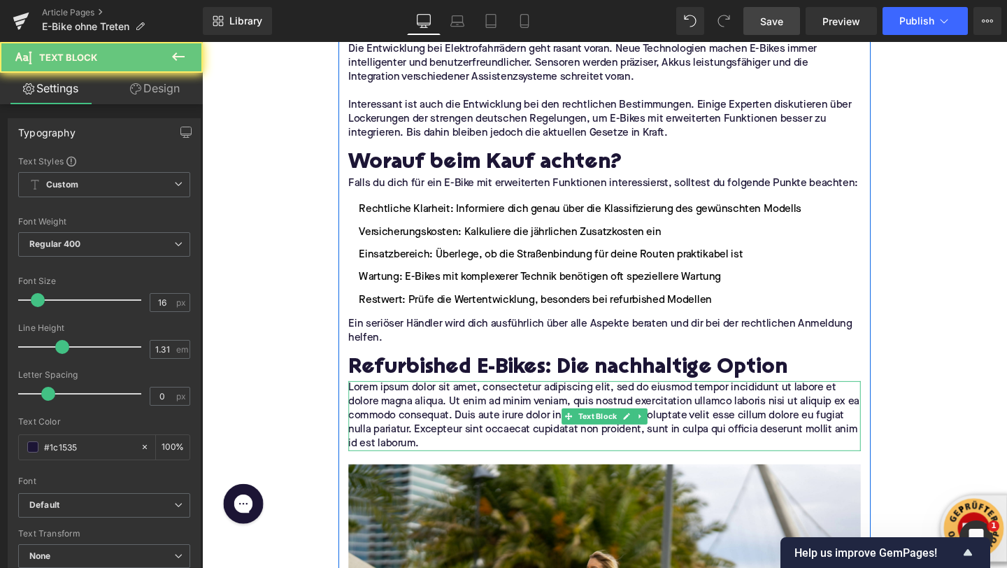
click at [413, 420] on p "Lorem ipsum dolor sit amet, consectetur adipiscing elit, sed do eiusmod tempor …" at bounding box center [625, 435] width 538 height 73
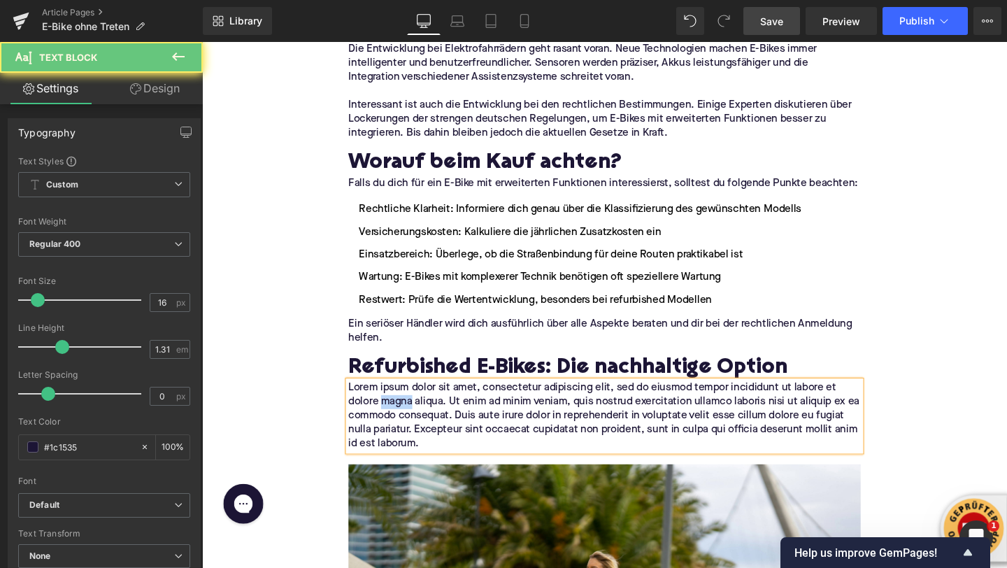
click at [413, 420] on p "Lorem ipsum dolor sit amet, consectetur adipiscing elit, sed do eiusmod tempor …" at bounding box center [625, 435] width 538 height 73
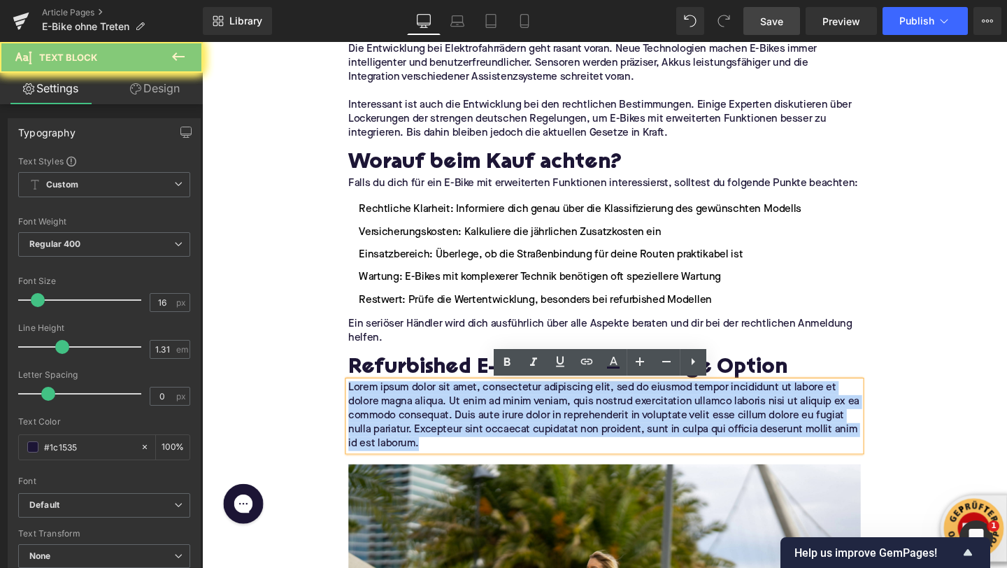
click at [413, 420] on p "Lorem ipsum dolor sit amet, consectetur adipiscing elit, sed do eiusmod tempor …" at bounding box center [625, 435] width 538 height 73
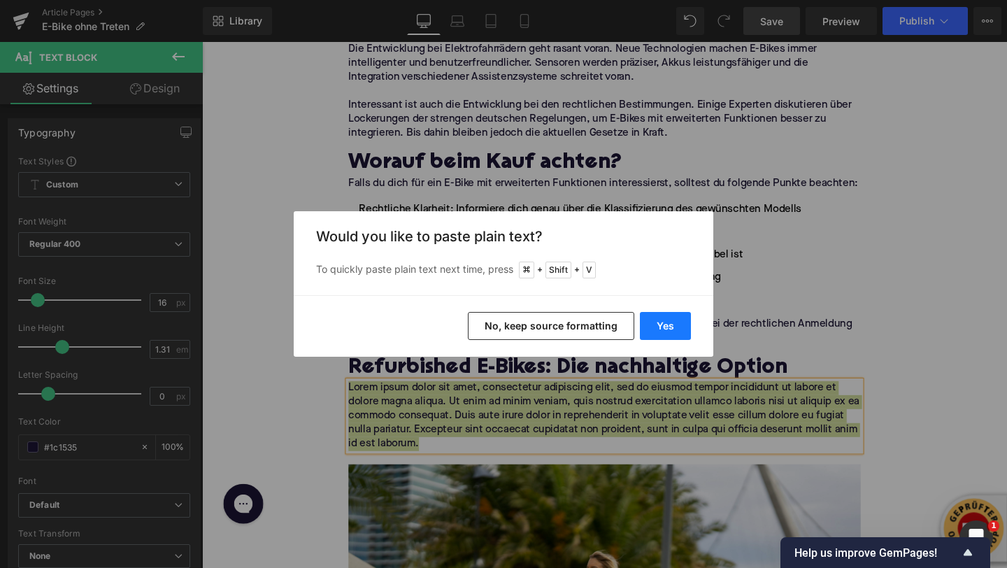
click at [648, 337] on button "Yes" at bounding box center [665, 326] width 51 height 28
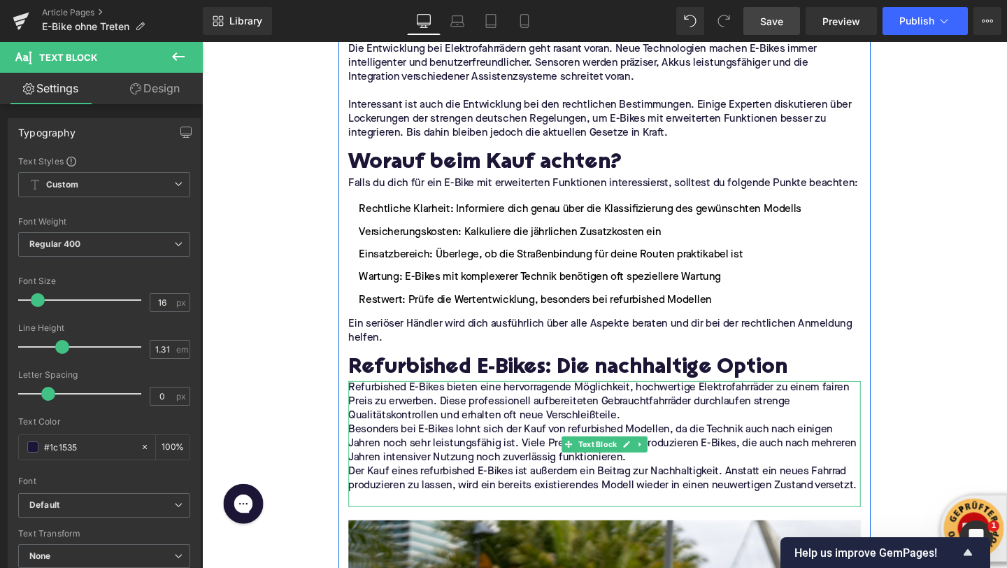
click at [663, 434] on p "Refurbished E-Bikes bieten eine hervorragende Möglichkeit, hochwertige Elektrof…" at bounding box center [625, 421] width 538 height 44
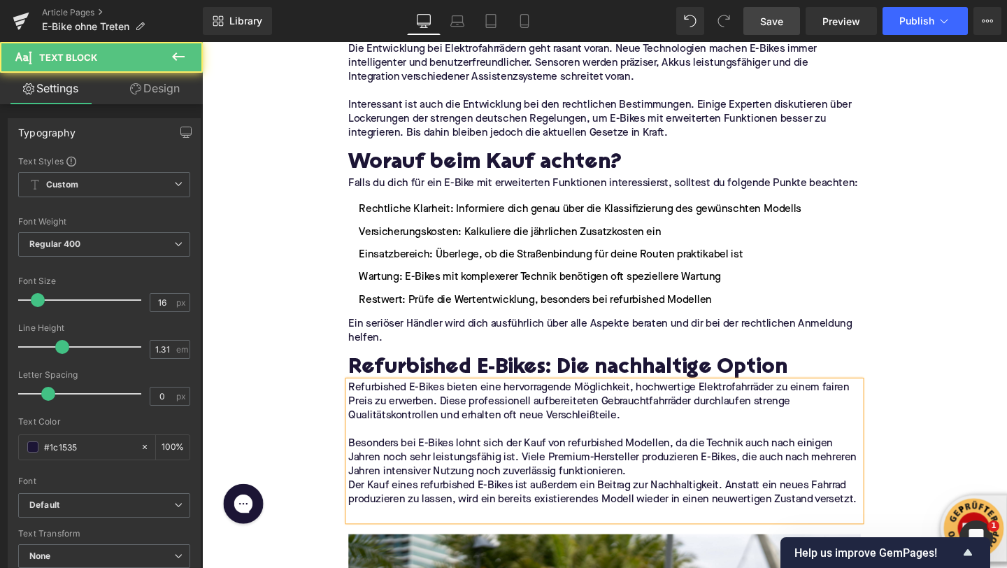
click at [683, 496] on p "Besonders bei E-Bikes lohnt sich der Kauf von refurbished Modellen, da die Tech…" at bounding box center [625, 479] width 538 height 44
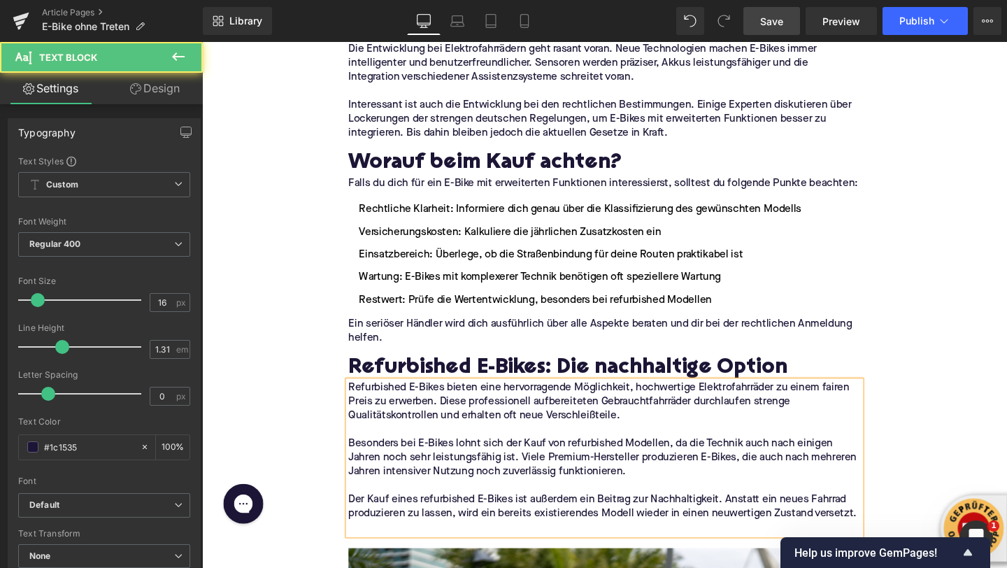
click at [483, 550] on p at bounding box center [625, 552] width 538 height 15
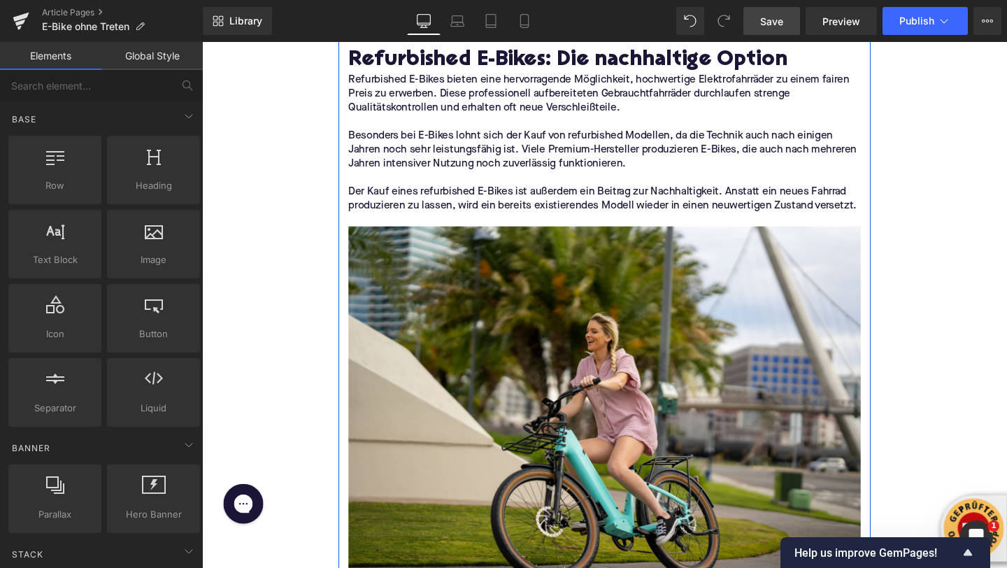
scroll to position [2827, 0]
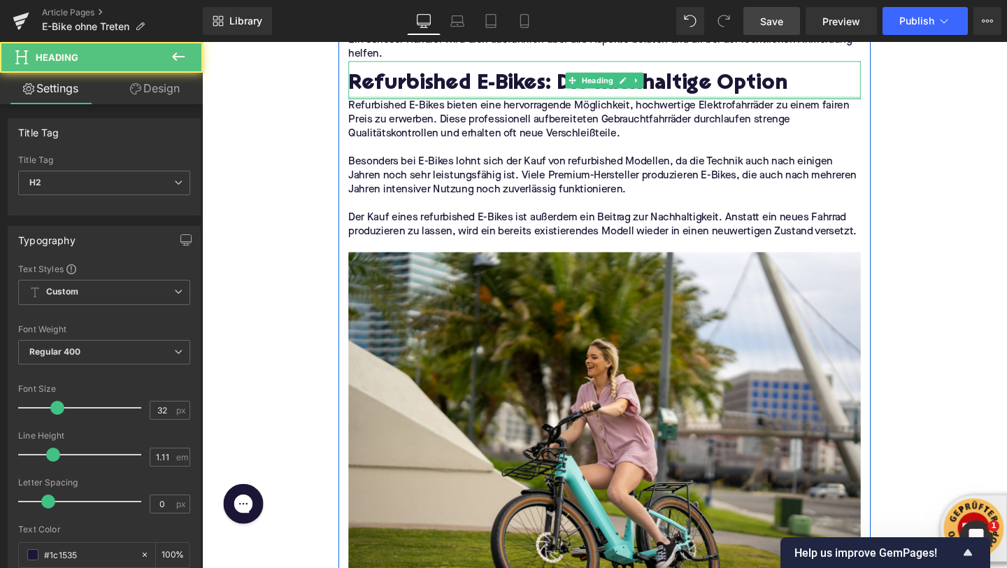
click at [386, 101] on div at bounding box center [625, 100] width 538 height 3
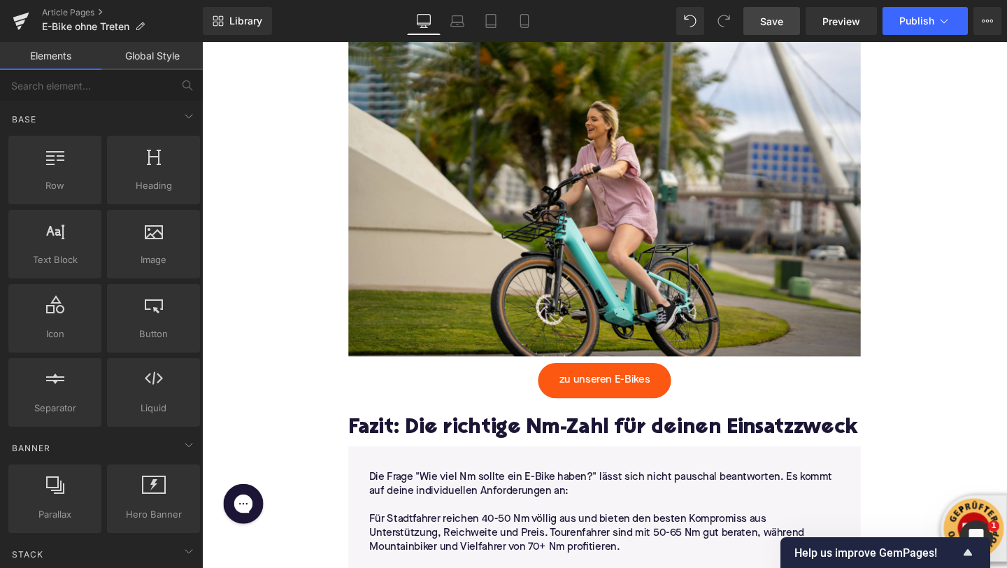
scroll to position [3105, 0]
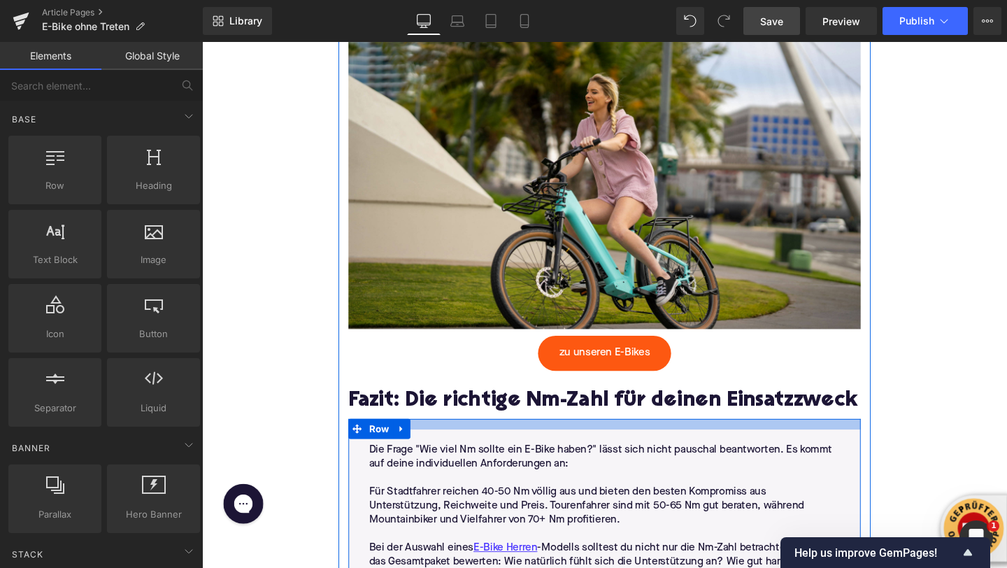
click at [427, 429] on h2 "Fazit: Die richtige Nm-Zahl für deinen Einsatzzweck" at bounding box center [625, 420] width 538 height 25
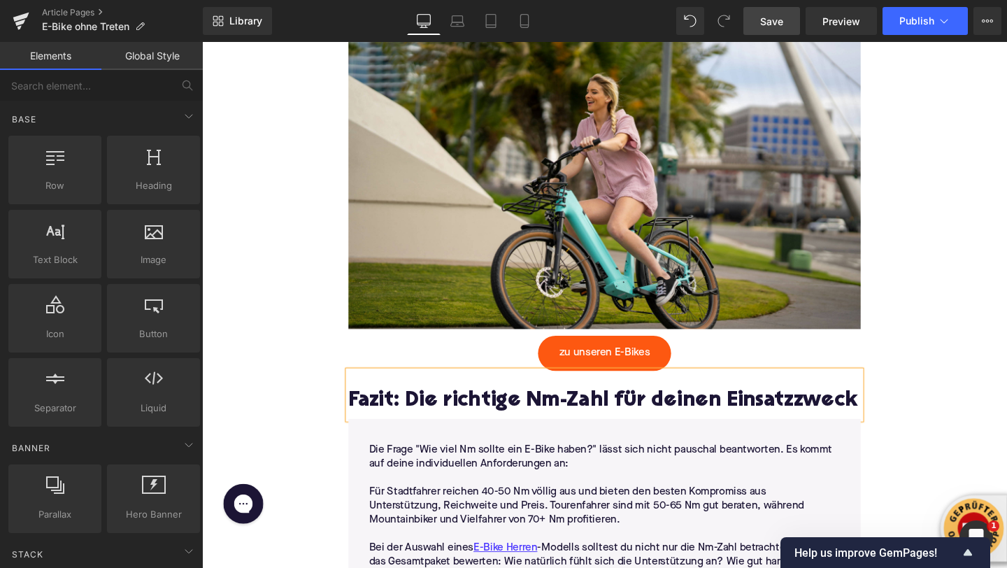
click at [427, 429] on h2 "Fazit: Die richtige Nm-Zahl für deinen Einsatzzweck" at bounding box center [625, 420] width 538 height 25
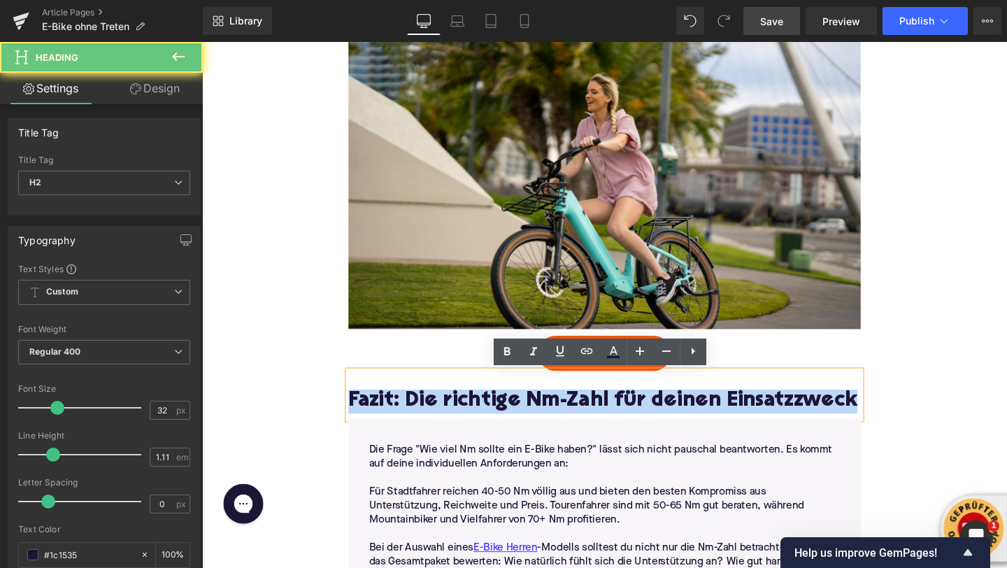
click at [427, 429] on h2 "Fazit: Die richtige Nm-Zahl für deinen Einsatzzweck" at bounding box center [625, 420] width 538 height 25
paste div
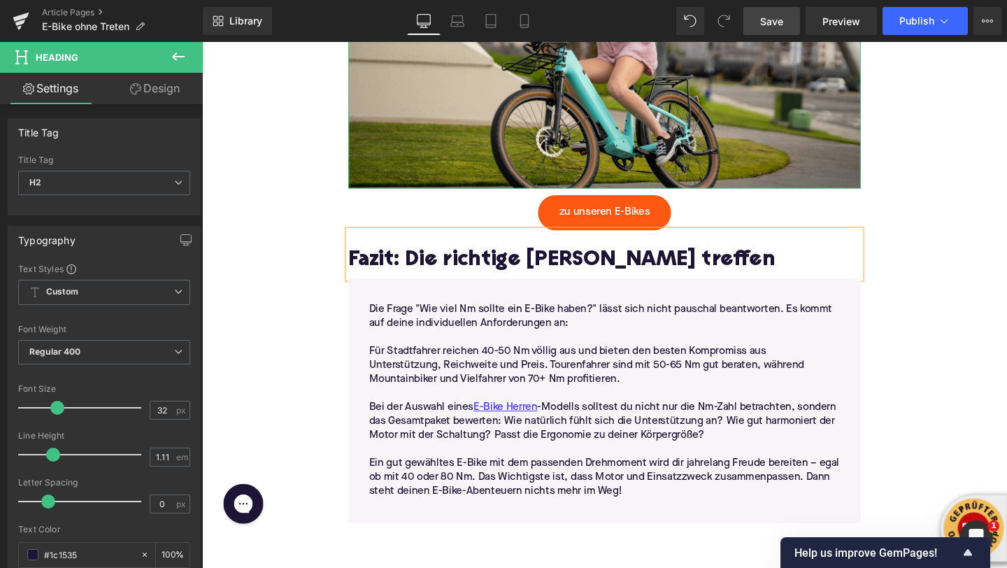
scroll to position [3285, 0]
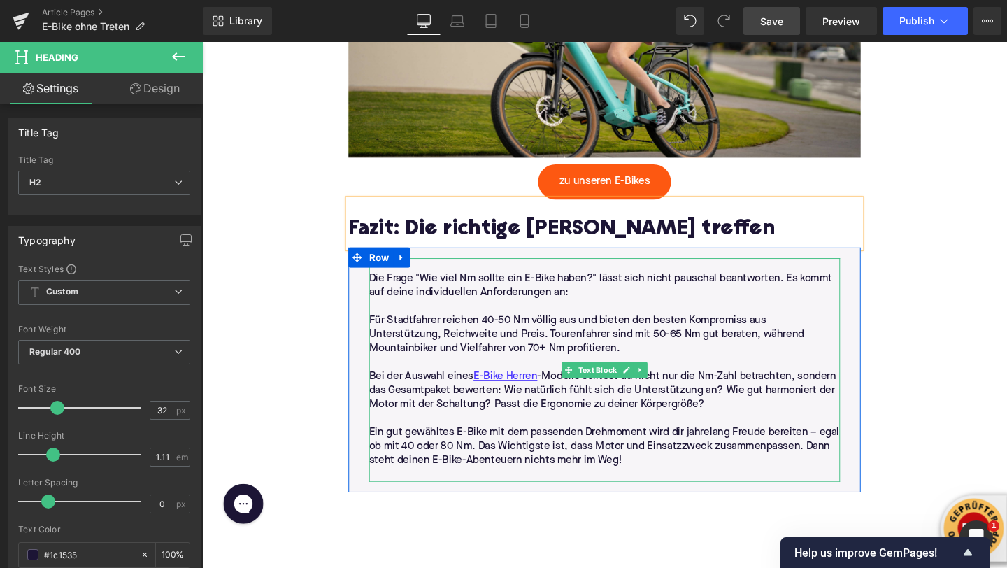
click at [655, 483] on p "Ein gut gewähltes E-Bike mit dem passenden Drehmoment wird dir jahrelang Freude…" at bounding box center [625, 467] width 495 height 44
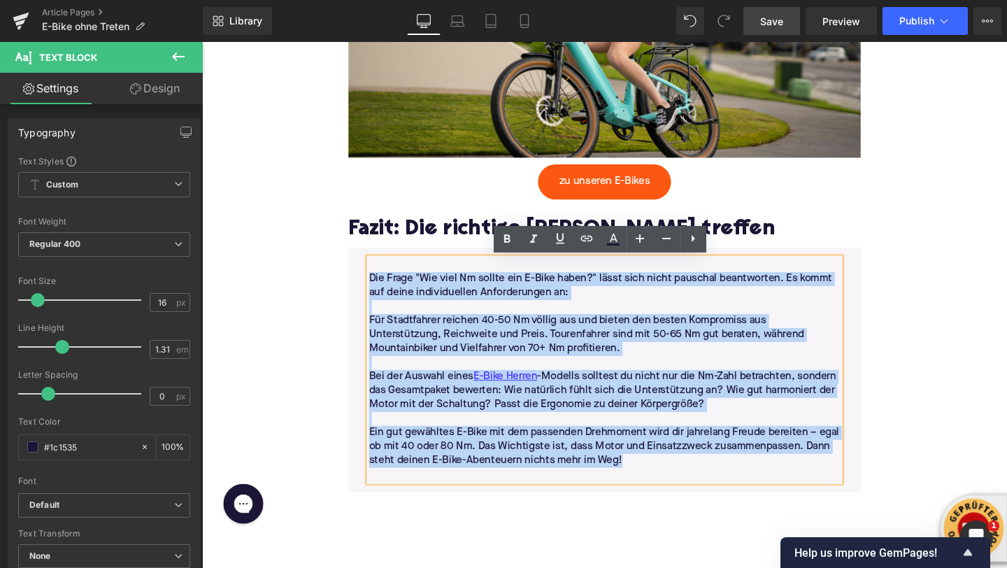
drag, startPoint x: 655, startPoint y: 483, endPoint x: 380, endPoint y: 293, distance: 334.8
click at [380, 293] on div "Die Frage "Wie viel Nm sollte ein E-Bike haben?" lässt sich nicht pauschal bean…" at bounding box center [625, 386] width 495 height 234
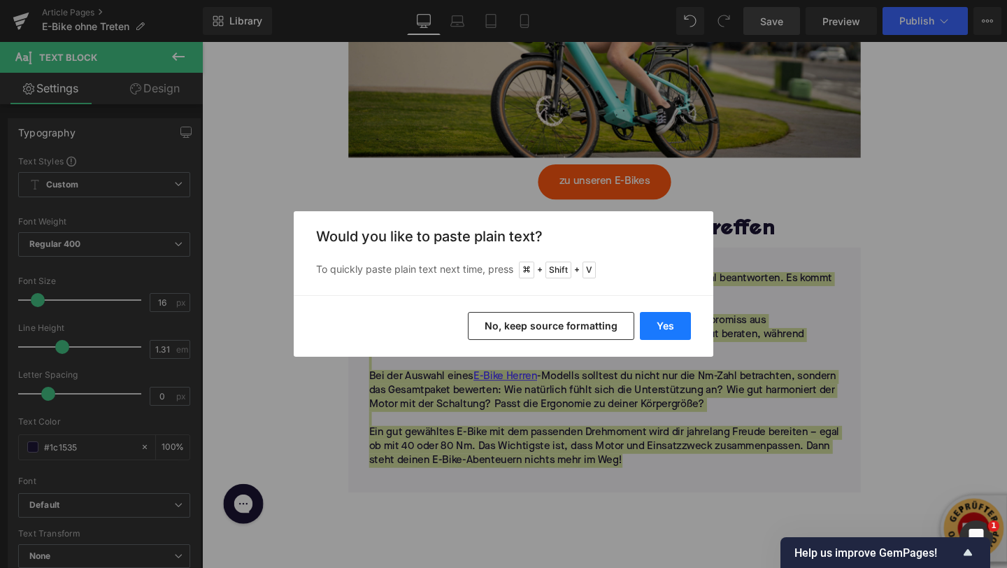
click at [664, 322] on button "Yes" at bounding box center [665, 326] width 51 height 28
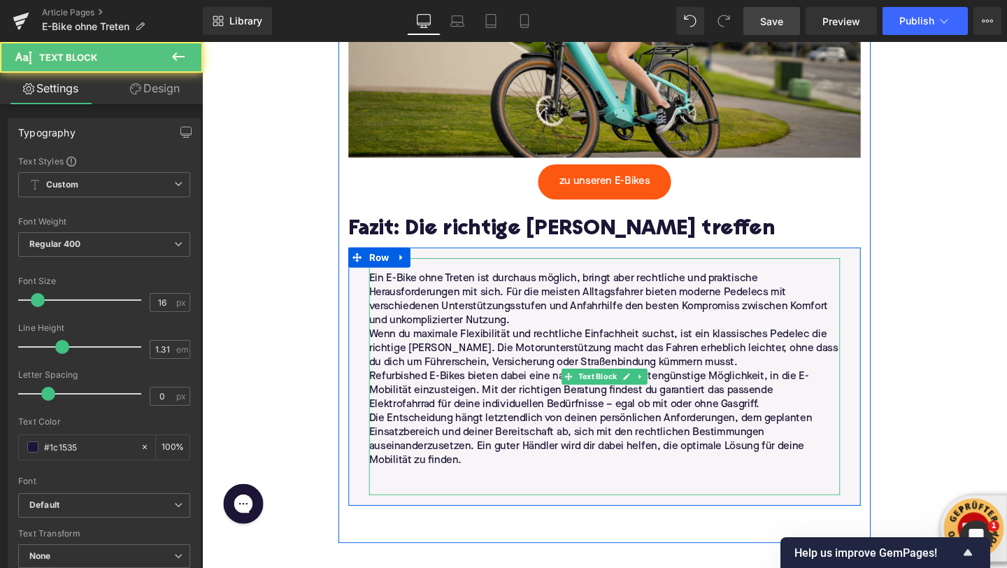
click at [564, 330] on p "Ein E-Bike ohne Treten ist durchaus möglich, bringt aber rechtliche und praktis…" at bounding box center [625, 313] width 495 height 59
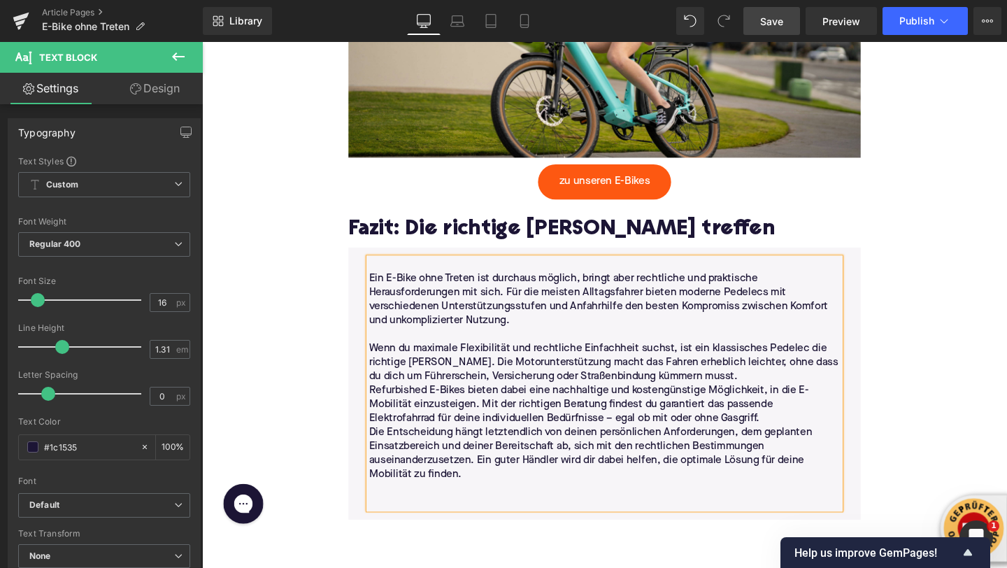
click at [736, 394] on p "Wenn du maximale Flexibilität und rechtliche Einfachheit suchst, ist ein klassi…" at bounding box center [625, 379] width 495 height 44
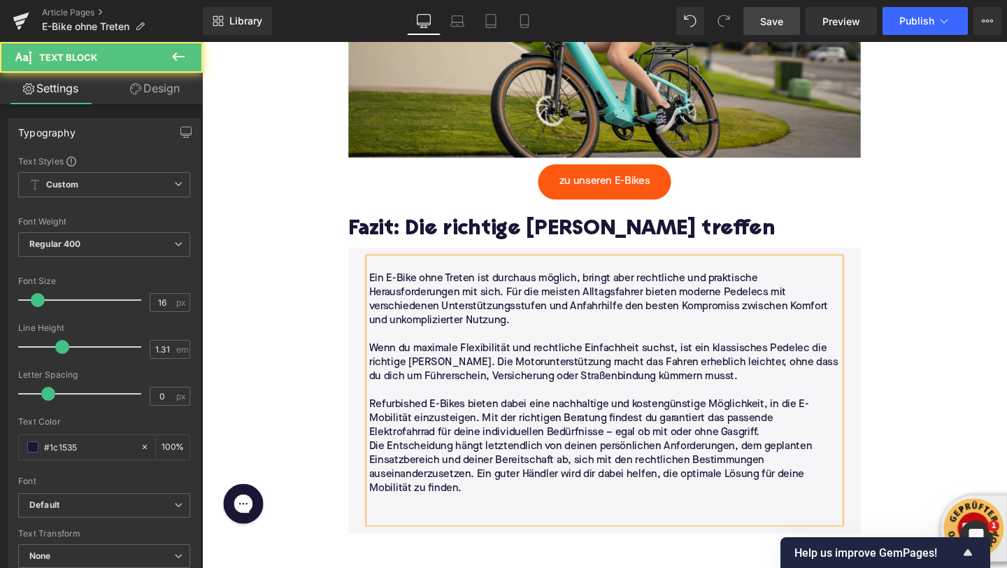
click at [816, 457] on p "Refurbished E-Bikes bieten dabei eine nachhaltige und kostengünstige Möglichkei…" at bounding box center [625, 438] width 495 height 44
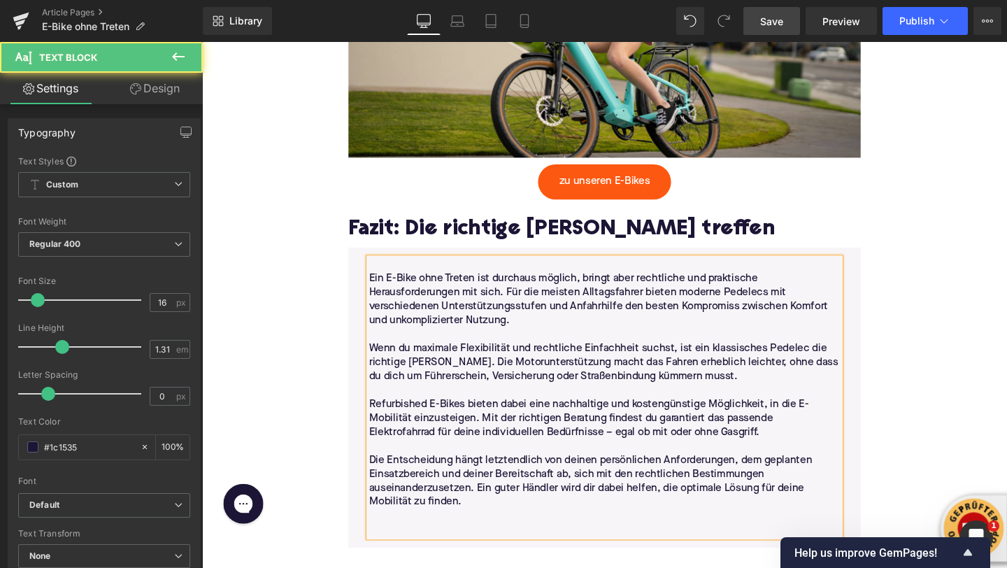
click at [441, 541] on p at bounding box center [625, 540] width 495 height 15
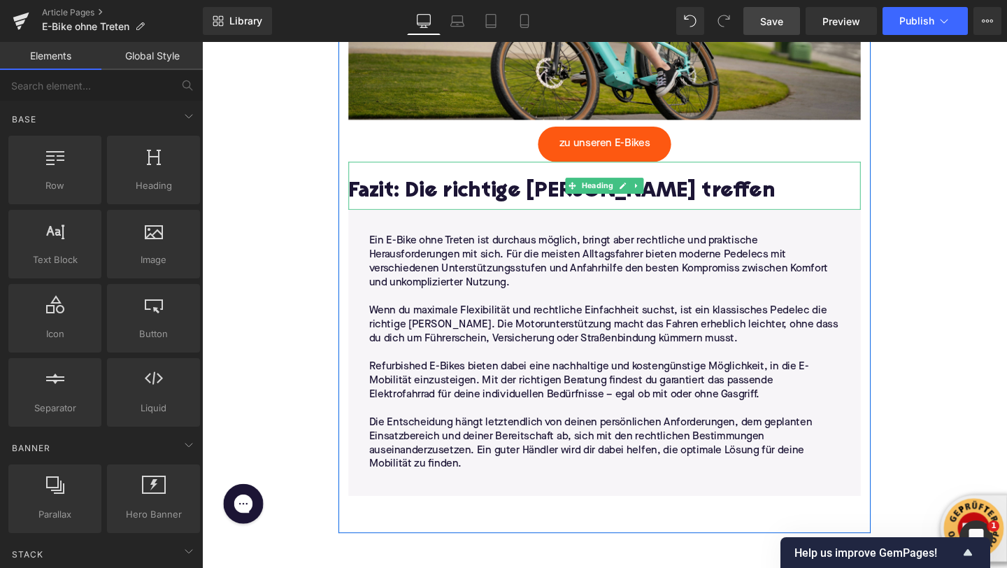
scroll to position [3322, 0]
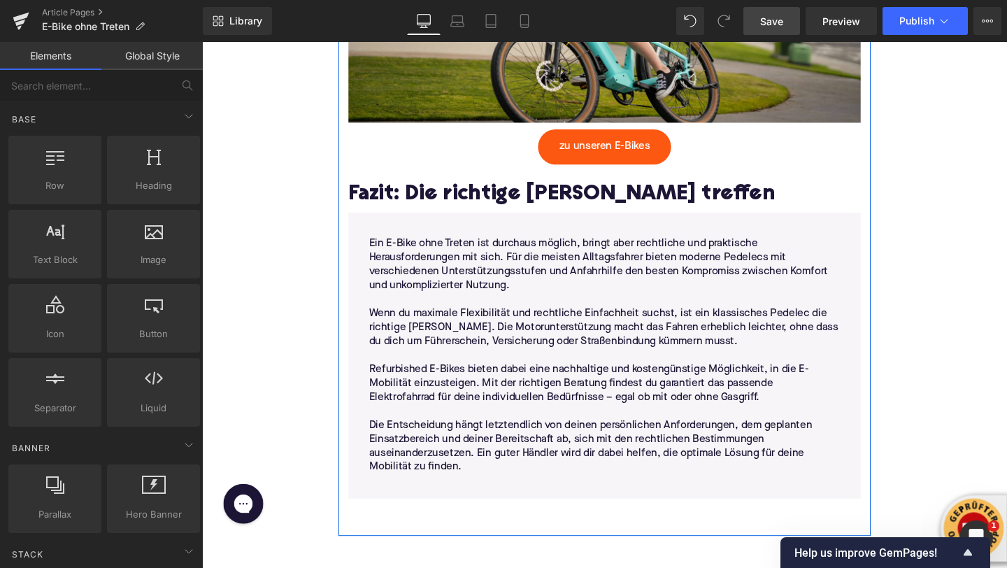
click at [394, 238] on span "Row" at bounding box center [388, 231] width 23 height 17
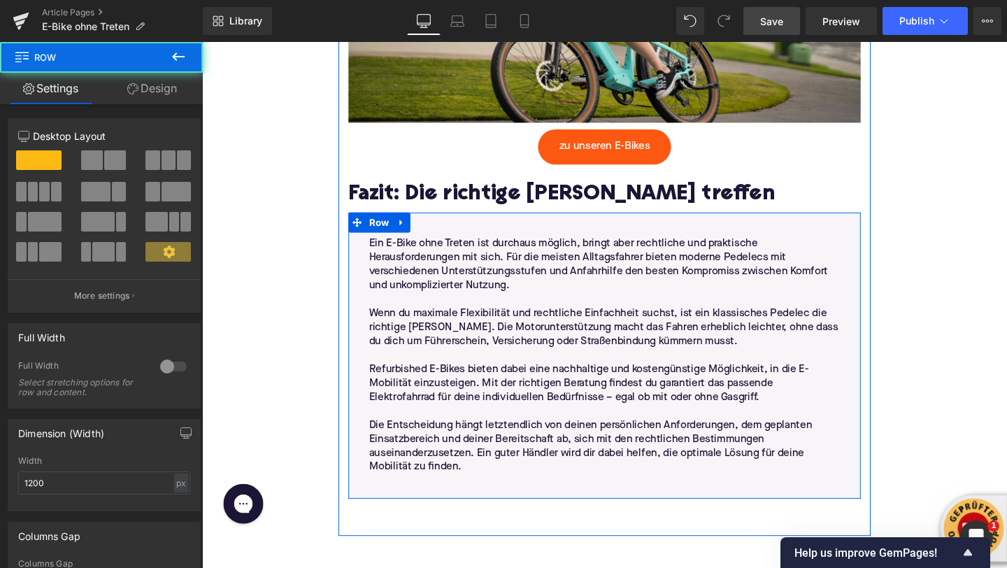
click at [202, 42] on div at bounding box center [202, 42] width 0 height 0
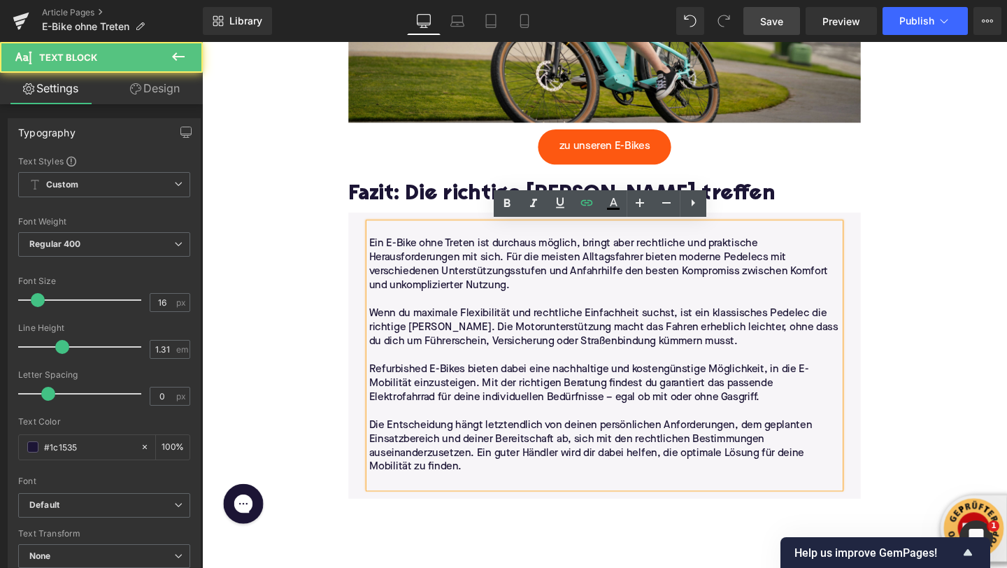
click at [383, 244] on p at bounding box center [625, 239] width 495 height 15
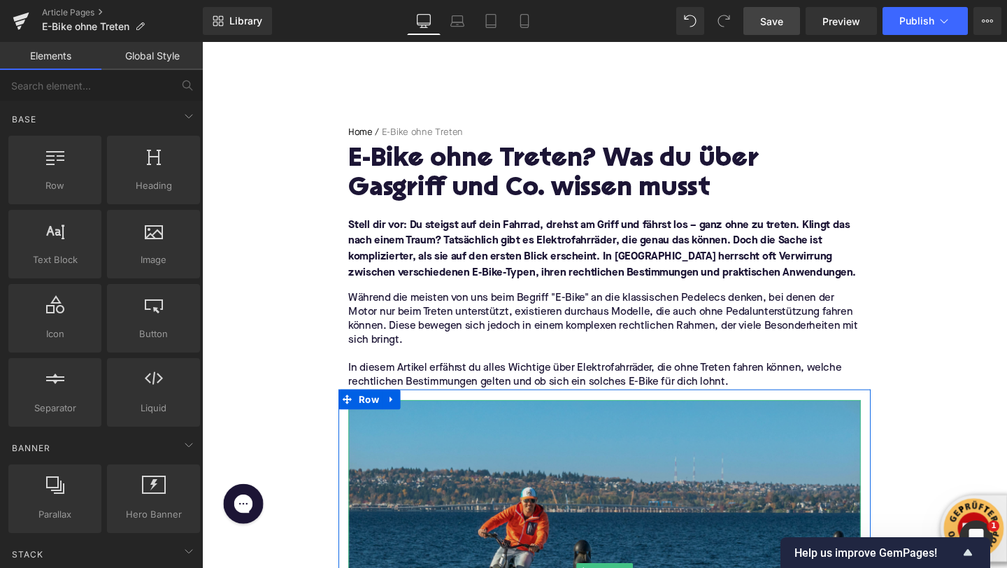
scroll to position [73, 0]
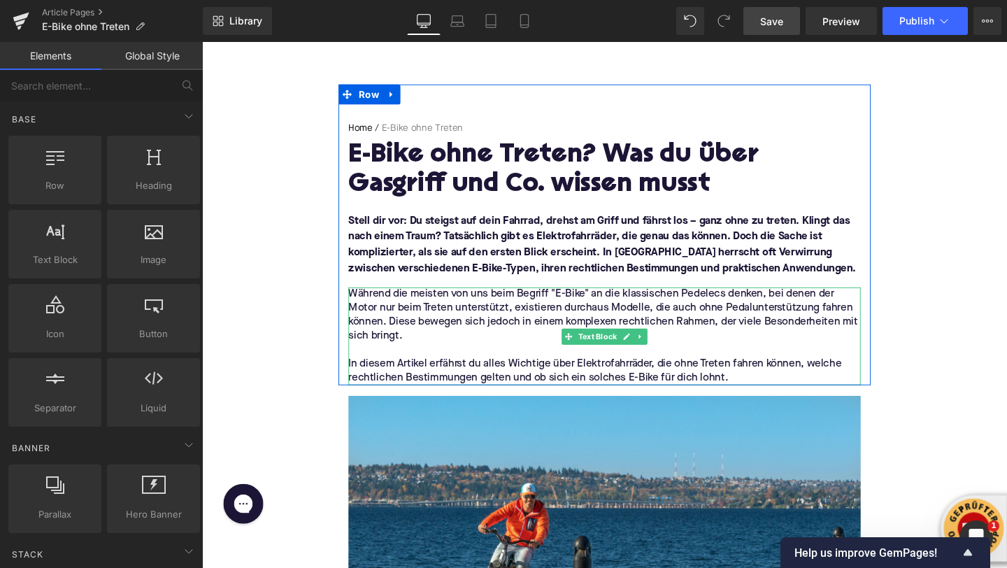
click at [685, 383] on p "In diesem Artikel erfährst du alles Wichtige über Elektrofahrräder, die ohne Tr…" at bounding box center [625, 387] width 538 height 29
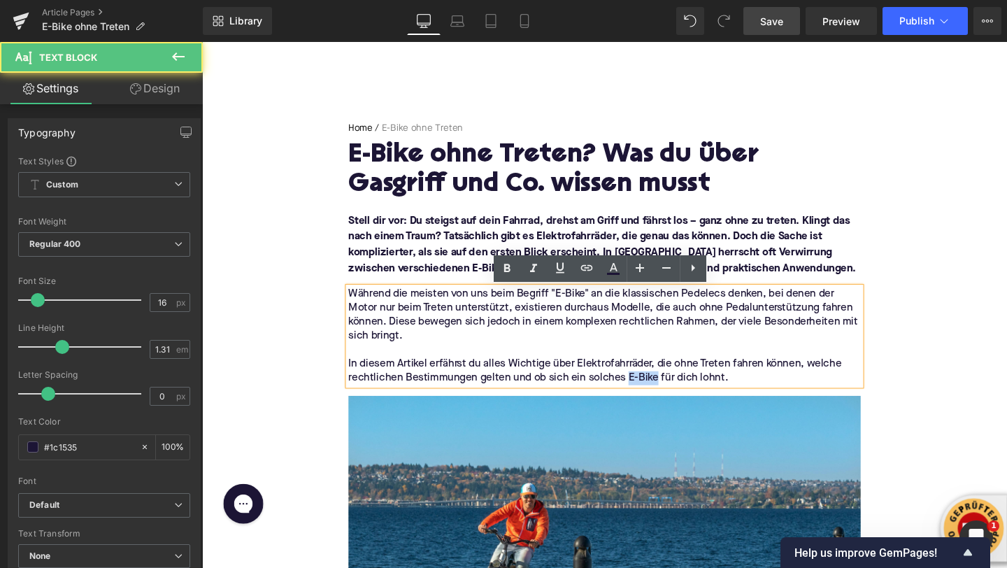
drag, startPoint x: 681, startPoint y: 396, endPoint x: 648, endPoint y: 398, distance: 32.9
click at [648, 398] on p "In diesem Artikel erfährst du alles Wichtige über Elektrofahrräder, die ohne Tr…" at bounding box center [625, 387] width 538 height 29
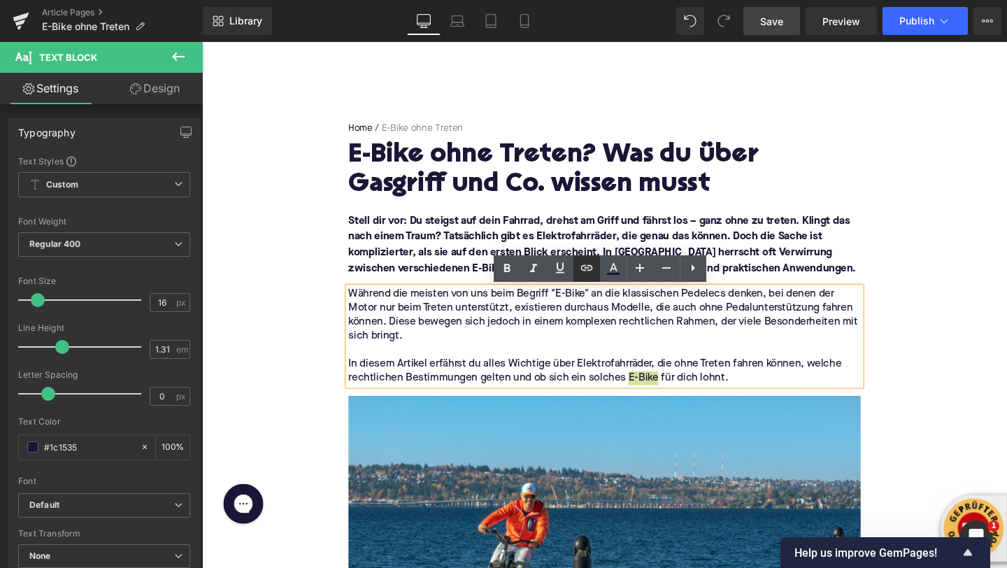
click at [588, 274] on icon at bounding box center [586, 267] width 17 height 17
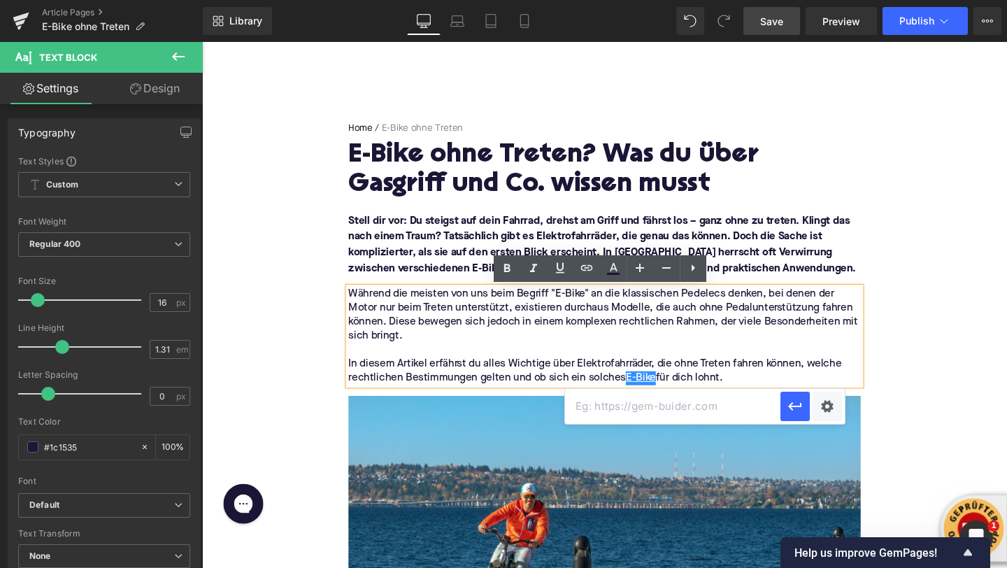
click at [624, 405] on input "text" at bounding box center [672, 406] width 215 height 35
paste input "[URL][DOMAIN_NAME]"
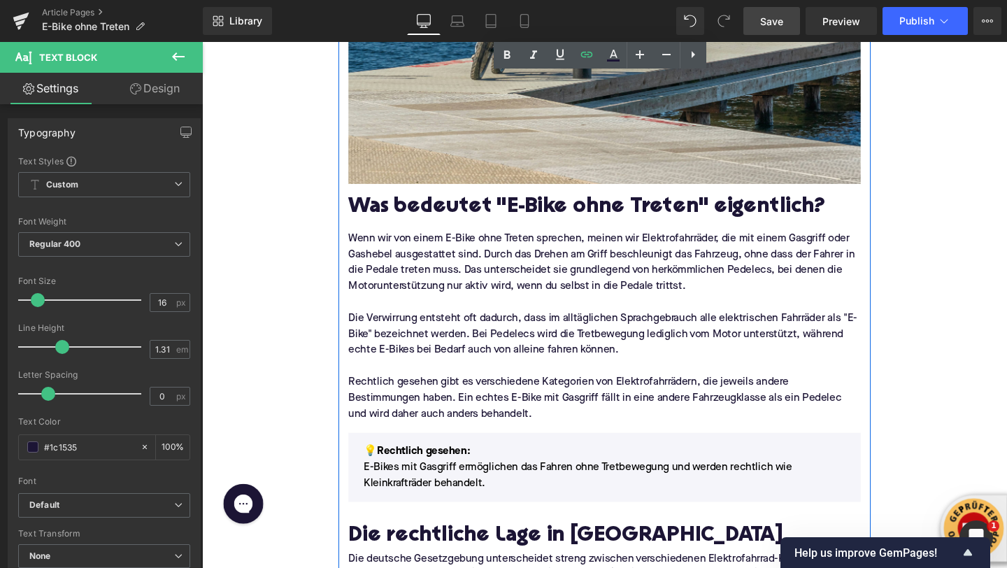
scroll to position [645, 0]
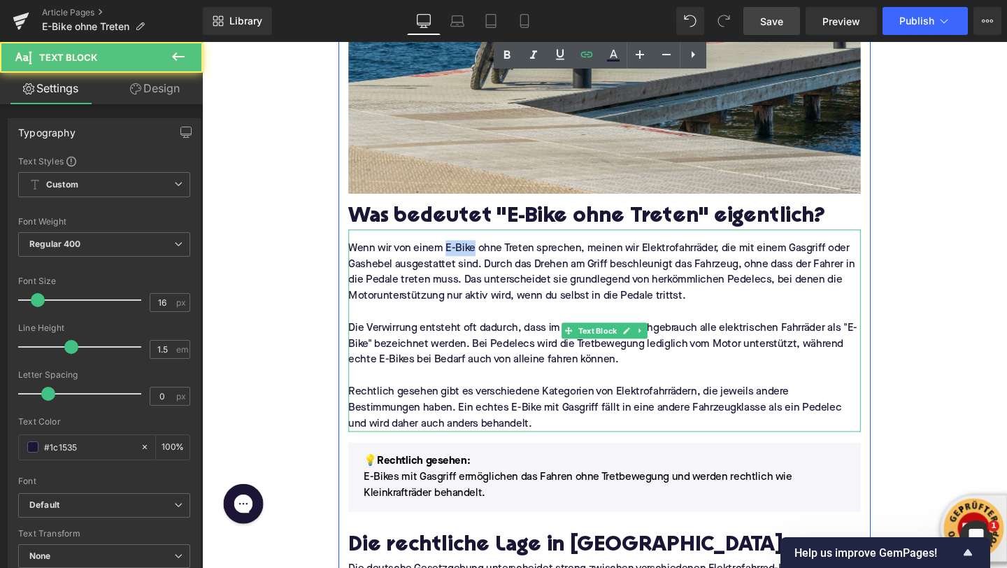
drag, startPoint x: 490, startPoint y: 257, endPoint x: 460, endPoint y: 259, distance: 30.1
click at [460, 259] on p "Wenn wir von einem E-Bike ohne Treten sprechen, meinen wir Elektrofahrräder, di…" at bounding box center [625, 283] width 538 height 67
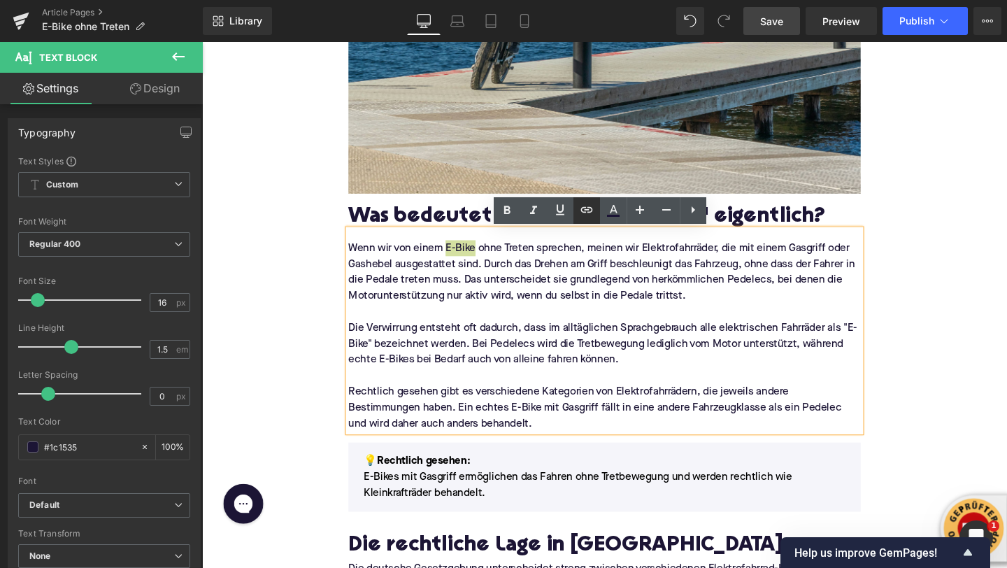
click at [587, 213] on icon at bounding box center [586, 209] width 17 height 17
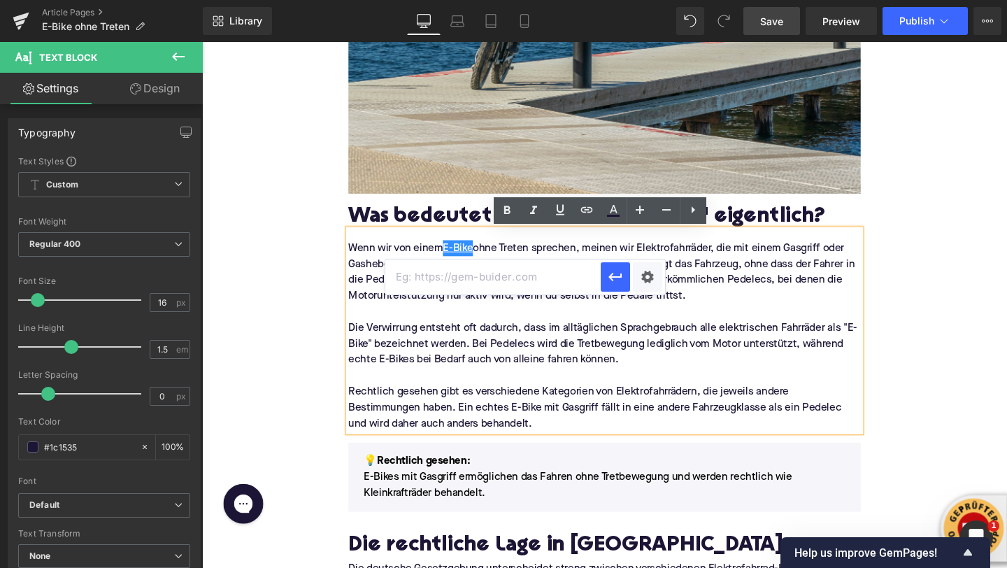
click at [568, 273] on input "text" at bounding box center [492, 276] width 215 height 35
paste input "[URL][DOMAIN_NAME]"
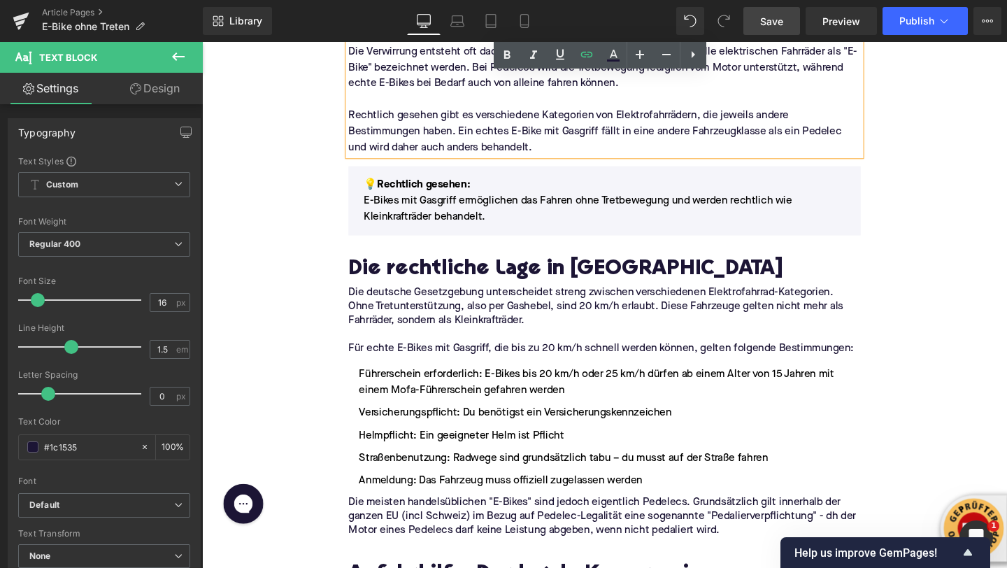
scroll to position [938, 0]
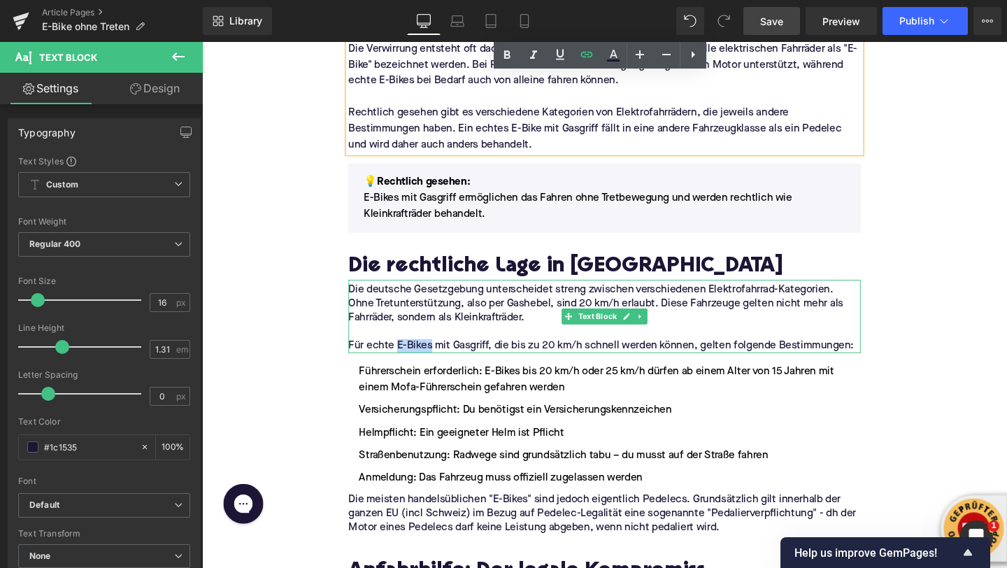
drag, startPoint x: 431, startPoint y: 362, endPoint x: 408, endPoint y: 364, distance: 23.9
click at [408, 364] on p "Für echte E-Bikes mit Gasgriff, die bis zu 20 km/h schnell werden können, gelte…" at bounding box center [625, 362] width 538 height 15
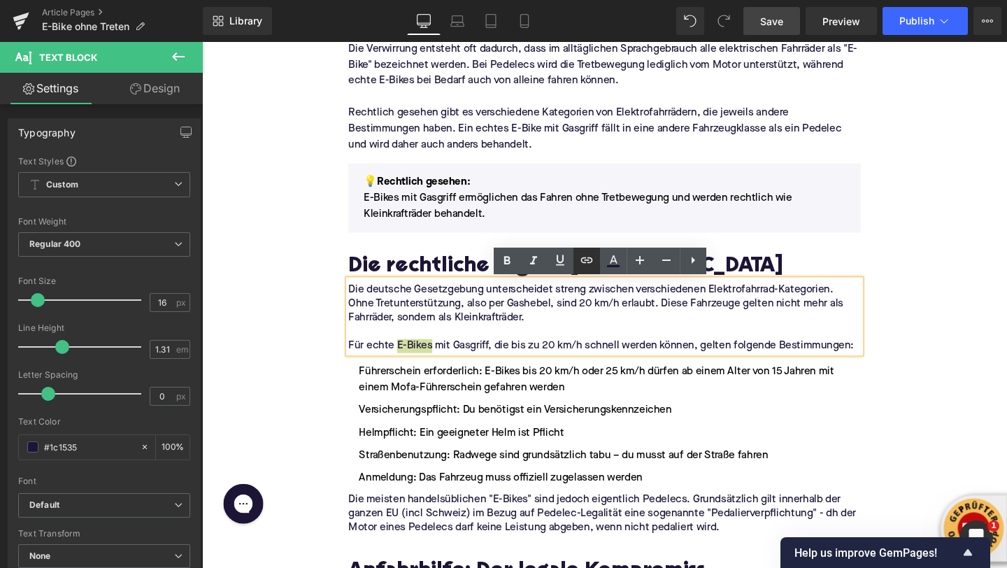
click at [592, 257] on icon at bounding box center [586, 260] width 17 height 17
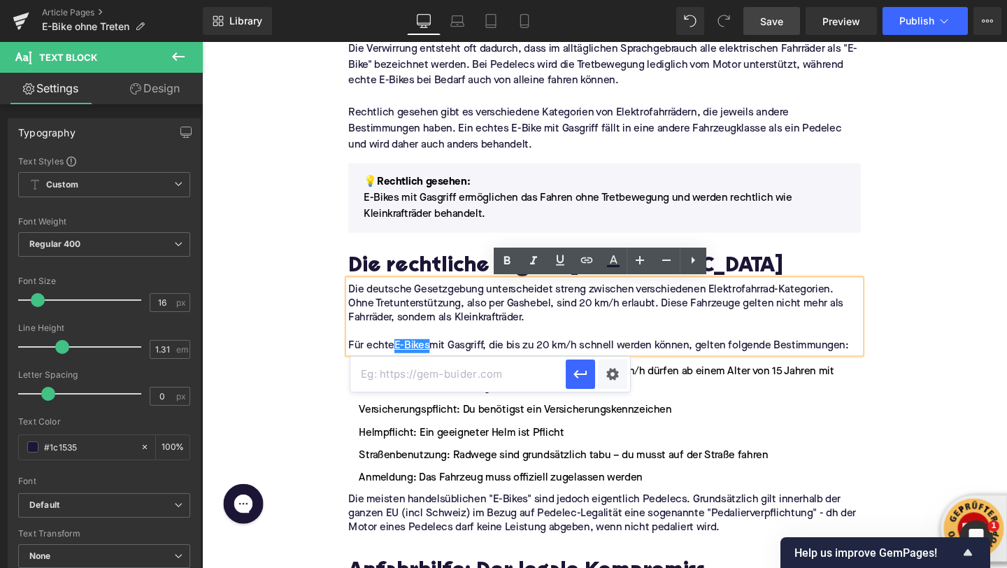
click at [531, 371] on input "text" at bounding box center [457, 374] width 215 height 35
paste input "[URL][DOMAIN_NAME]"
type input "[URL][DOMAIN_NAME]"
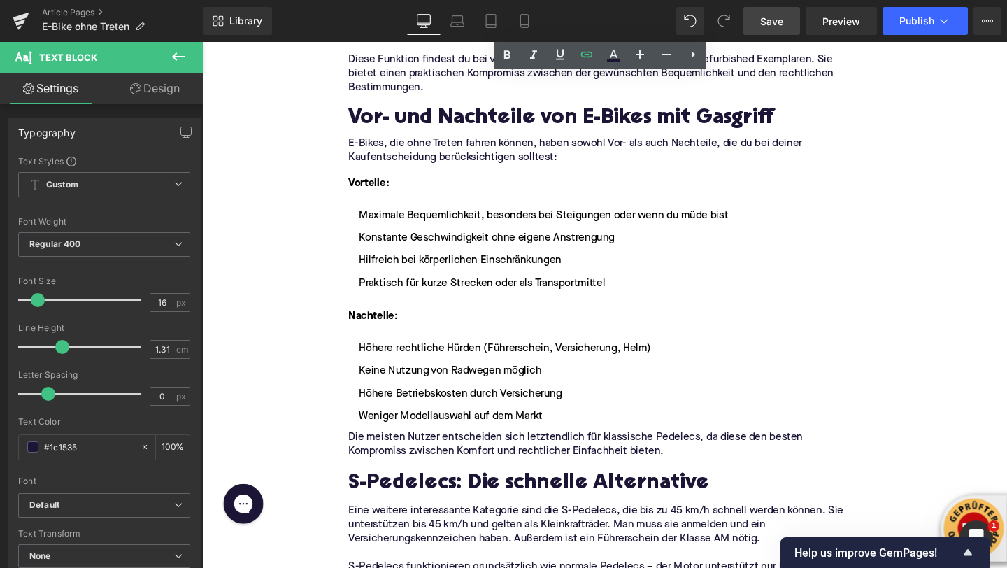
scroll to position [1552, 0]
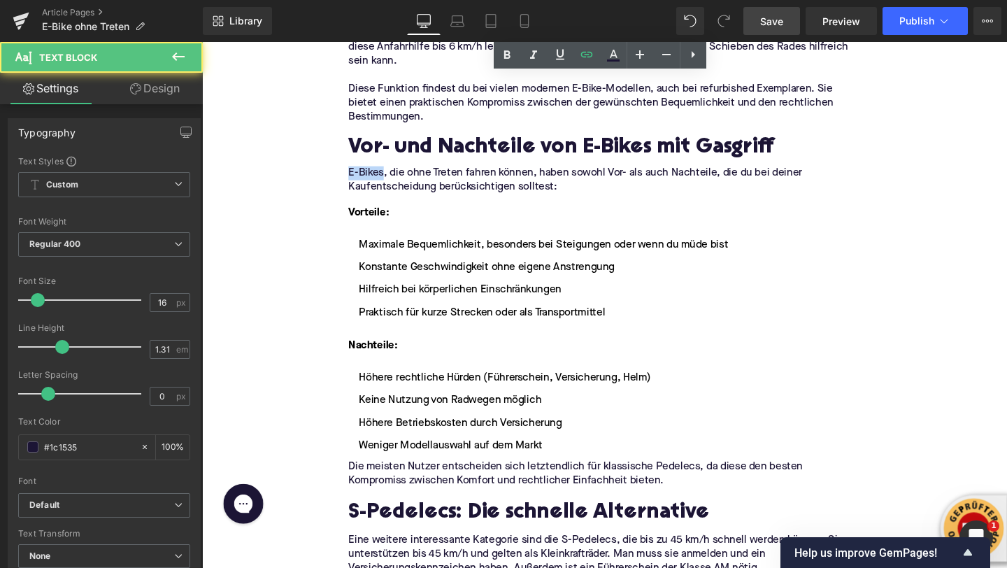
drag, startPoint x: 392, startPoint y: 180, endPoint x: 334, endPoint y: 180, distance: 58.0
click at [334, 180] on div "Home / E-Bike ohne Treten Breadcrumbs E-Bike ohne Treten? Was du über Gasgriff …" at bounding box center [625, 554] width 846 height 3893
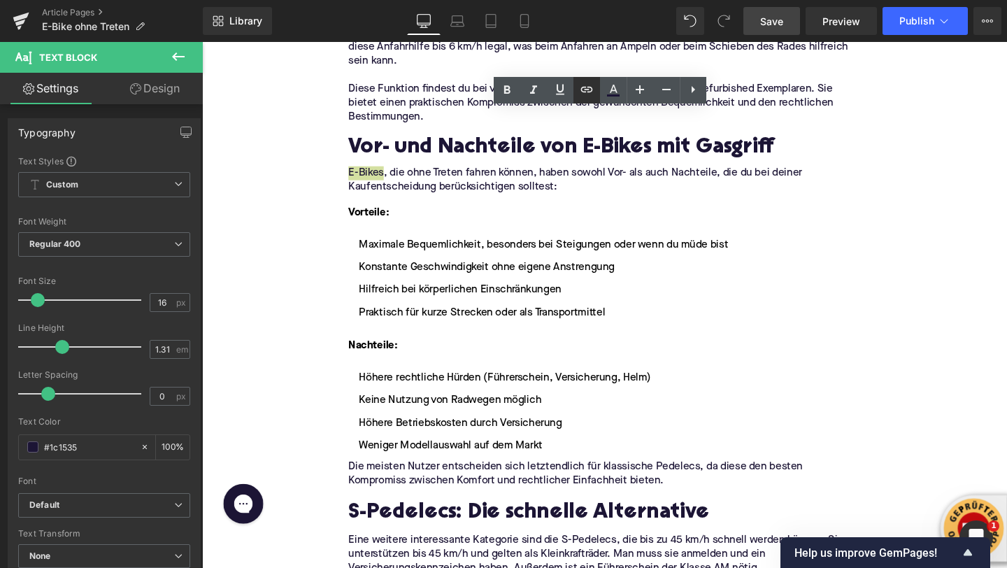
click at [587, 91] on icon at bounding box center [586, 89] width 17 height 17
click at [585, 91] on icon at bounding box center [586, 90] width 12 height 6
click at [589, 85] on icon at bounding box center [586, 89] width 17 height 17
click at [587, 86] on icon at bounding box center [586, 89] width 17 height 17
click at [368, 185] on p "E-Bikes, die ohne Treten fahren können, haben sowohl Vor- als auch Nachteile, d…" at bounding box center [625, 187] width 538 height 29
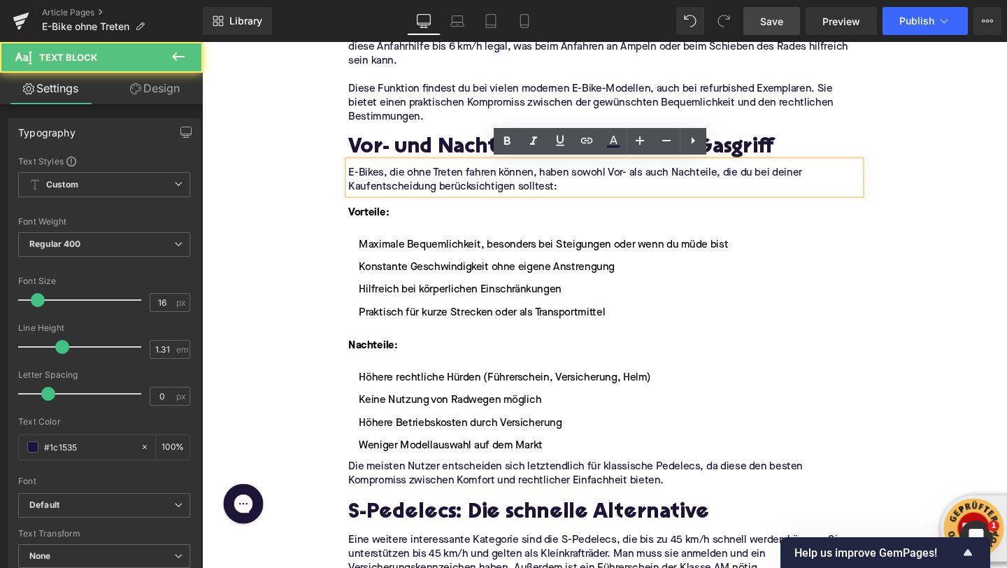
click at [317, 177] on div "Home / E-Bike ohne Treten Breadcrumbs E-Bike ohne Treten? Was du über Gasgriff …" at bounding box center [625, 554] width 846 height 3893
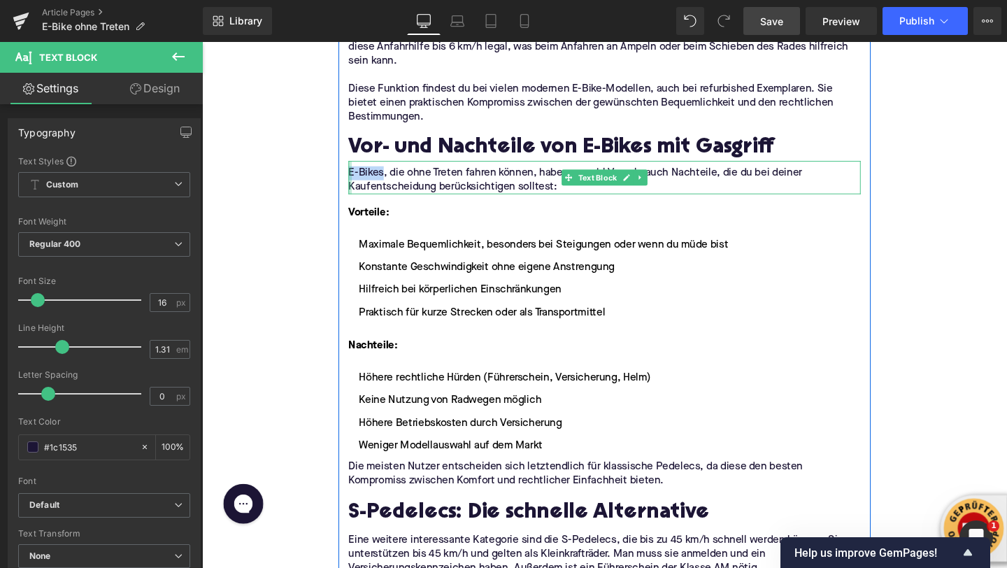
drag, startPoint x: 393, startPoint y: 182, endPoint x: 358, endPoint y: 183, distance: 35.0
click at [358, 183] on div "E-Bikes, die ohne Treten fahren können, haben sowohl Vor- als auch Nachteile, d…" at bounding box center [625, 184] width 538 height 35
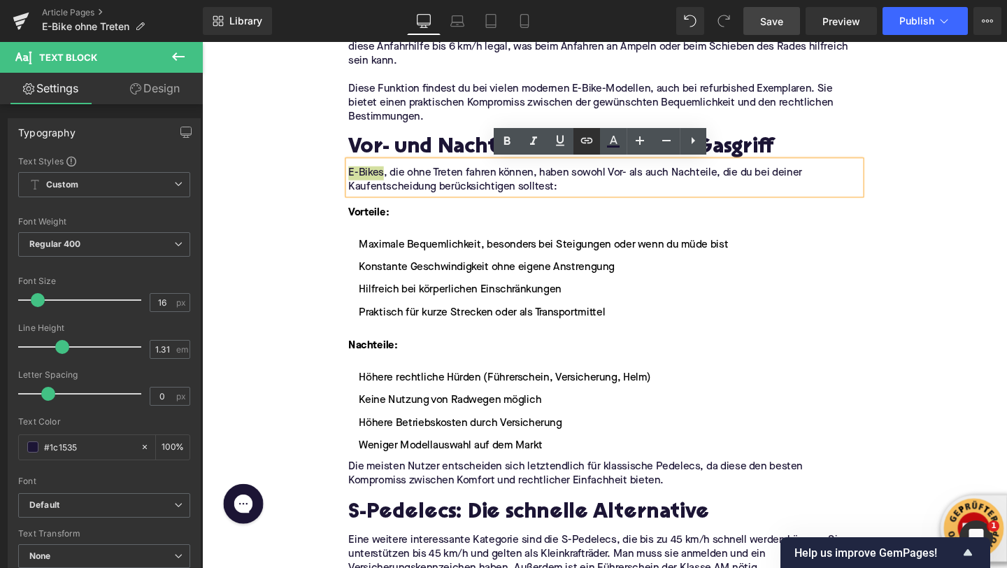
click at [590, 141] on icon at bounding box center [586, 140] width 17 height 17
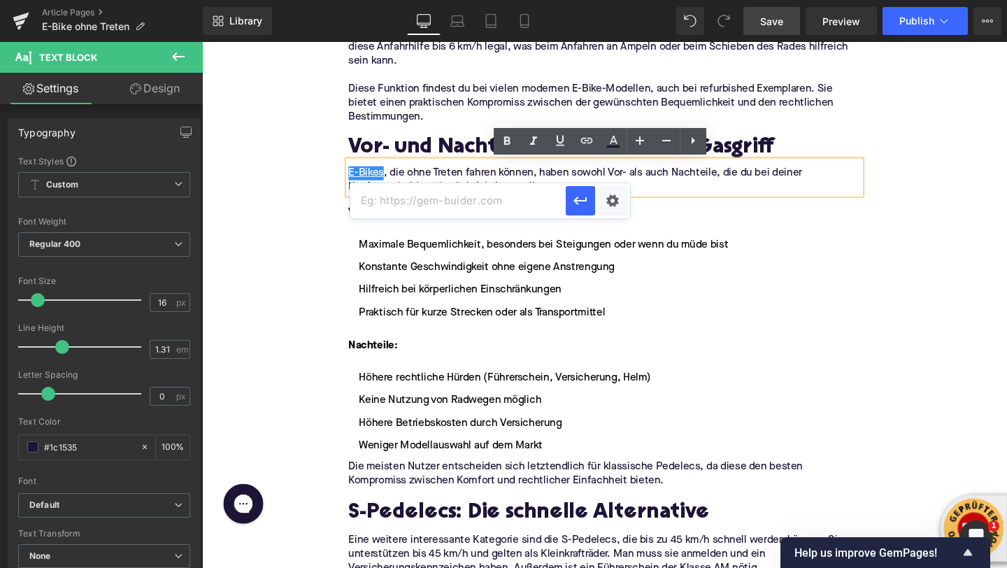
click at [542, 193] on input "text" at bounding box center [457, 200] width 215 height 35
paste input "[URL][DOMAIN_NAME]"
type input "[URL][DOMAIN_NAME]"
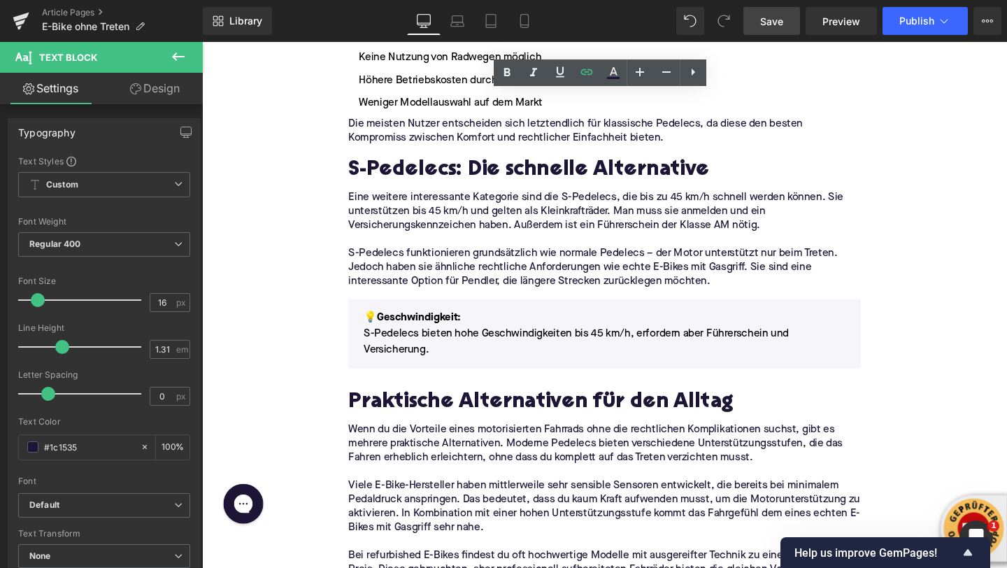
scroll to position [2052, 0]
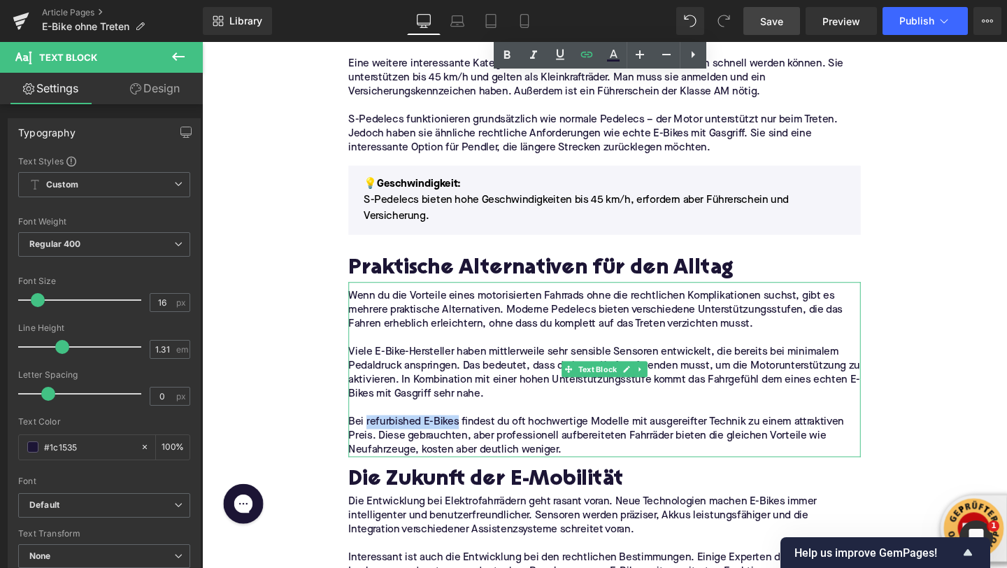
drag, startPoint x: 472, startPoint y: 441, endPoint x: 377, endPoint y: 440, distance: 95.1
click at [377, 440] on p "Bei refurbished E-Bikes findest du oft hochwertige Modelle mit ausgereifter Tec…" at bounding box center [625, 456] width 538 height 44
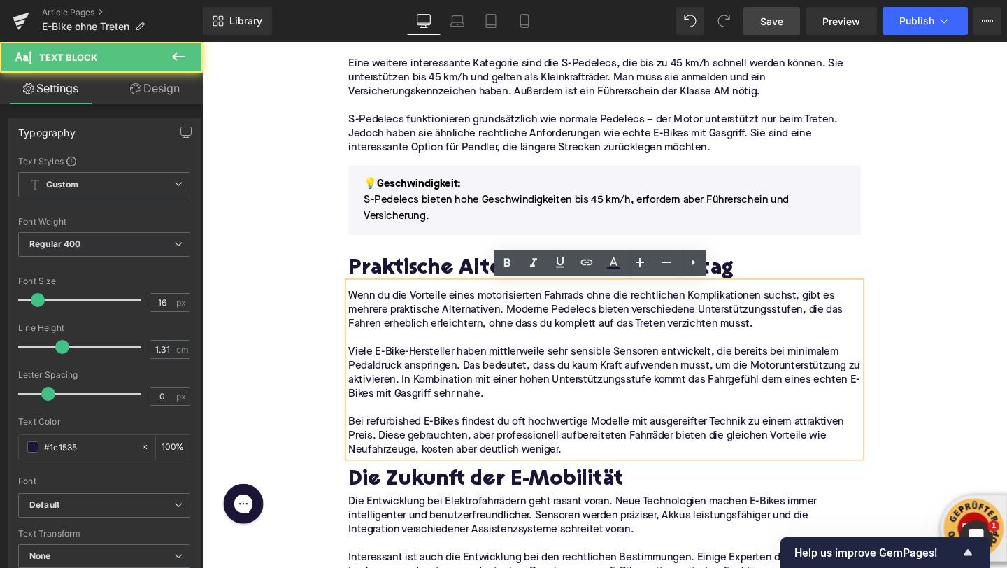
click at [447, 445] on p "Bei refurbished E-Bikes findest du oft hochwertige Modelle mit ausgereifter Tec…" at bounding box center [625, 456] width 538 height 44
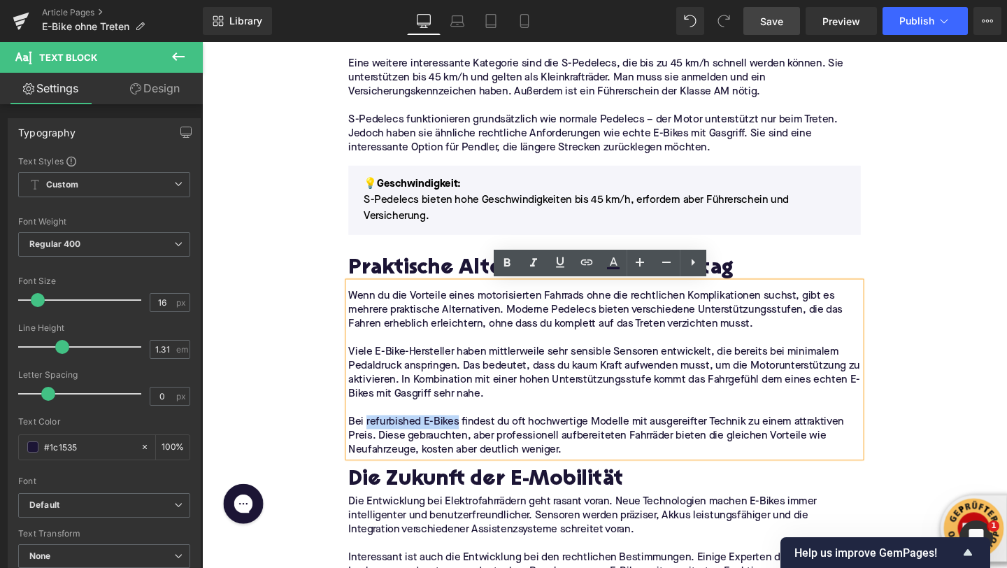
drag, startPoint x: 471, startPoint y: 442, endPoint x: 375, endPoint y: 442, distance: 96.5
click at [375, 442] on p "Bei refurbished E-Bikes findest du oft hochwertige Modelle mit ausgereifter Tec…" at bounding box center [625, 456] width 538 height 44
click at [588, 271] on link at bounding box center [586, 263] width 27 height 27
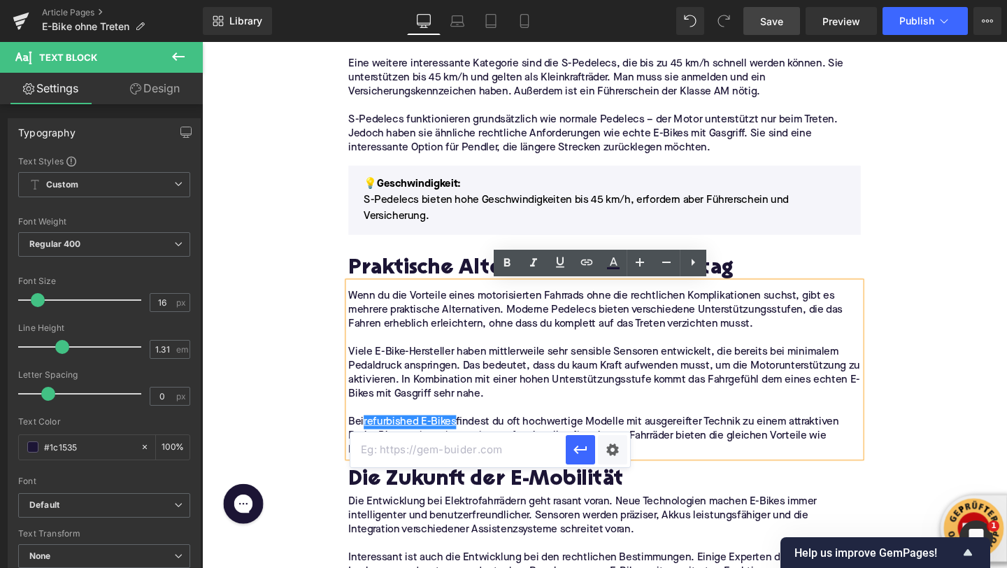
click at [492, 455] on input "text" at bounding box center [457, 449] width 215 height 35
paste input "[URL][DOMAIN_NAME]"
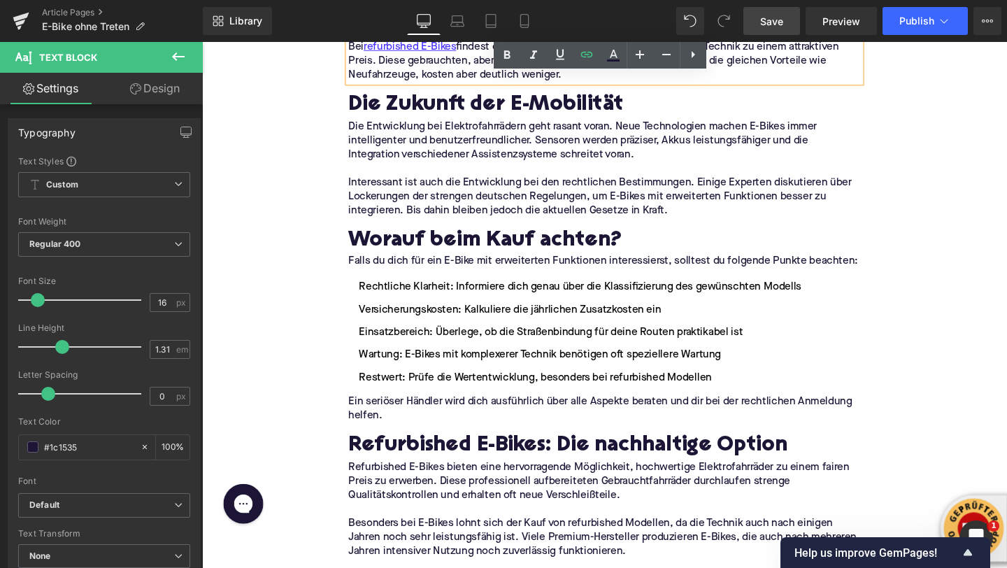
scroll to position [2538, 0]
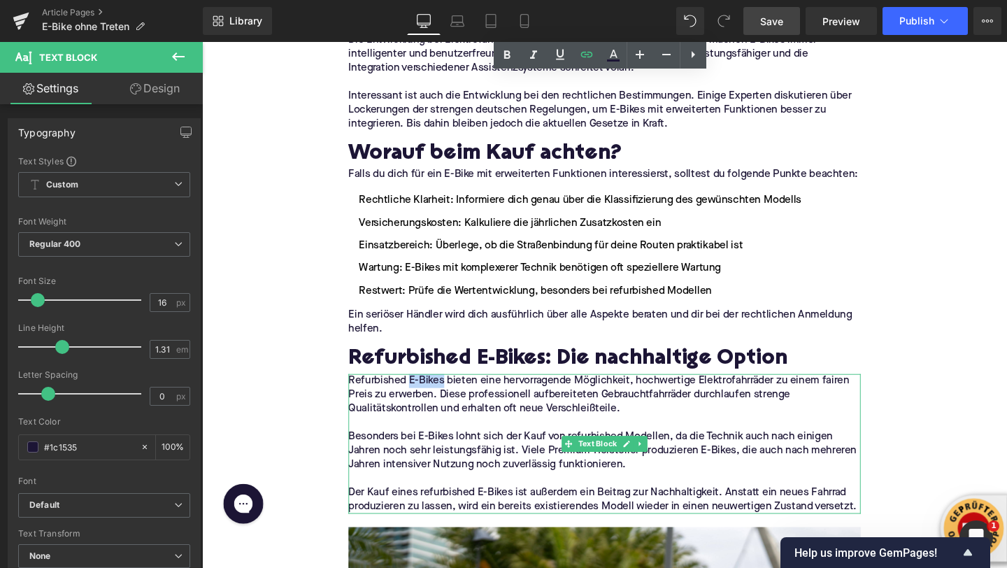
drag, startPoint x: 456, startPoint y: 397, endPoint x: 421, endPoint y: 398, distance: 35.0
click at [421, 398] on p "Refurbished E-Bikes bieten eine hervorragende Möglichkeit, hochwertige Elektrof…" at bounding box center [625, 413] width 538 height 44
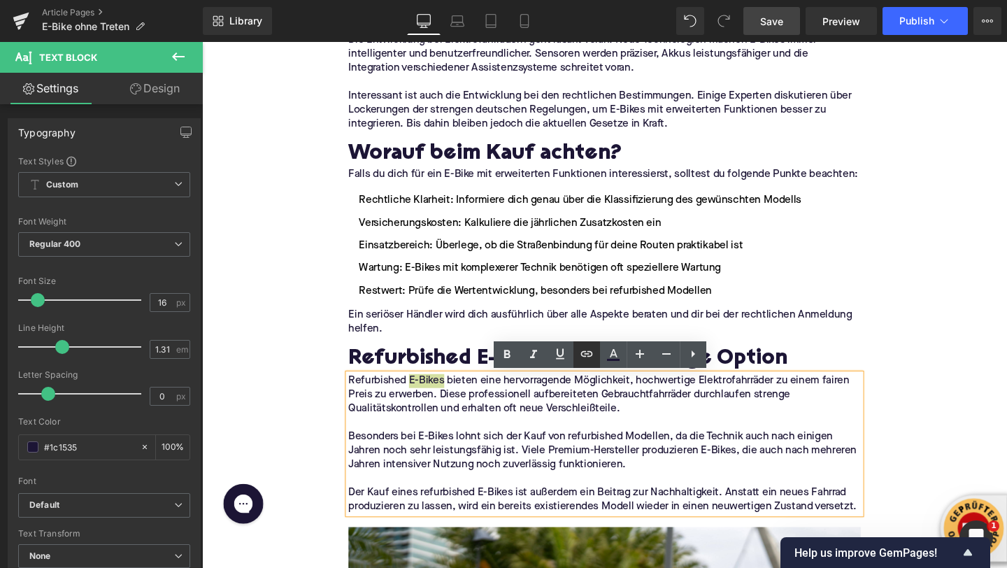
click at [583, 355] on icon at bounding box center [586, 353] width 17 height 17
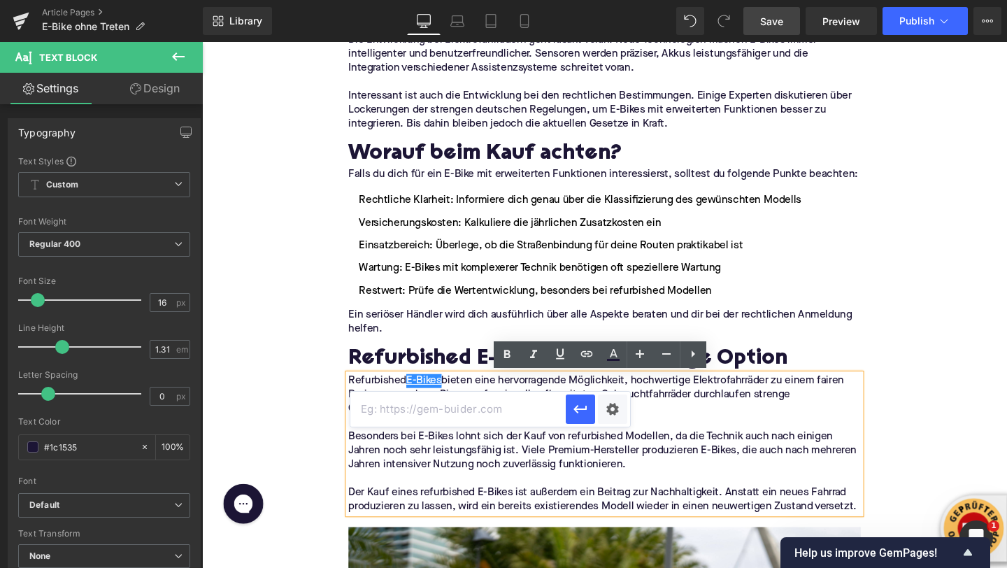
click at [536, 406] on input "text" at bounding box center [457, 409] width 215 height 35
paste input "[URL][DOMAIN_NAME]"
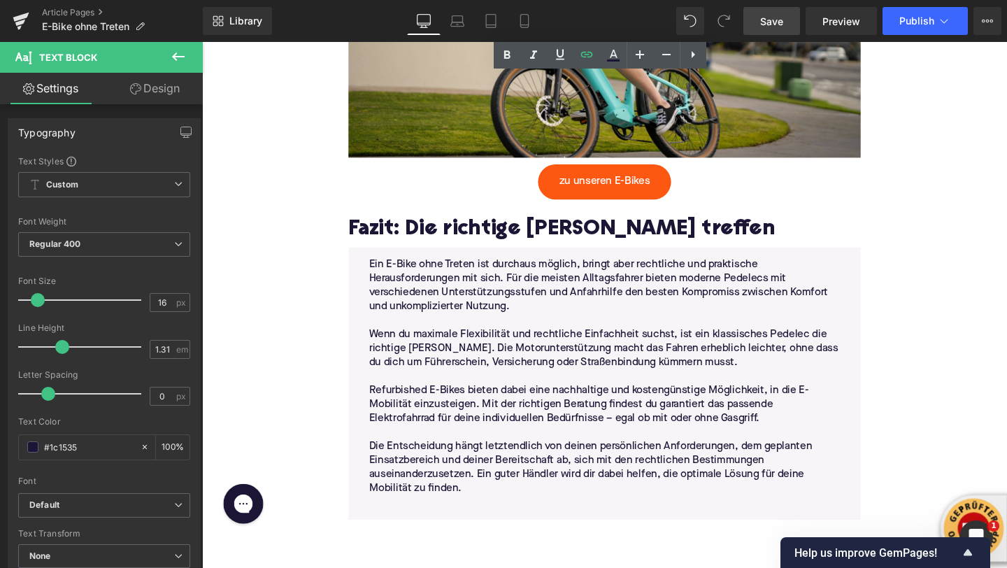
scroll to position [3287, 0]
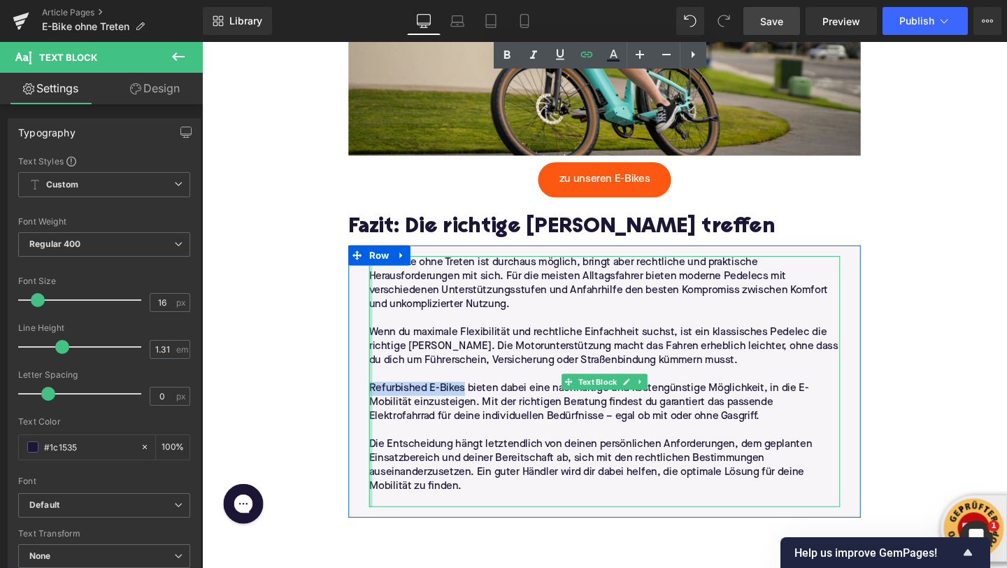
drag, startPoint x: 464, startPoint y: 404, endPoint x: 380, endPoint y: 406, distance: 83.9
click at [380, 406] on div "Ein E-Bike ohne Treten ist durchaus möglich, bringt aber rechtliche und praktis…" at bounding box center [625, 399] width 495 height 264
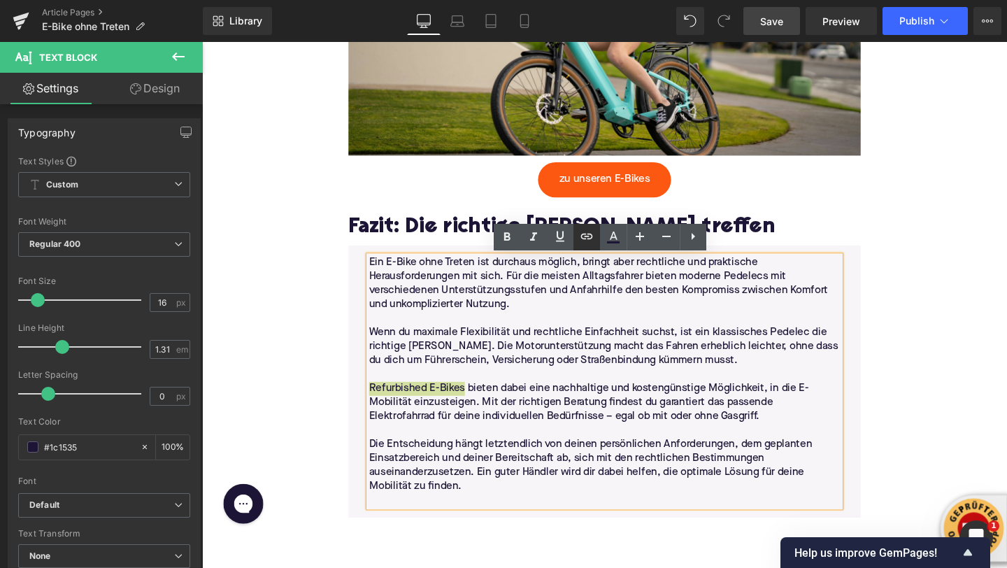
click at [588, 241] on icon at bounding box center [586, 236] width 17 height 17
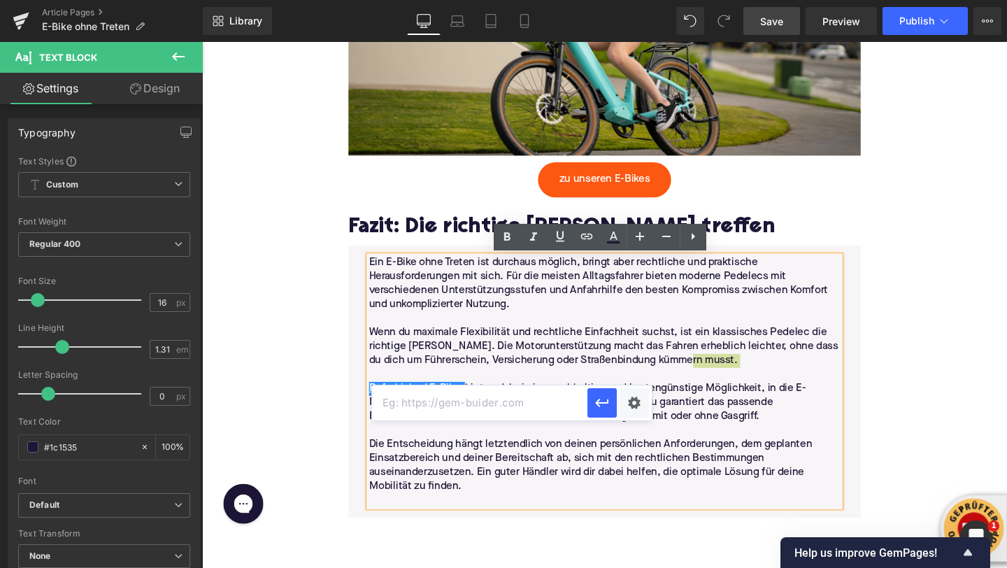
click at [541, 402] on input "text" at bounding box center [479, 402] width 215 height 35
paste input "[URL][DOMAIN_NAME]"
type input "[URL][DOMAIN_NAME]"
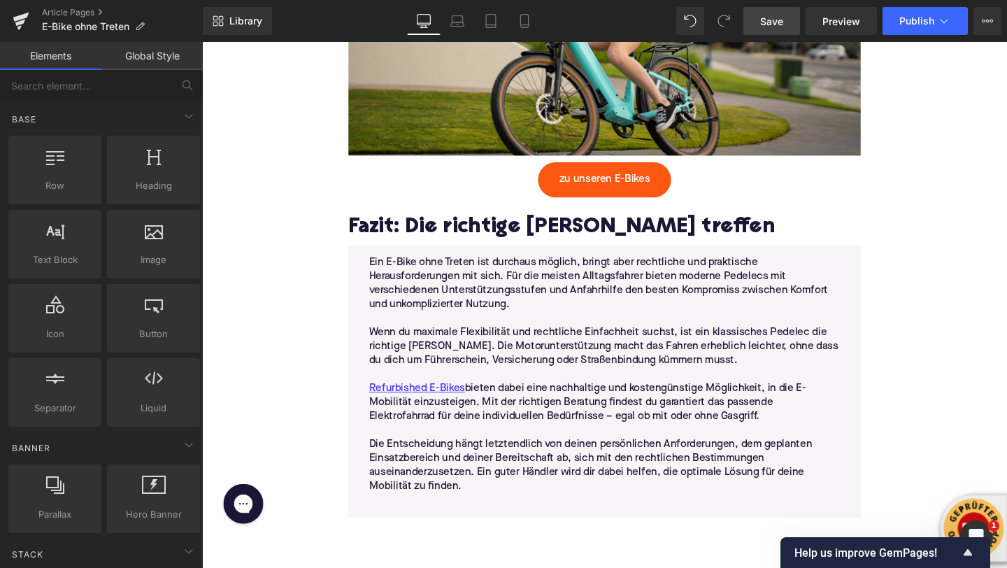
click at [782, 27] on span "Save" at bounding box center [771, 21] width 23 height 15
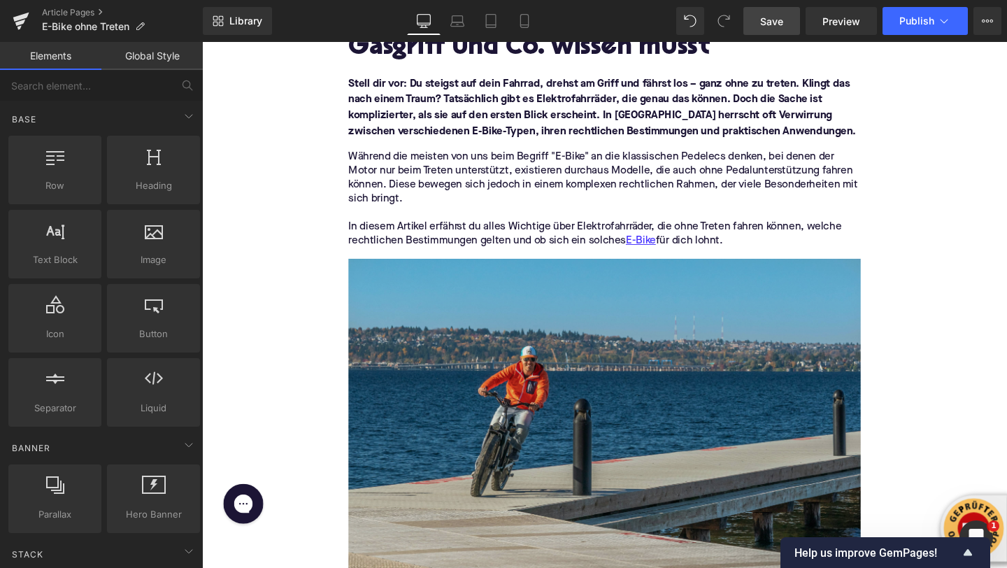
scroll to position [255, 0]
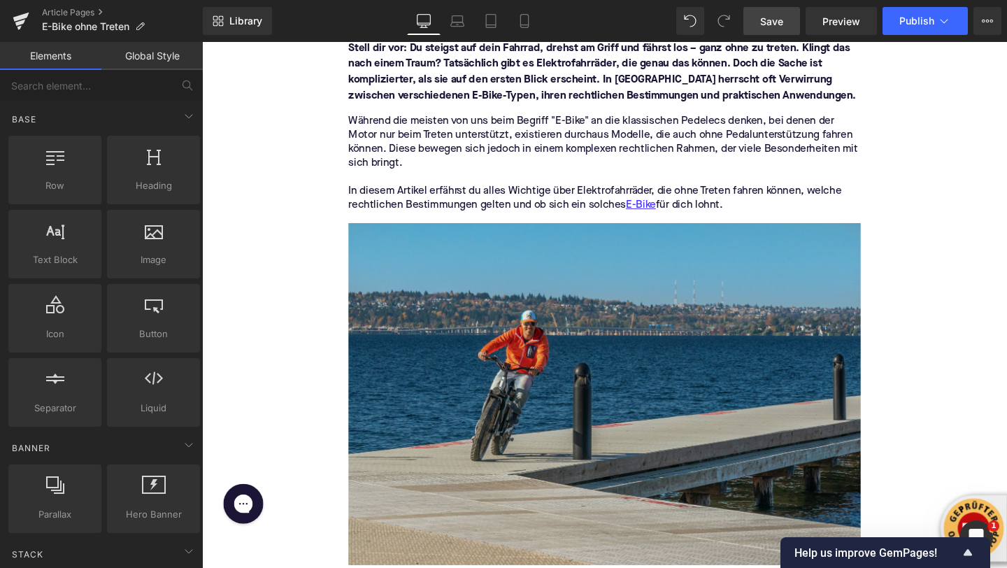
click at [569, 350] on img at bounding box center [625, 411] width 538 height 359
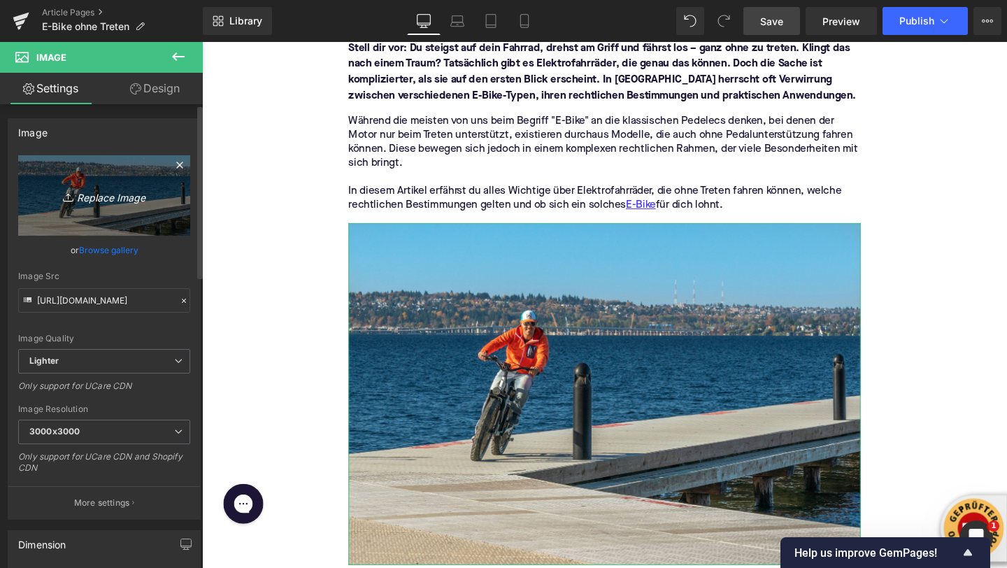
click at [87, 195] on icon "Replace Image" at bounding box center [104, 195] width 112 height 17
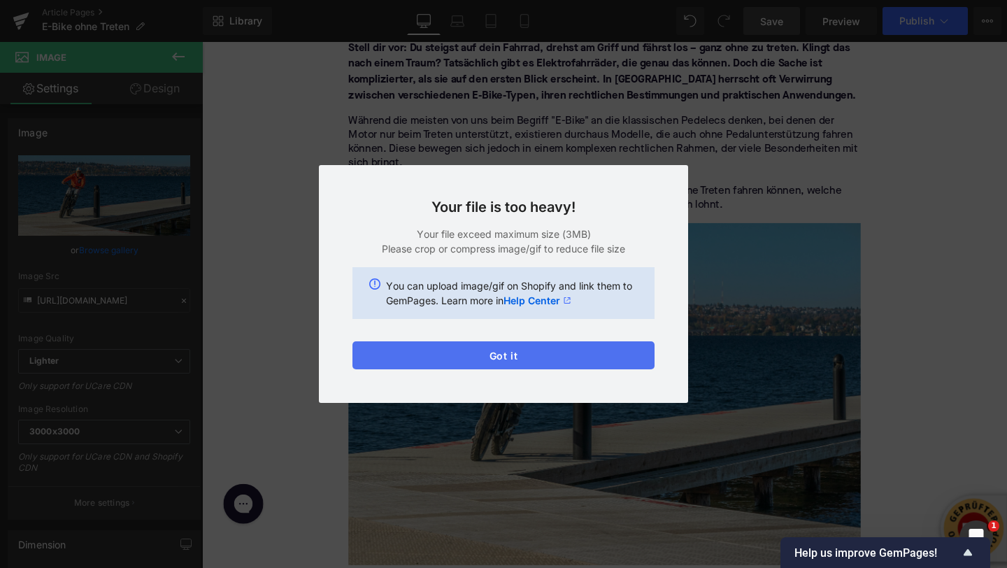
click at [394, 355] on button "Got it" at bounding box center [503, 355] width 302 height 28
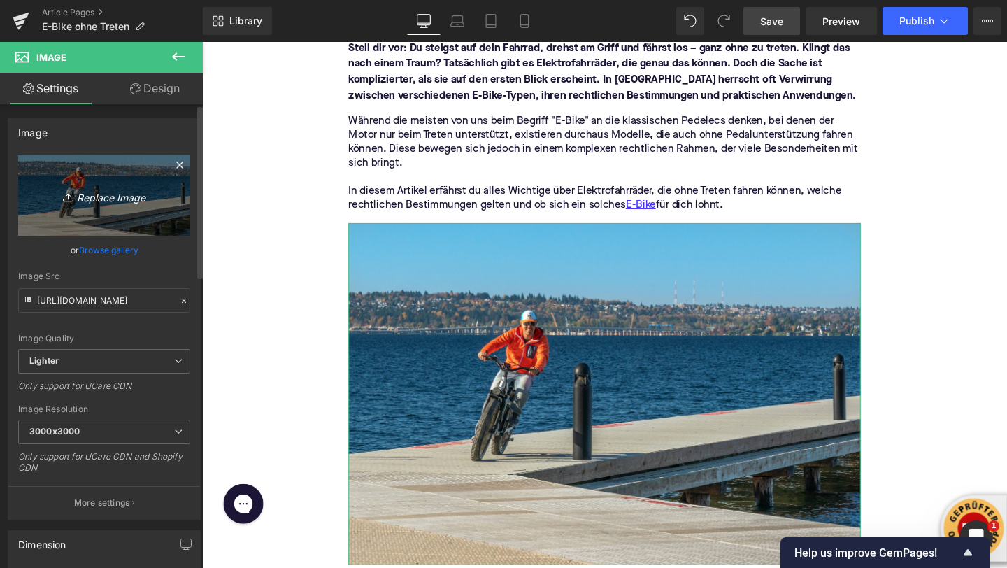
click at [80, 183] on link "Replace Image" at bounding box center [104, 195] width 172 height 80
type input "C:\fakepath\jasper-garratt-7r0QqOauFNQ-unsplash (1).jpg"
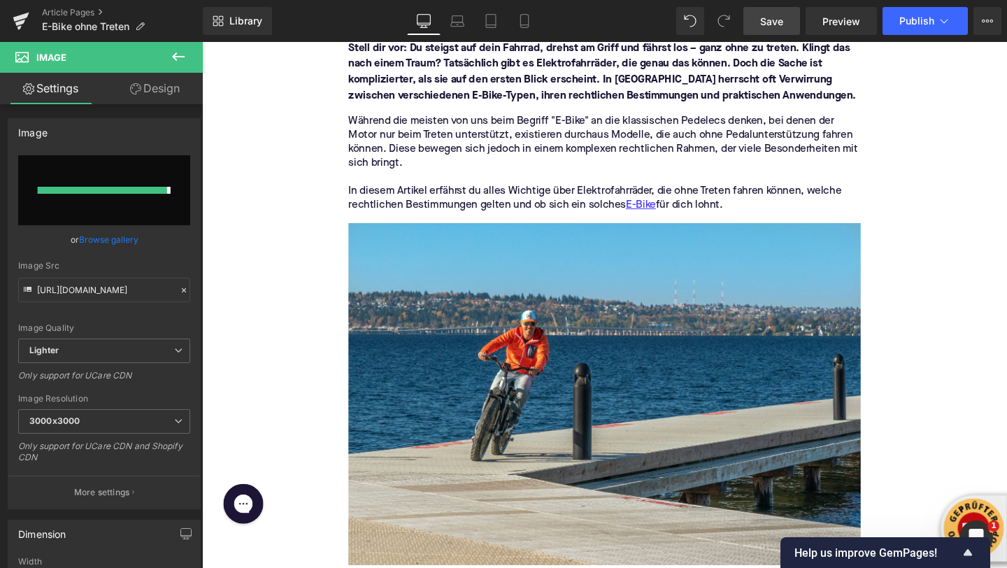
type input "[URL][DOMAIN_NAME]"
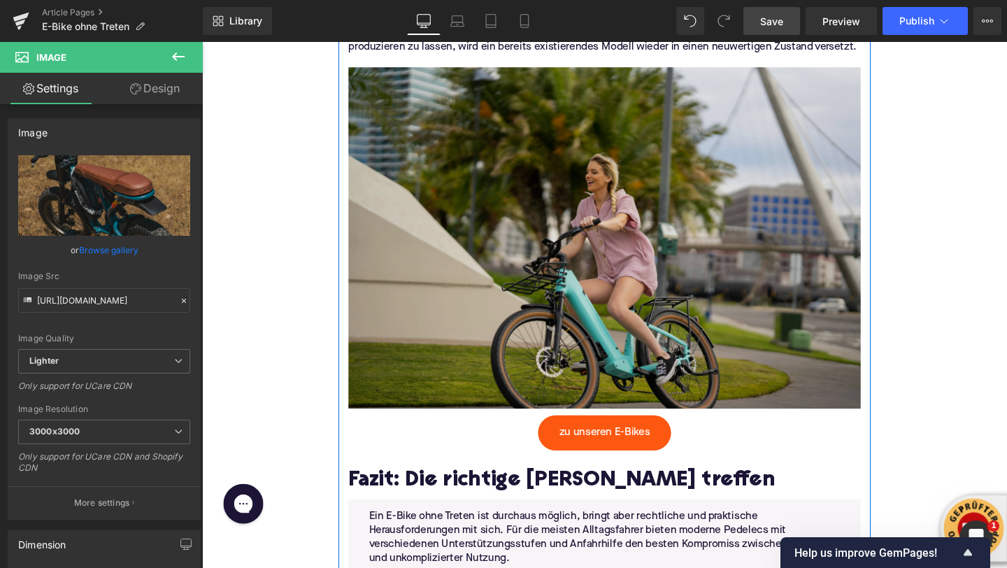
scroll to position [3492, 0]
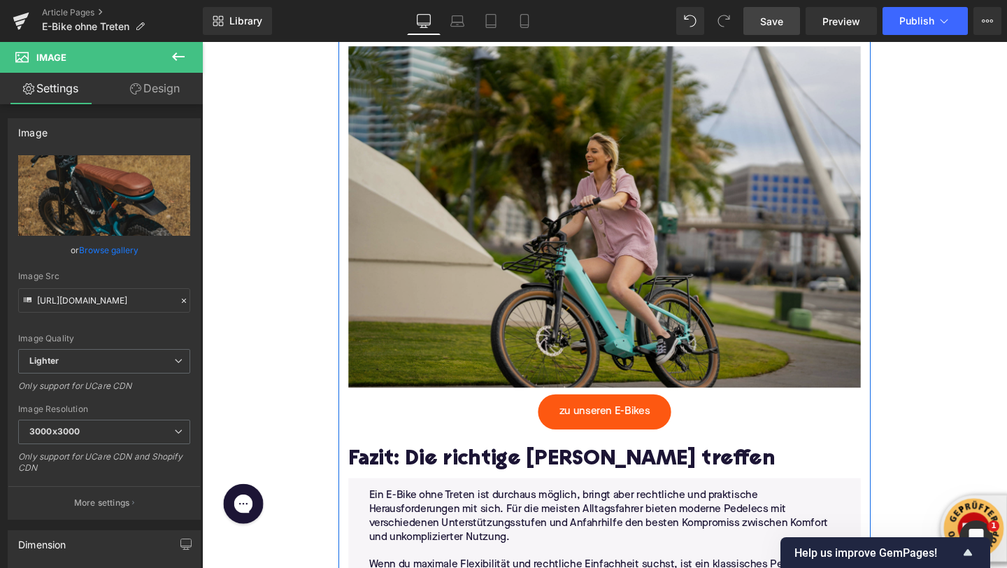
click at [469, 325] on img at bounding box center [625, 219] width 538 height 373
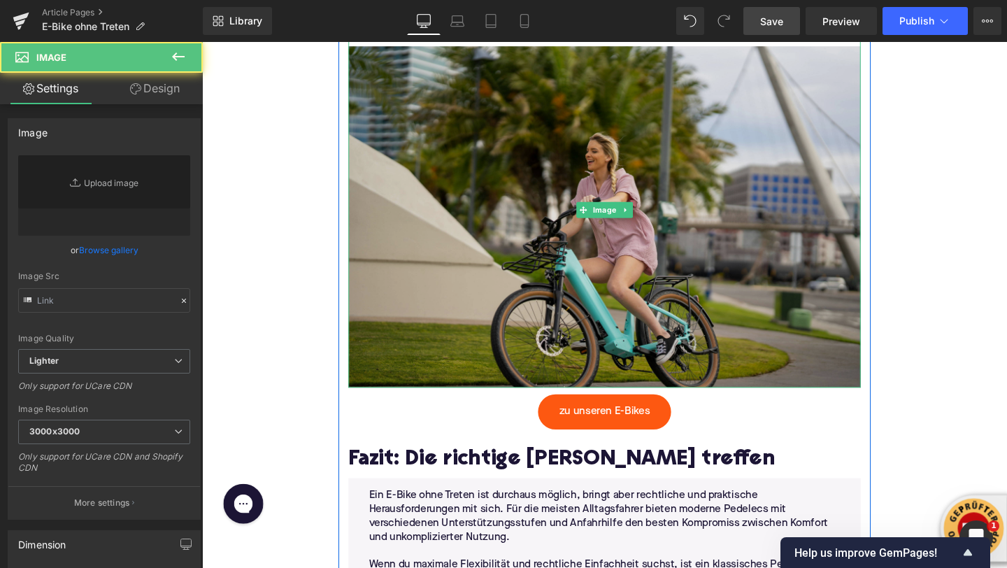
type input "[URL][DOMAIN_NAME]"
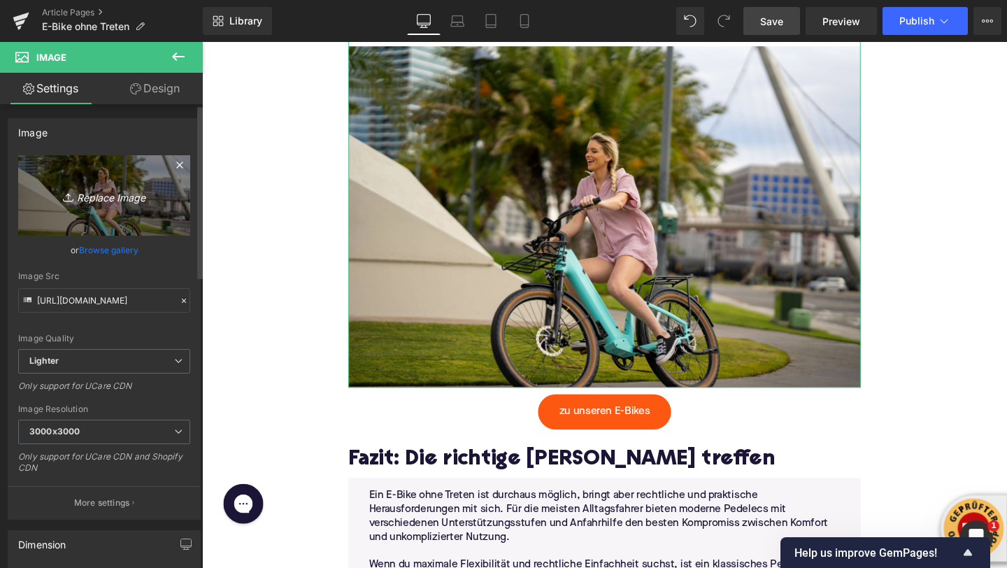
click at [71, 197] on icon at bounding box center [70, 197] width 14 height 14
type input "C:\fakepath\velotric-ebike-TtaQebqRp7w-unsplash (1).jpg"
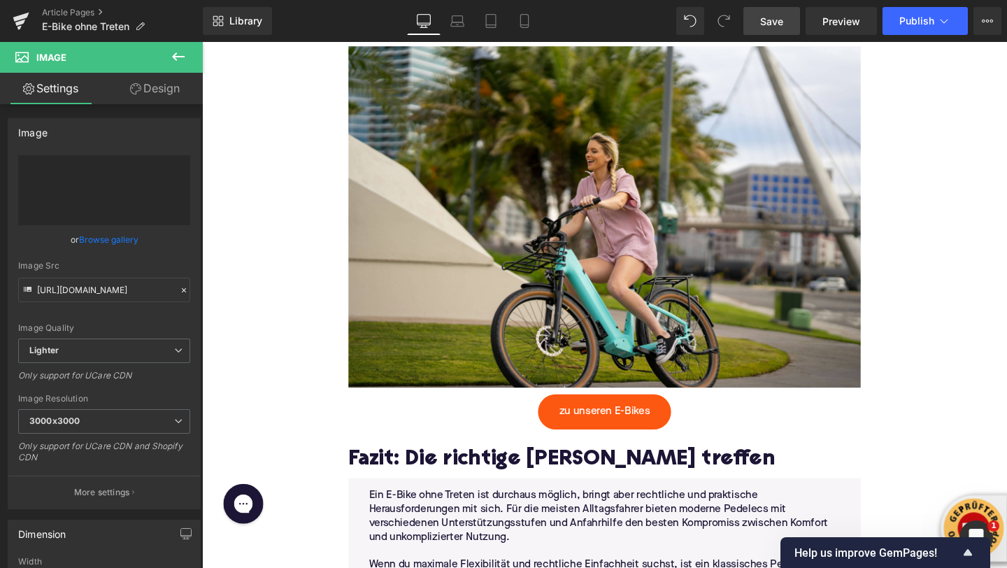
type input "[URL][DOMAIN_NAME]"
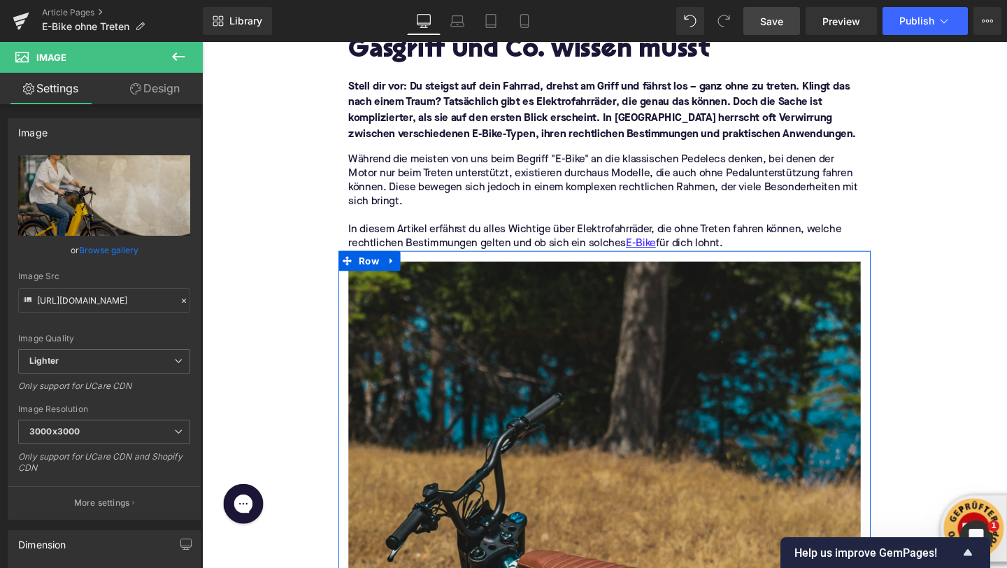
scroll to position [0, 0]
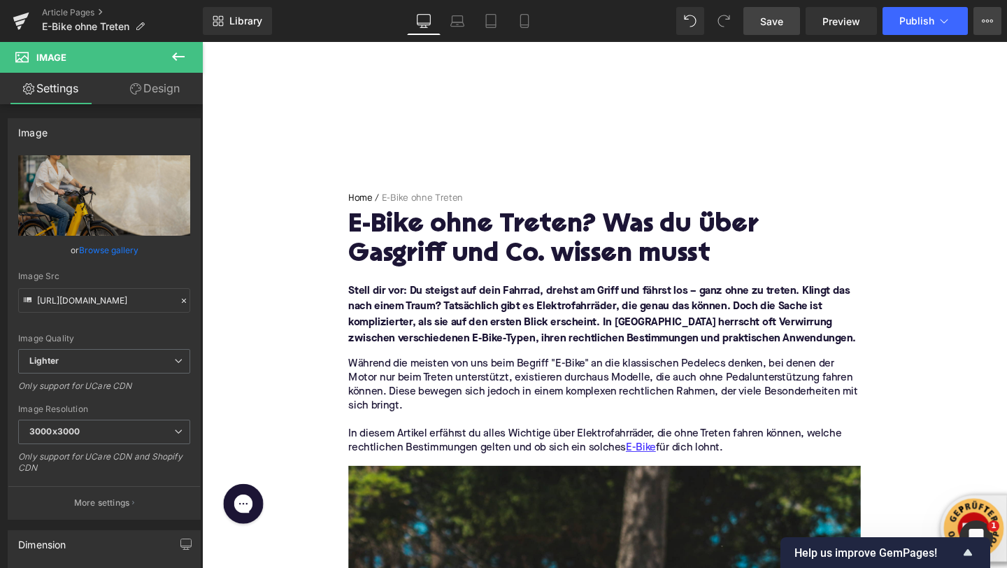
click at [982, 20] on icon at bounding box center [987, 20] width 11 height 11
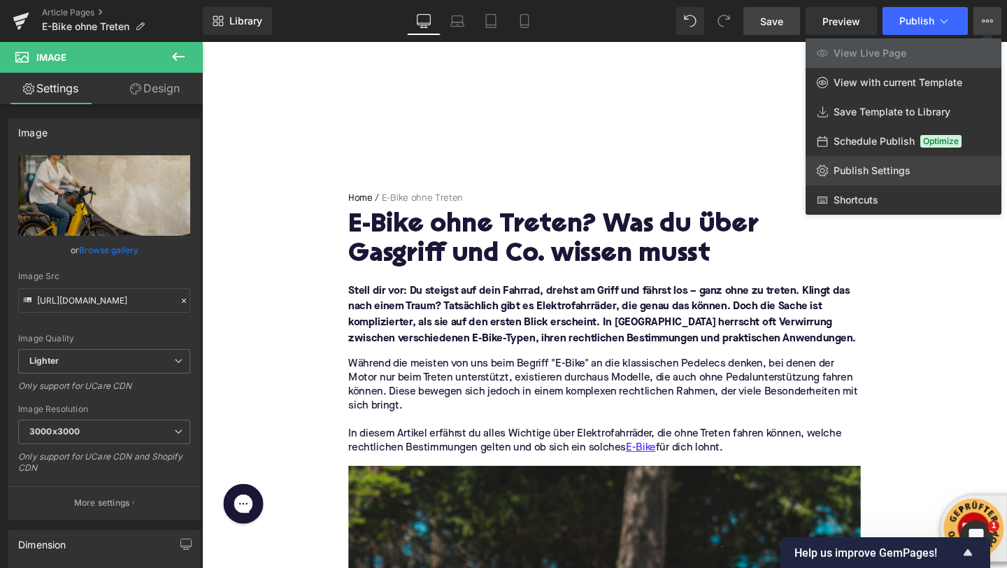
click at [850, 164] on link "Publish Settings" at bounding box center [904, 170] width 196 height 29
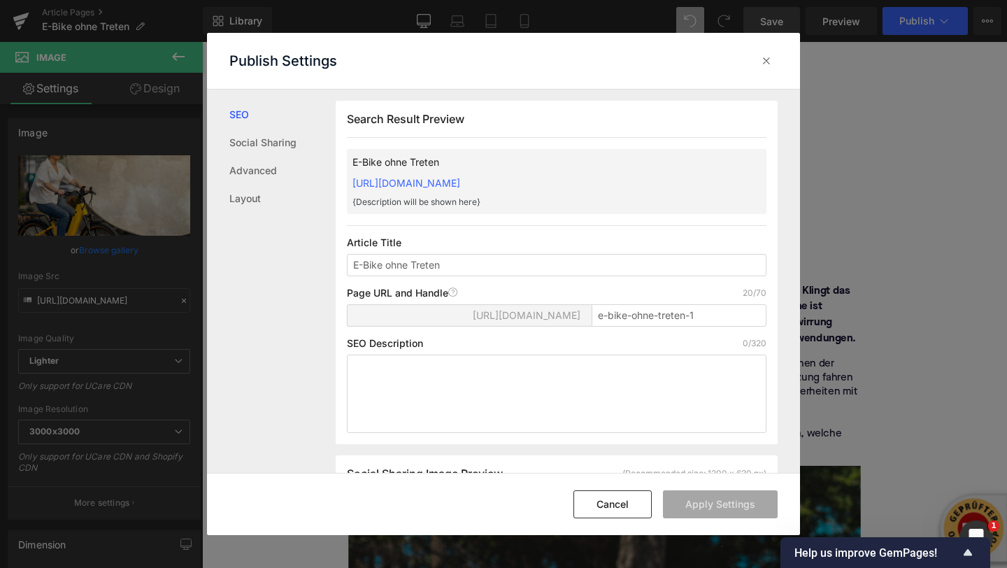
scroll to position [1, 0]
click at [406, 375] on textarea at bounding box center [557, 393] width 420 height 78
paste textarea "E-Bike ohne Treten? In unserem Ratgeber erfährst du alles über Gasgriff-Modelle…"
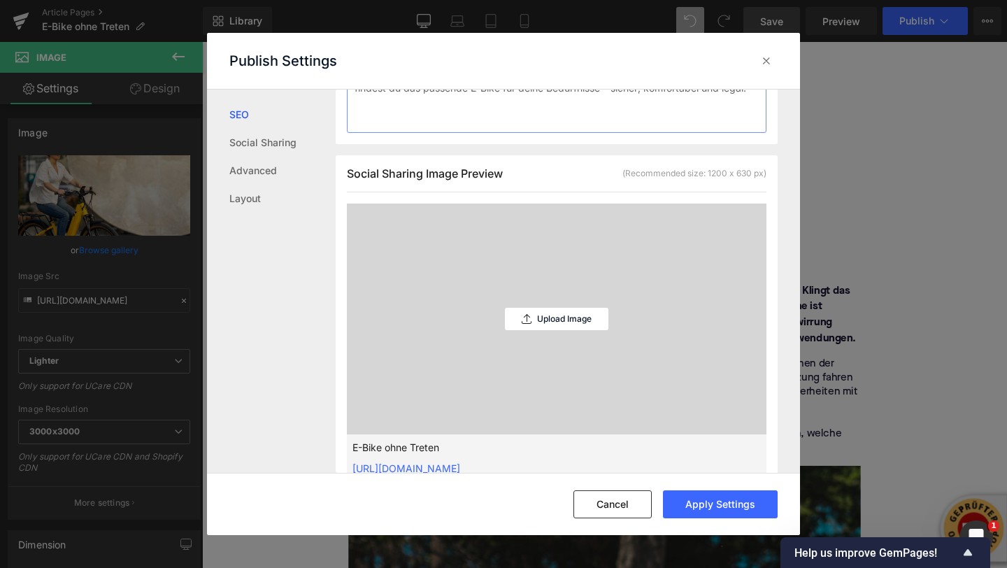
scroll to position [335, 0]
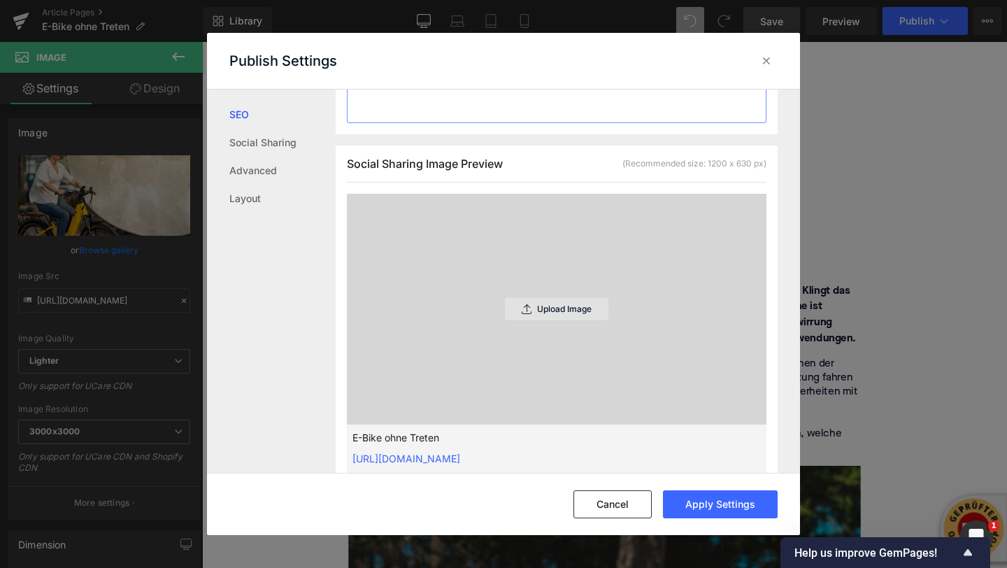
type textarea "E-Bike ohne Treten? In unserem Ratgeber erfährst du alles über Gasgriff-Modelle…"
click at [532, 307] on div "Upload Image" at bounding box center [556, 309] width 103 height 22
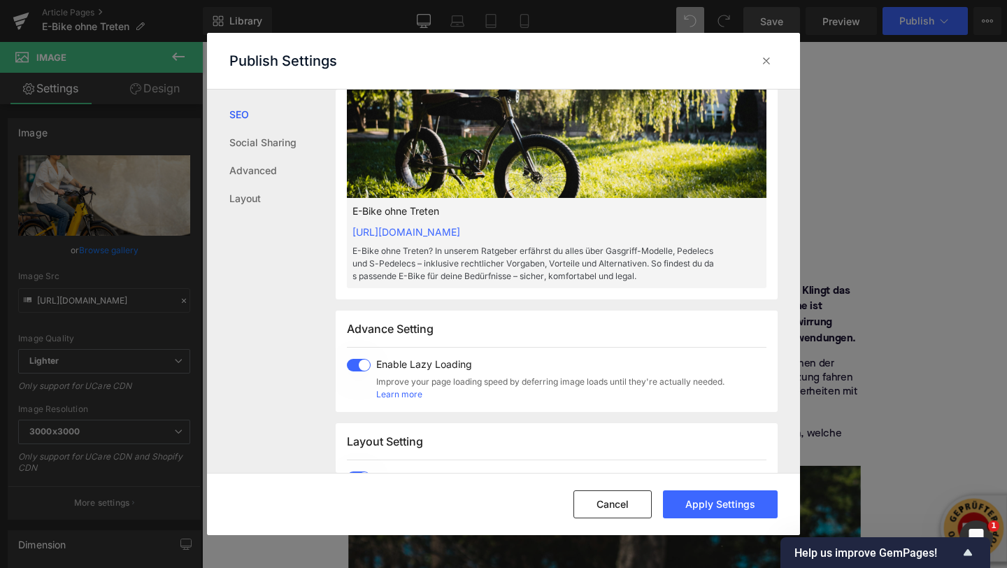
scroll to position [560, 0]
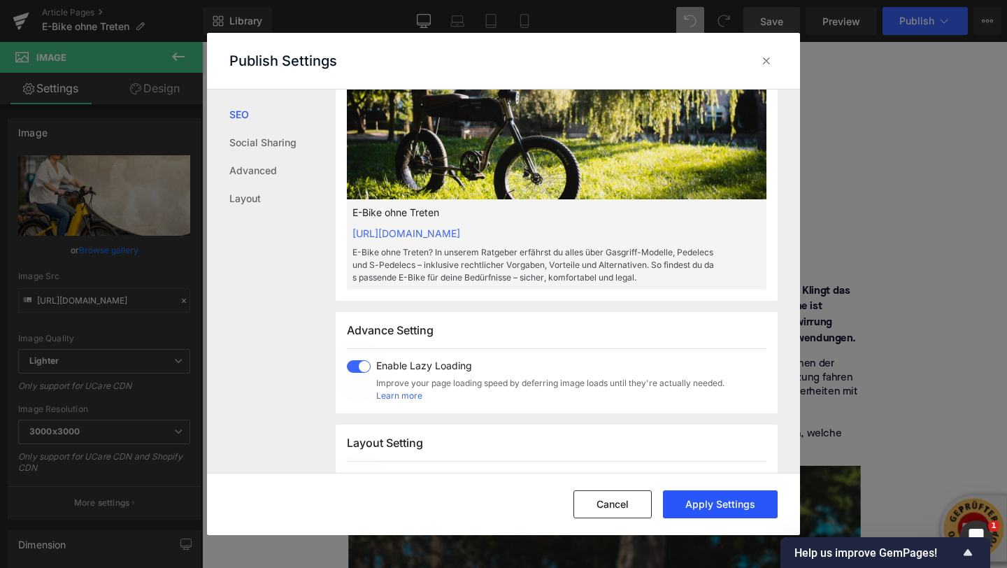
click at [706, 502] on button "Apply Settings" at bounding box center [720, 504] width 115 height 28
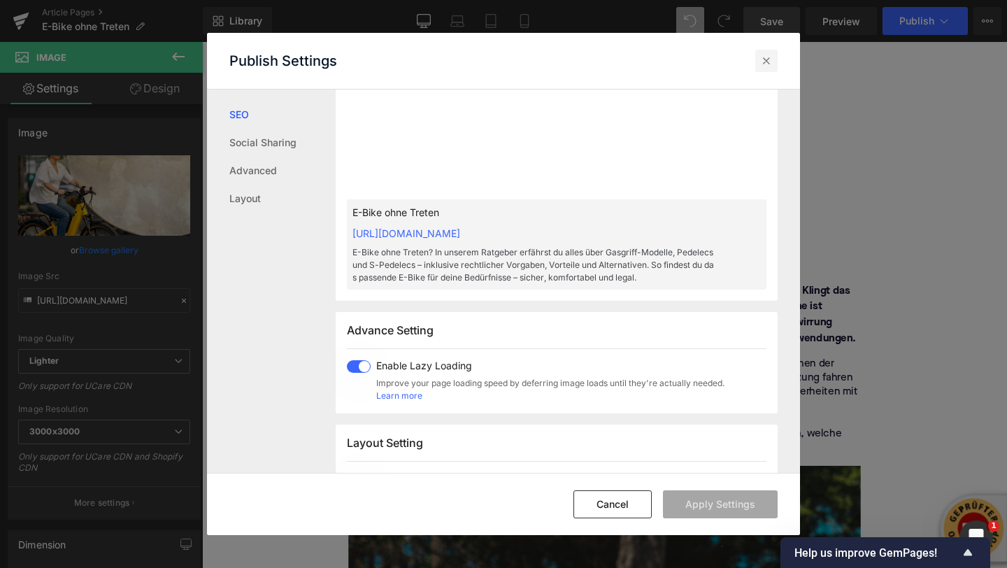
click at [766, 62] on icon at bounding box center [766, 61] width 14 height 14
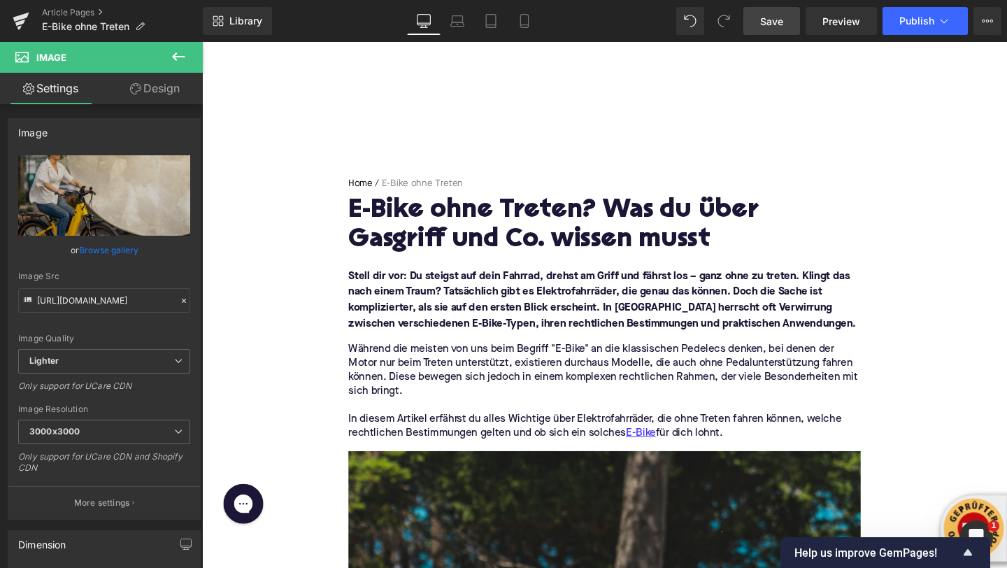
scroll to position [0, 0]
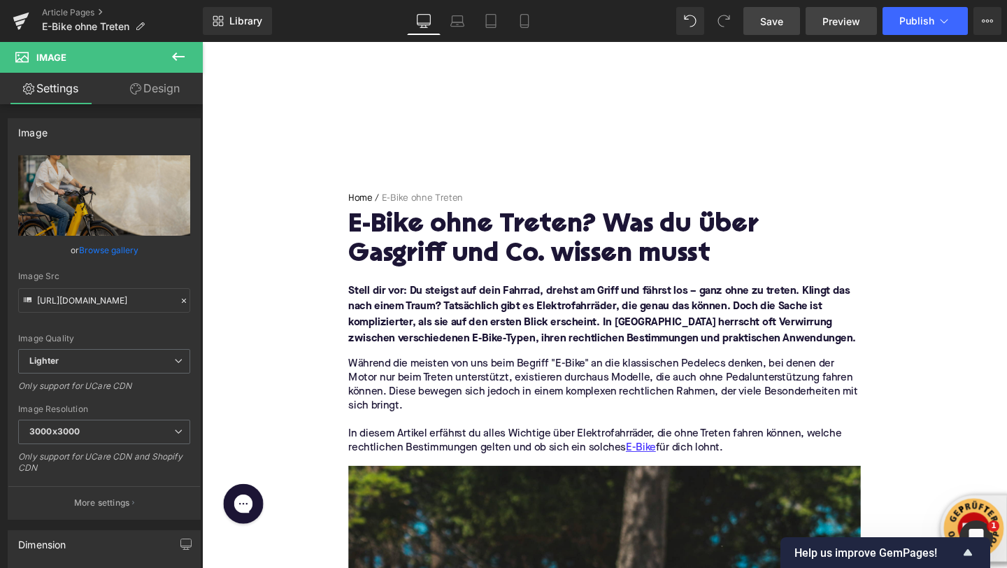
click at [848, 22] on span "Preview" at bounding box center [841, 21] width 38 height 15
click at [765, 24] on span "Save" at bounding box center [771, 21] width 23 height 15
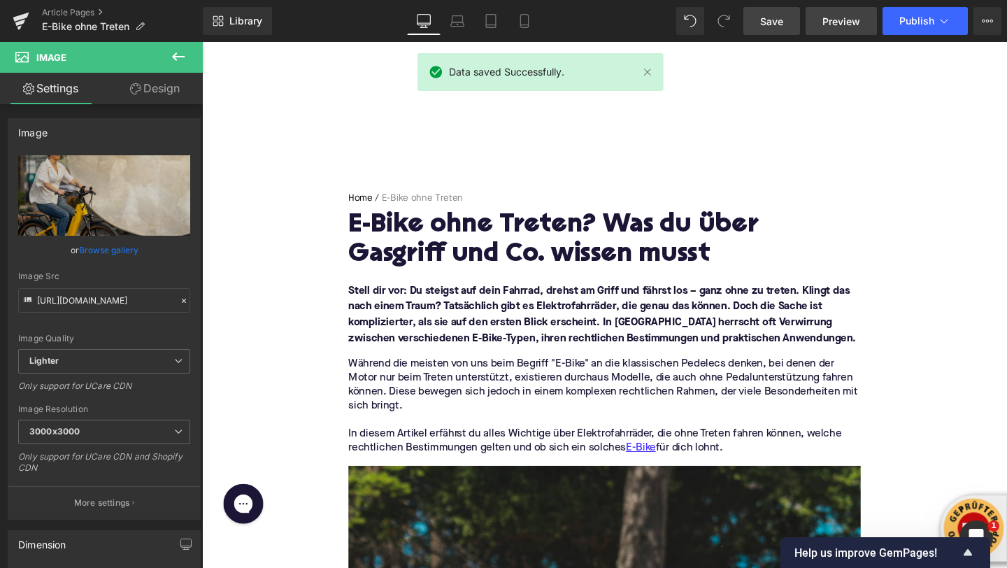
click at [829, 24] on span "Preview" at bounding box center [841, 21] width 38 height 15
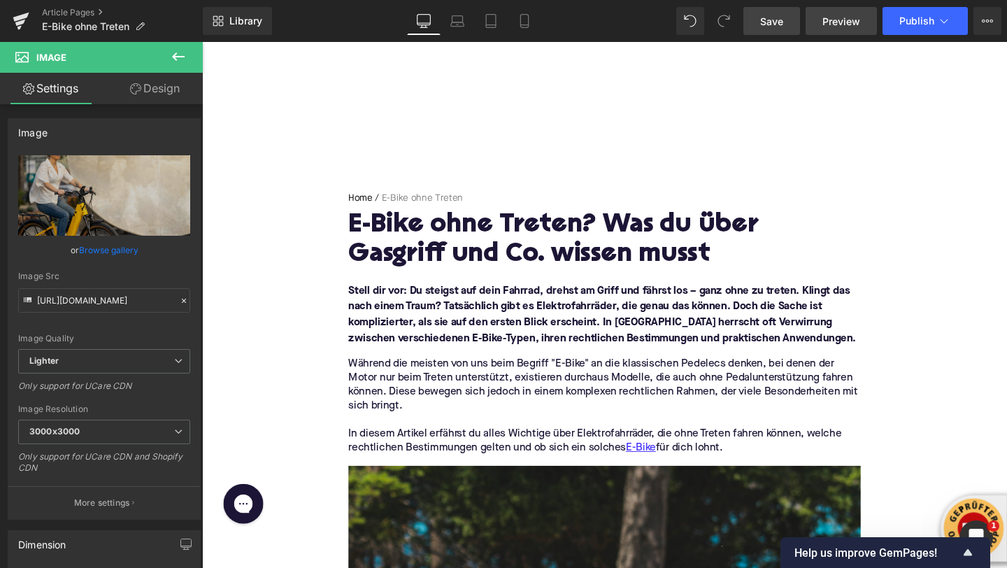
click at [845, 26] on span "Preview" at bounding box center [841, 21] width 38 height 15
click at [951, 18] on button "Publish" at bounding box center [925, 21] width 85 height 28
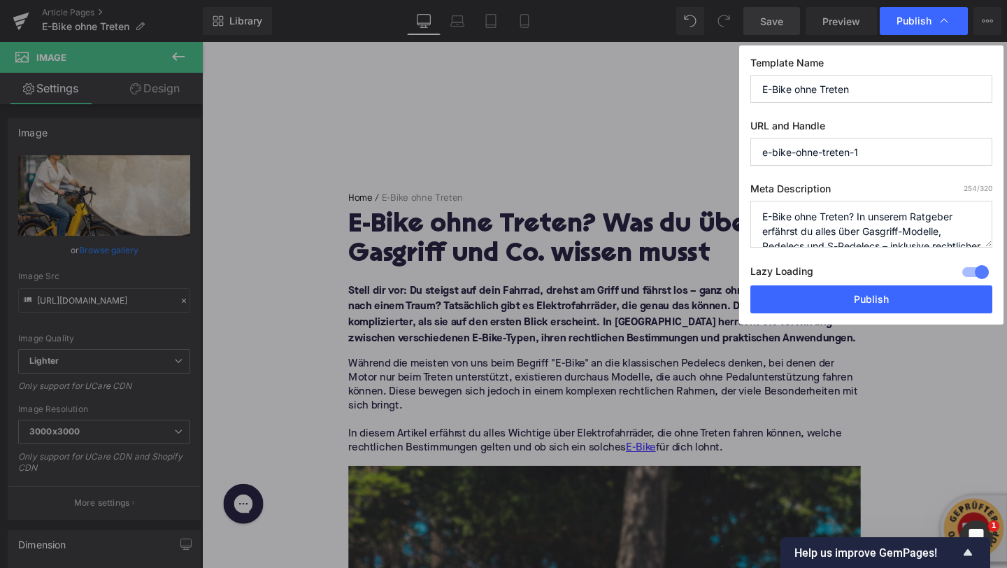
scroll to position [18, 0]
click at [869, 153] on input "e-bike-ohne-treten-1" at bounding box center [871, 152] width 242 height 28
type input "e-bike-ohne-treten"
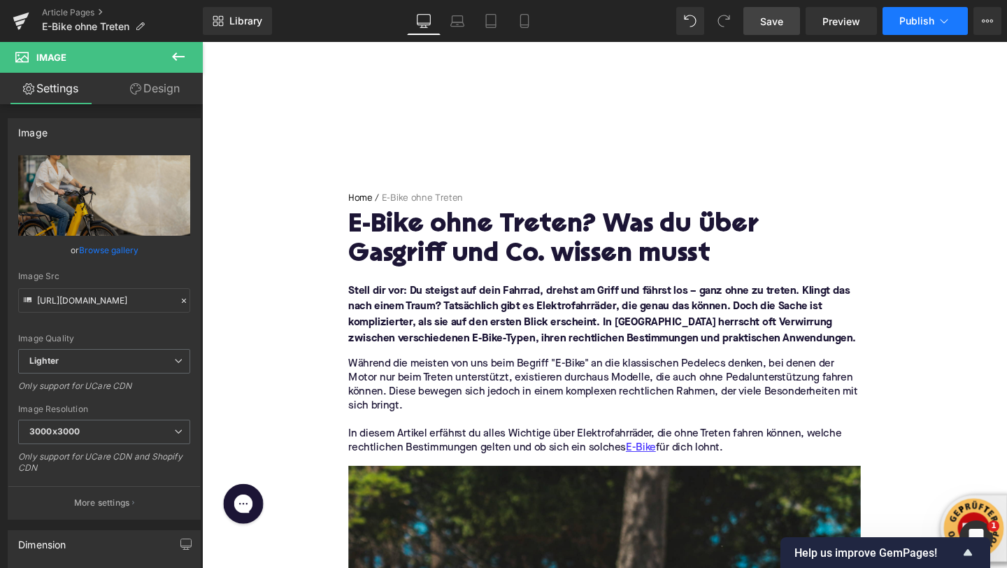
click at [932, 29] on button "Publish" at bounding box center [925, 21] width 85 height 28
click at [991, 26] on icon at bounding box center [987, 20] width 11 height 11
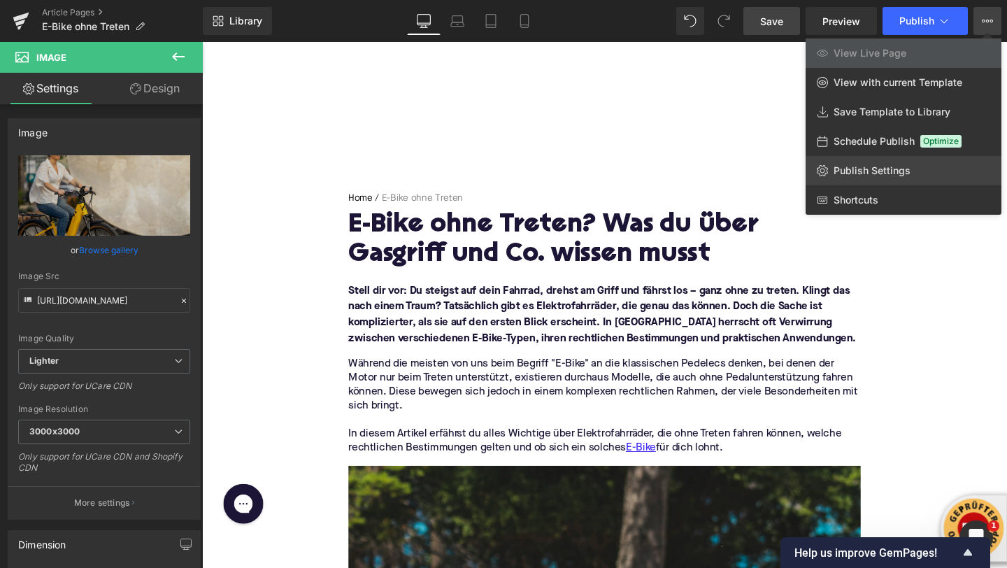
click at [873, 166] on span "Publish Settings" at bounding box center [872, 170] width 77 height 13
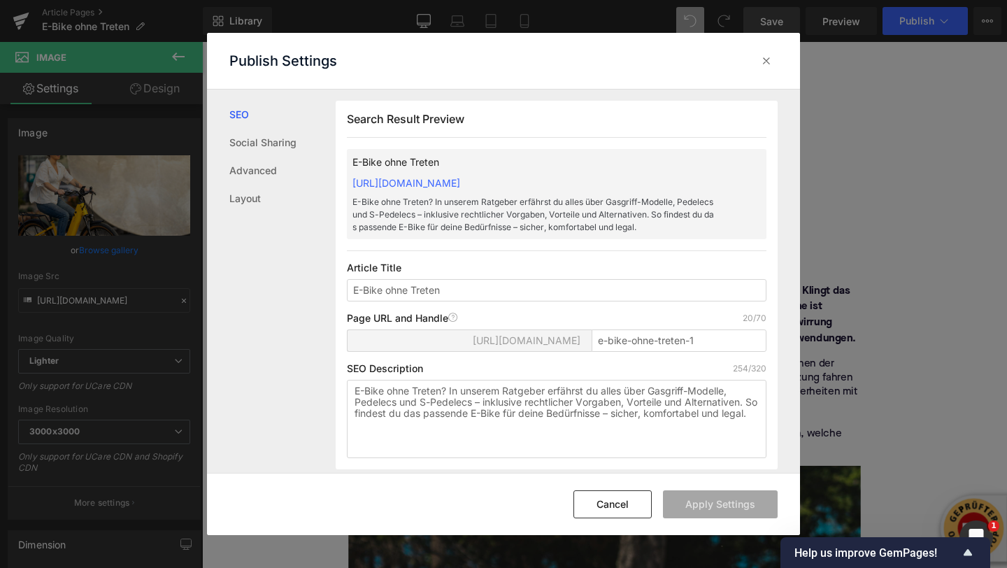
scroll to position [1, 0]
click at [431, 291] on input "E-Bike ohne Treten" at bounding box center [557, 289] width 420 height 22
type input "E-Bike ohne Pedalen"
click at [432, 294] on input "E-Bike ohne Pedalen" at bounding box center [557, 289] width 420 height 22
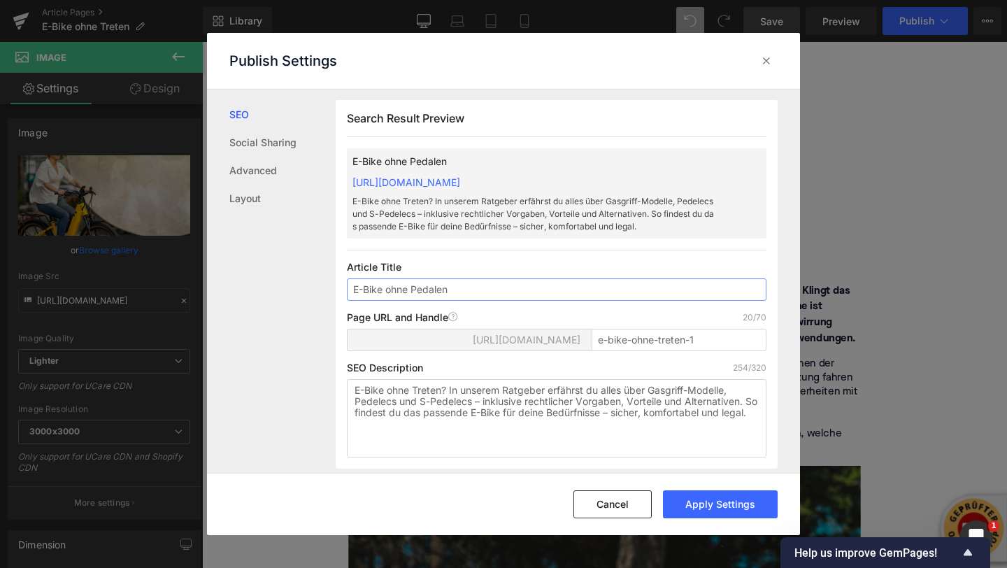
click at [432, 294] on input "E-Bike ohne Pedalen" at bounding box center [557, 289] width 420 height 22
click at [673, 345] on input "e-bike-ohne-treten-1" at bounding box center [679, 340] width 175 height 22
click at [667, 339] on input "e-bike-ohne-treten-1" at bounding box center [679, 340] width 175 height 22
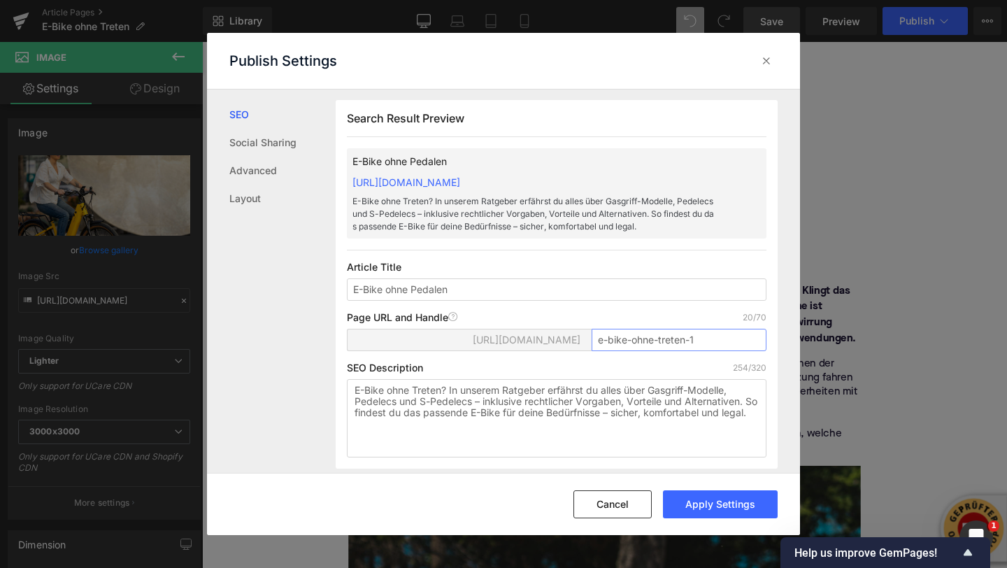
paste input "Pedal"
click at [714, 337] on input "e-bike-ohne-Pedalen-1" at bounding box center [679, 340] width 175 height 22
type input "e-bike-ohne-Pedalen"
click at [688, 313] on div "Page URL and Handle Page URL Address 19/70" at bounding box center [557, 317] width 420 height 11
click at [712, 508] on button "Apply Settings" at bounding box center [720, 504] width 115 height 28
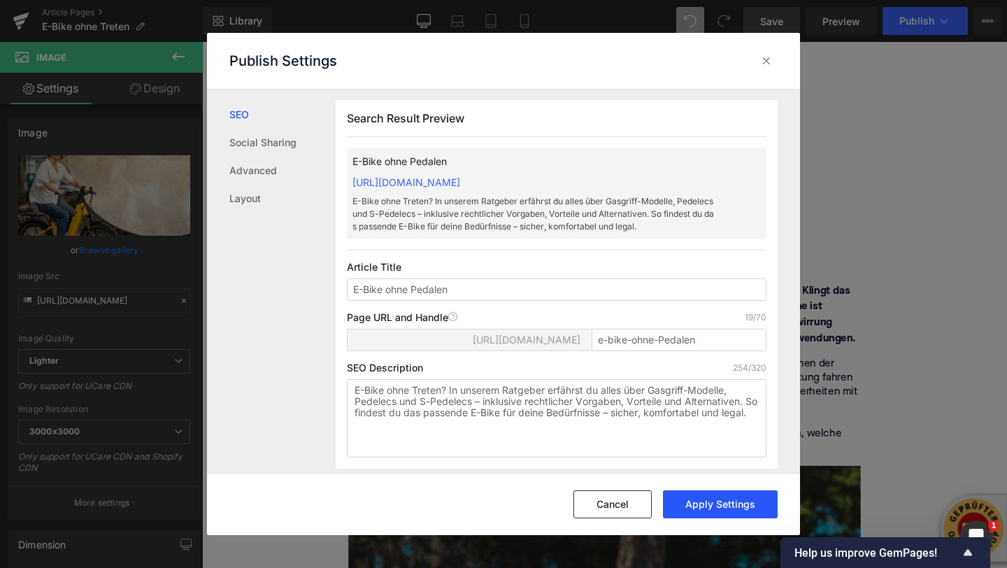
click at [694, 508] on button "Apply Settings" at bounding box center [720, 504] width 115 height 28
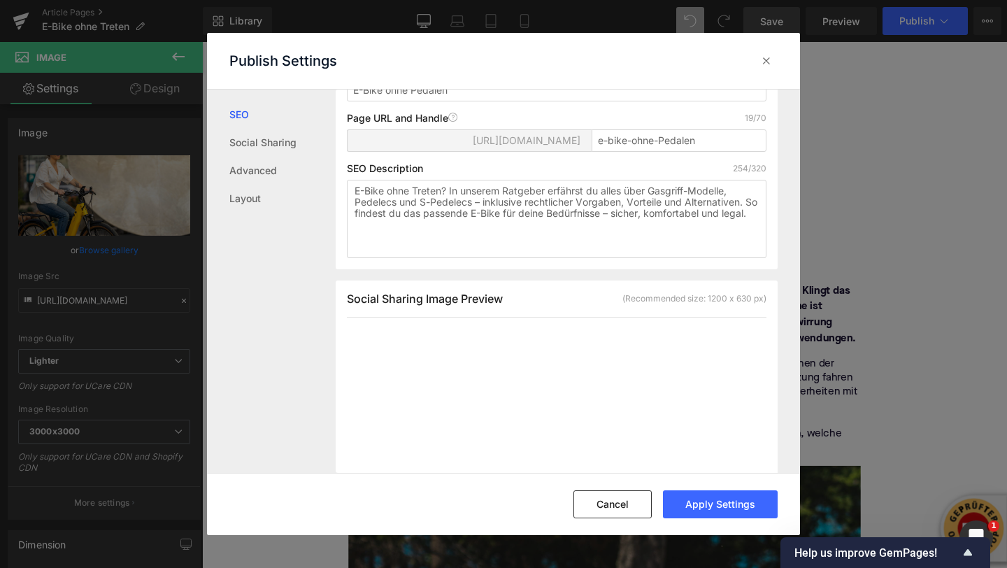
scroll to position [147, 0]
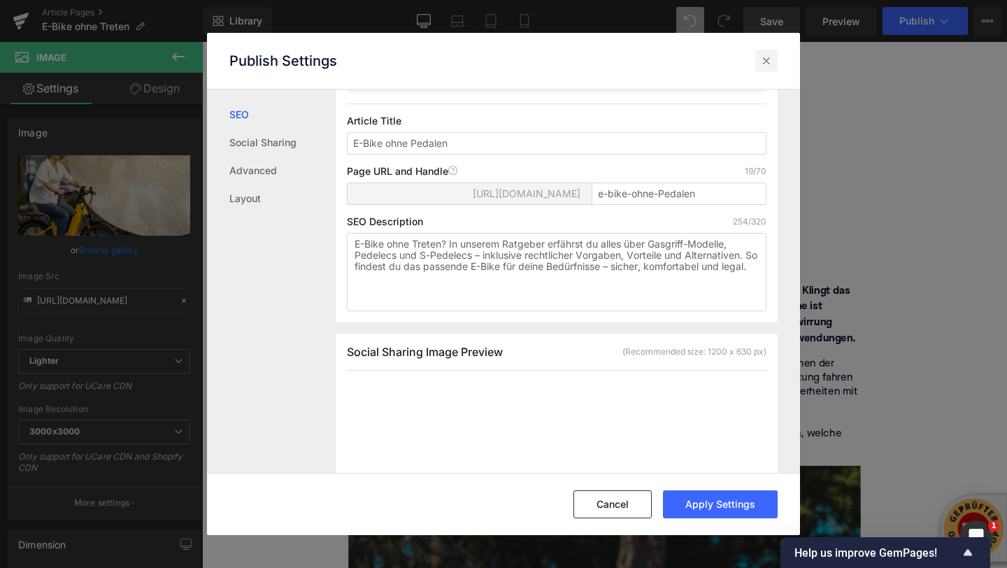
click at [763, 61] on icon at bounding box center [766, 61] width 14 height 14
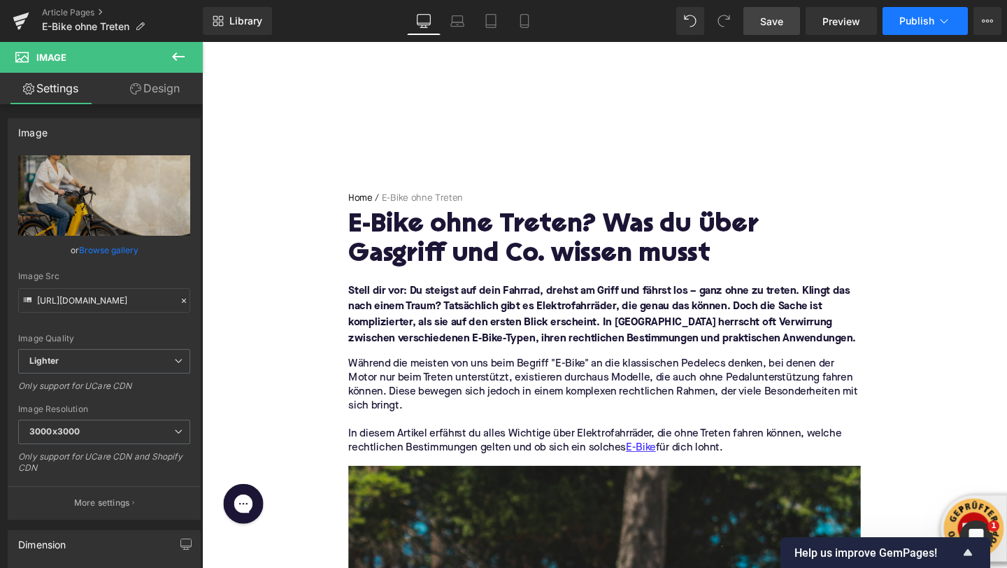
click at [947, 22] on icon at bounding box center [944, 21] width 14 height 14
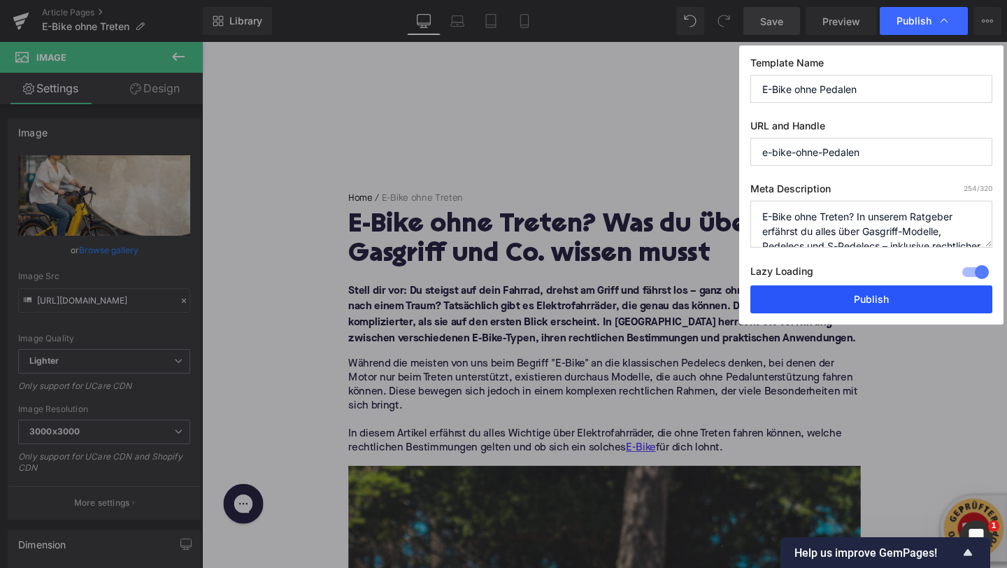
click at [858, 297] on button "Publish" at bounding box center [871, 299] width 242 height 28
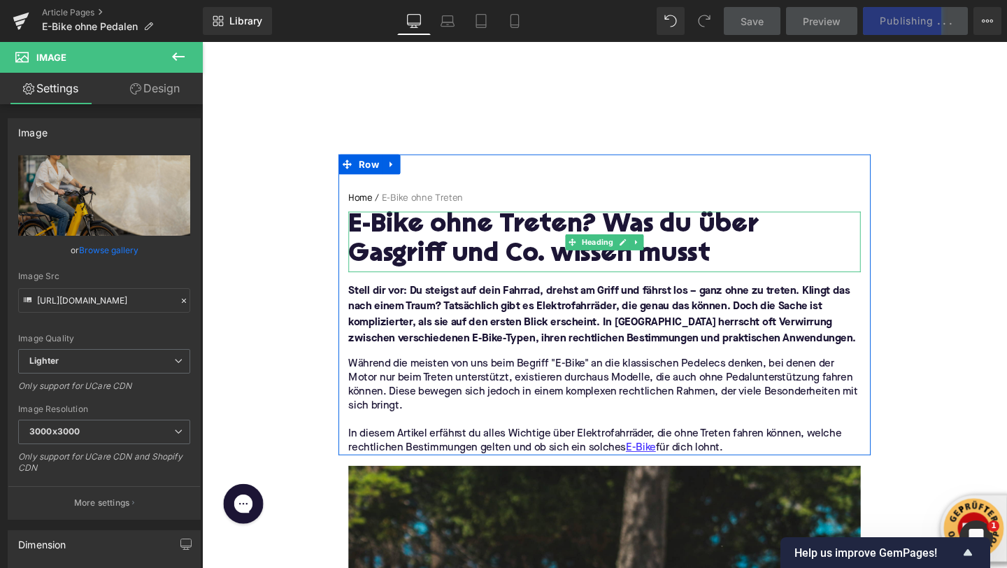
click at [534, 234] on h1 "E-Bike ohne Treten? Was du über Gasgriff und Co. wissen musst" at bounding box center [625, 250] width 538 height 61
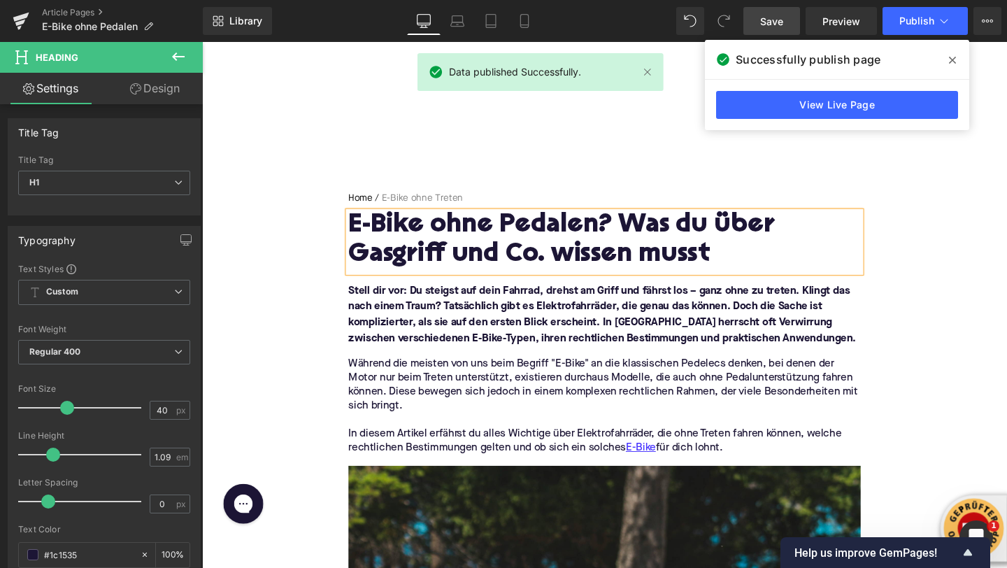
click at [780, 24] on span "Save" at bounding box center [771, 21] width 23 height 15
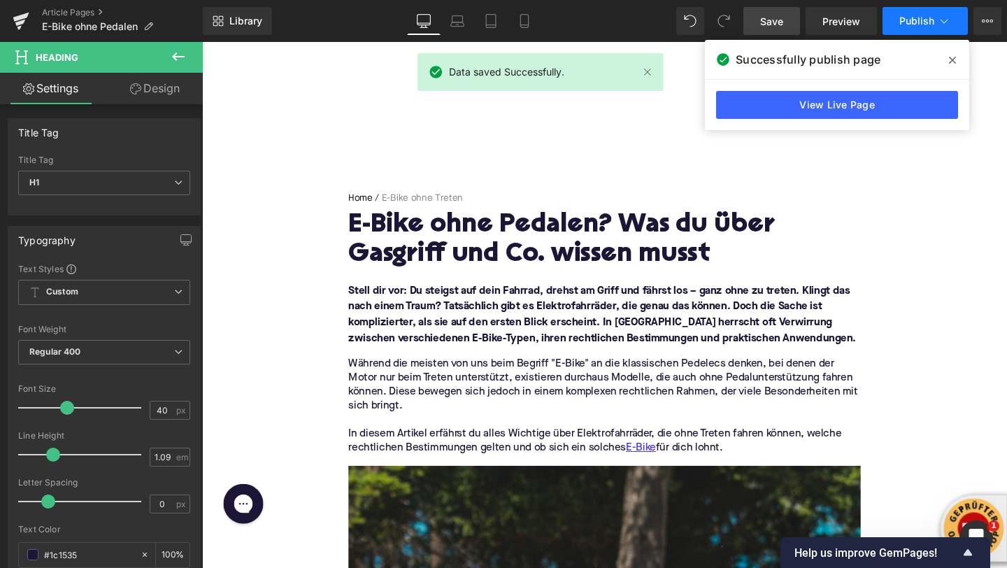
click at [911, 22] on span "Publish" at bounding box center [916, 20] width 35 height 11
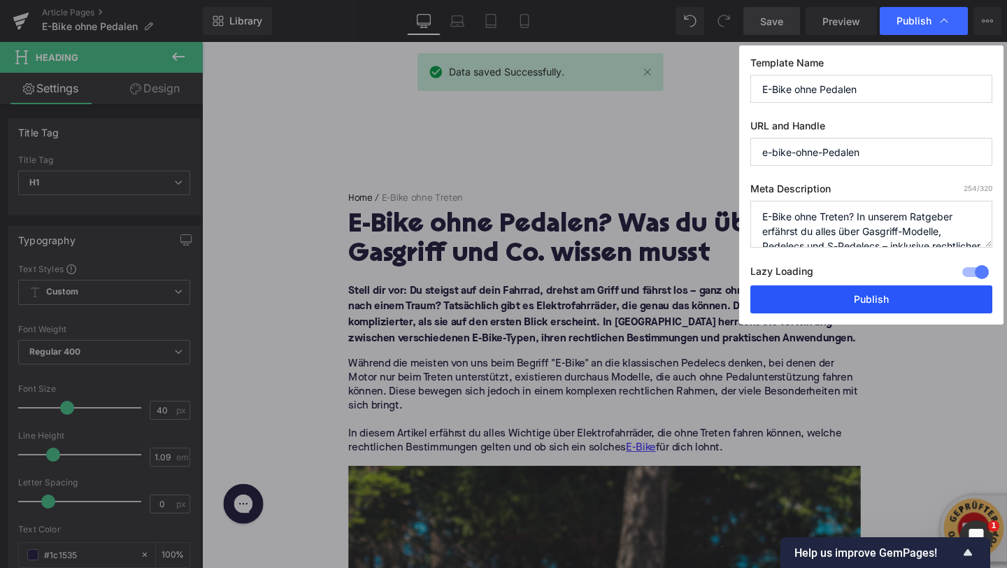
click at [876, 305] on button "Publish" at bounding box center [871, 299] width 242 height 28
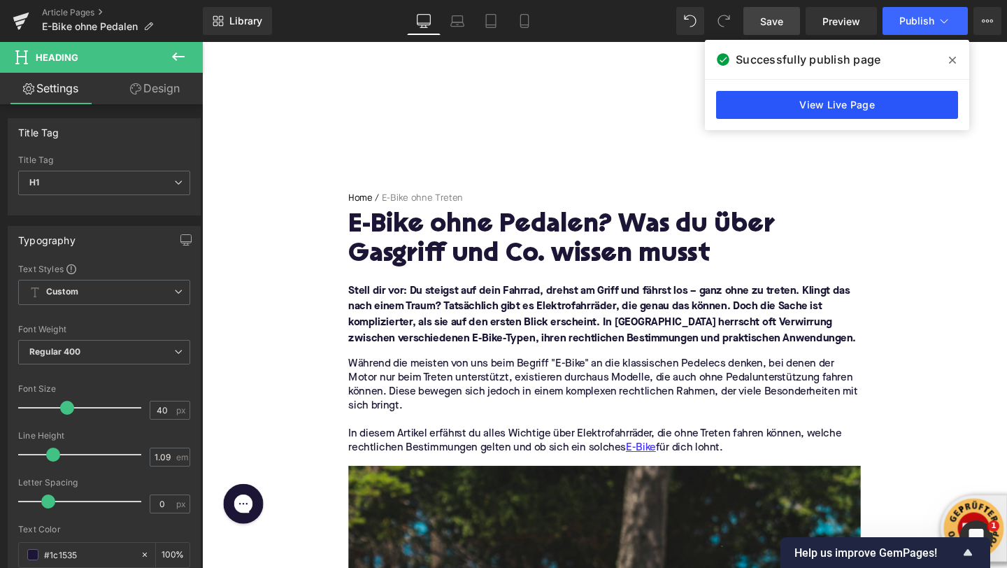
click at [792, 115] on link "View Live Page" at bounding box center [837, 105] width 242 height 28
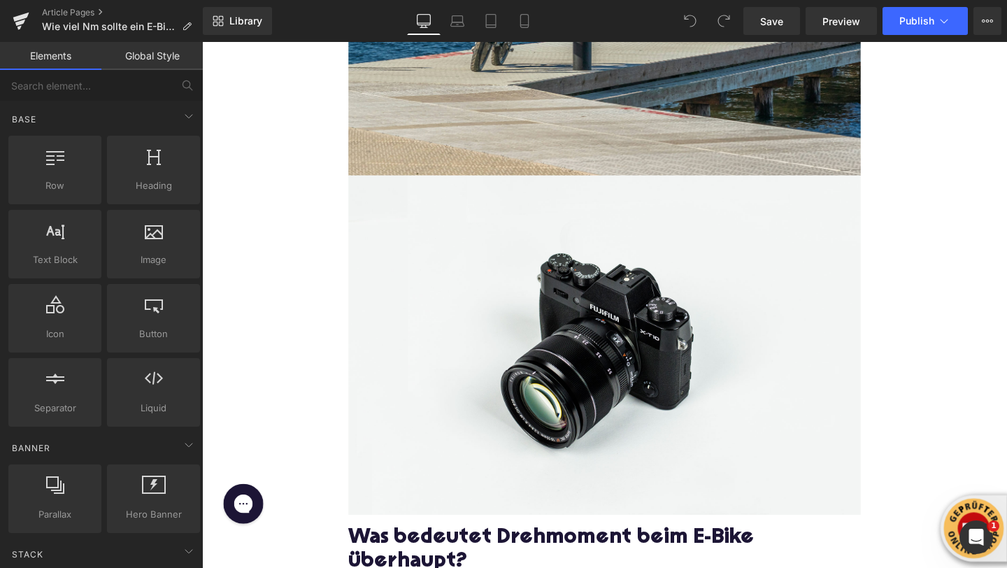
scroll to position [679, 0]
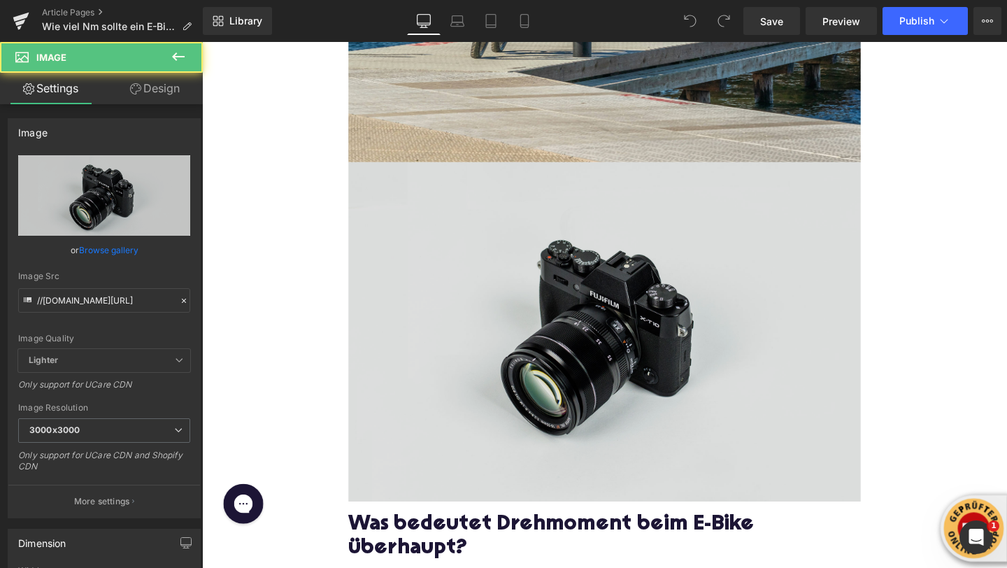
click at [624, 322] on img at bounding box center [625, 347] width 538 height 357
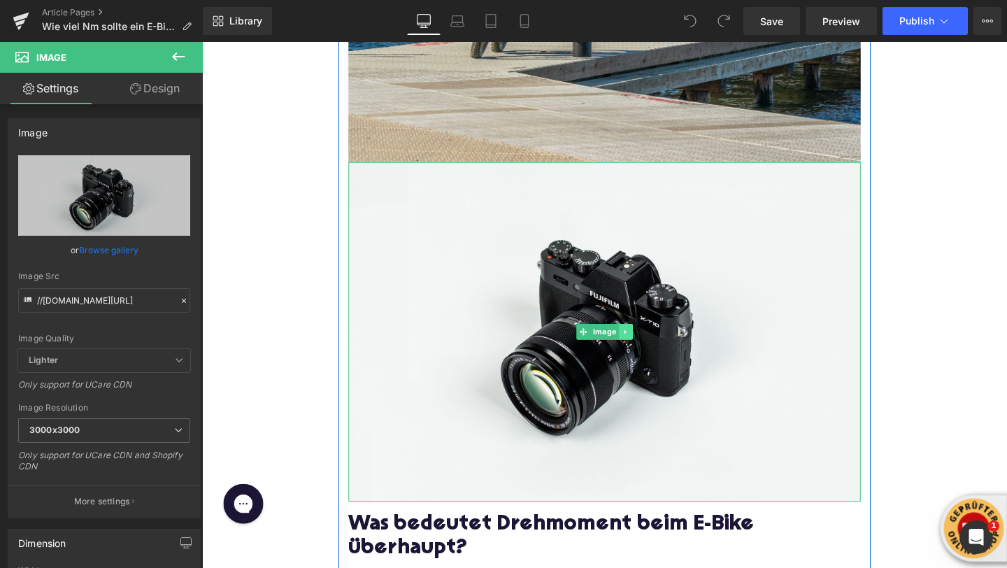
click at [648, 345] on icon at bounding box center [647, 347] width 8 height 8
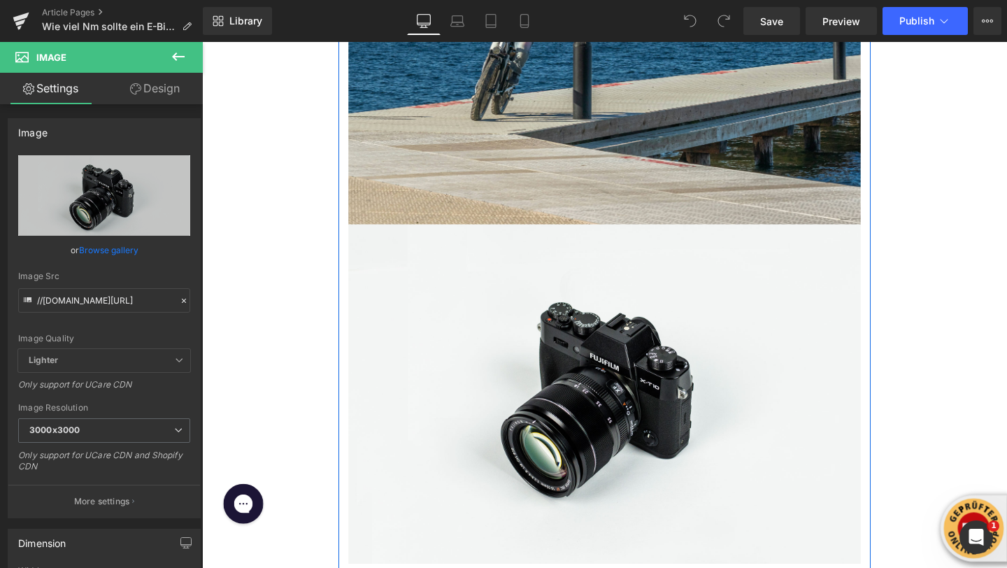
scroll to position [617, 0]
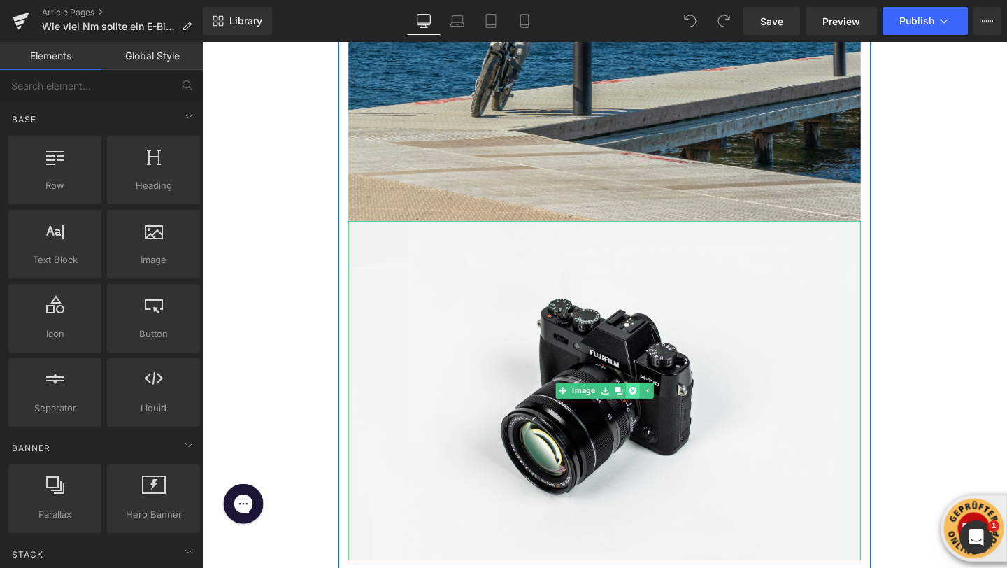
click at [655, 410] on icon at bounding box center [655, 409] width 8 height 8
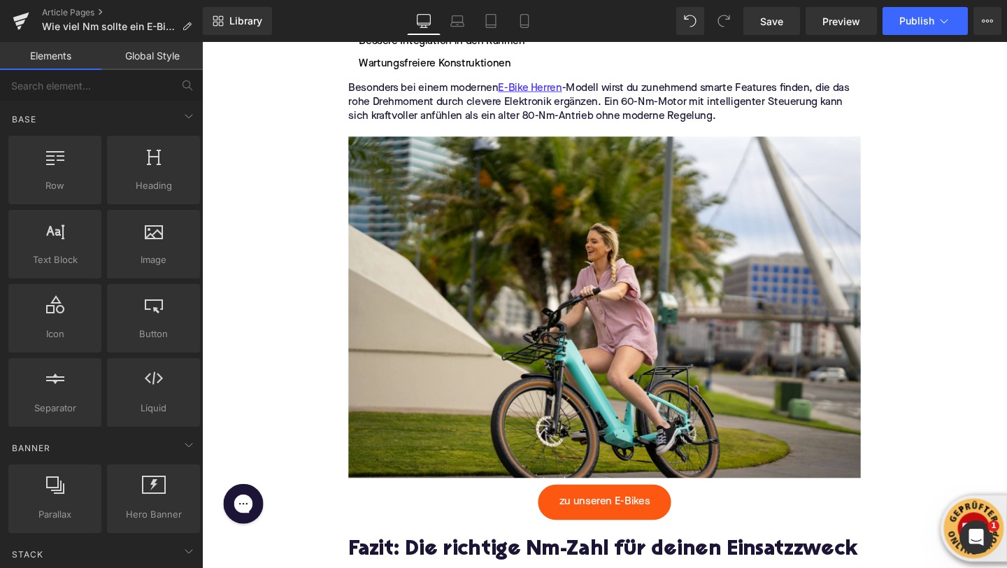
scroll to position [3966, 0]
